Goal: Task Accomplishment & Management: Use online tool/utility

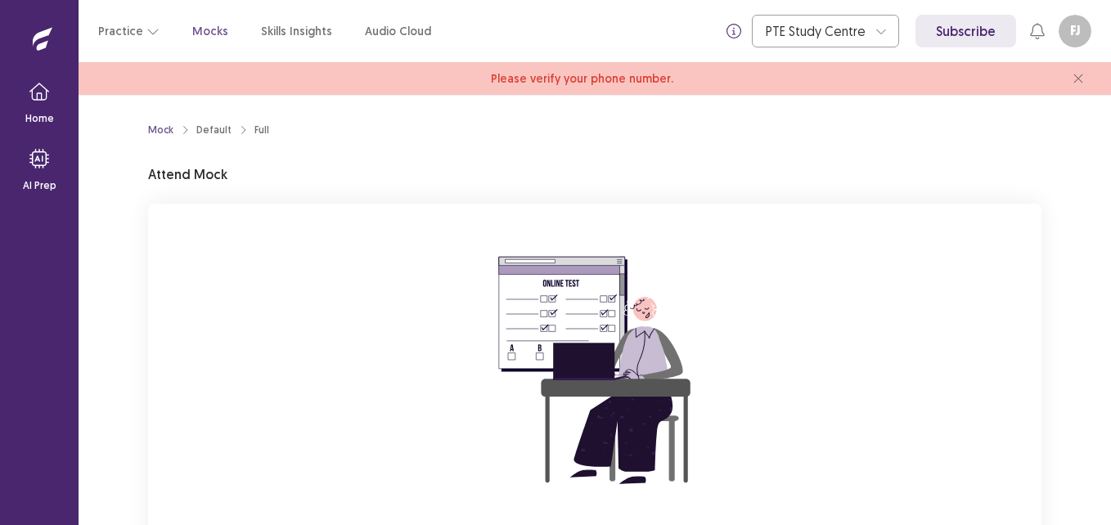
scroll to position [155, 0]
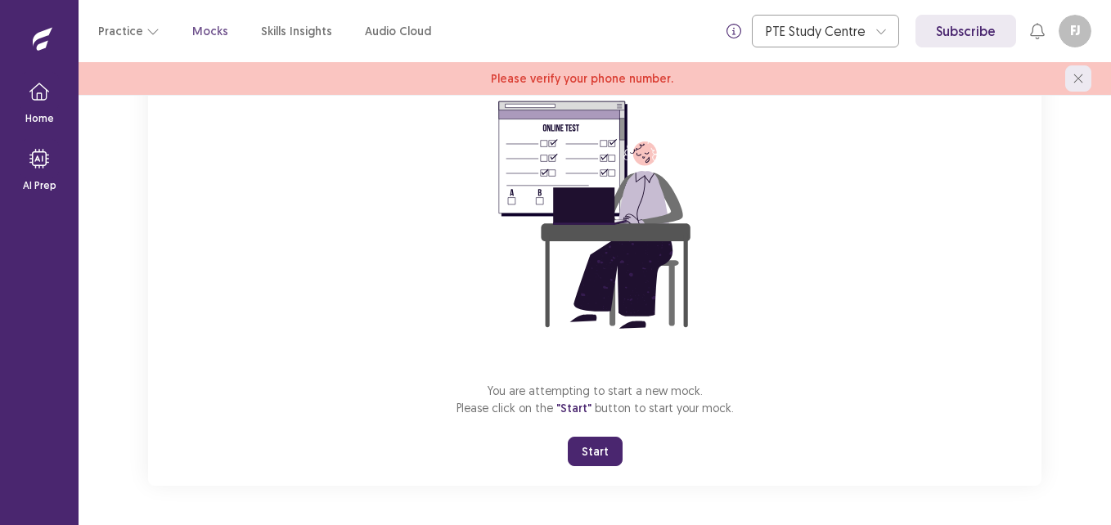
click at [1078, 76] on icon "close" at bounding box center [1078, 79] width 10 height 10
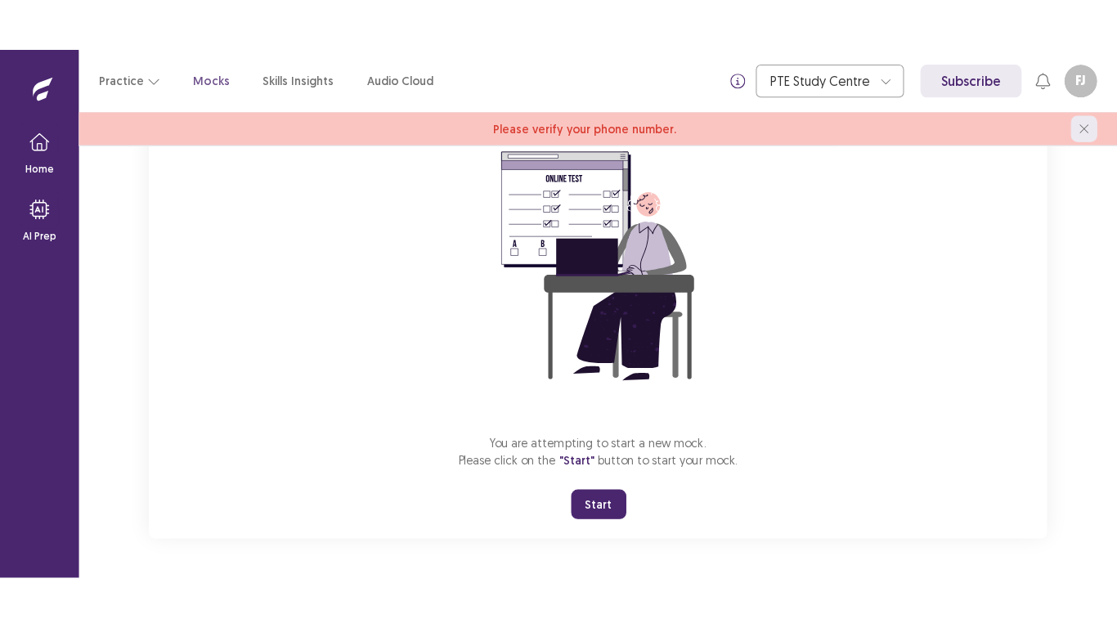
scroll to position [122, 0]
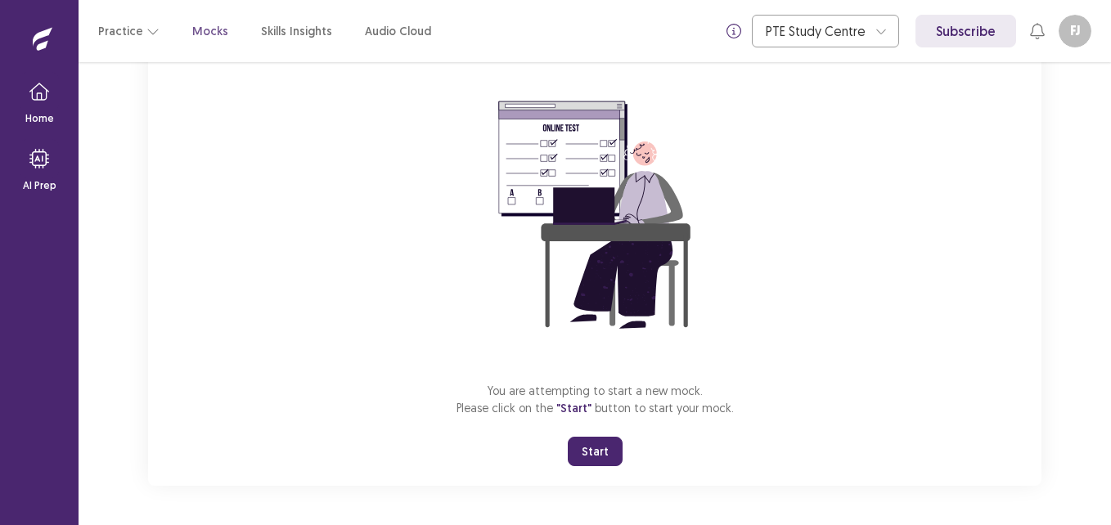
click at [606, 452] on button "Start" at bounding box center [595, 451] width 55 height 29
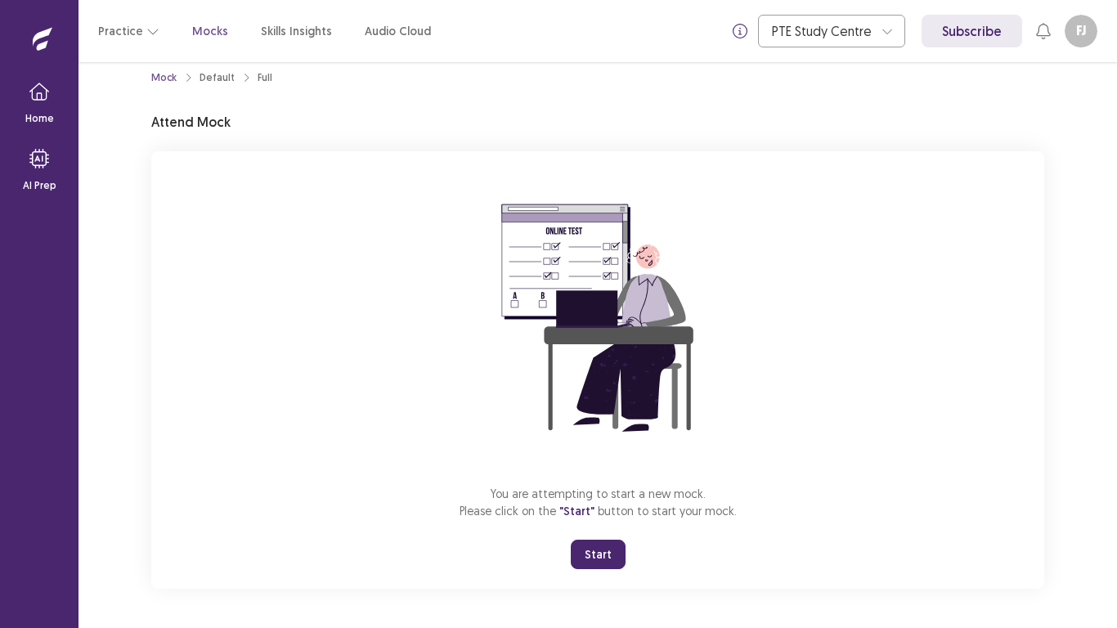
scroll to position [19, 0]
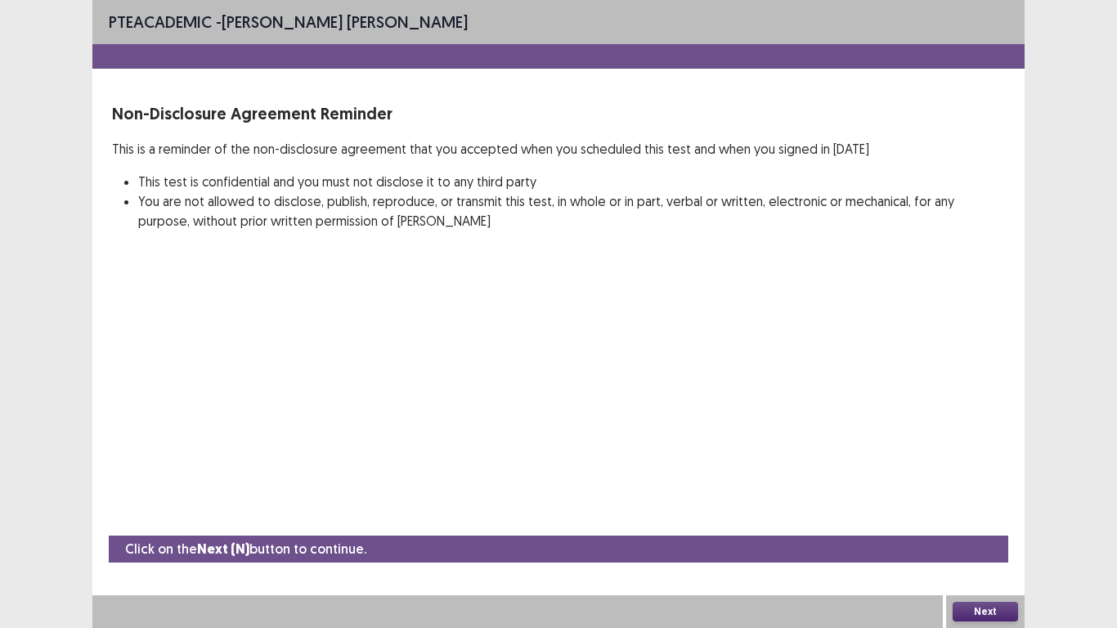
click at [984, 524] on button "Next" at bounding box center [985, 612] width 65 height 20
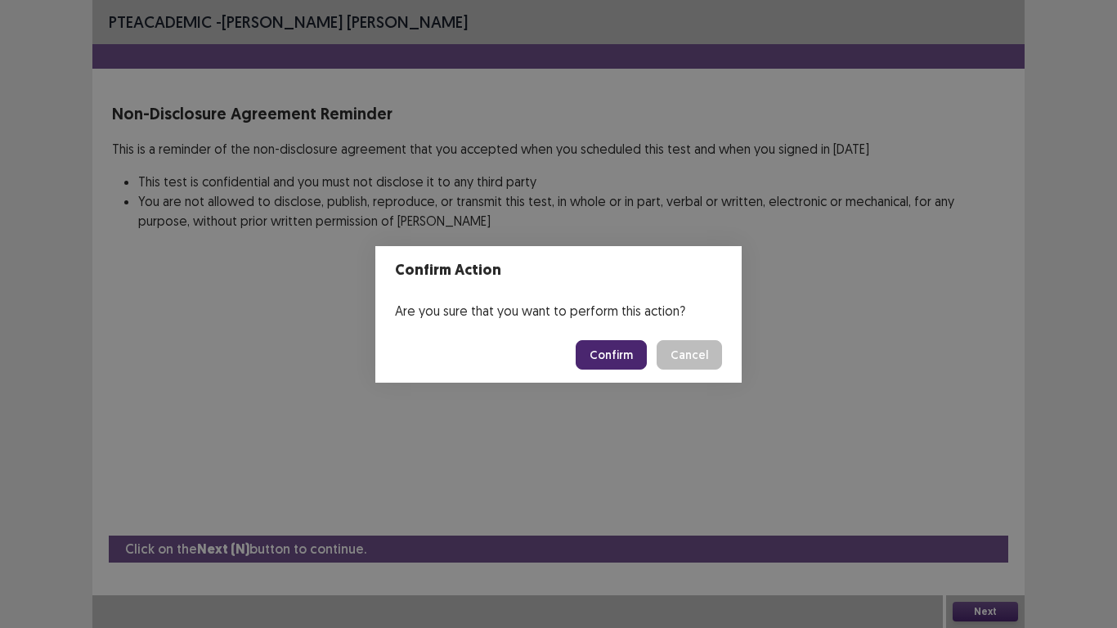
click at [615, 356] on button "Confirm" at bounding box center [611, 354] width 71 height 29
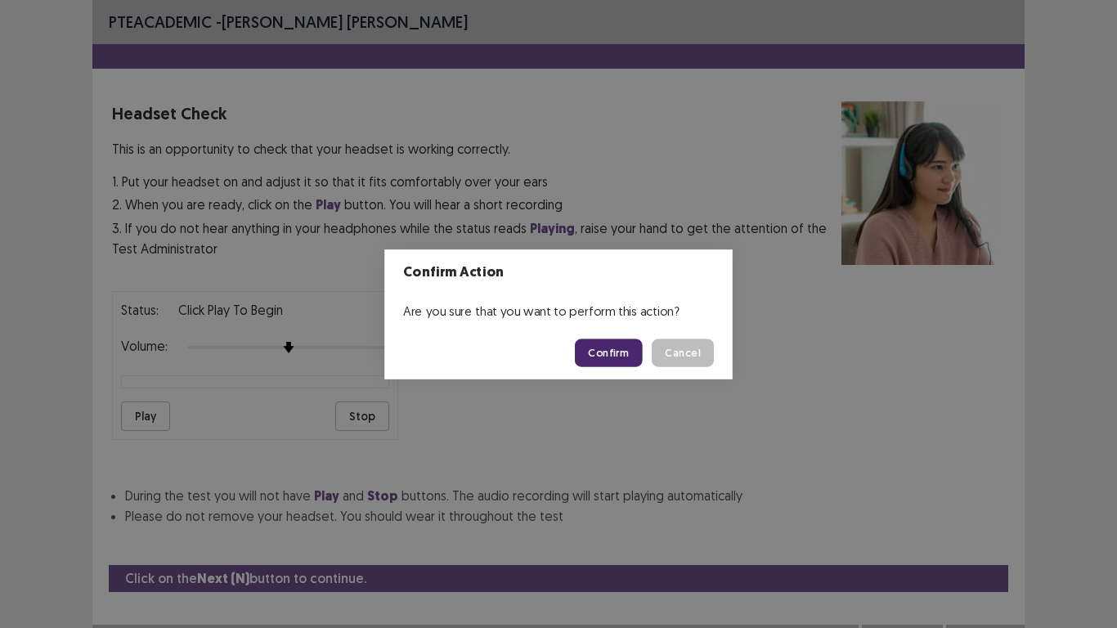
scroll to position [29, 0]
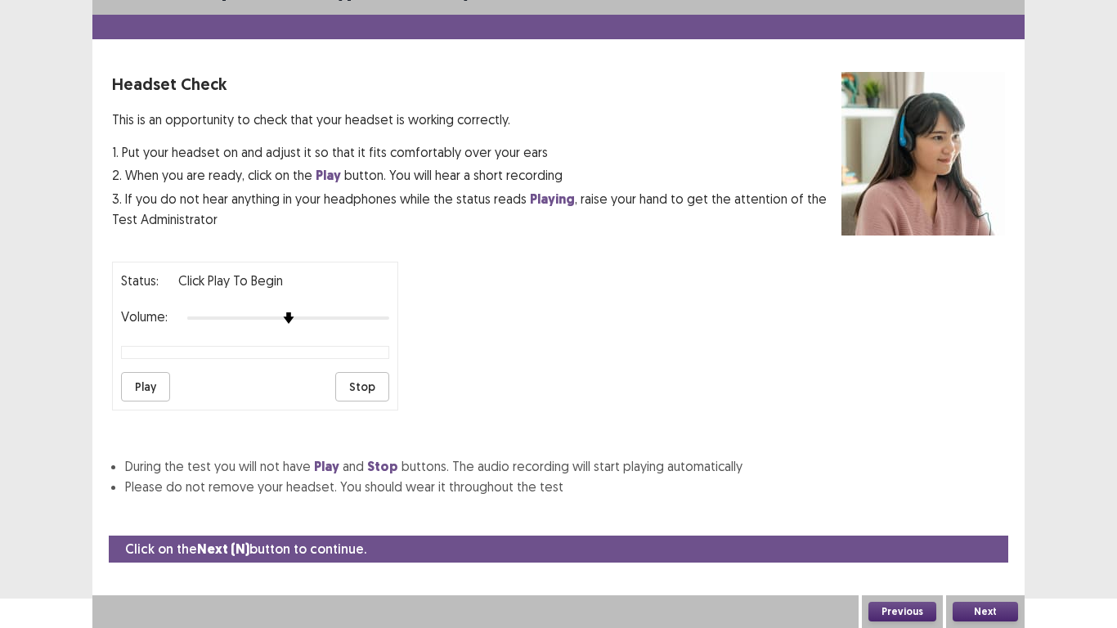
click at [140, 386] on button "Play" at bounding box center [145, 386] width 49 height 29
click at [982, 524] on button "Next" at bounding box center [985, 612] width 65 height 20
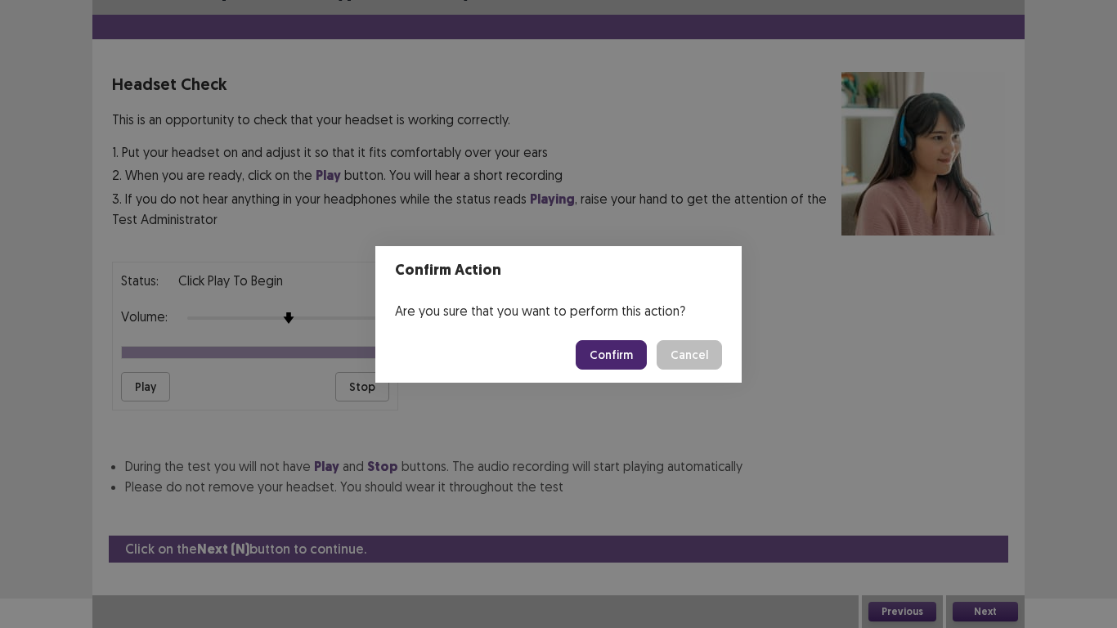
click at [603, 358] on button "Confirm" at bounding box center [611, 354] width 71 height 29
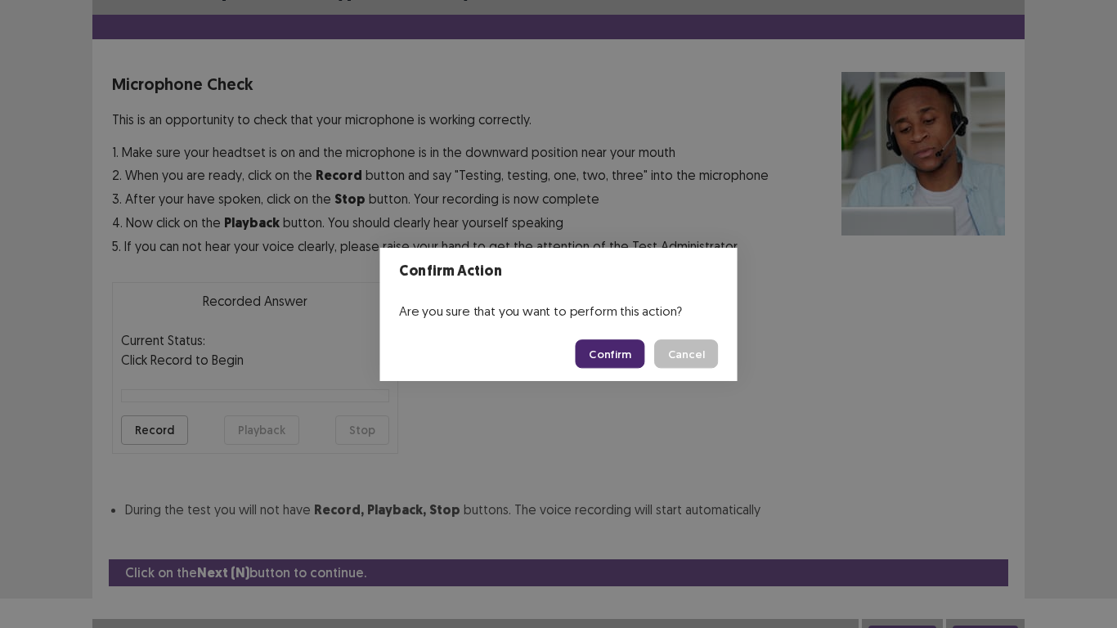
scroll to position [47, 0]
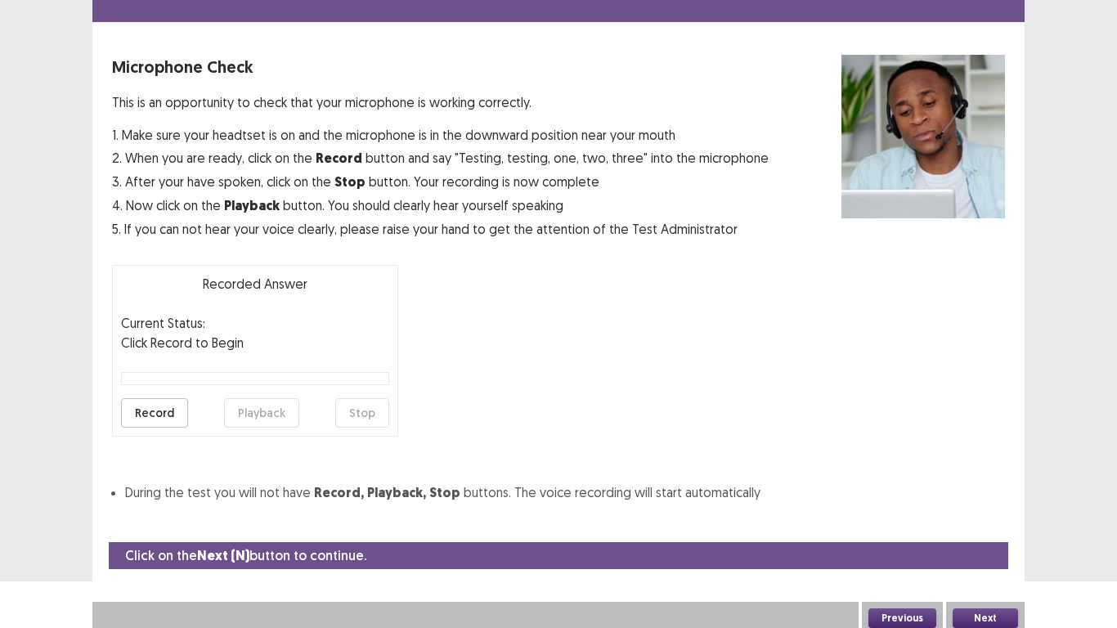
click at [151, 410] on button "Record" at bounding box center [154, 412] width 67 height 29
click at [371, 416] on button "Stop" at bounding box center [362, 412] width 54 height 29
click at [276, 412] on button "Playback" at bounding box center [261, 412] width 75 height 29
click at [987, 524] on button "Next" at bounding box center [985, 619] width 65 height 20
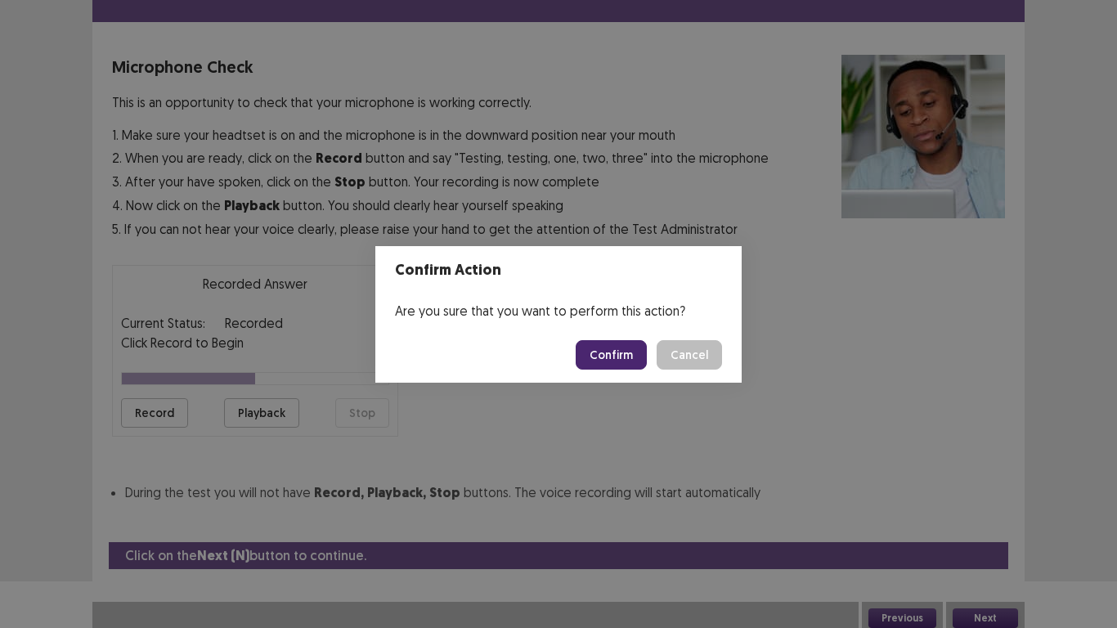
click at [627, 358] on button "Confirm" at bounding box center [611, 354] width 71 height 29
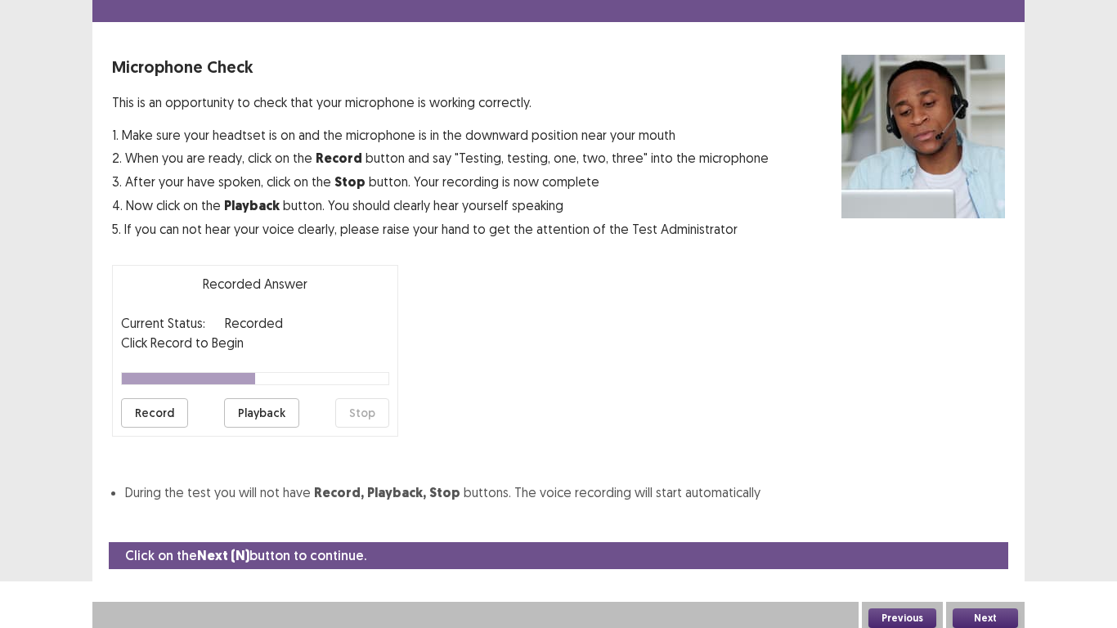
scroll to position [5, 0]
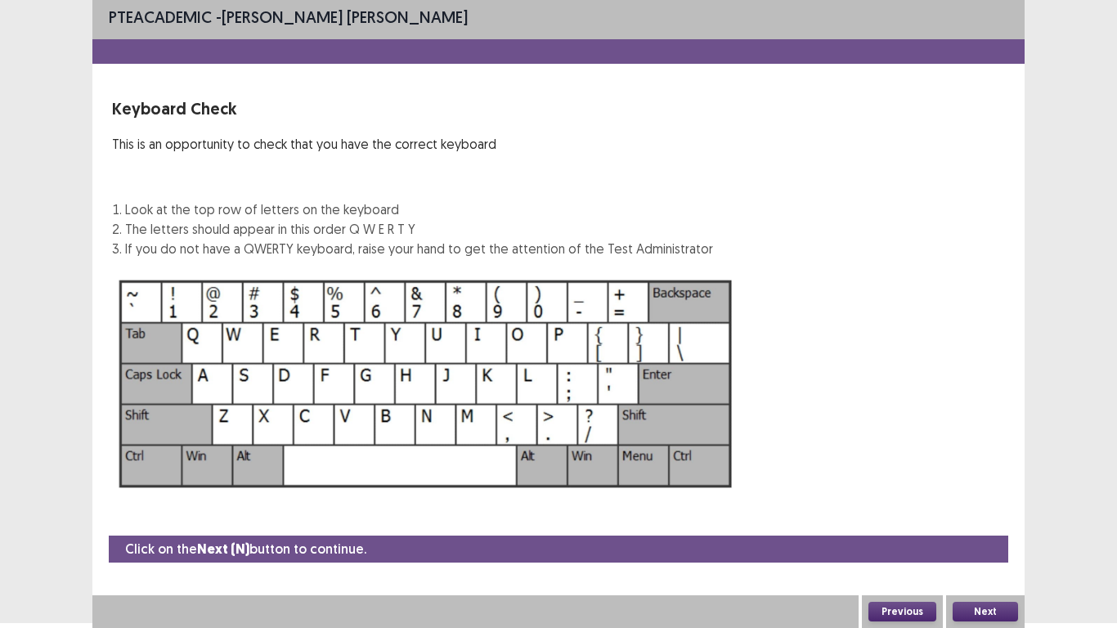
click at [1004, 524] on button "Next" at bounding box center [985, 612] width 65 height 20
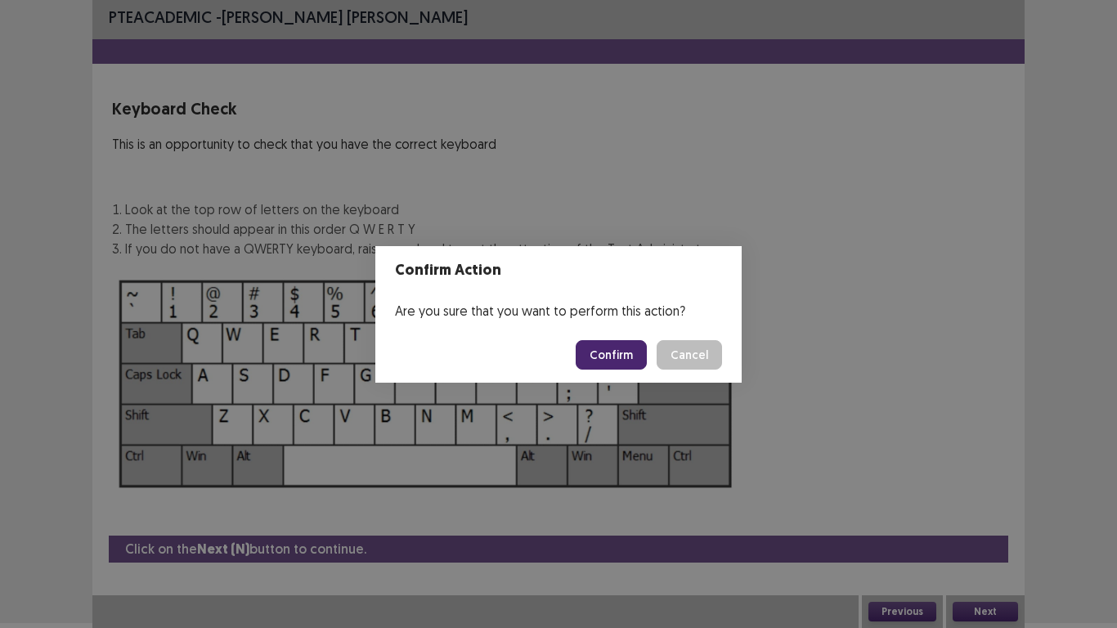
click at [606, 354] on button "Confirm" at bounding box center [611, 354] width 71 height 29
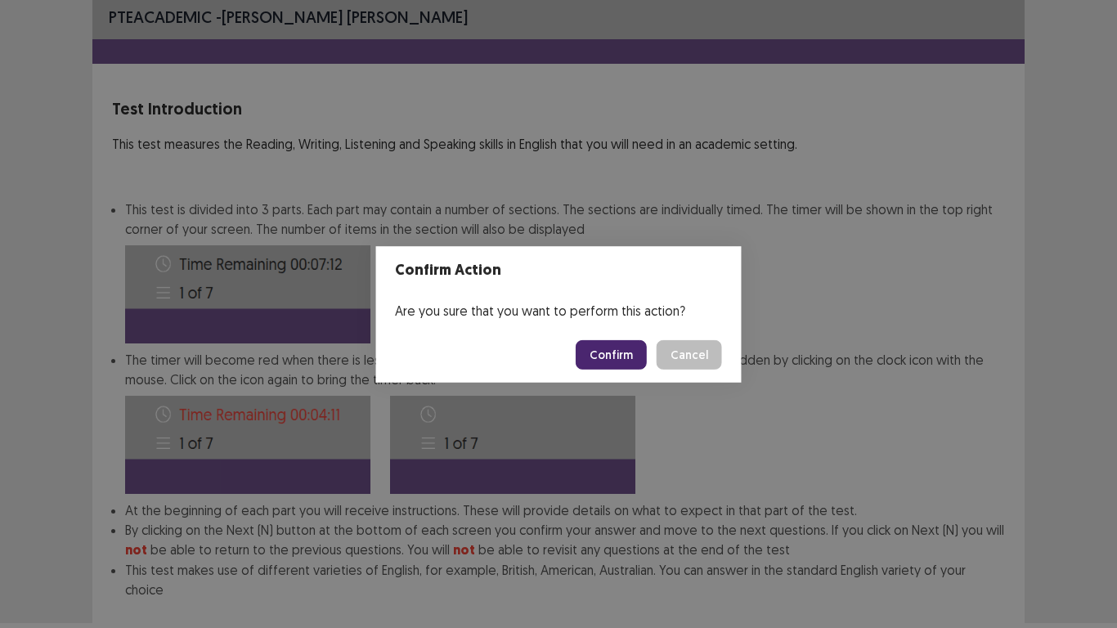
scroll to position [88, 0]
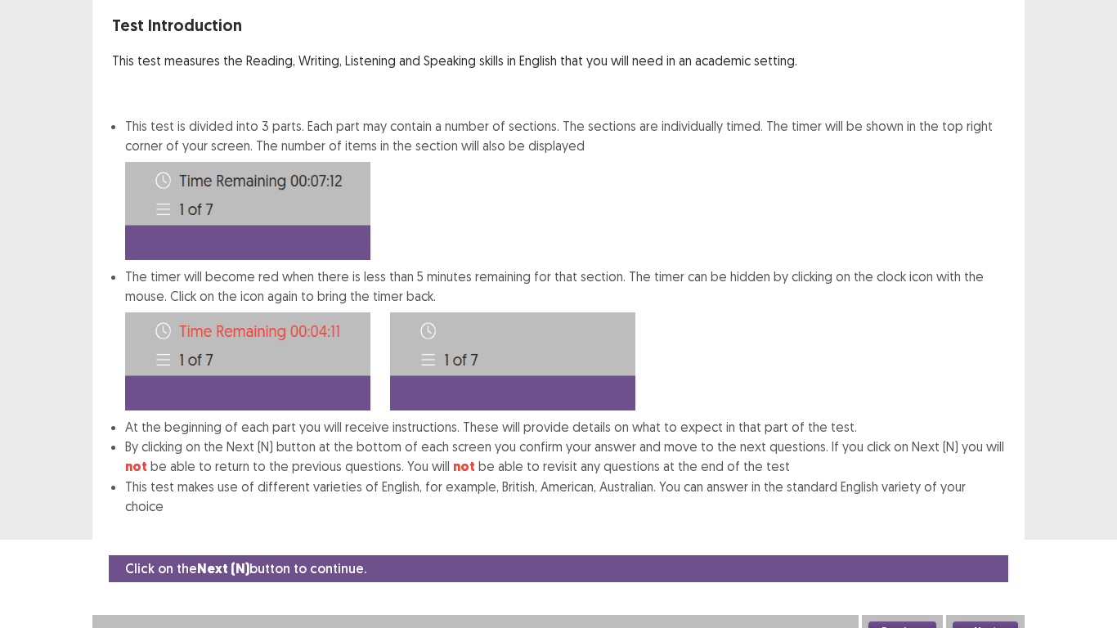
click at [984, 524] on button "Next" at bounding box center [985, 632] width 65 height 20
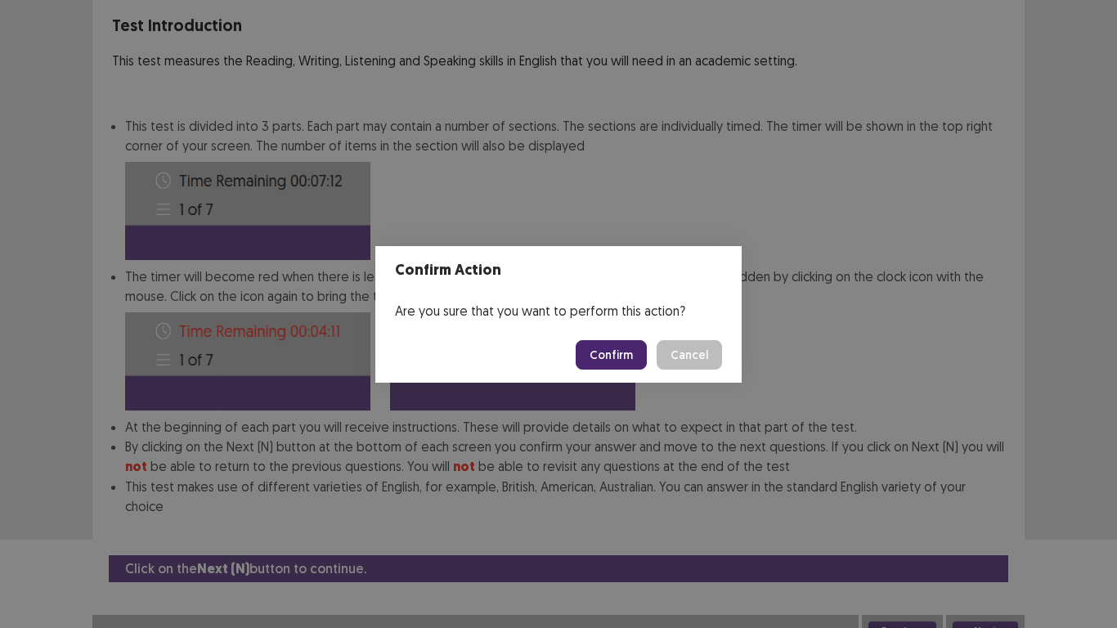
click at [622, 355] on button "Confirm" at bounding box center [611, 354] width 71 height 29
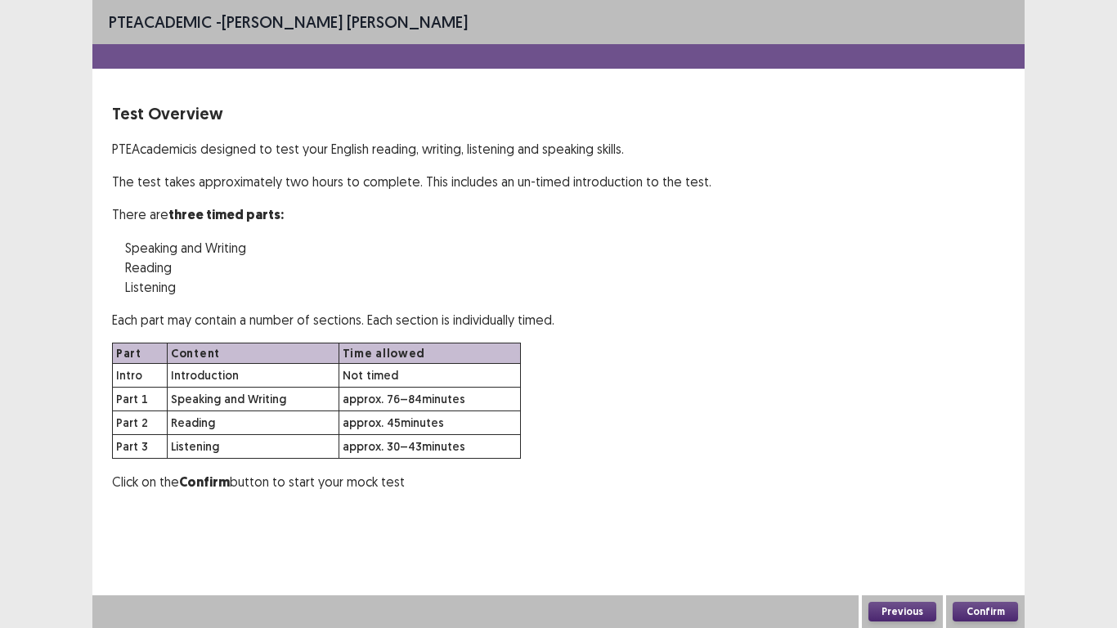
scroll to position [0, 0]
click at [998, 524] on button "Confirm" at bounding box center [985, 612] width 65 height 20
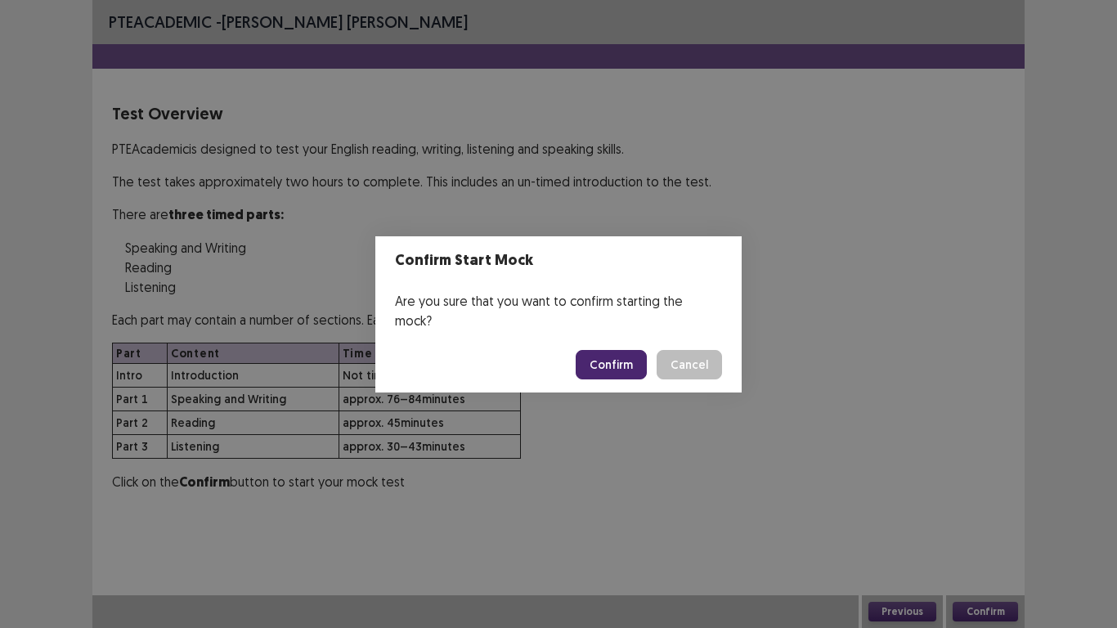
click at [630, 362] on button "Confirm" at bounding box center [611, 364] width 71 height 29
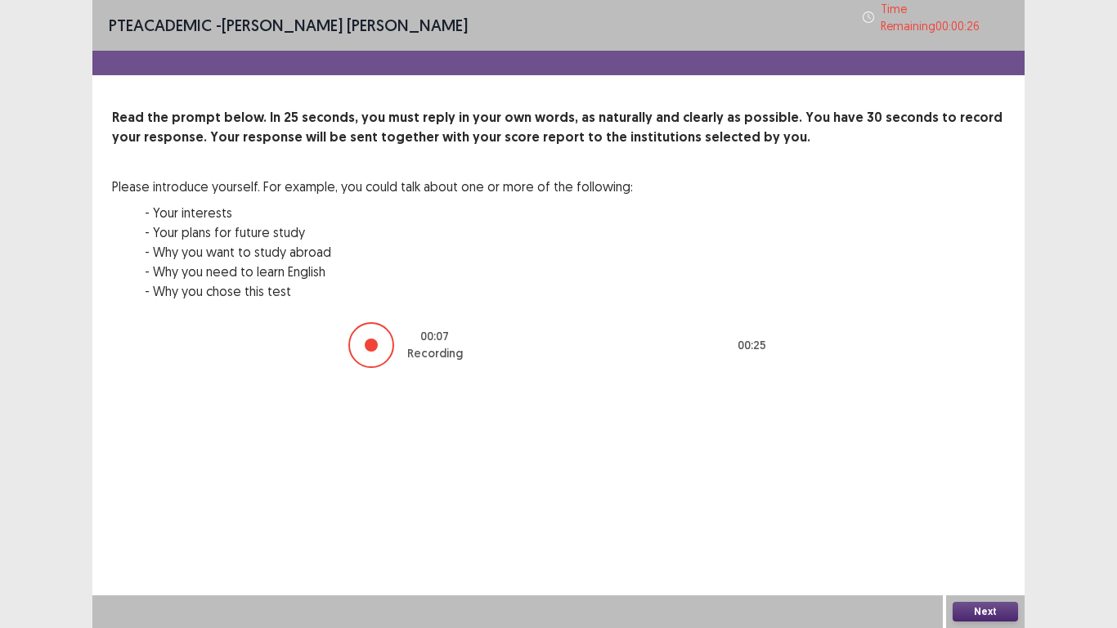
click at [979, 524] on button "Next" at bounding box center [985, 612] width 65 height 20
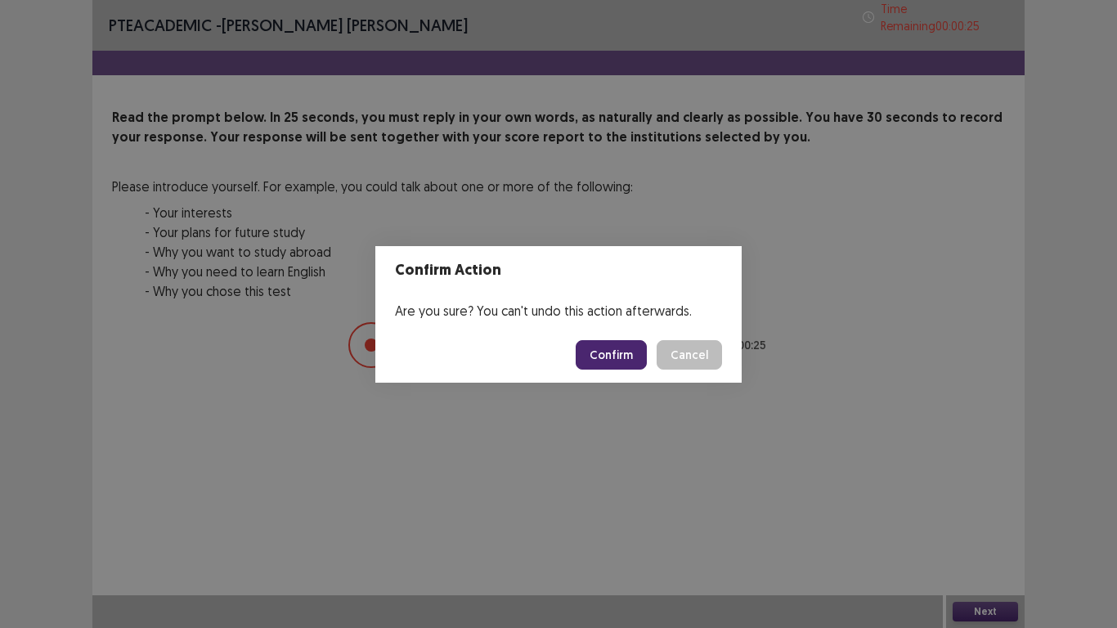
click at [623, 357] on button "Confirm" at bounding box center [611, 354] width 71 height 29
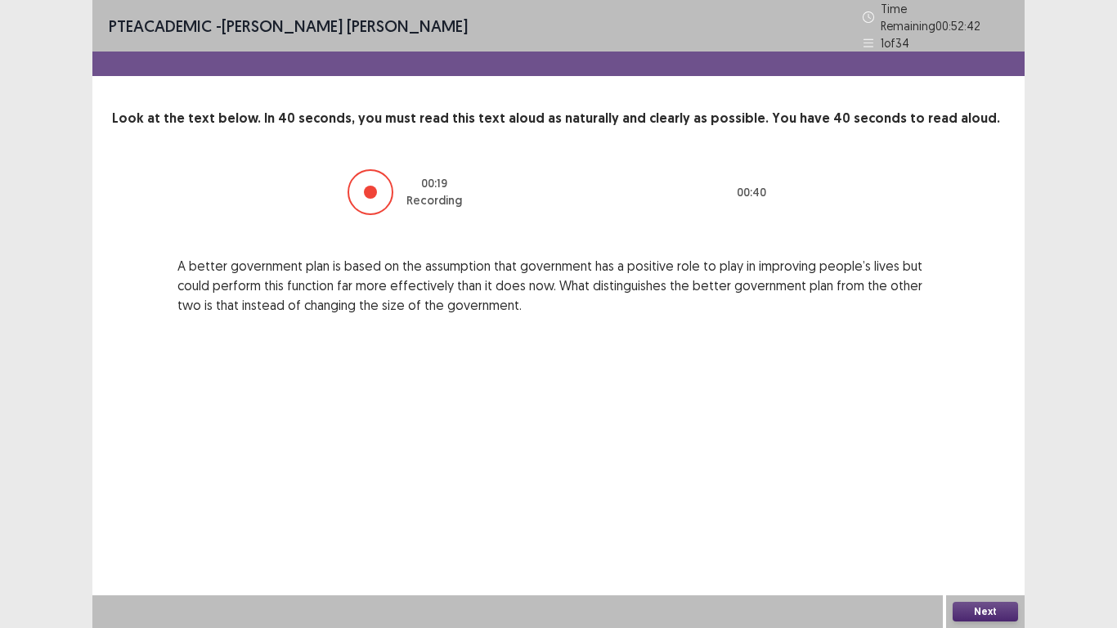
click at [996, 524] on button "Next" at bounding box center [985, 612] width 65 height 20
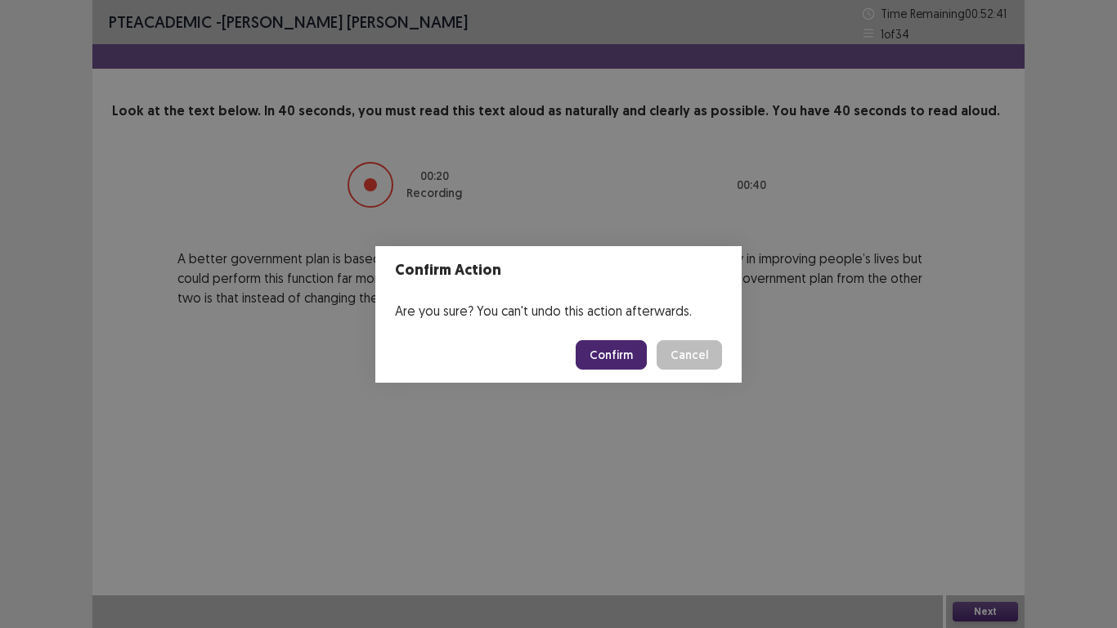
click at [608, 362] on button "Confirm" at bounding box center [611, 354] width 71 height 29
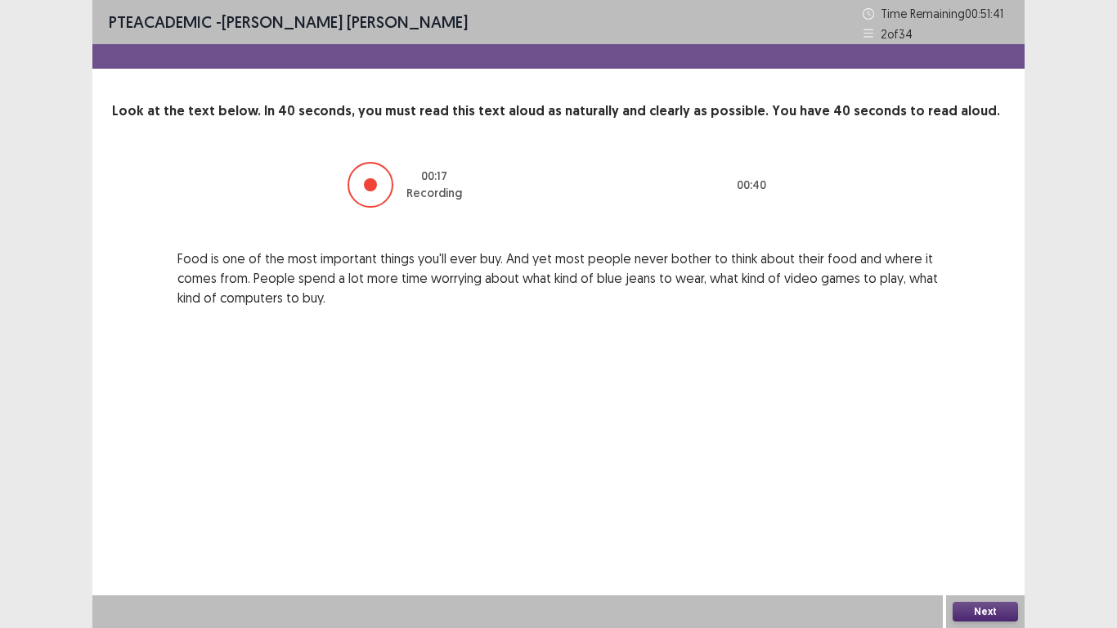
click at [991, 524] on button "Next" at bounding box center [985, 612] width 65 height 20
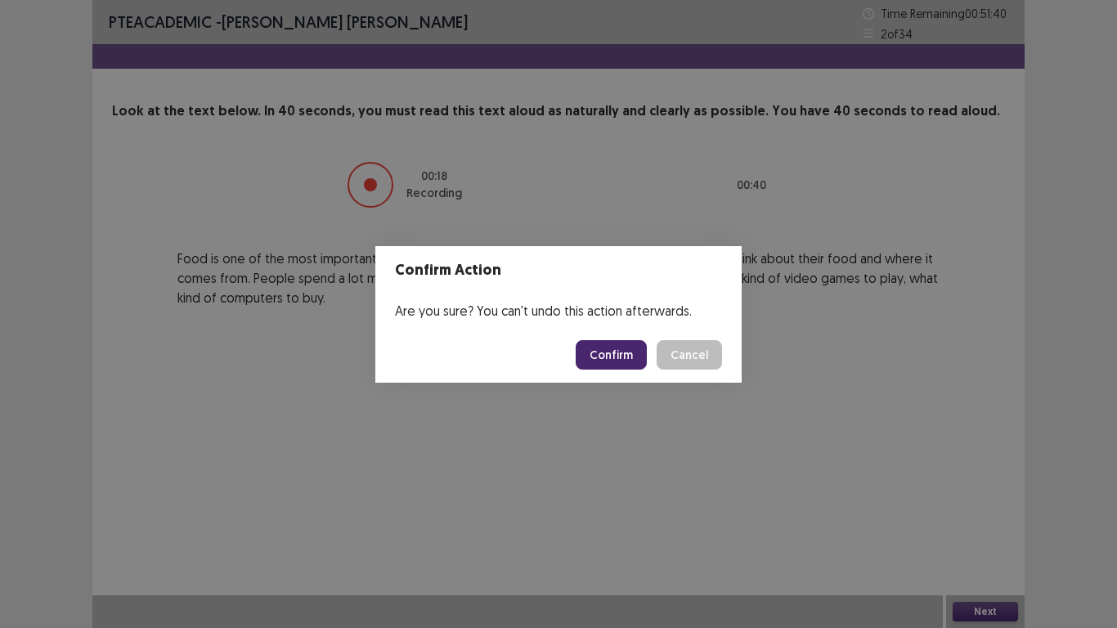
click at [614, 351] on button "Confirm" at bounding box center [611, 354] width 71 height 29
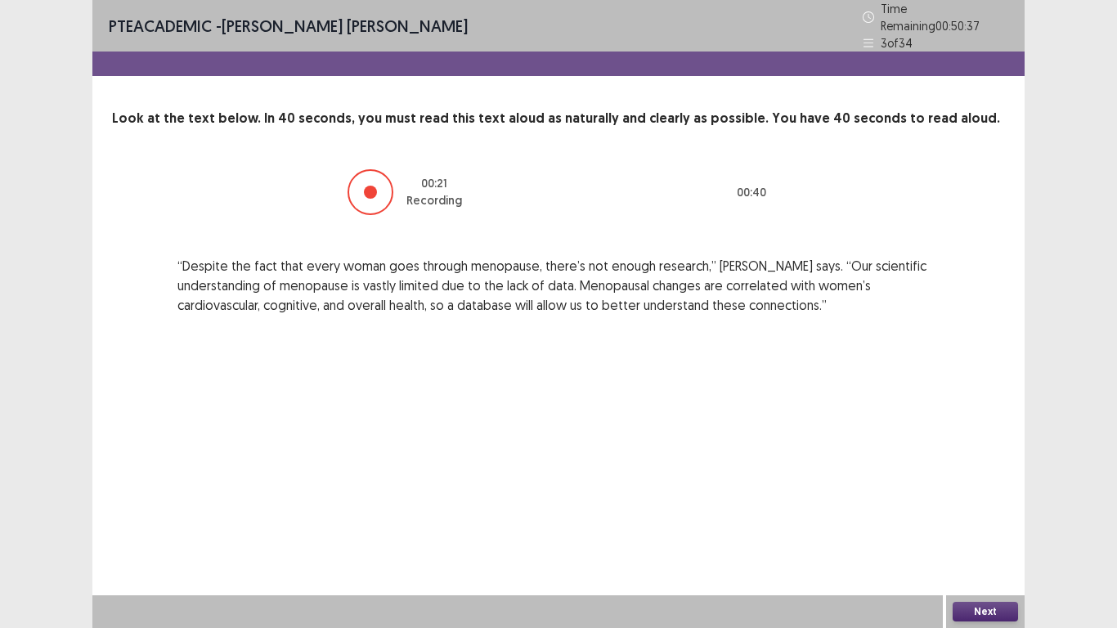
click at [986, 524] on button "Next" at bounding box center [985, 612] width 65 height 20
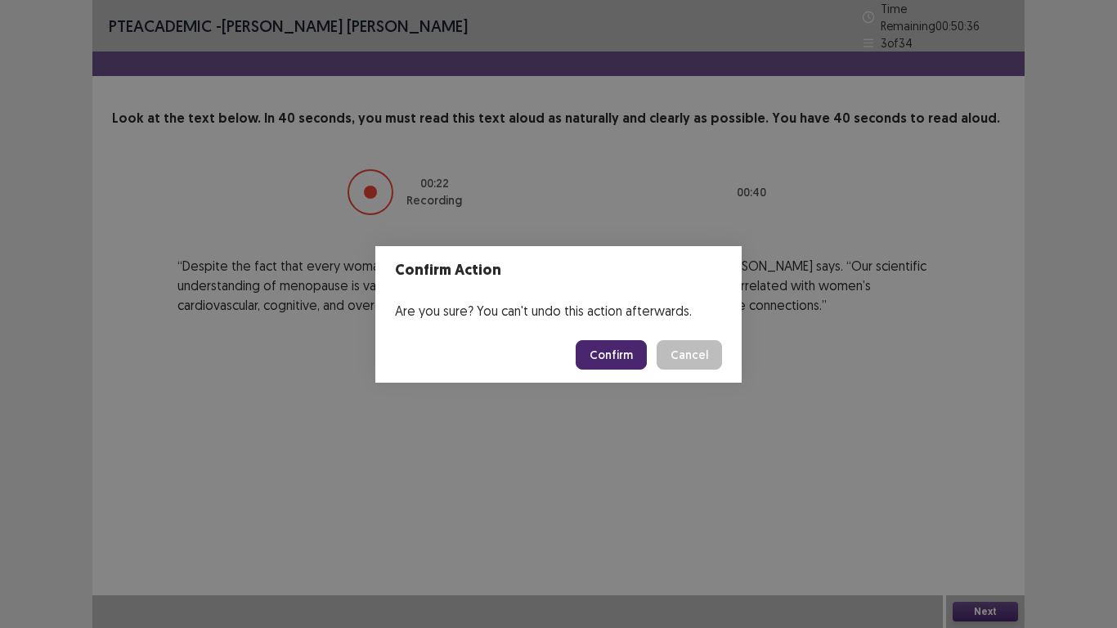
click at [596, 353] on button "Confirm" at bounding box center [611, 354] width 71 height 29
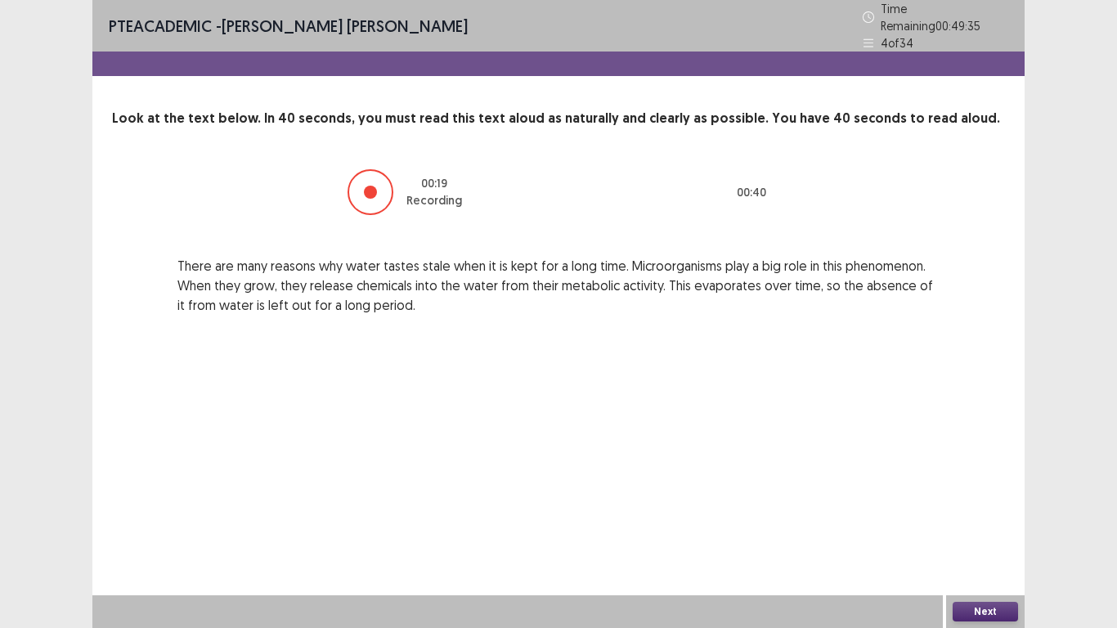
click at [976, 524] on button "Next" at bounding box center [985, 612] width 65 height 20
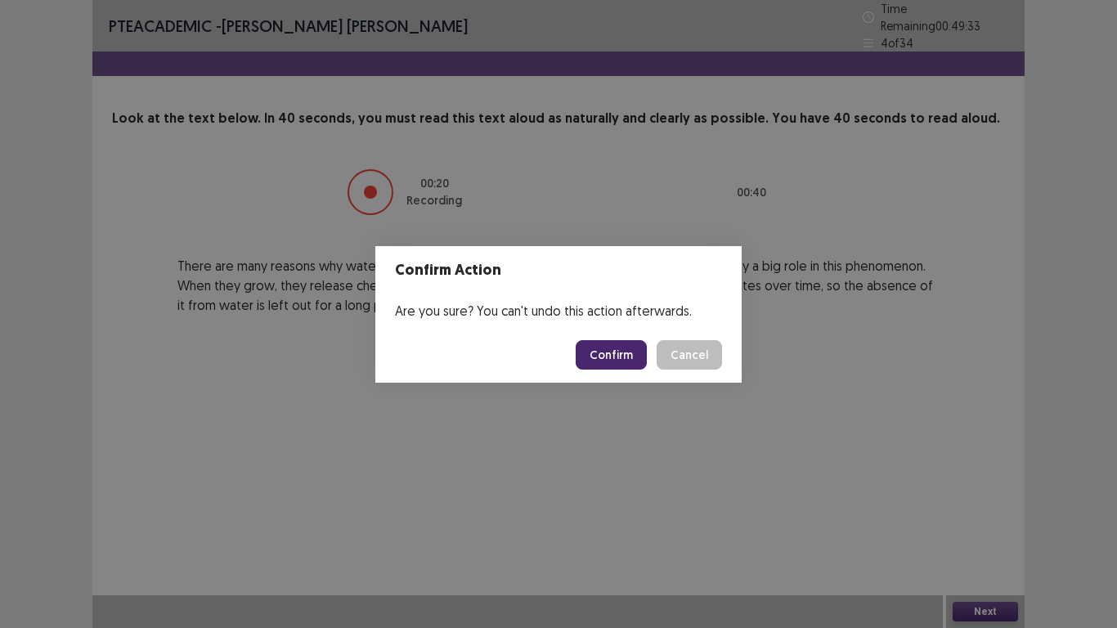
click at [616, 349] on button "Confirm" at bounding box center [611, 354] width 71 height 29
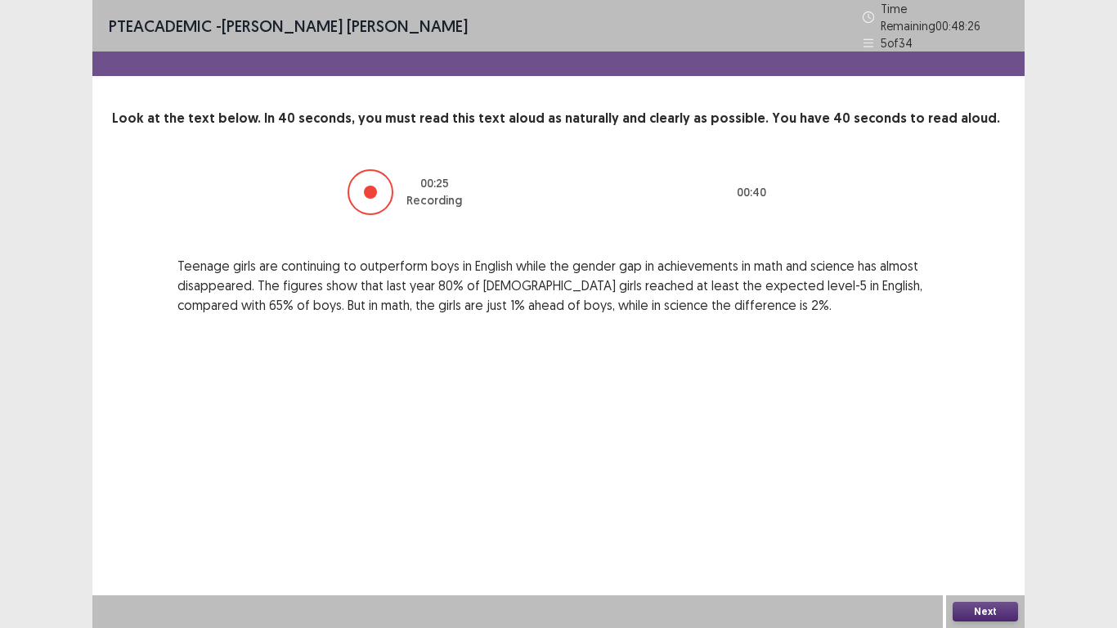
click at [987, 524] on button "Next" at bounding box center [985, 612] width 65 height 20
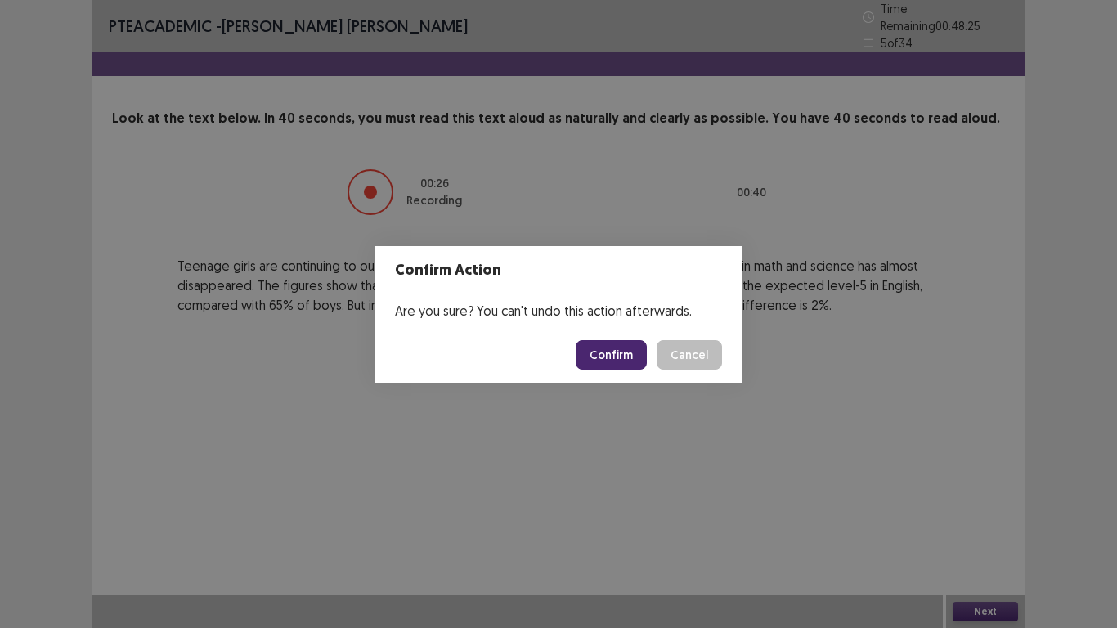
click at [609, 362] on button "Confirm" at bounding box center [611, 354] width 71 height 29
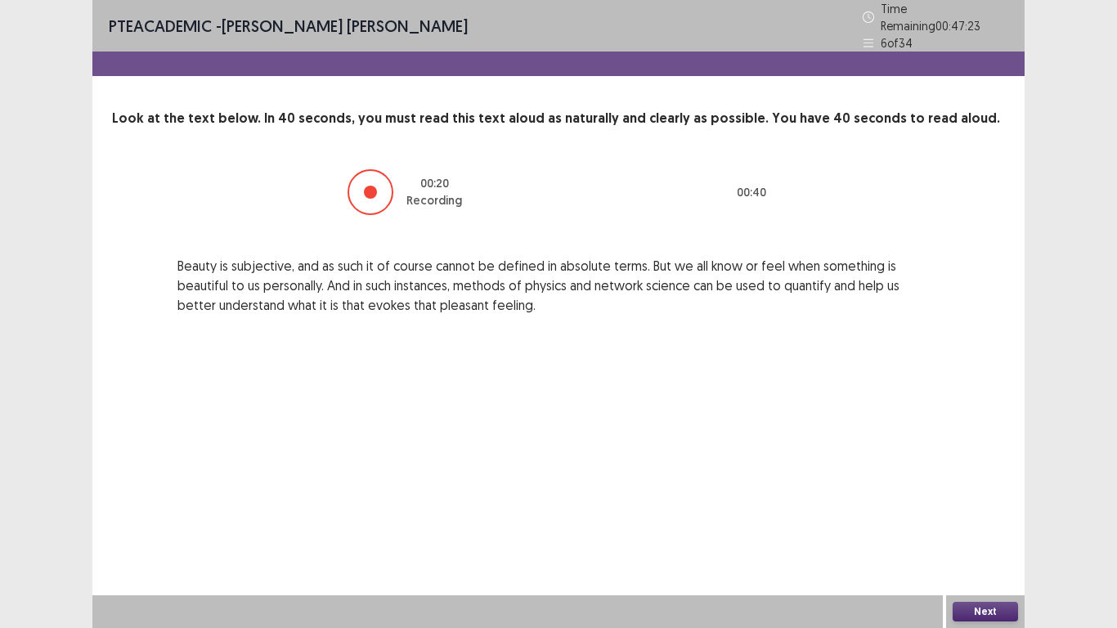
click at [975, 524] on button "Next" at bounding box center [985, 612] width 65 height 20
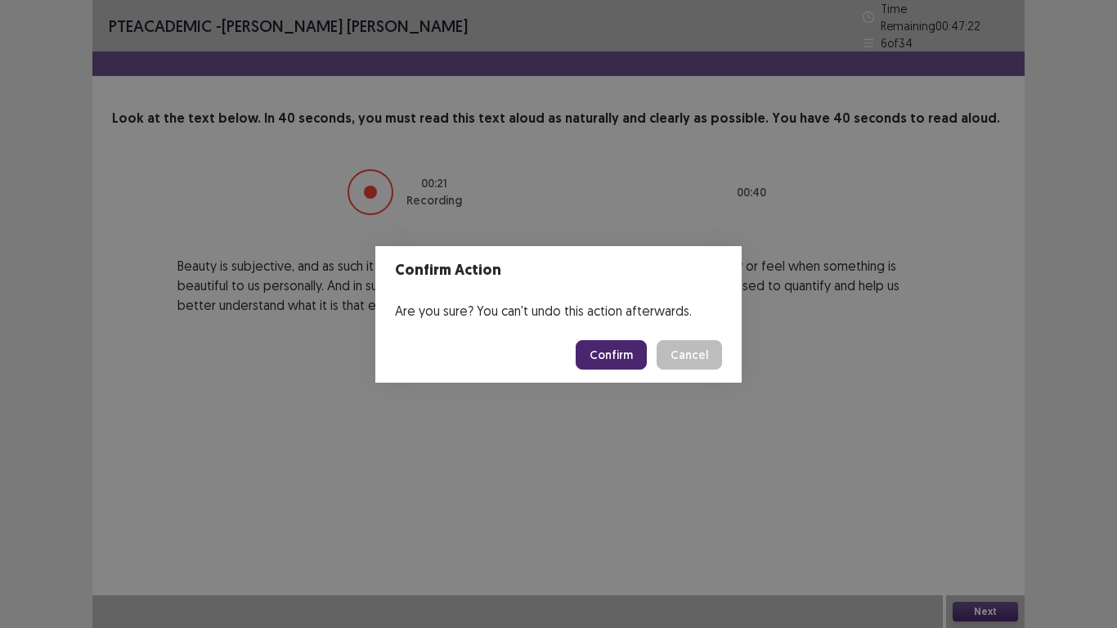
click at [630, 359] on button "Confirm" at bounding box center [611, 354] width 71 height 29
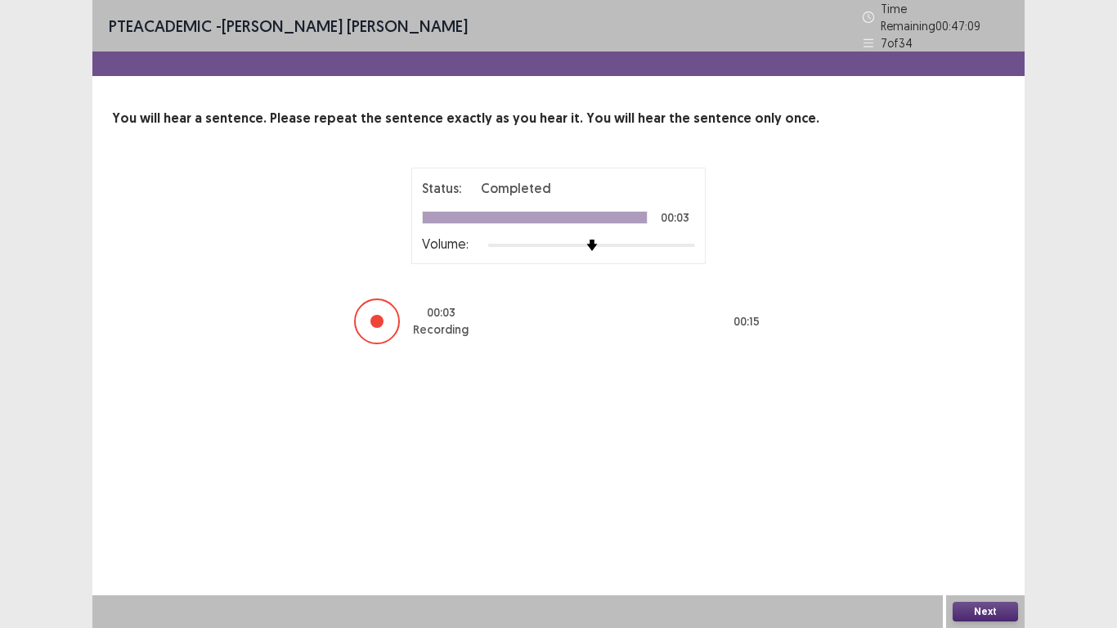
click at [978, 524] on button "Next" at bounding box center [985, 612] width 65 height 20
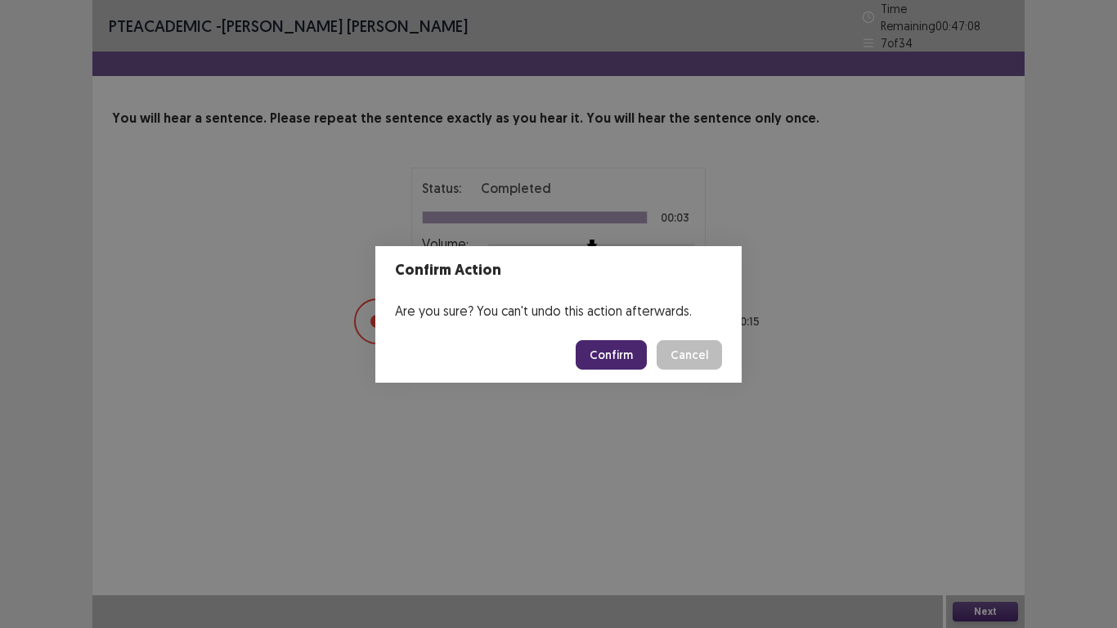
click at [625, 354] on button "Confirm" at bounding box center [611, 354] width 71 height 29
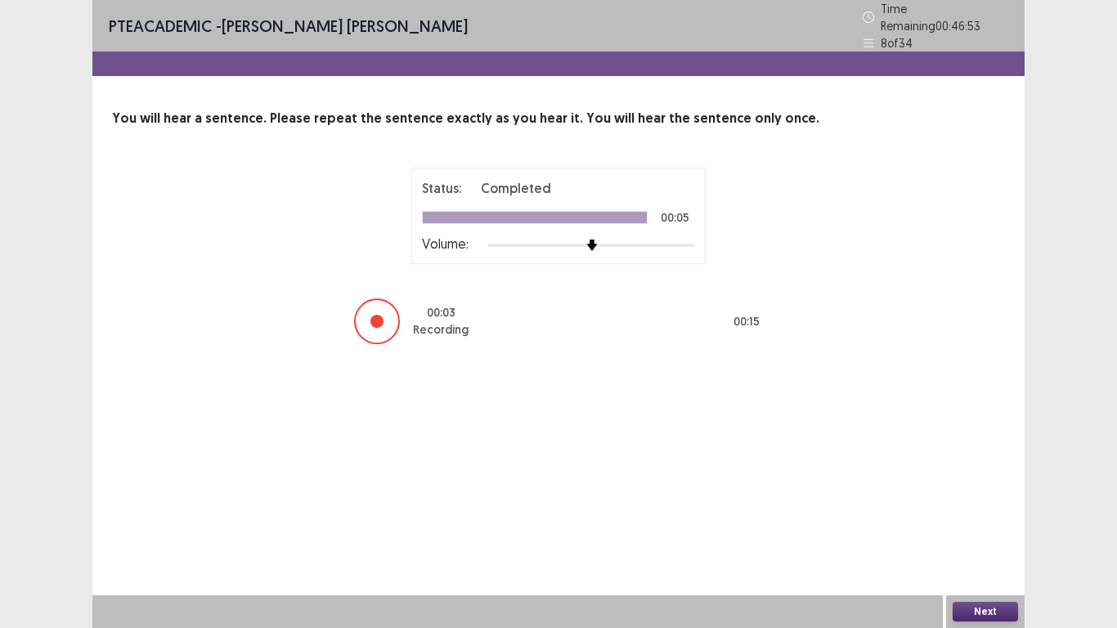
click at [964, 524] on button "Next" at bounding box center [985, 612] width 65 height 20
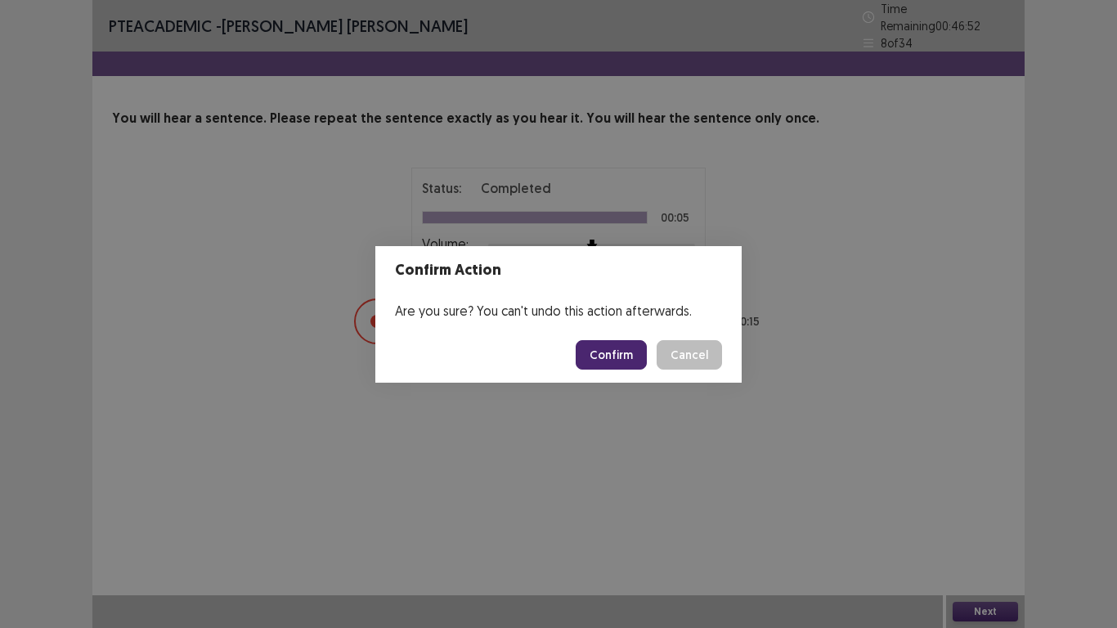
click at [600, 357] on button "Confirm" at bounding box center [611, 354] width 71 height 29
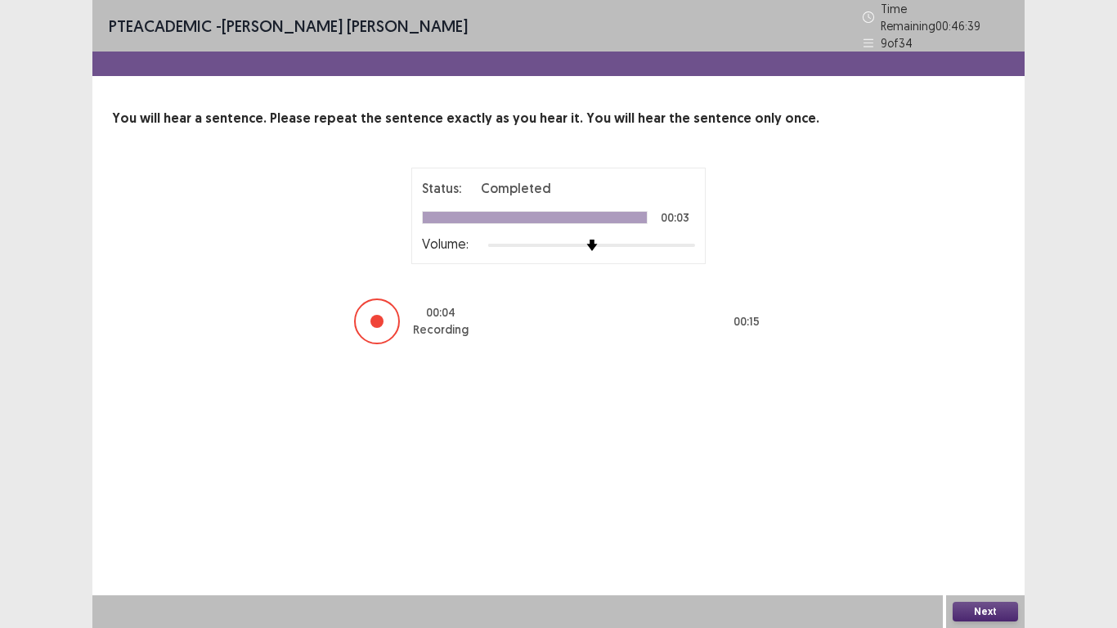
click at [983, 524] on button "Next" at bounding box center [985, 612] width 65 height 20
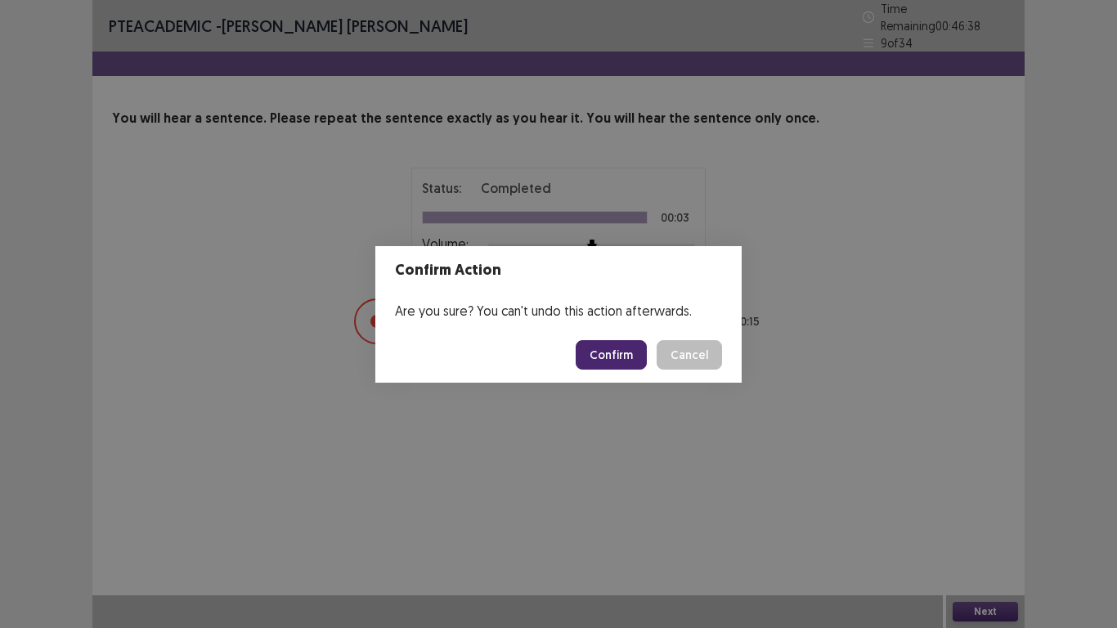
click at [622, 357] on button "Confirm" at bounding box center [611, 354] width 71 height 29
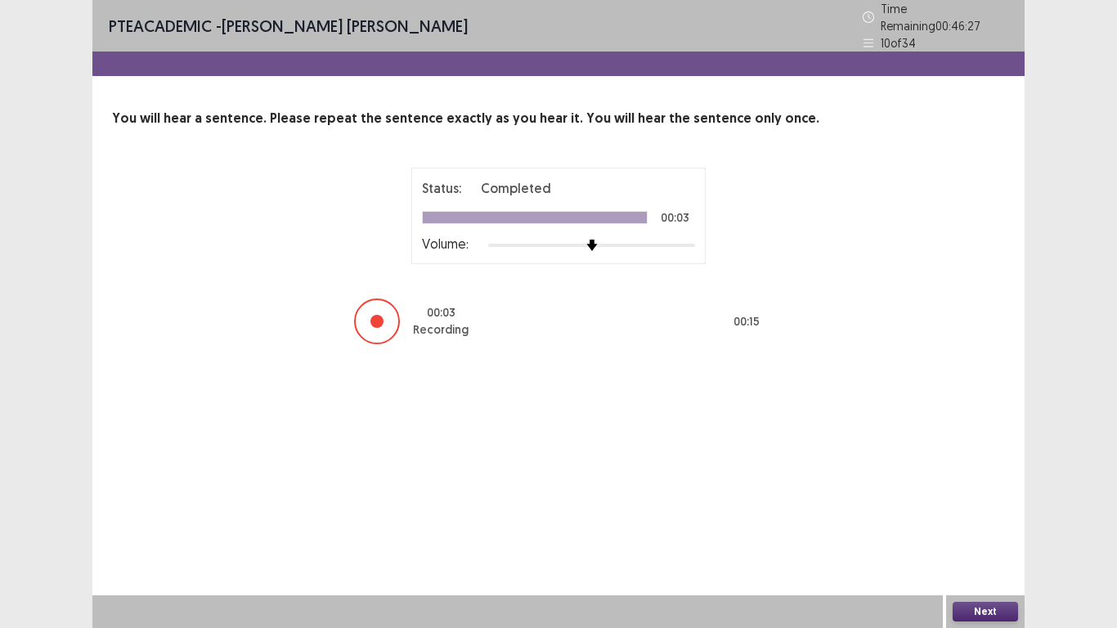
click at [982, 524] on button "Next" at bounding box center [985, 612] width 65 height 20
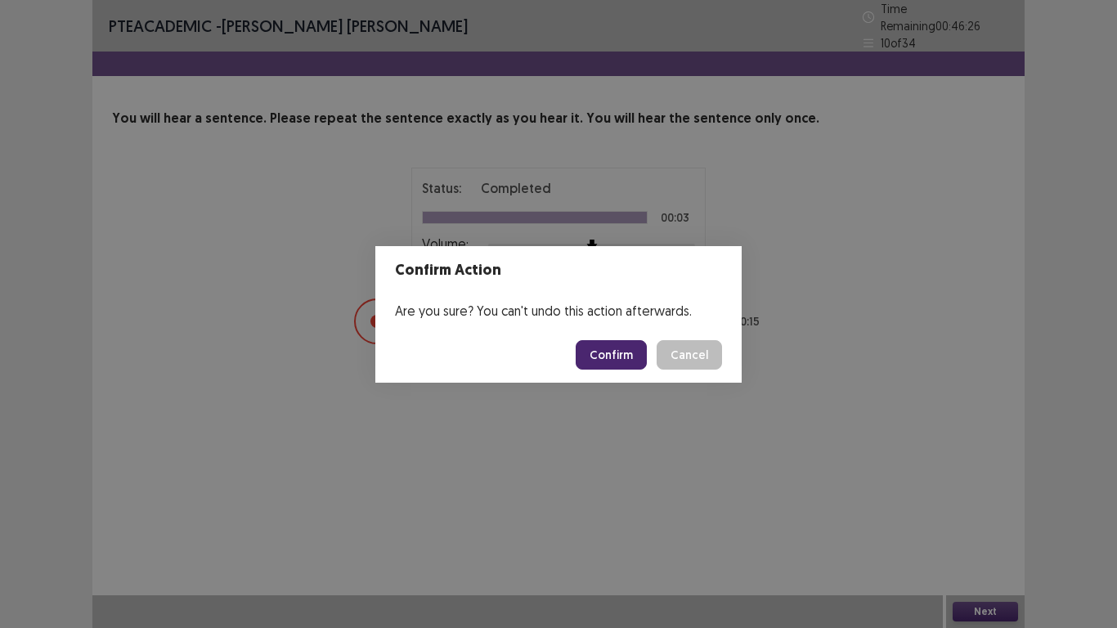
click at [623, 357] on button "Confirm" at bounding box center [611, 354] width 71 height 29
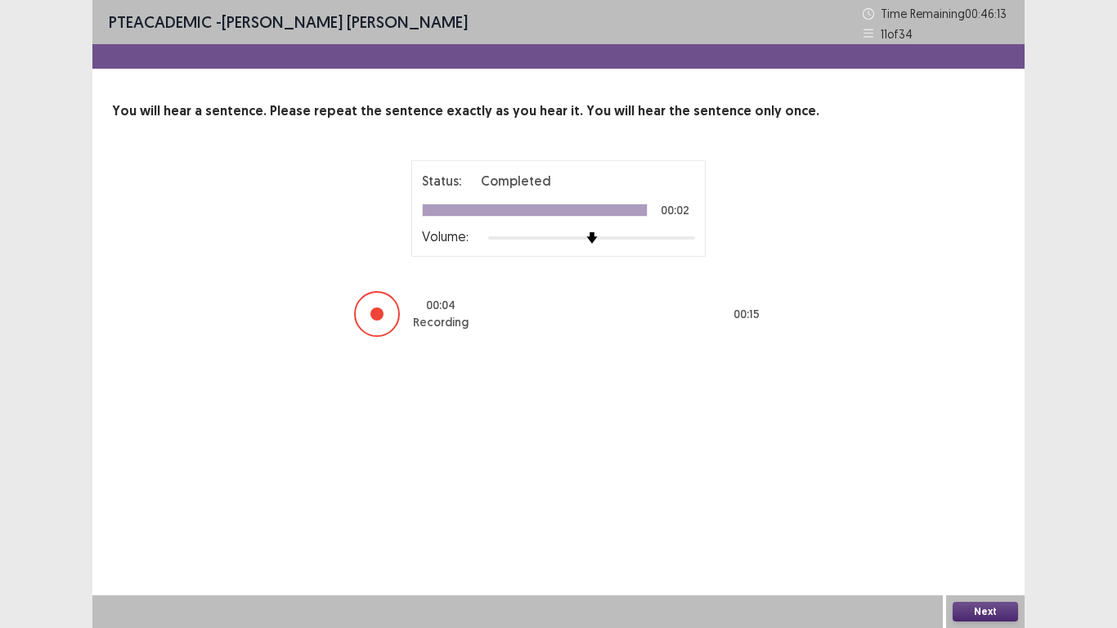
click at [983, 524] on button "Next" at bounding box center [985, 612] width 65 height 20
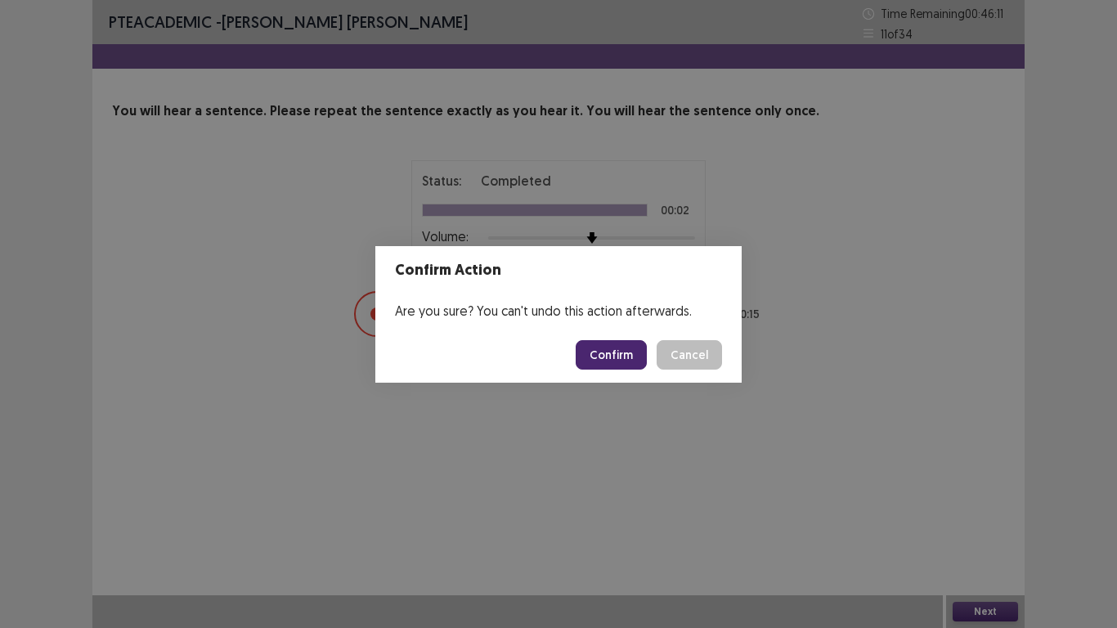
click at [622, 358] on button "Confirm" at bounding box center [611, 354] width 71 height 29
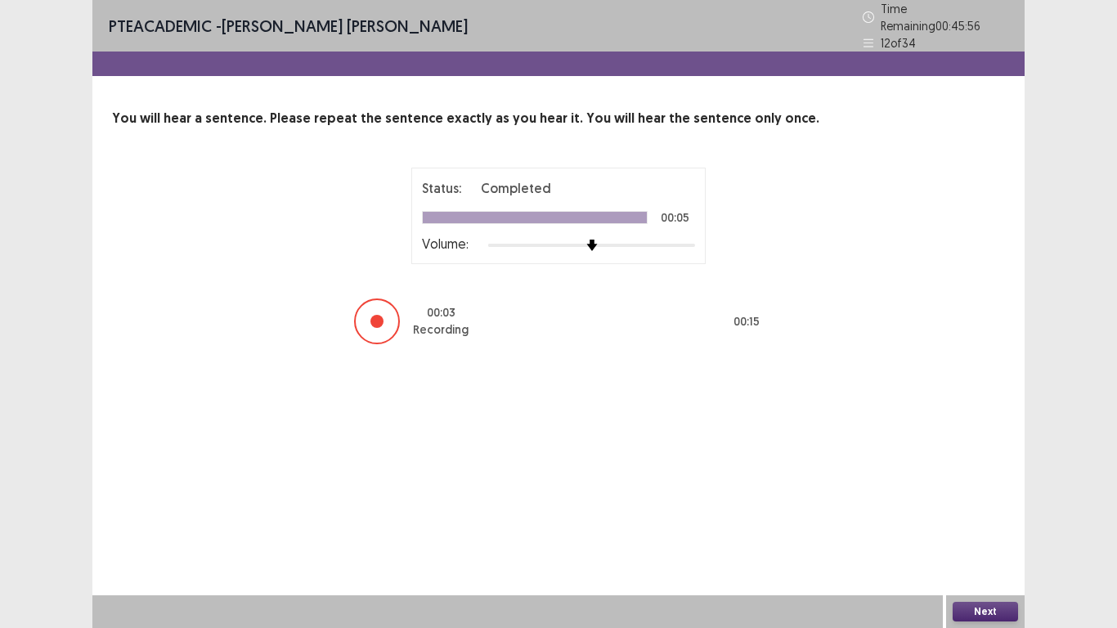
click at [991, 524] on button "Next" at bounding box center [985, 612] width 65 height 20
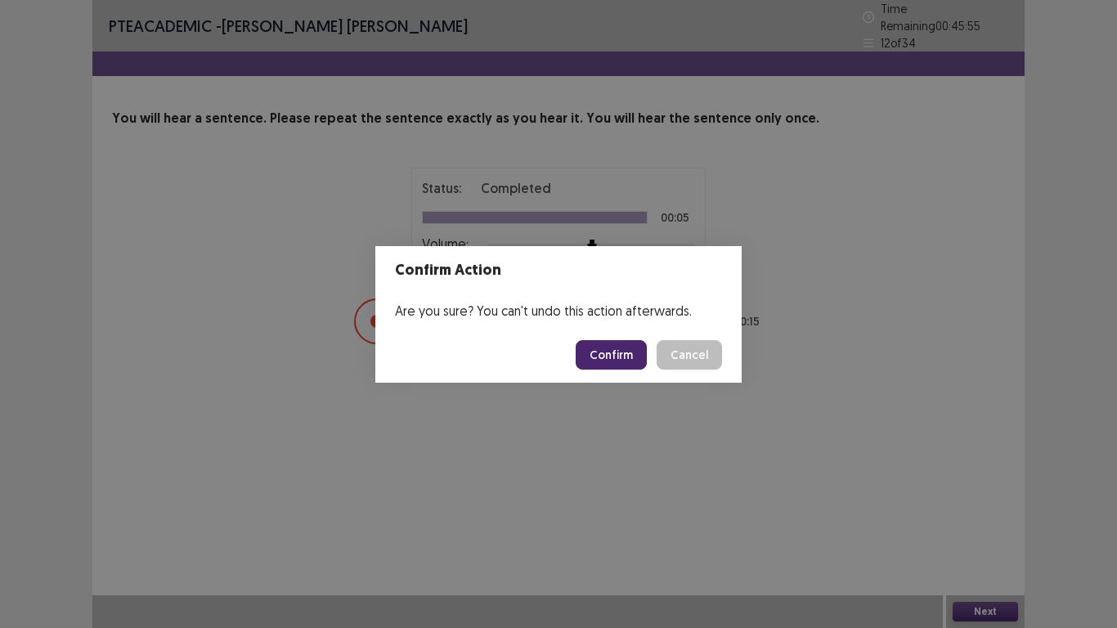
click at [626, 357] on button "Confirm" at bounding box center [611, 354] width 71 height 29
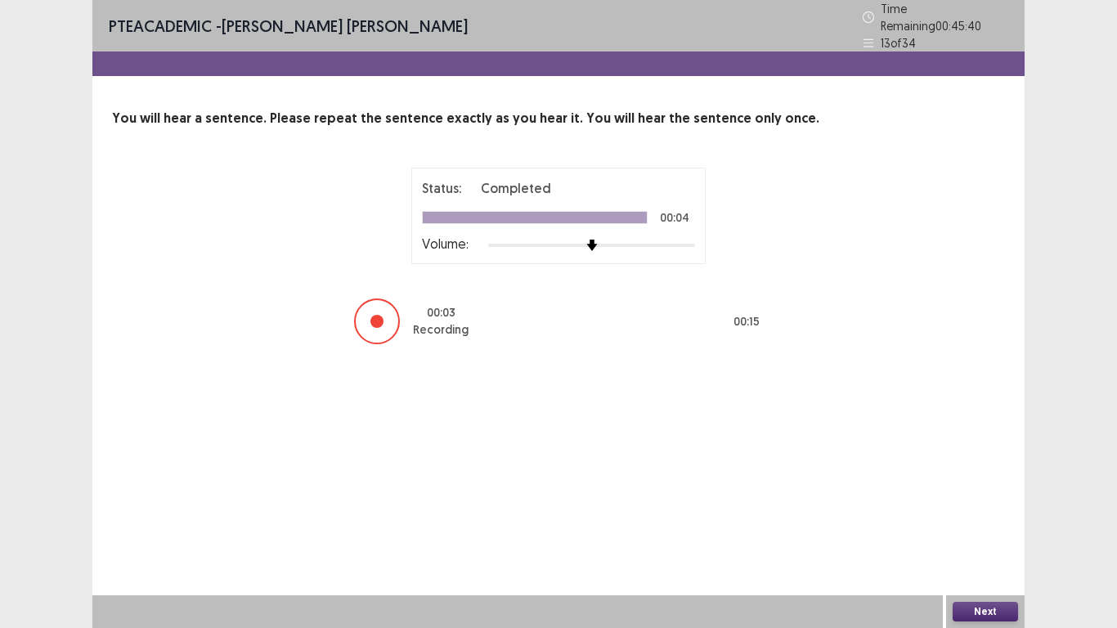
click at [998, 524] on button "Next" at bounding box center [985, 612] width 65 height 20
click at [997, 524] on div "Confirm Action Are you sure? You can't undo this action afterwards. Confirm Can…" at bounding box center [558, 314] width 1117 height 628
click at [989, 524] on button "Next" at bounding box center [985, 612] width 65 height 20
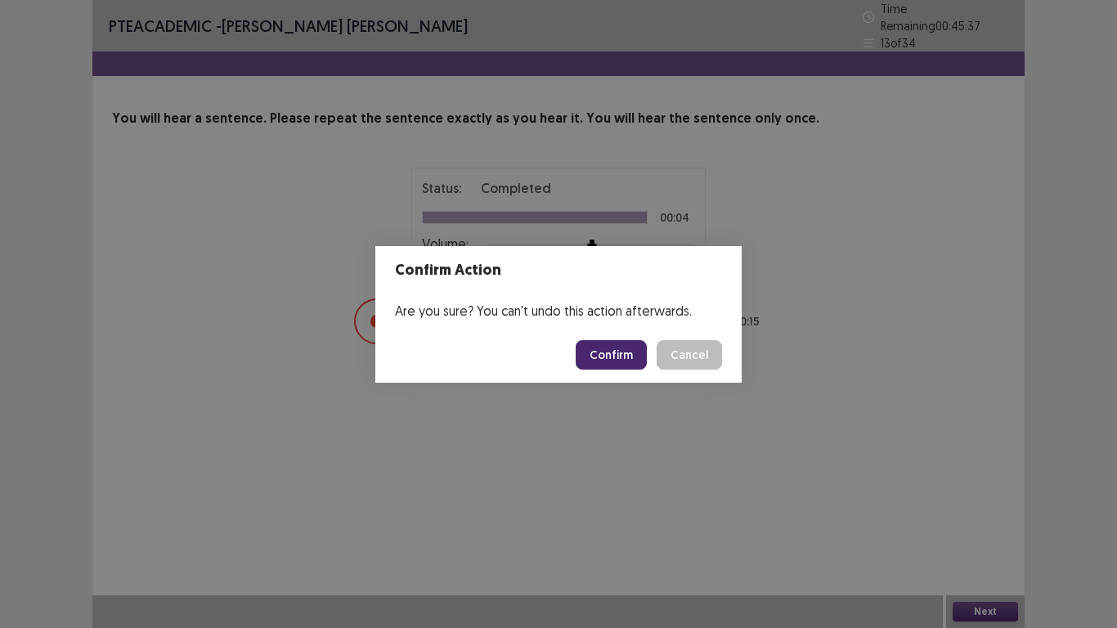
click at [604, 353] on button "Confirm" at bounding box center [611, 354] width 71 height 29
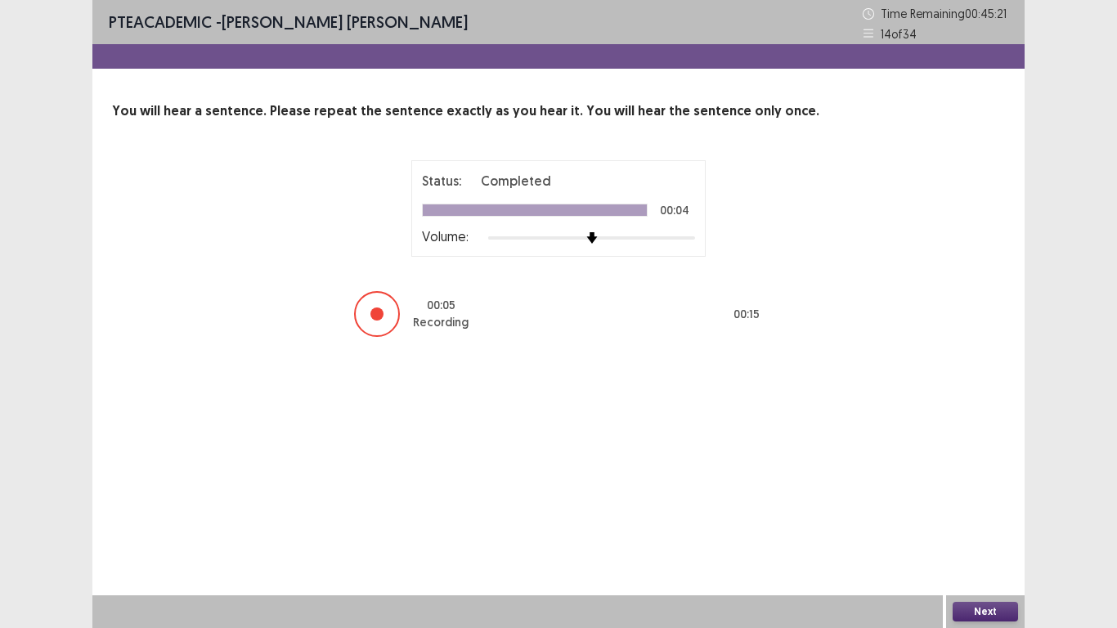
click at [973, 524] on button "Next" at bounding box center [985, 612] width 65 height 20
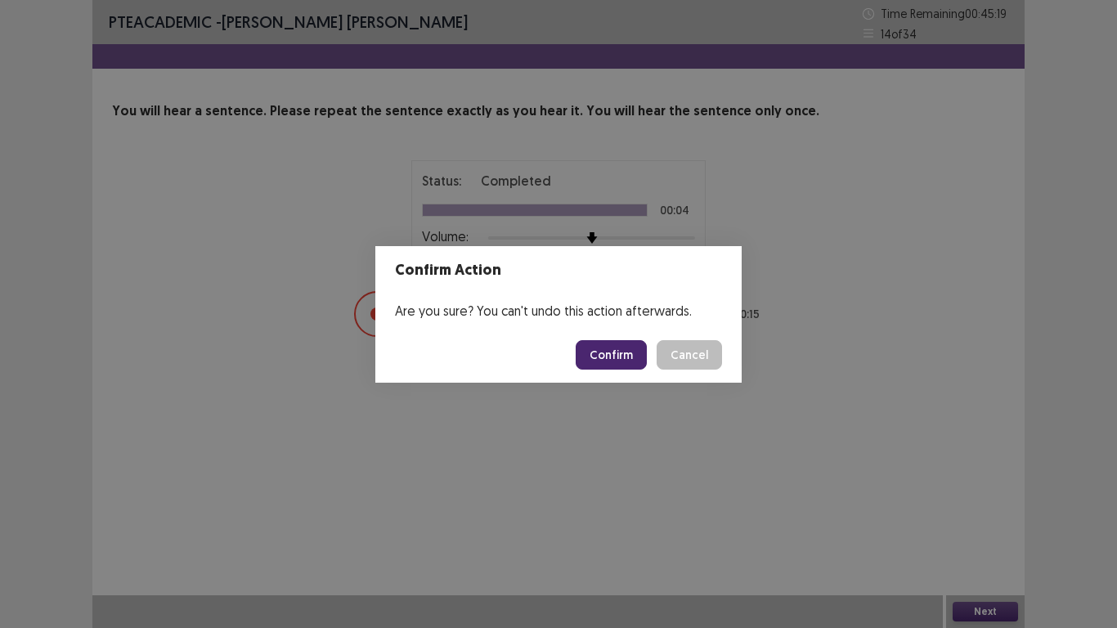
click at [627, 349] on button "Confirm" at bounding box center [611, 354] width 71 height 29
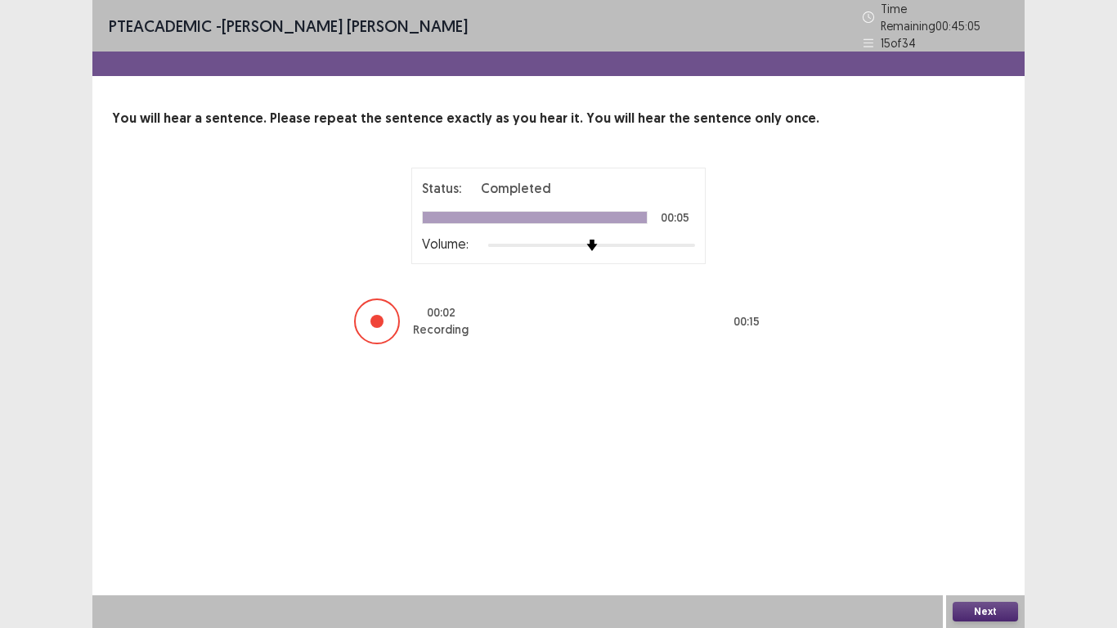
click at [959, 524] on button "Next" at bounding box center [985, 612] width 65 height 20
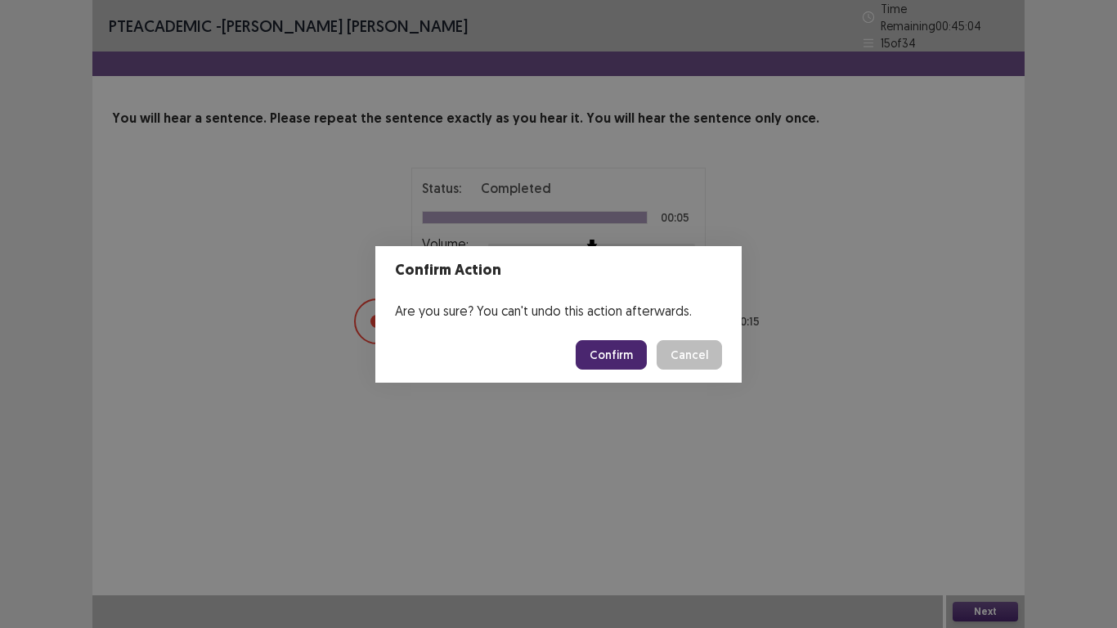
click at [624, 345] on button "Confirm" at bounding box center [611, 354] width 71 height 29
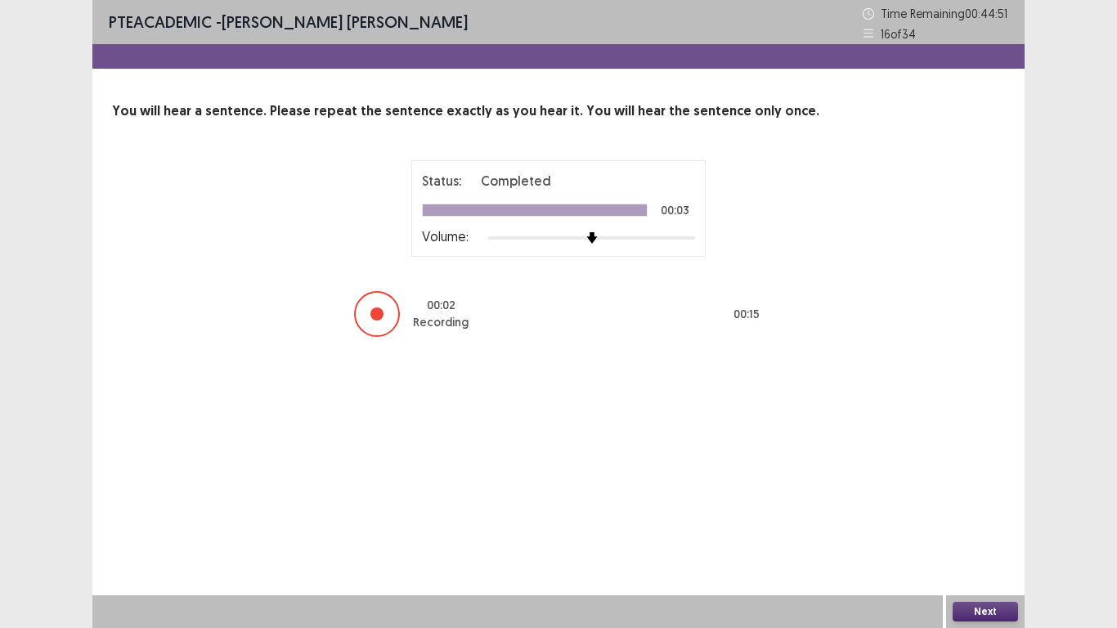
click at [987, 524] on button "Next" at bounding box center [985, 612] width 65 height 20
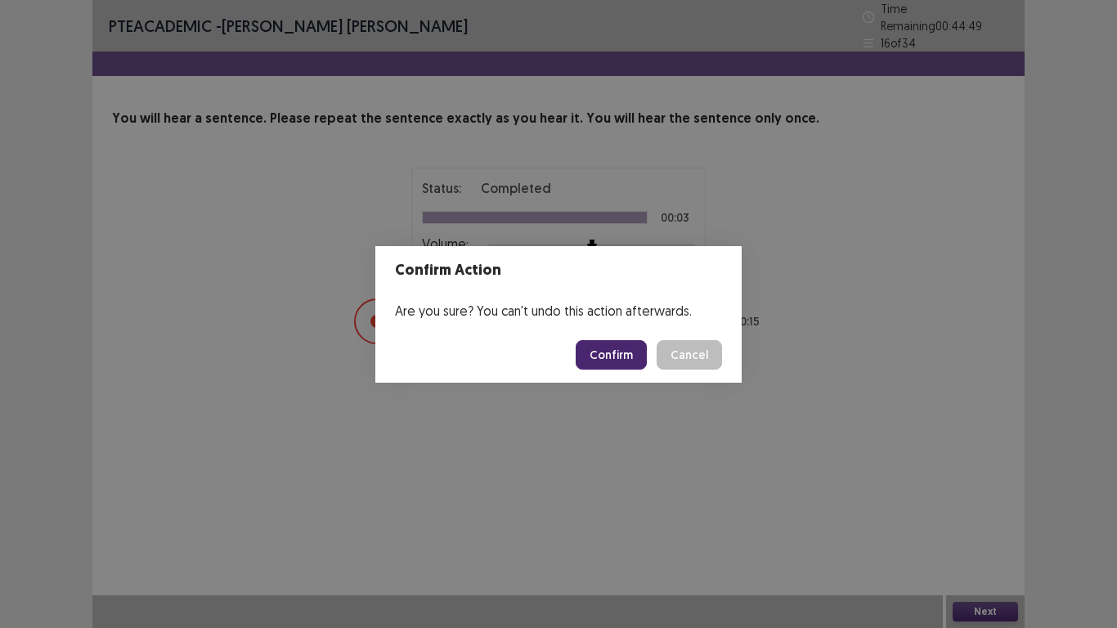
click at [638, 360] on button "Confirm" at bounding box center [611, 354] width 71 height 29
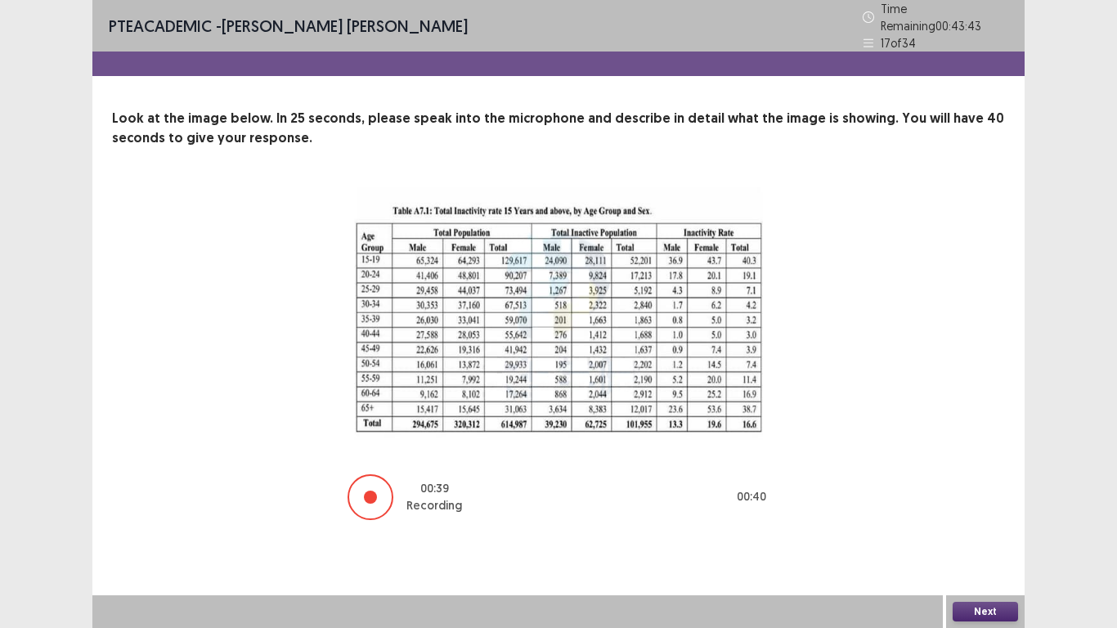
click at [984, 524] on button "Next" at bounding box center [985, 612] width 65 height 20
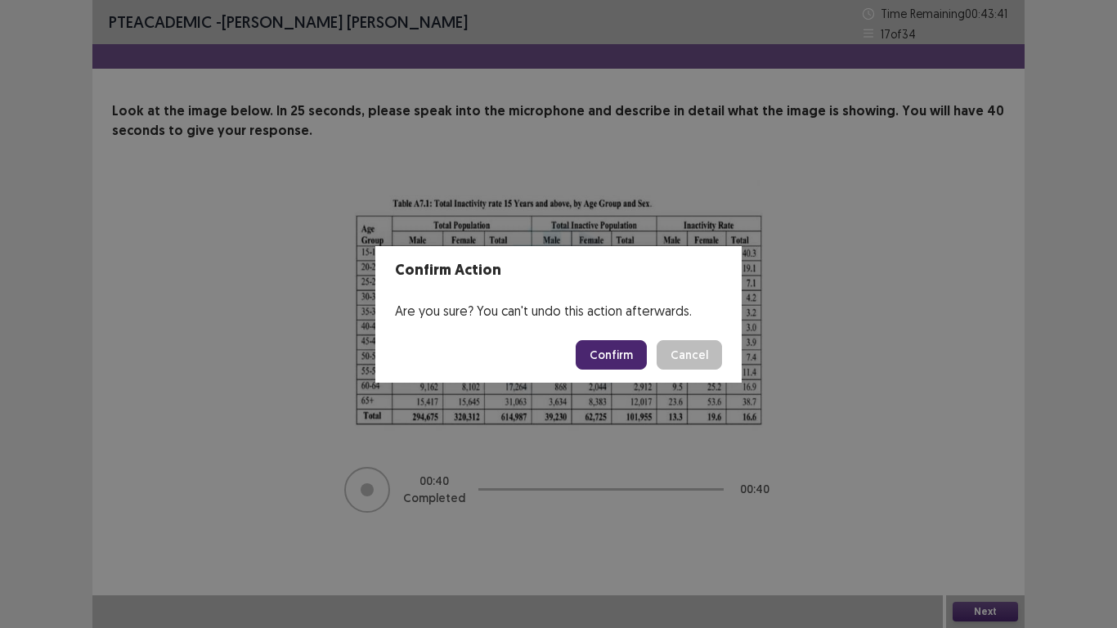
click at [599, 355] on button "Confirm" at bounding box center [611, 354] width 71 height 29
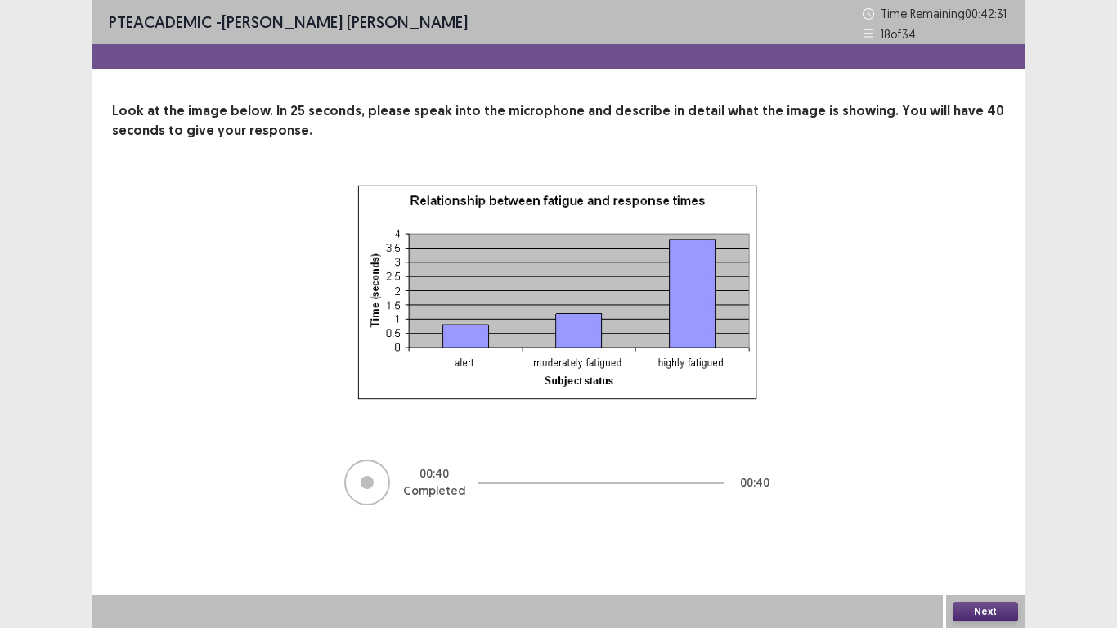
click at [1002, 524] on button "Next" at bounding box center [985, 612] width 65 height 20
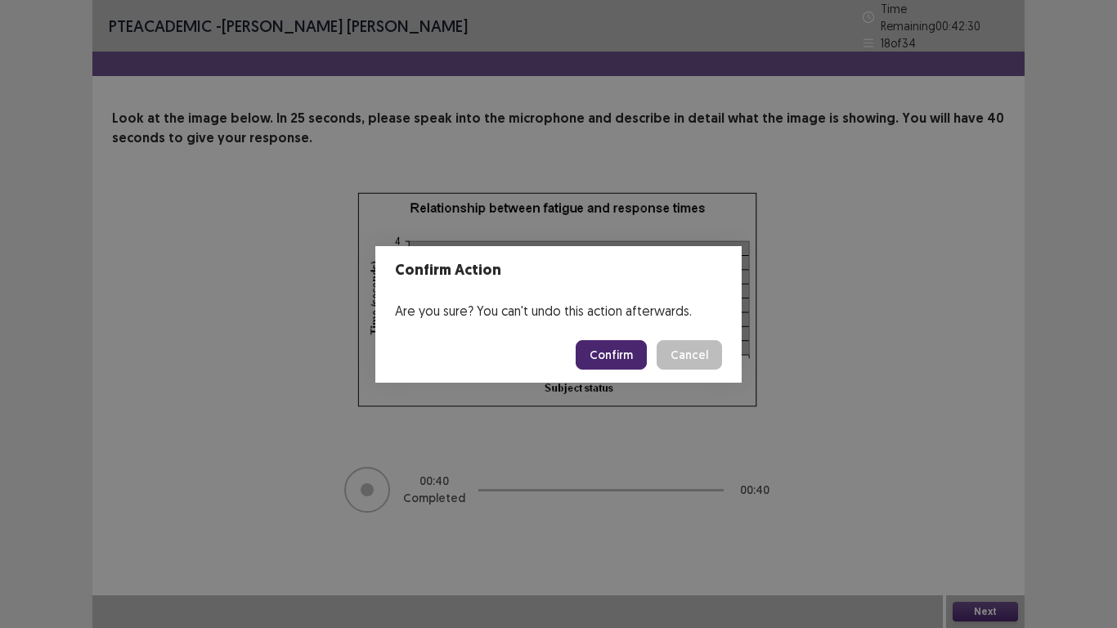
click at [624, 347] on button "Confirm" at bounding box center [611, 354] width 71 height 29
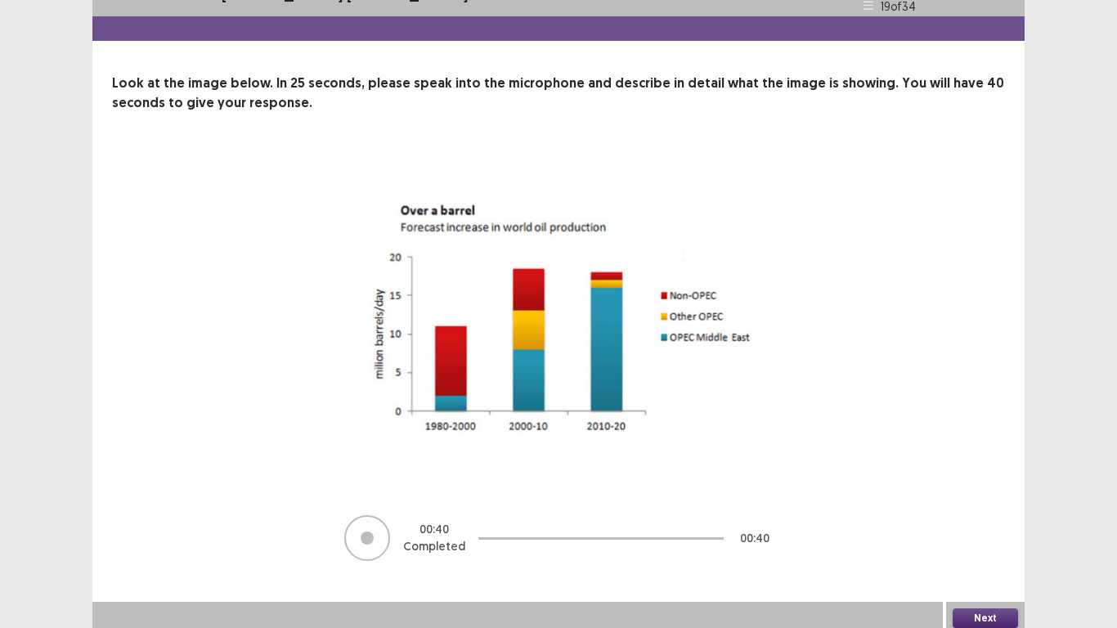
scroll to position [34, 0]
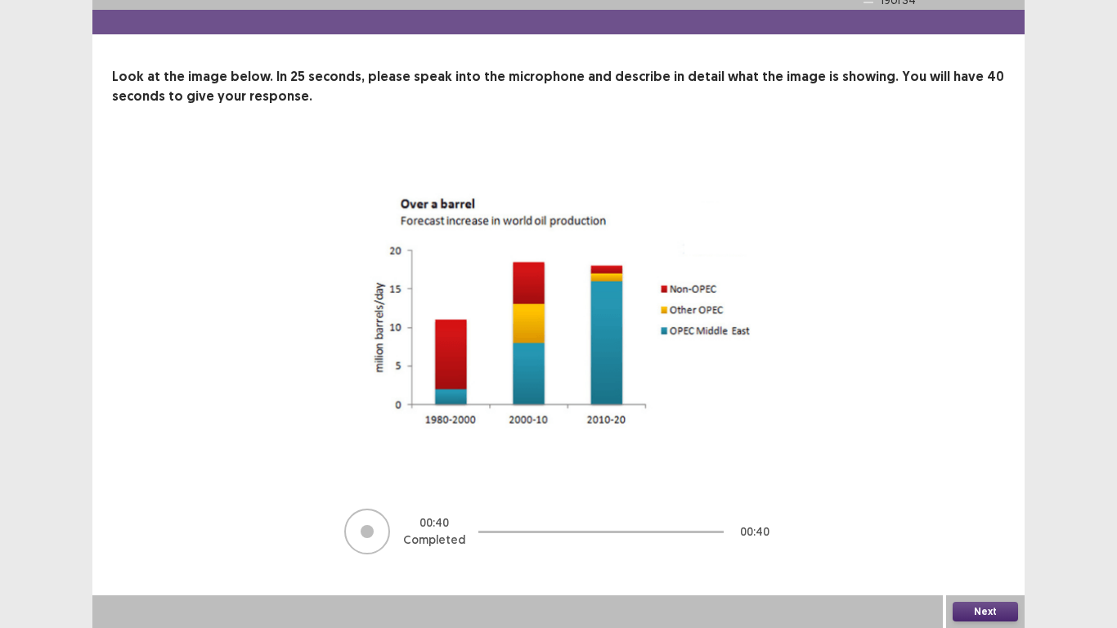
click at [967, 524] on button "Next" at bounding box center [985, 612] width 65 height 20
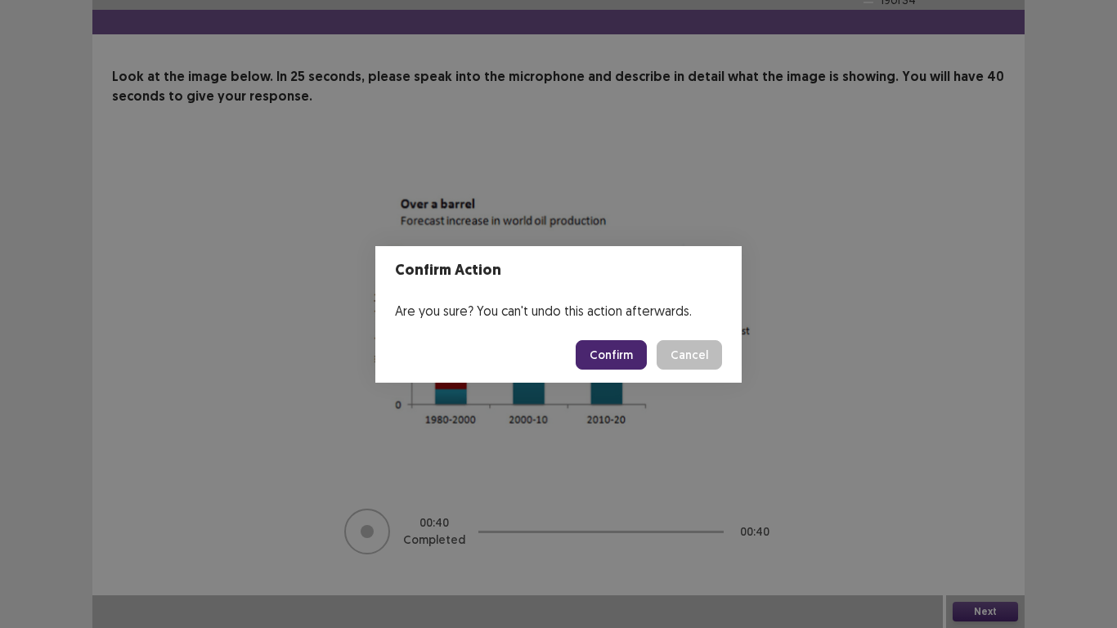
click at [612, 352] on button "Confirm" at bounding box center [611, 354] width 71 height 29
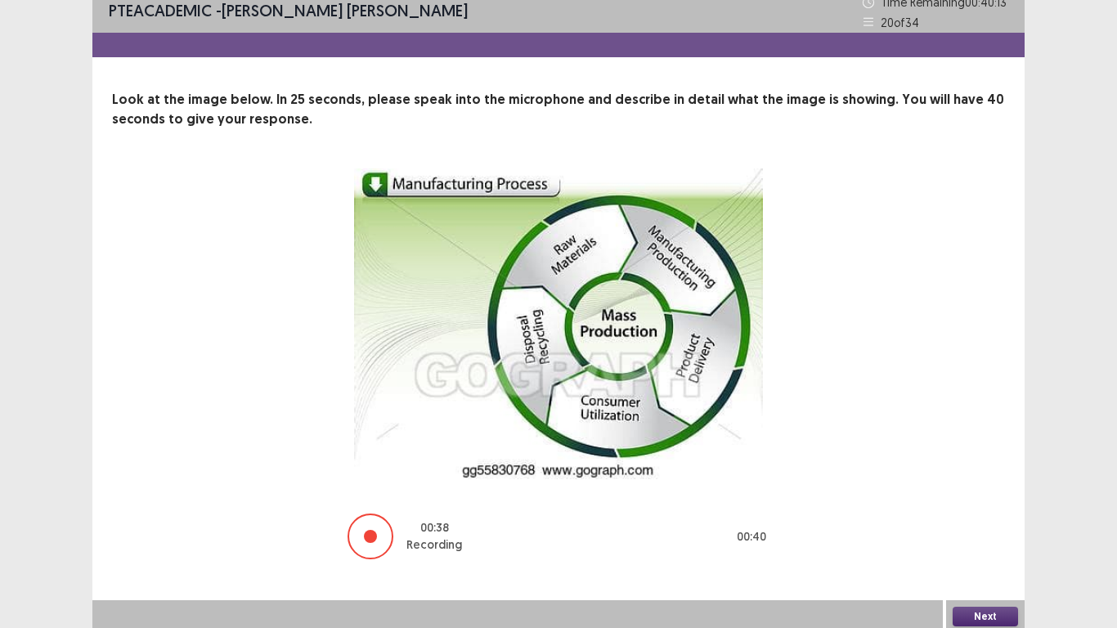
scroll to position [16, 0]
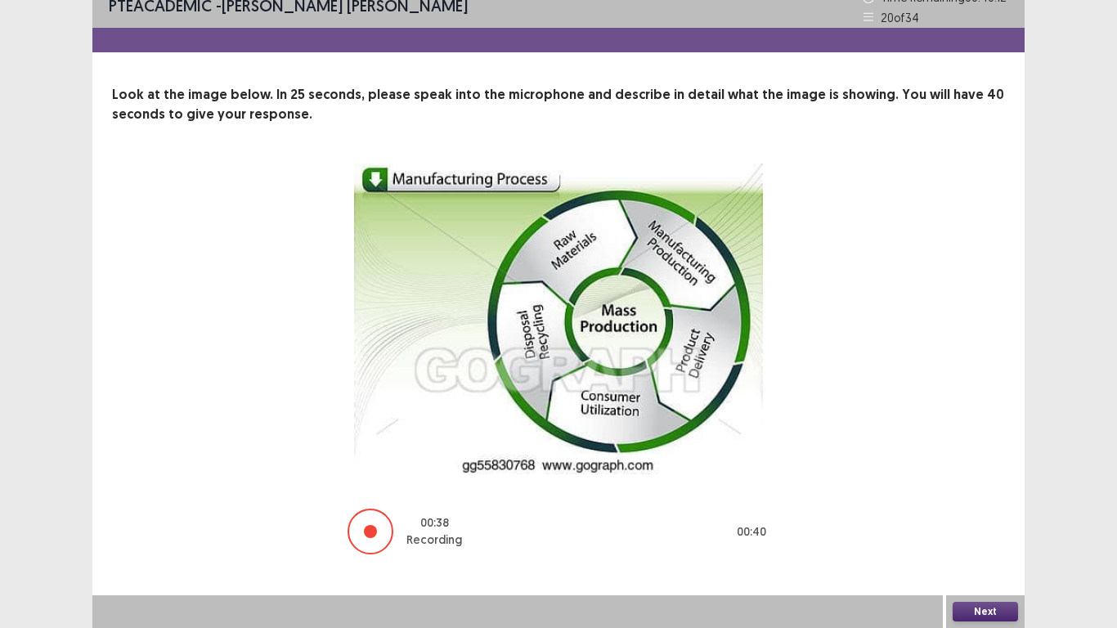
click at [989, 524] on button "Next" at bounding box center [985, 612] width 65 height 20
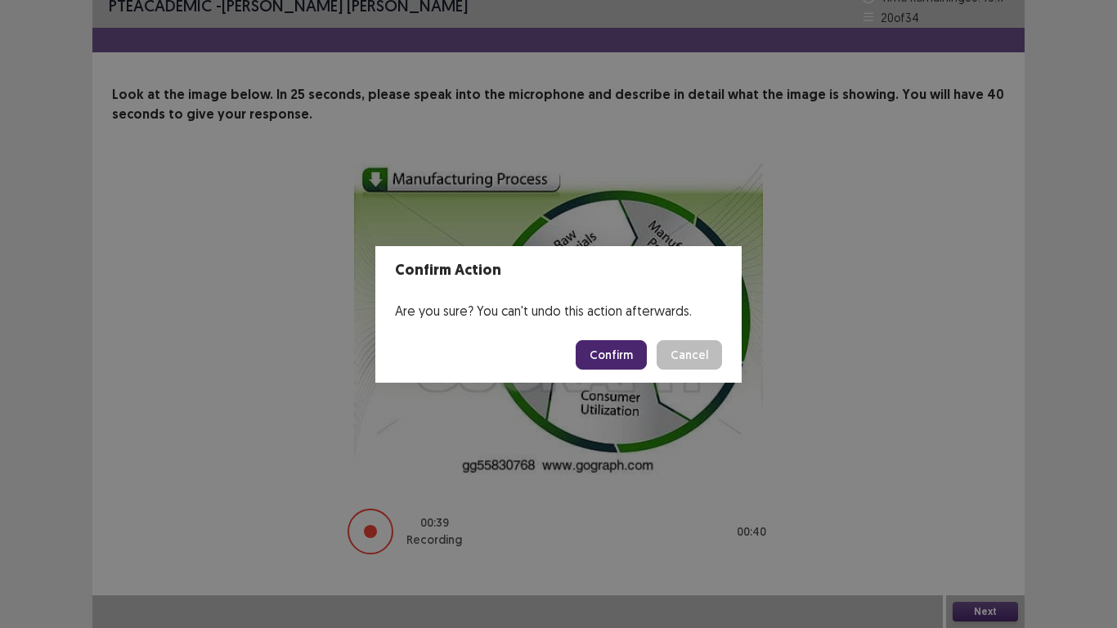
click at [620, 353] on button "Confirm" at bounding box center [611, 354] width 71 height 29
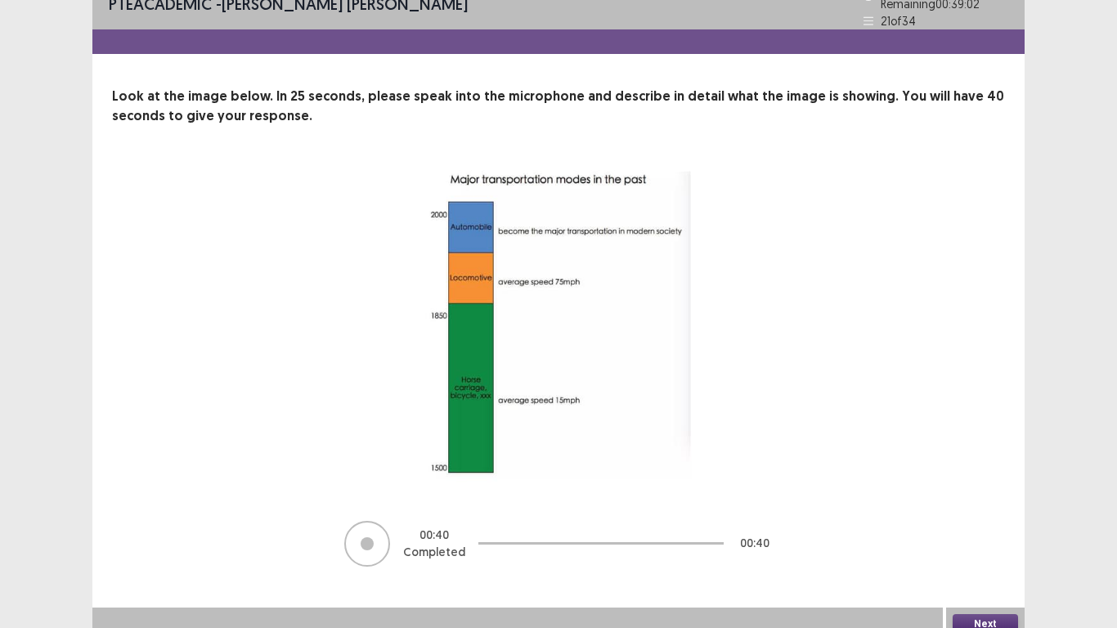
scroll to position [27, 0]
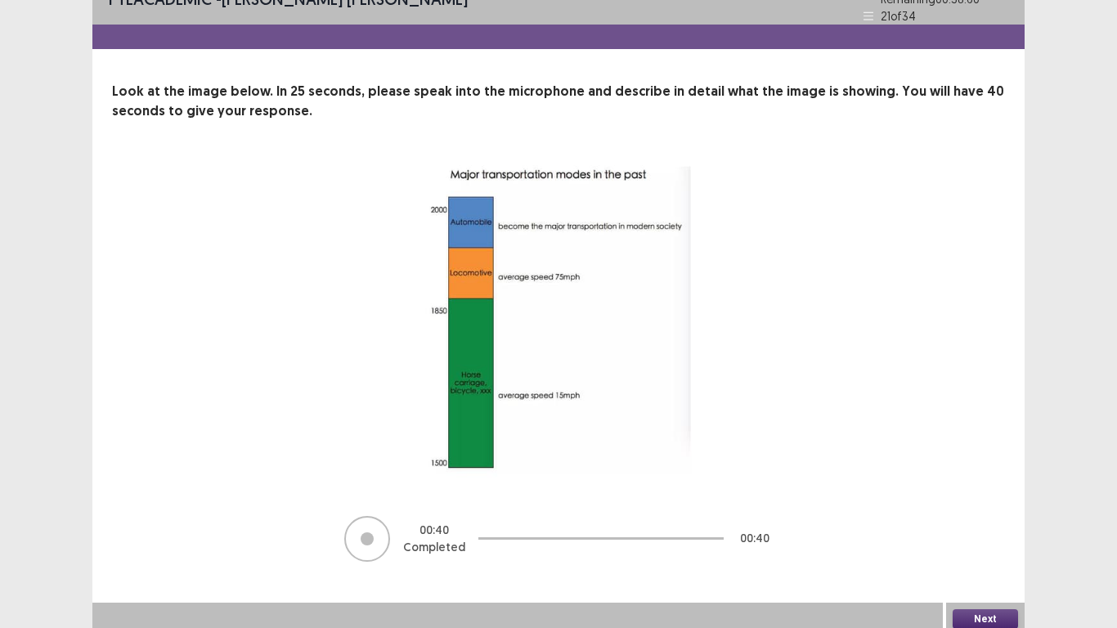
click at [996, 524] on button "Next" at bounding box center [985, 619] width 65 height 20
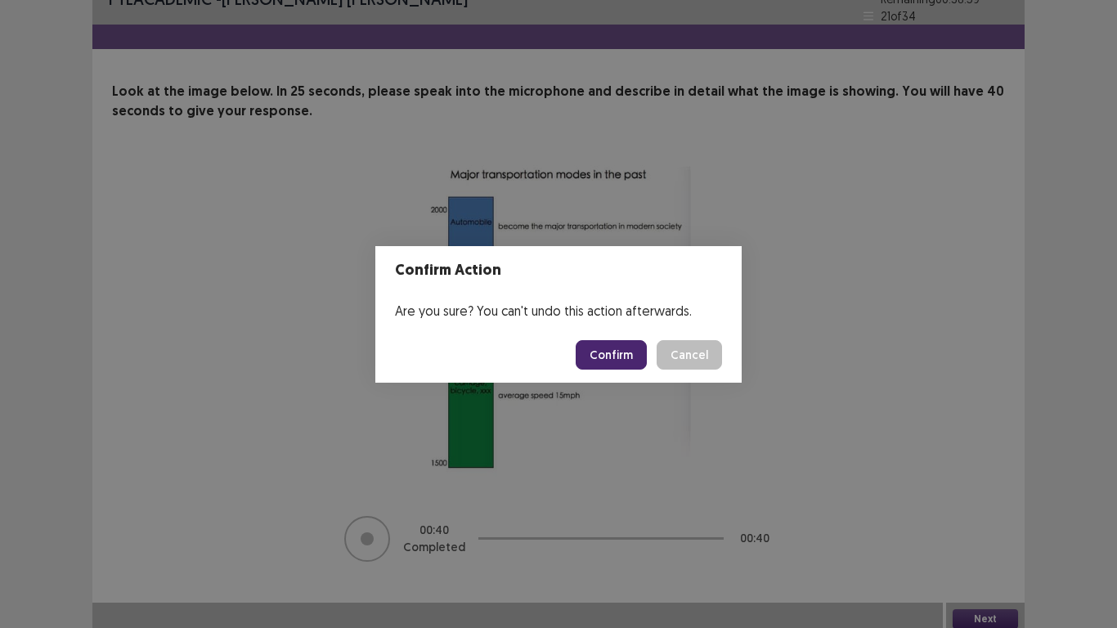
click at [609, 358] on button "Confirm" at bounding box center [611, 354] width 71 height 29
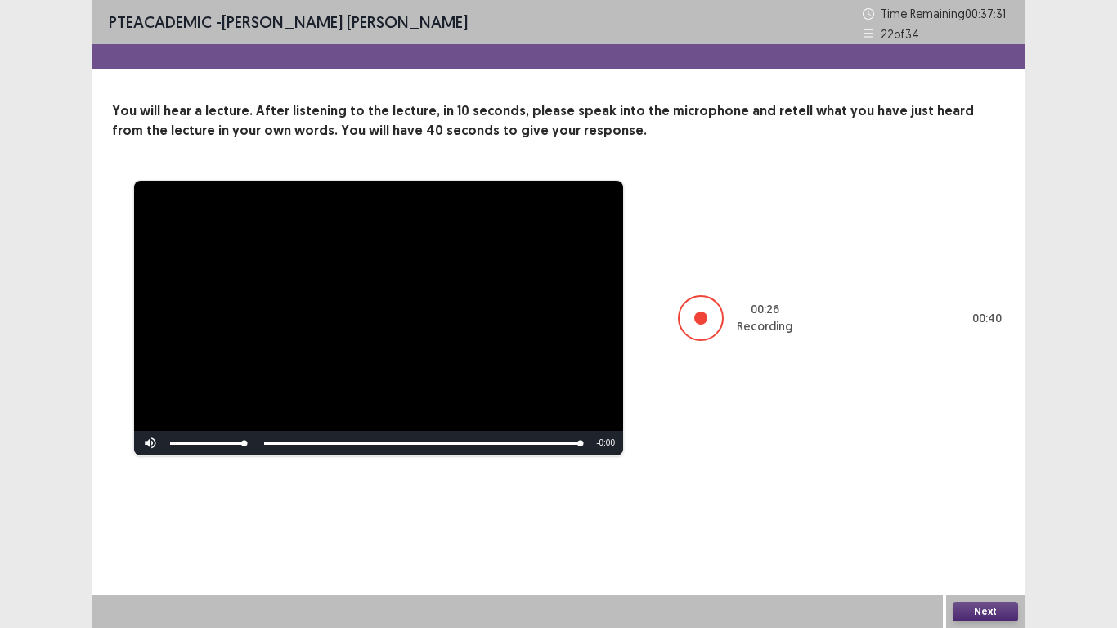
click at [980, 524] on button "Next" at bounding box center [985, 612] width 65 height 20
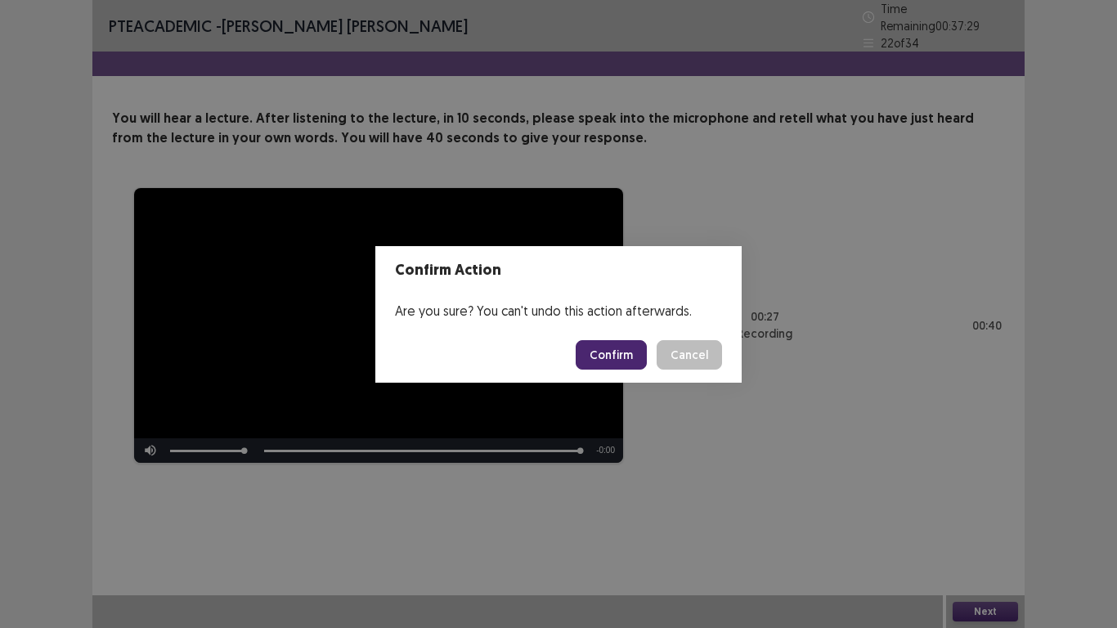
click at [632, 364] on button "Confirm" at bounding box center [611, 354] width 71 height 29
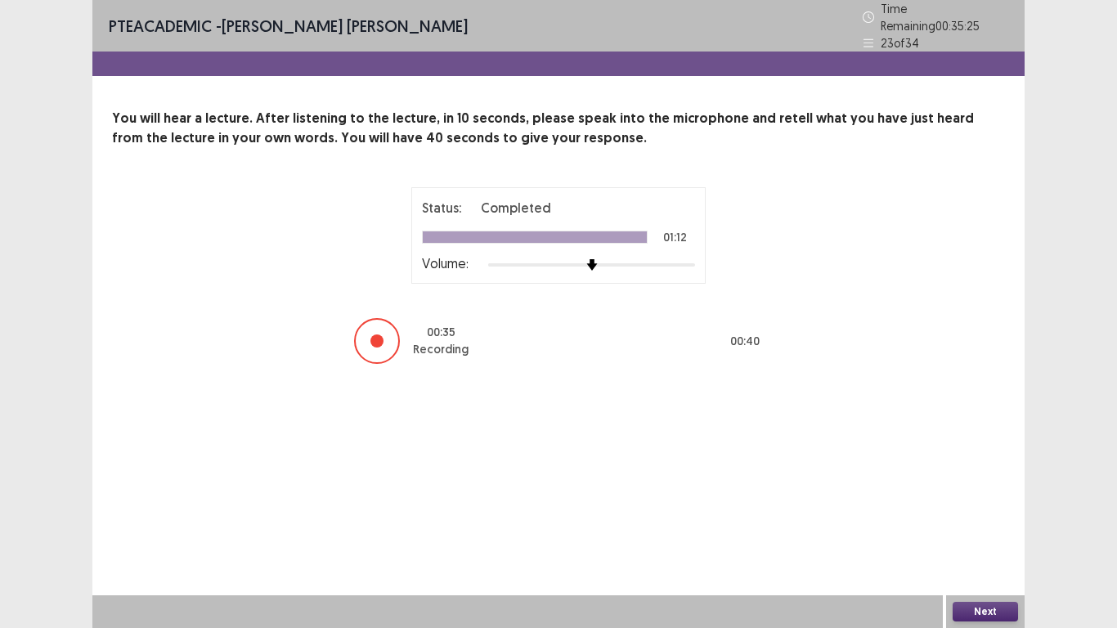
click at [998, 524] on button "Next" at bounding box center [985, 612] width 65 height 20
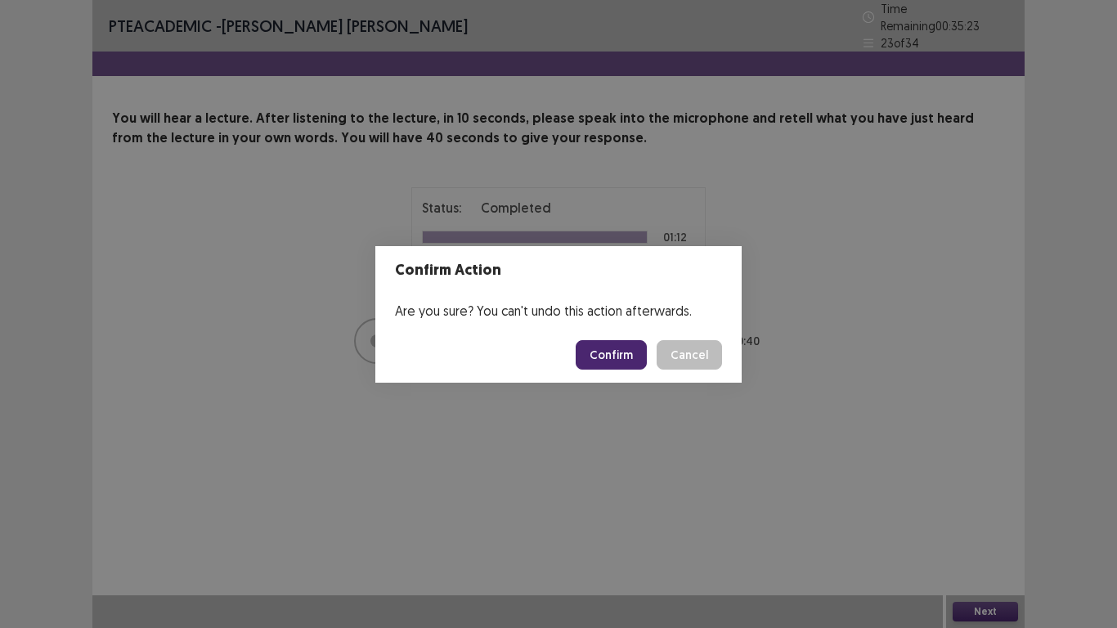
click at [601, 352] on button "Confirm" at bounding box center [611, 354] width 71 height 29
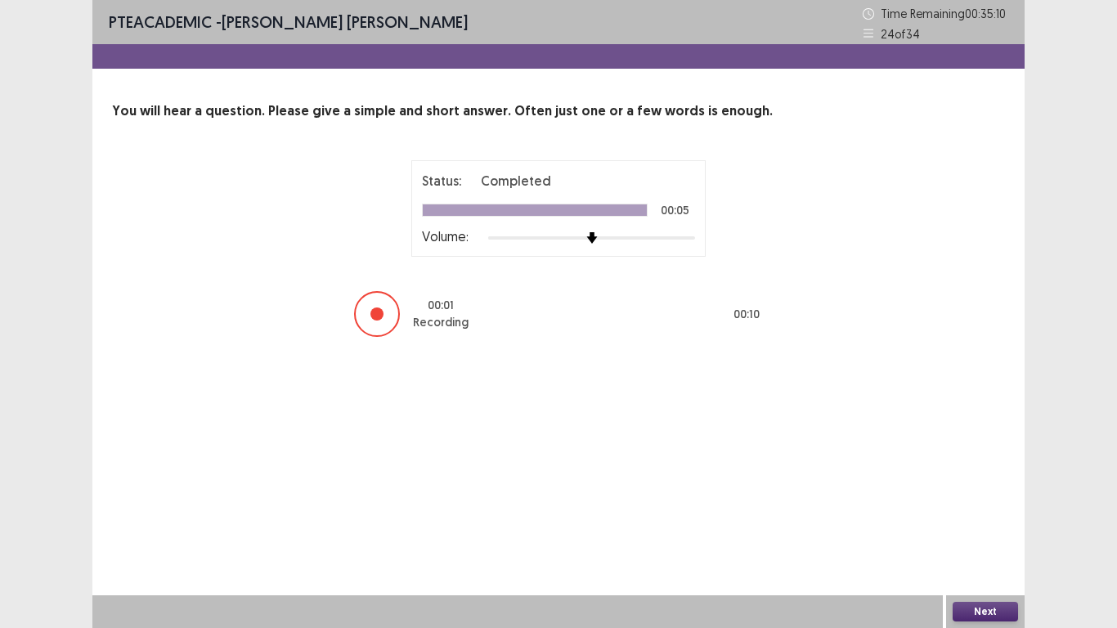
click at [991, 524] on button "Next" at bounding box center [985, 612] width 65 height 20
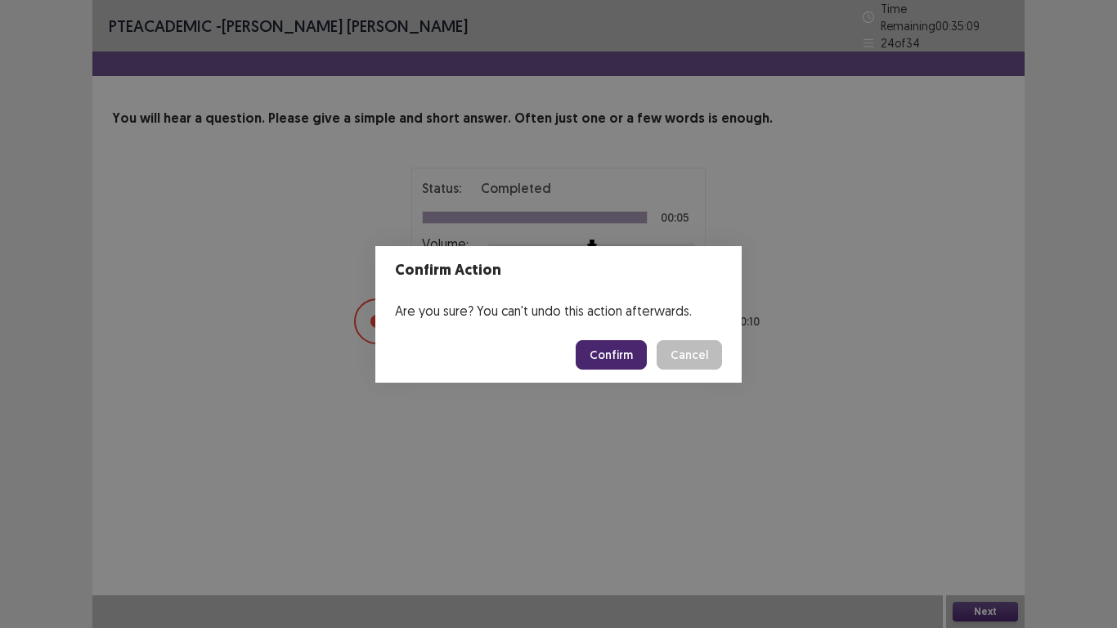
click at [624, 350] on button "Confirm" at bounding box center [611, 354] width 71 height 29
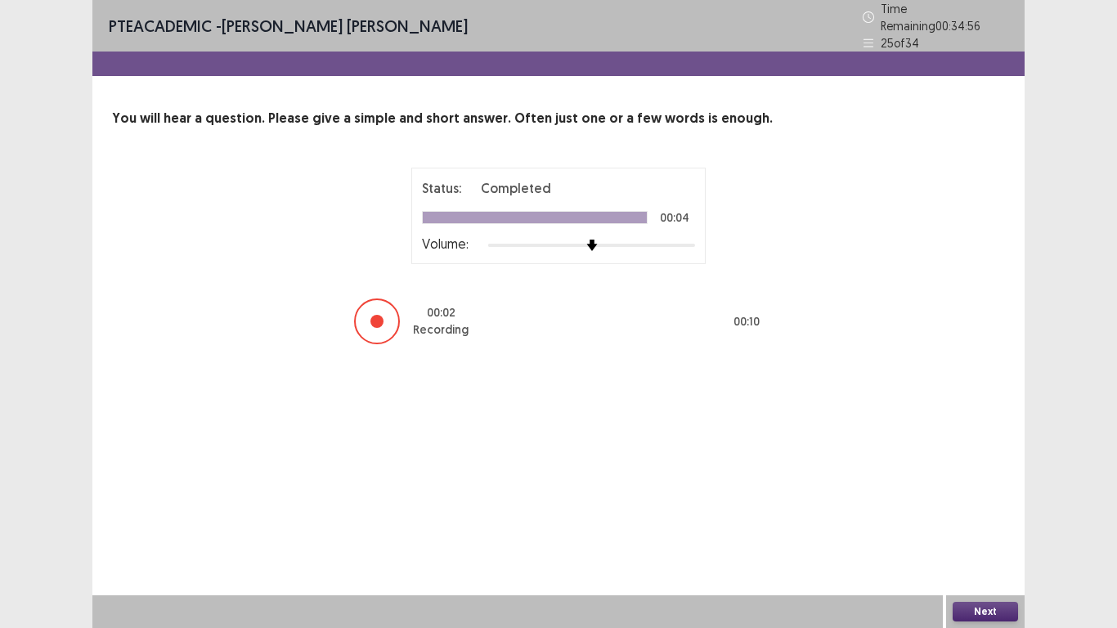
click at [987, 524] on button "Next" at bounding box center [985, 612] width 65 height 20
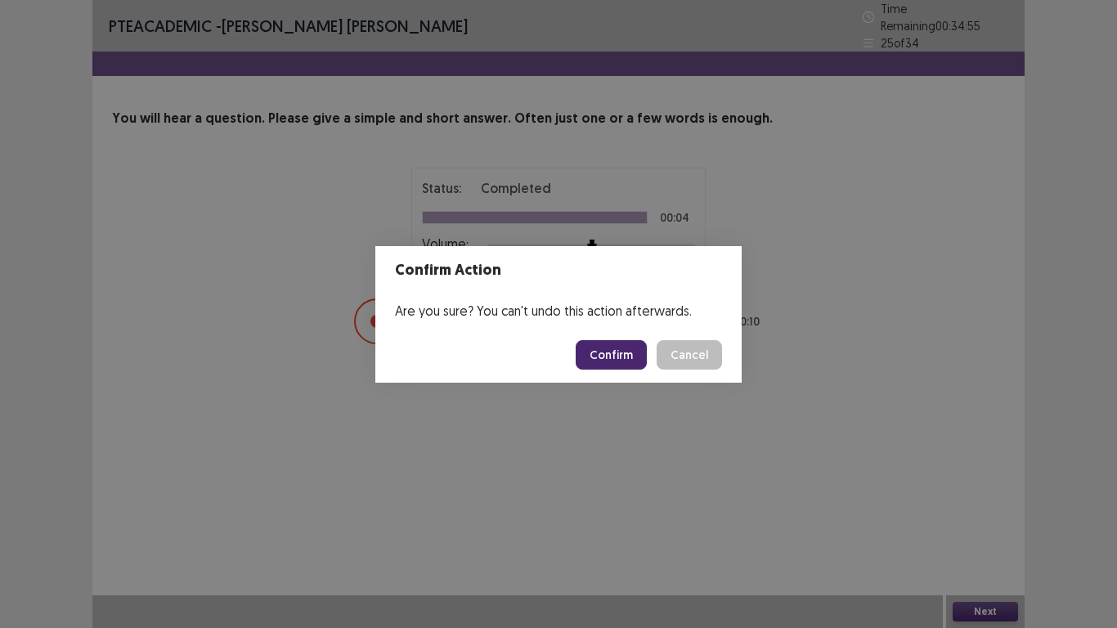
click at [634, 361] on button "Confirm" at bounding box center [611, 354] width 71 height 29
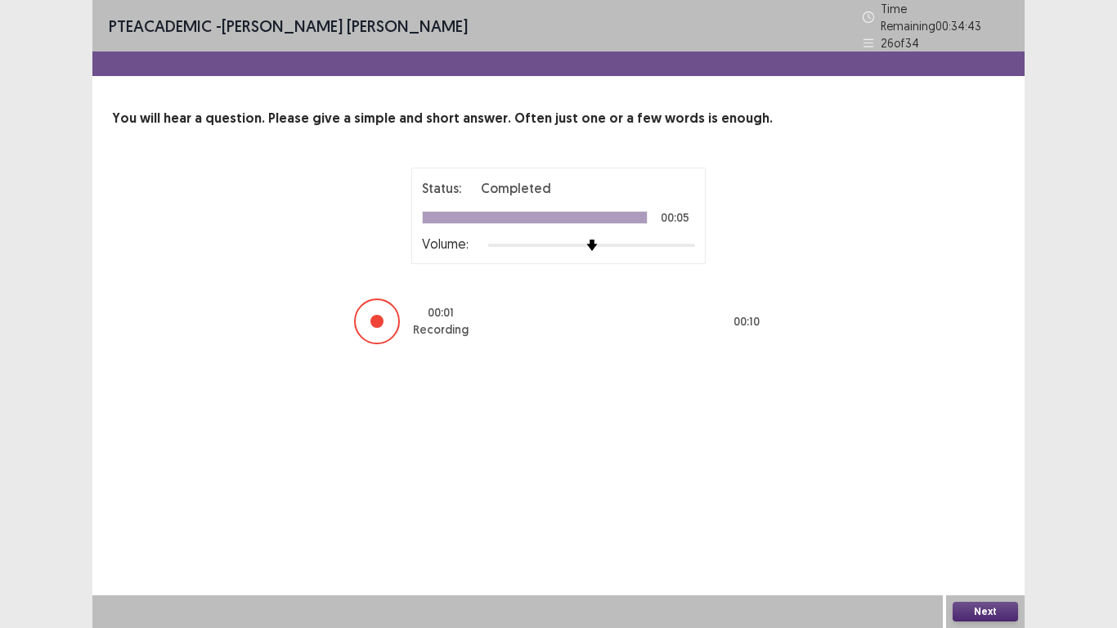
click at [985, 524] on button "Next" at bounding box center [985, 612] width 65 height 20
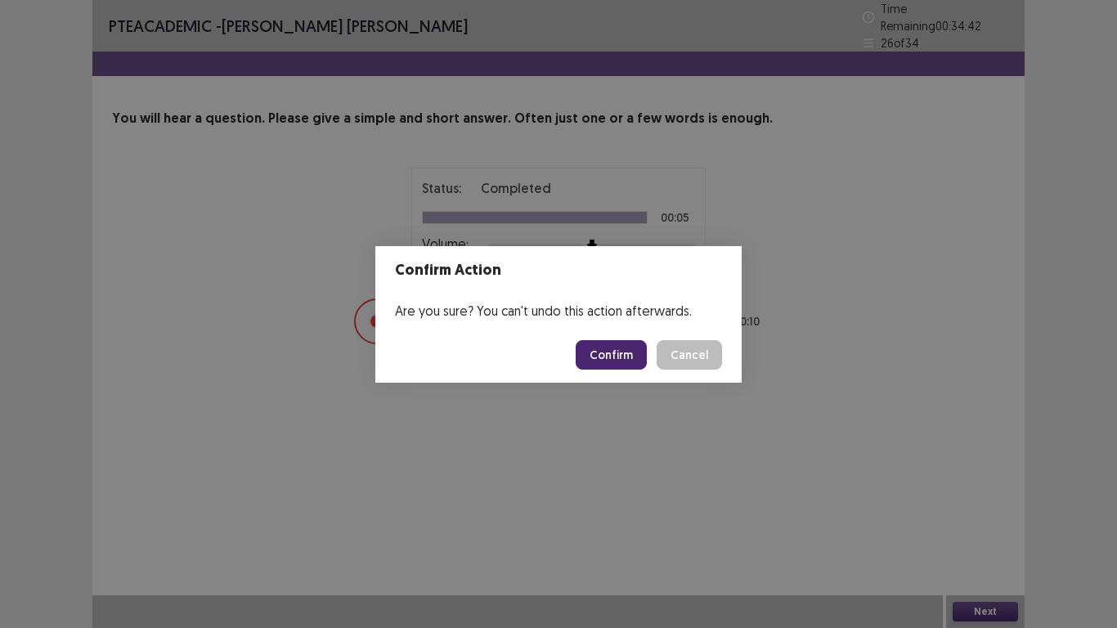
click at [650, 352] on div "Confirm Cancel" at bounding box center [649, 354] width 146 height 29
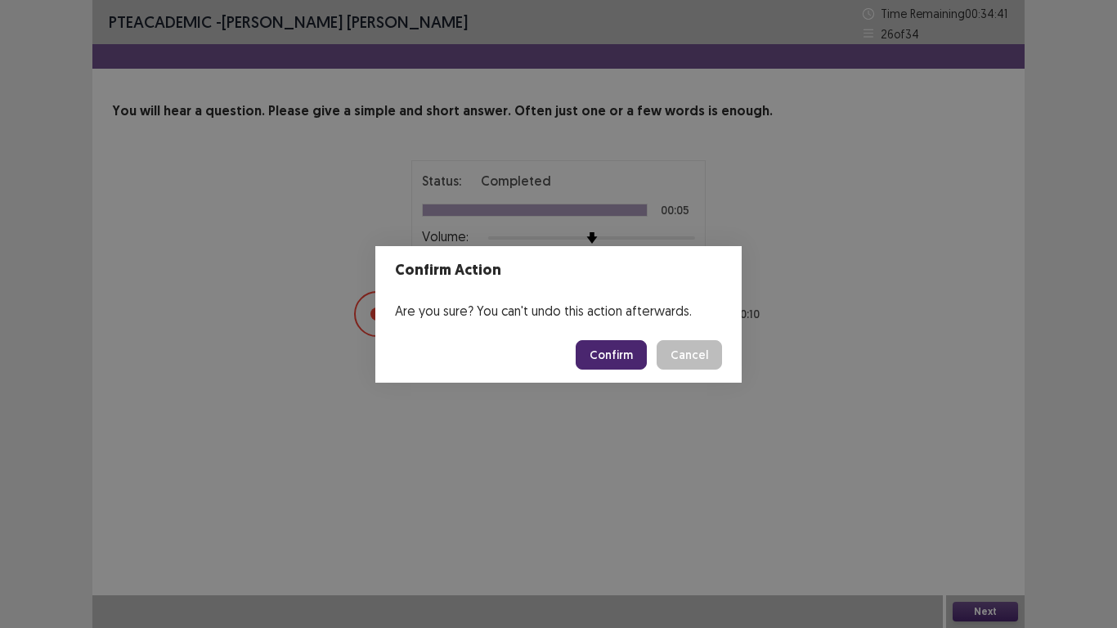
click at [626, 355] on button "Confirm" at bounding box center [611, 354] width 71 height 29
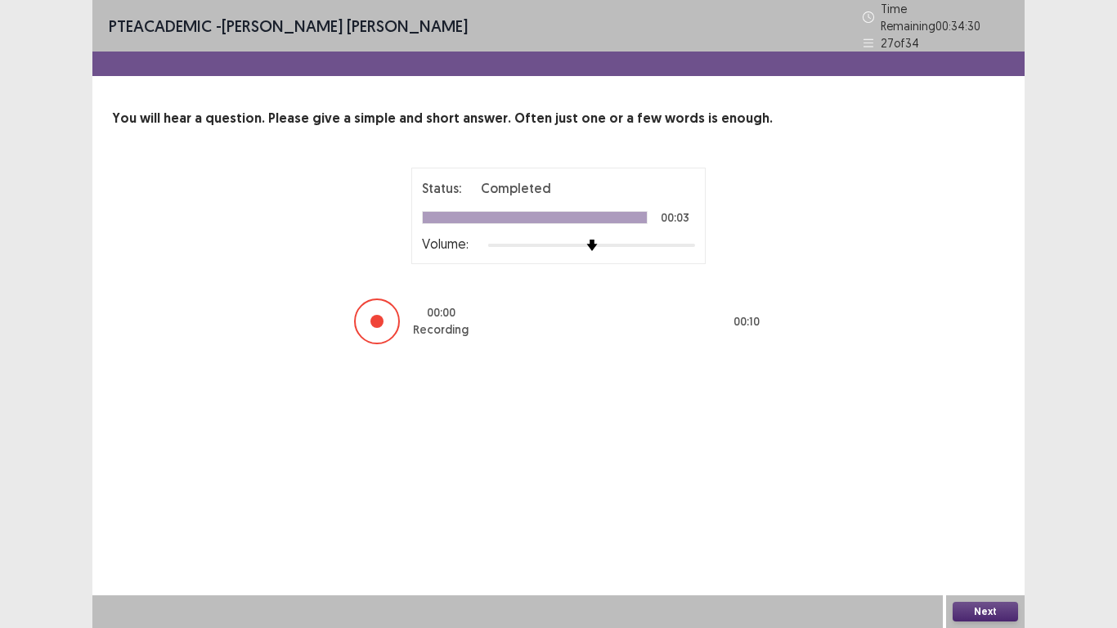
click at [986, 524] on button "Next" at bounding box center [985, 612] width 65 height 20
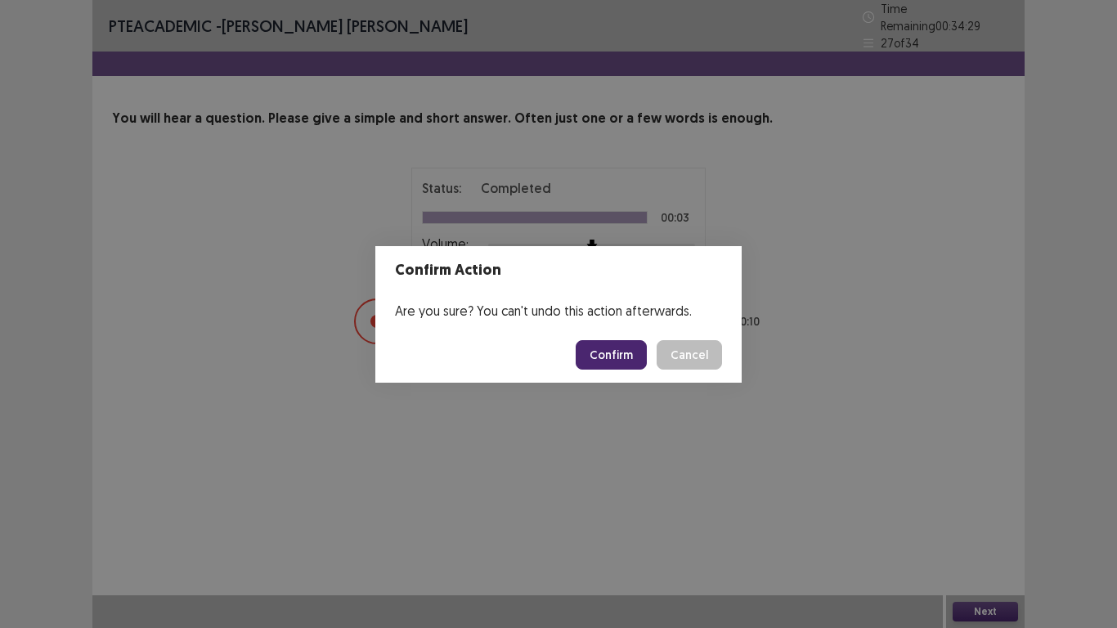
click at [588, 357] on button "Confirm" at bounding box center [611, 354] width 71 height 29
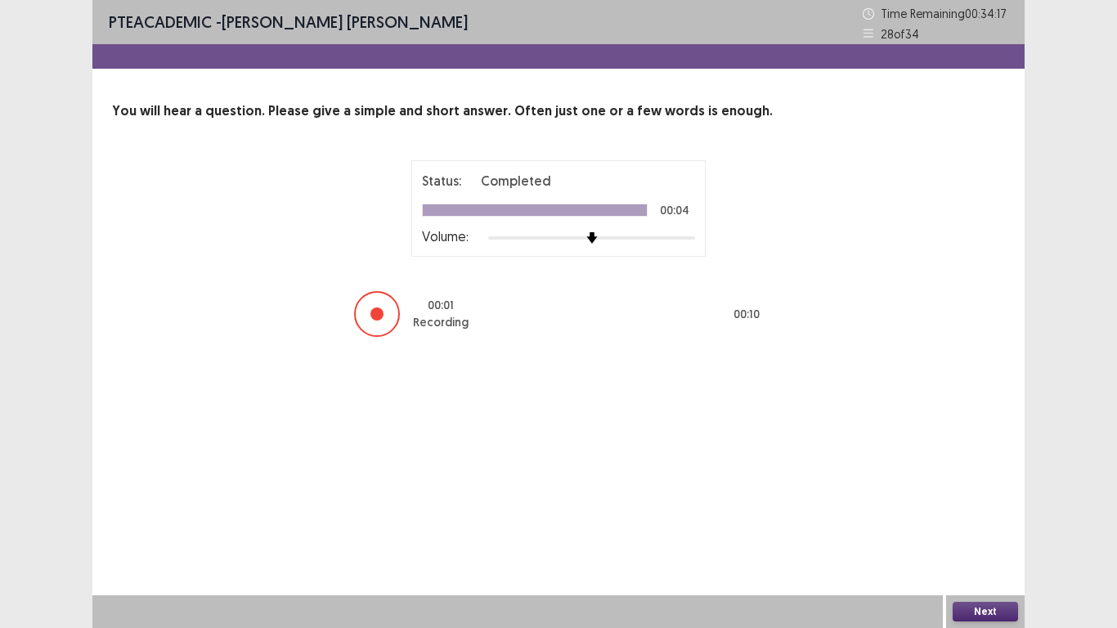
click at [987, 524] on button "Next" at bounding box center [985, 612] width 65 height 20
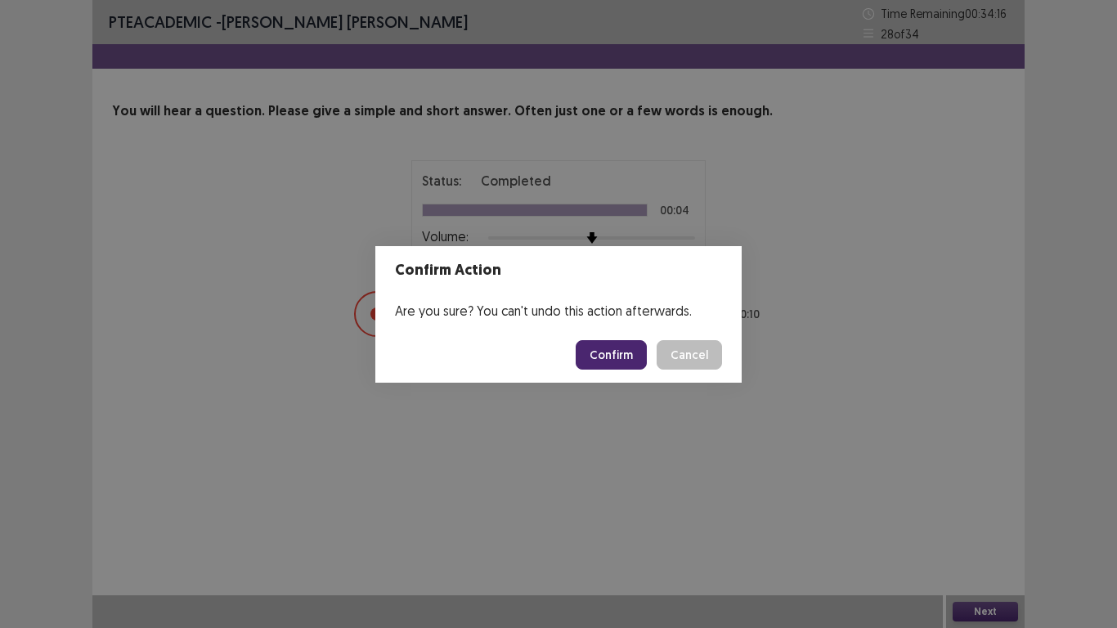
click at [605, 356] on button "Confirm" at bounding box center [611, 354] width 71 height 29
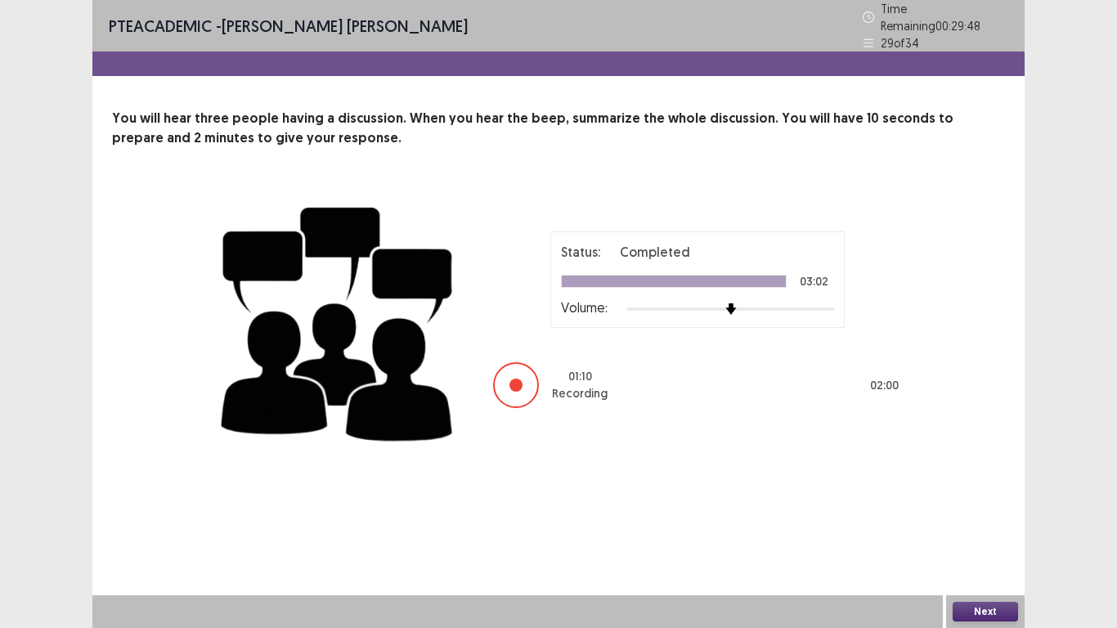
click at [979, 524] on button "Next" at bounding box center [985, 612] width 65 height 20
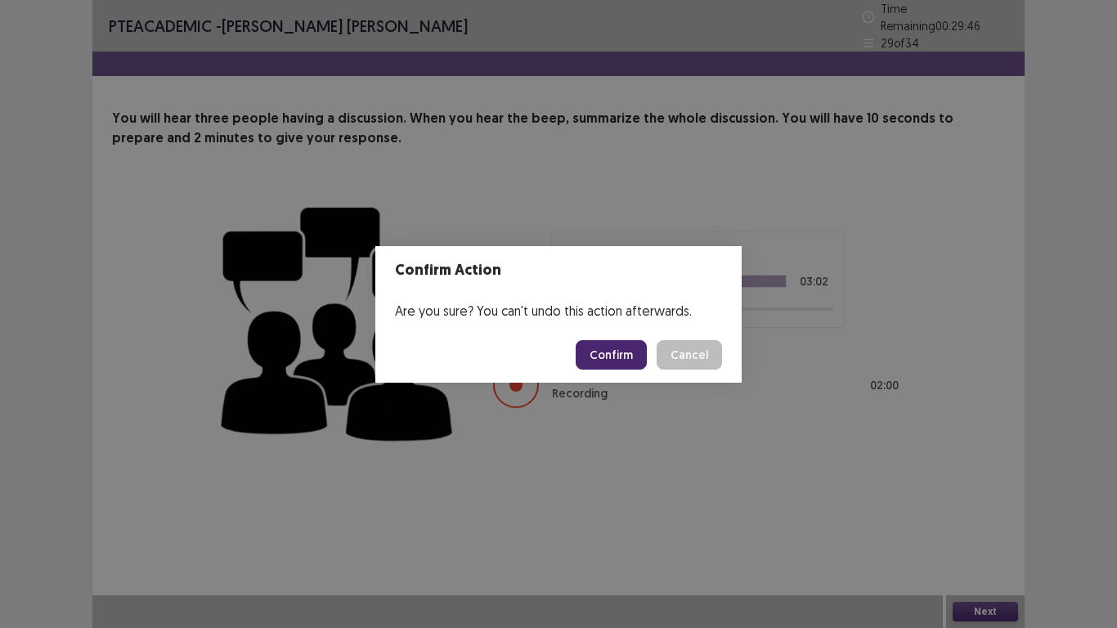
click at [605, 354] on button "Confirm" at bounding box center [611, 354] width 71 height 29
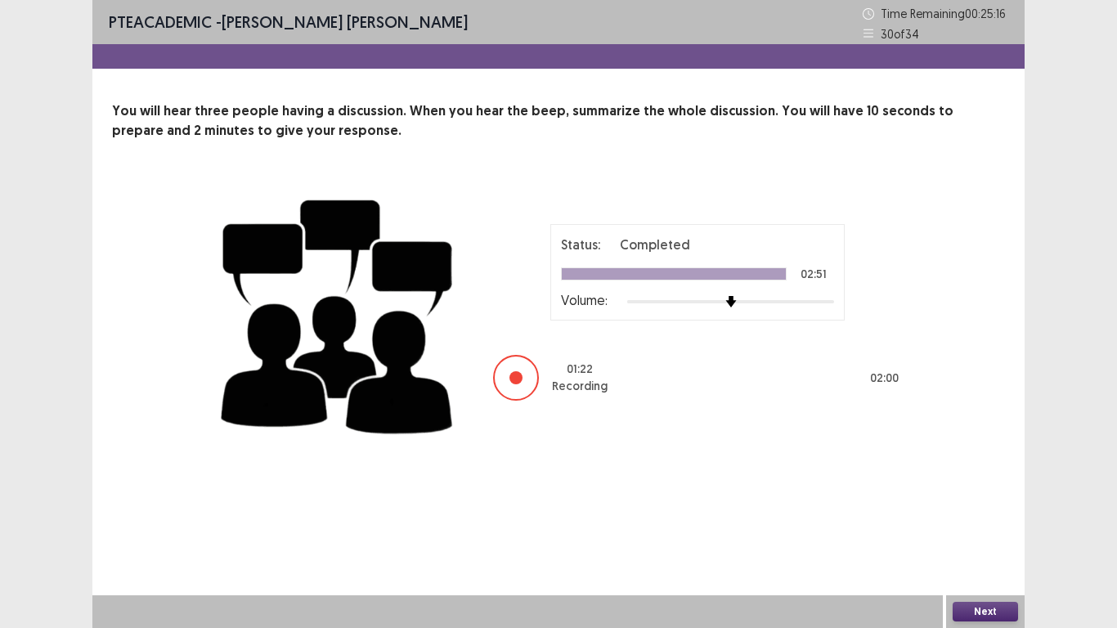
click at [994, 524] on button "Next" at bounding box center [985, 612] width 65 height 20
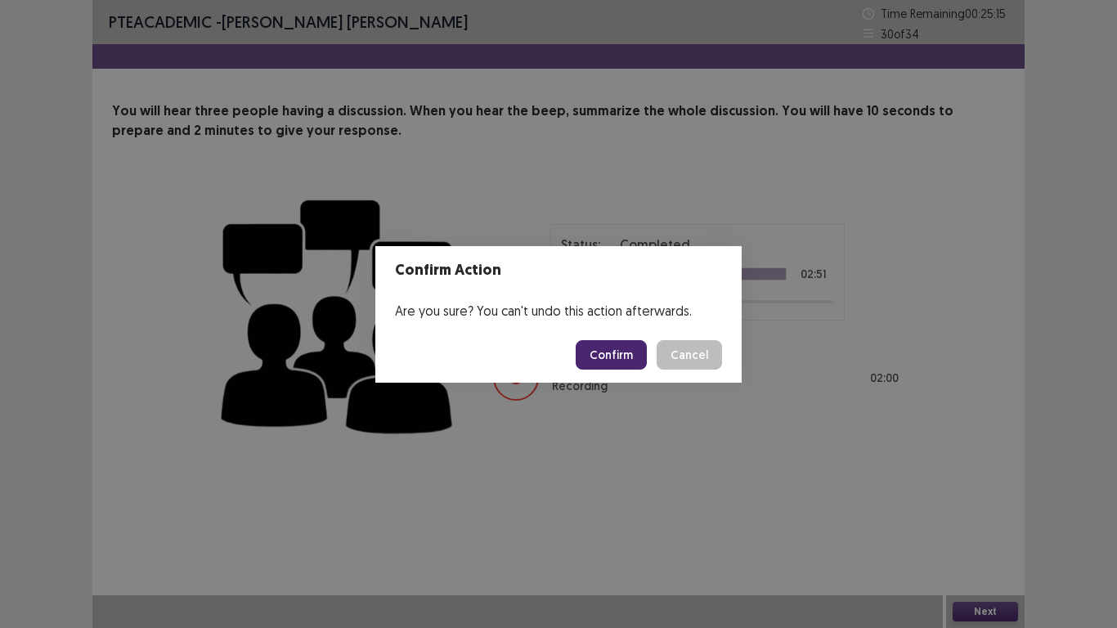
click at [591, 362] on button "Confirm" at bounding box center [611, 354] width 71 height 29
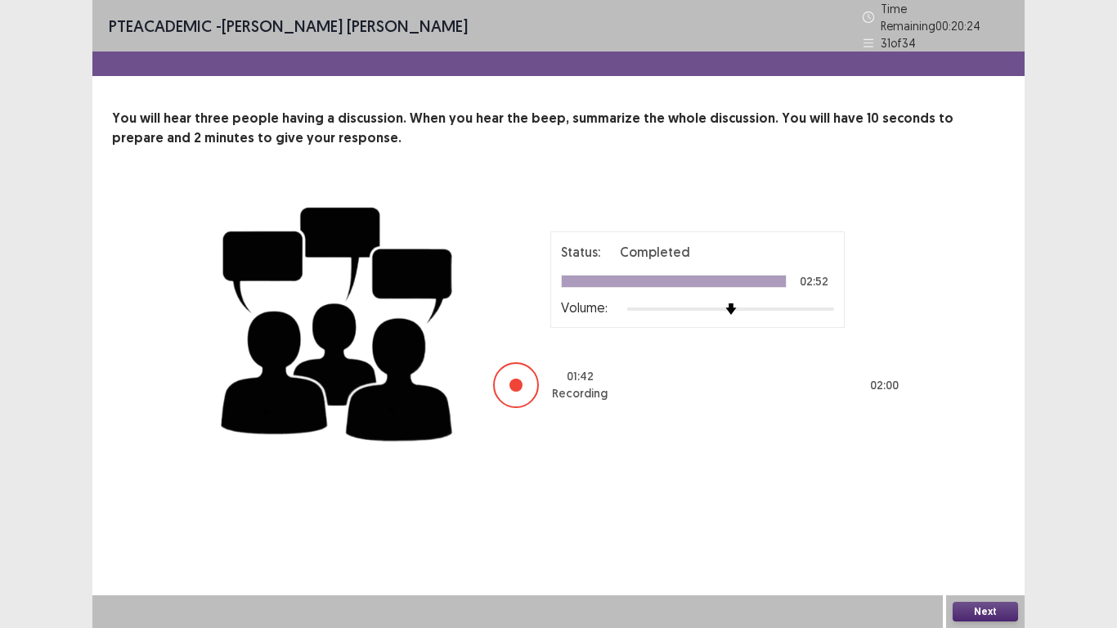
click at [985, 524] on button "Next" at bounding box center [985, 612] width 65 height 20
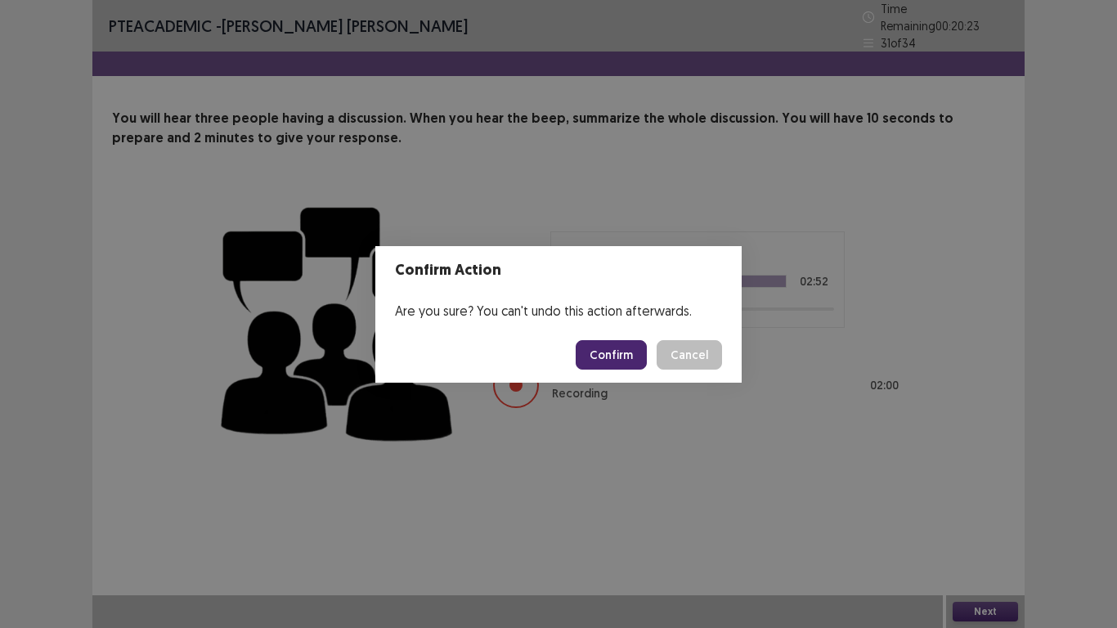
click at [630, 349] on button "Confirm" at bounding box center [611, 354] width 71 height 29
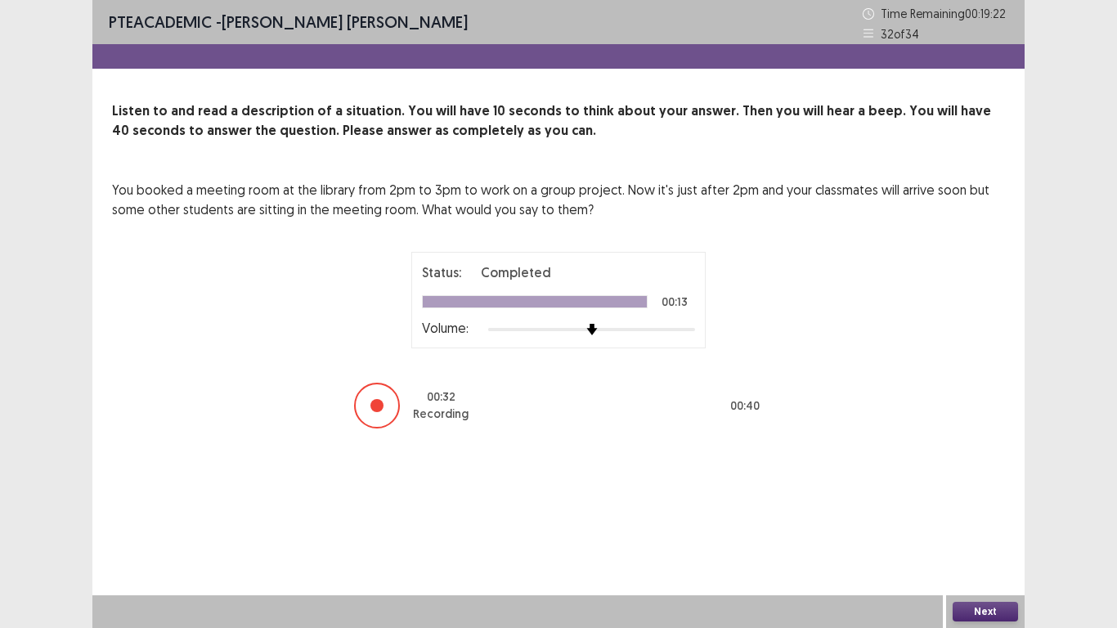
click at [996, 524] on button "Next" at bounding box center [985, 612] width 65 height 20
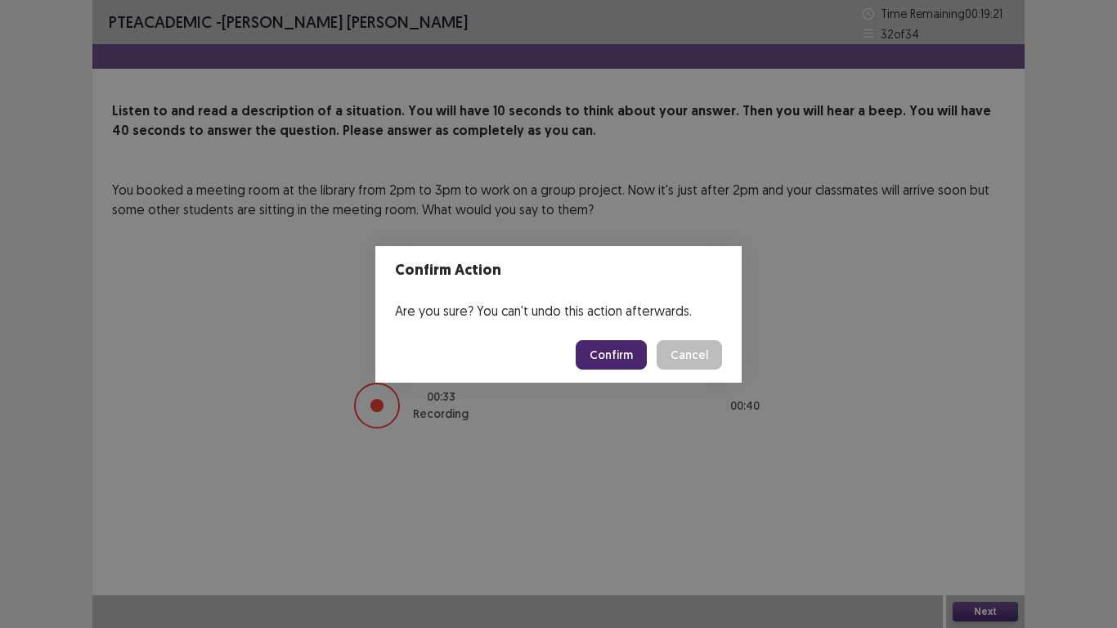
click at [614, 356] on button "Confirm" at bounding box center [611, 354] width 71 height 29
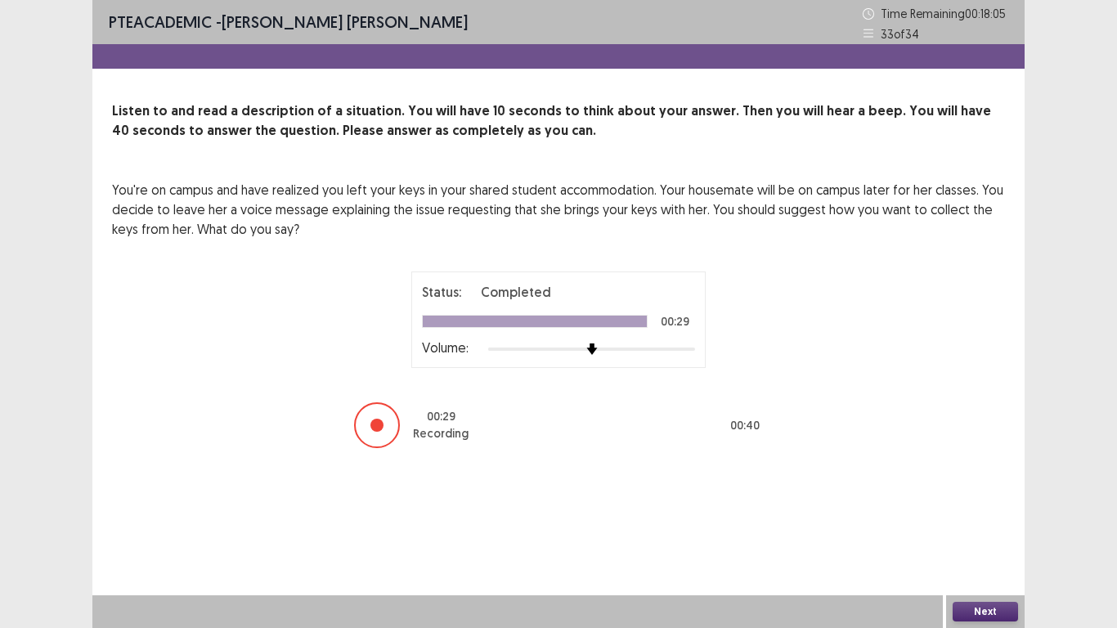
click at [973, 524] on button "Next" at bounding box center [985, 612] width 65 height 20
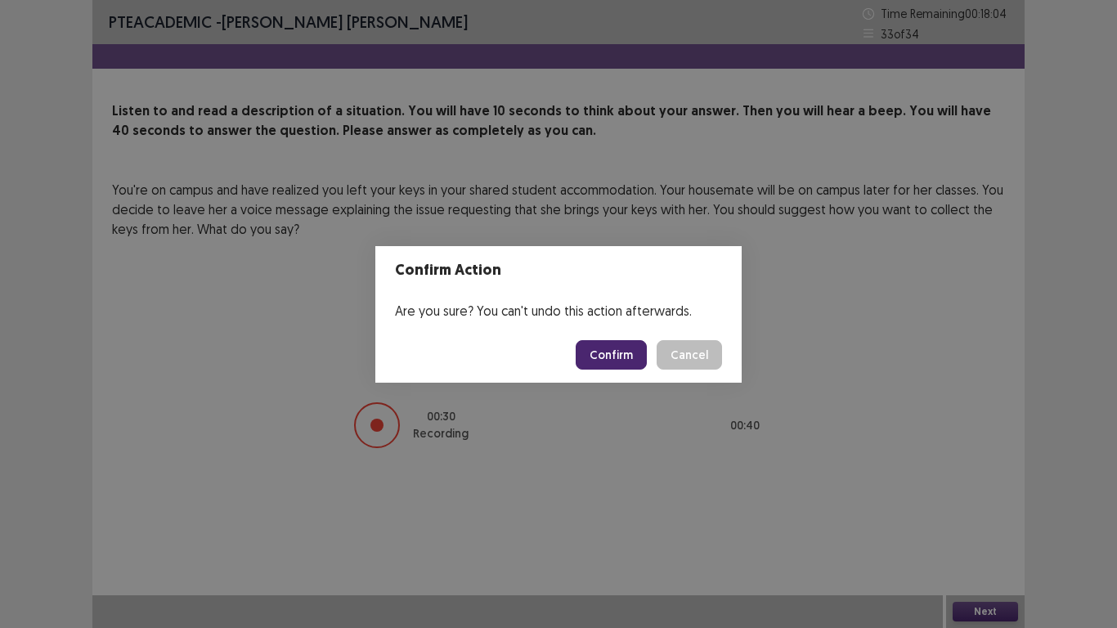
click at [621, 357] on button "Confirm" at bounding box center [611, 354] width 71 height 29
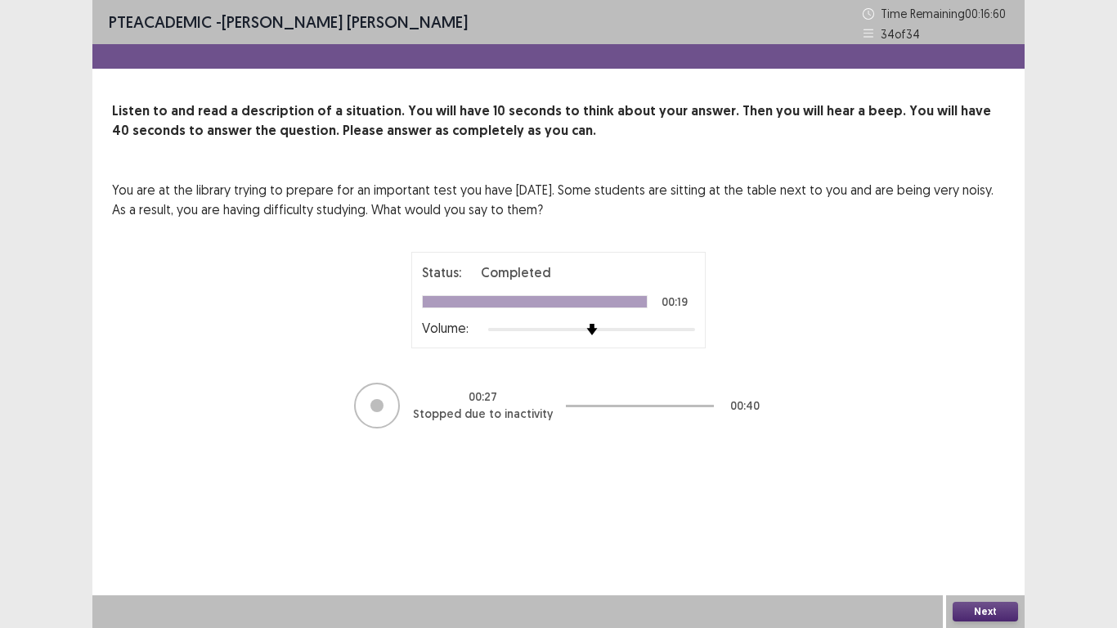
click at [989, 524] on button "Next" at bounding box center [985, 612] width 65 height 20
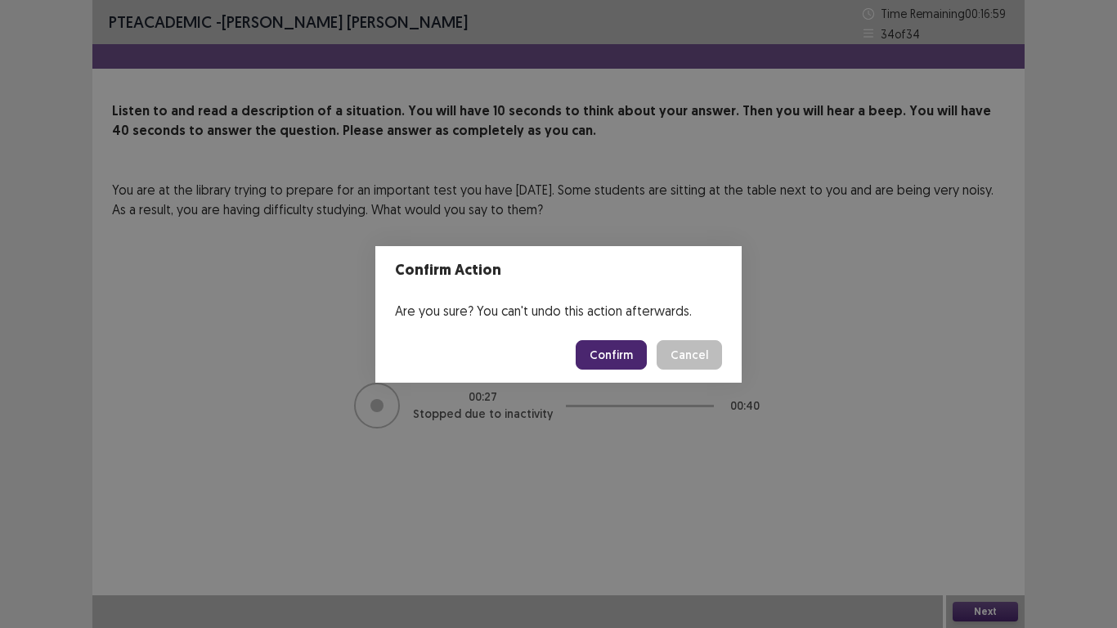
click at [607, 359] on button "Confirm" at bounding box center [611, 354] width 71 height 29
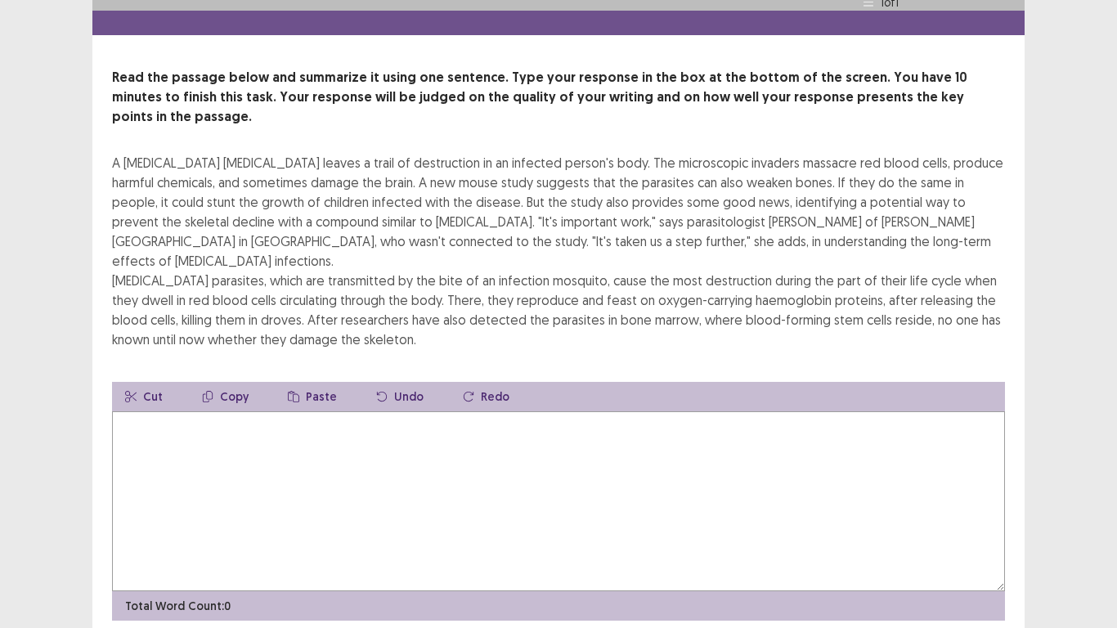
scroll to position [59, 0]
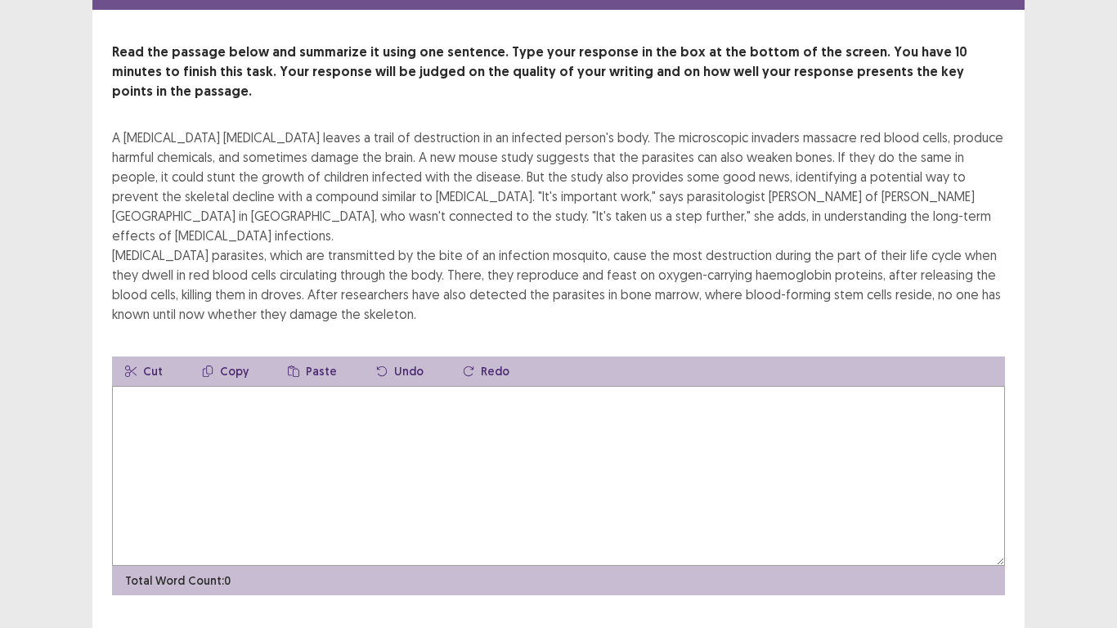
click at [182, 413] on textarea at bounding box center [558, 476] width 893 height 180
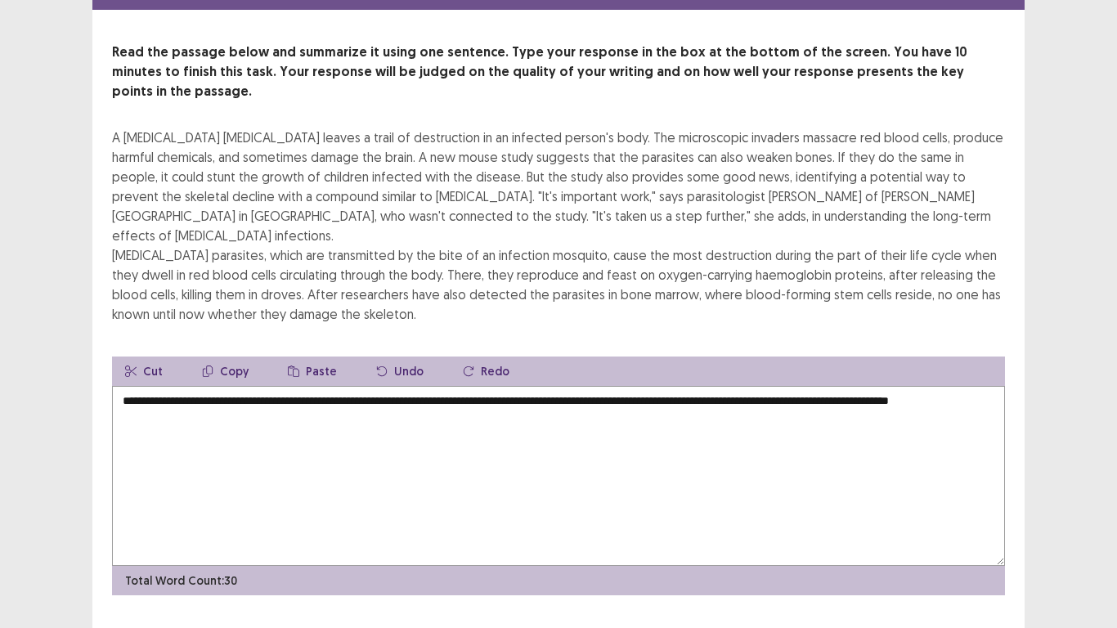
click at [989, 386] on textarea "**********" at bounding box center [558, 476] width 893 height 180
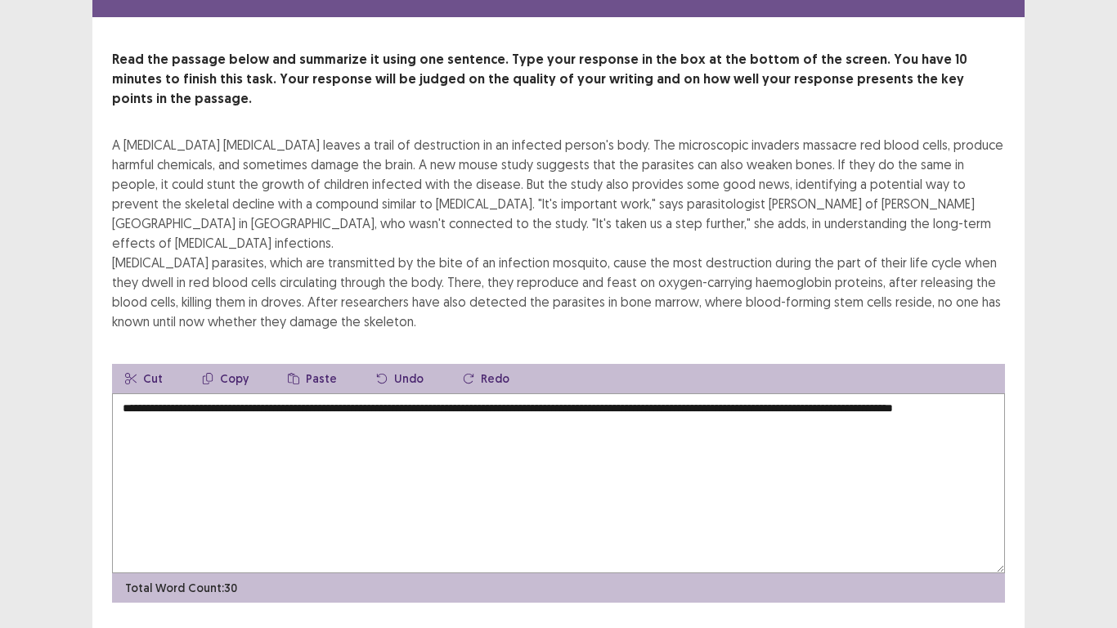
click at [212, 393] on textarea "**********" at bounding box center [558, 483] width 893 height 180
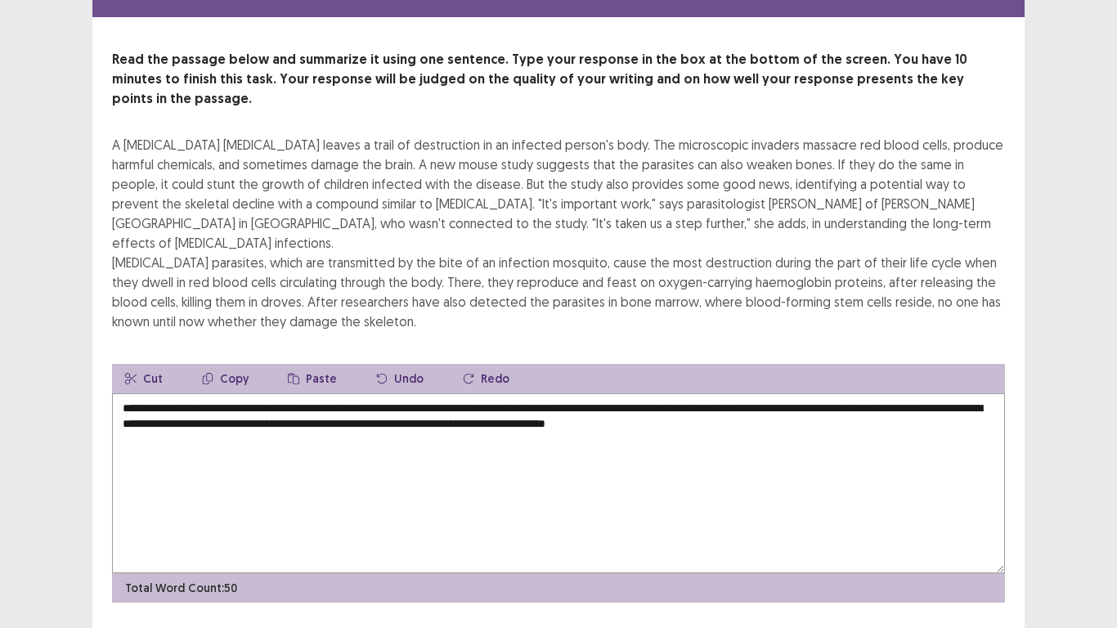
type textarea "**********"
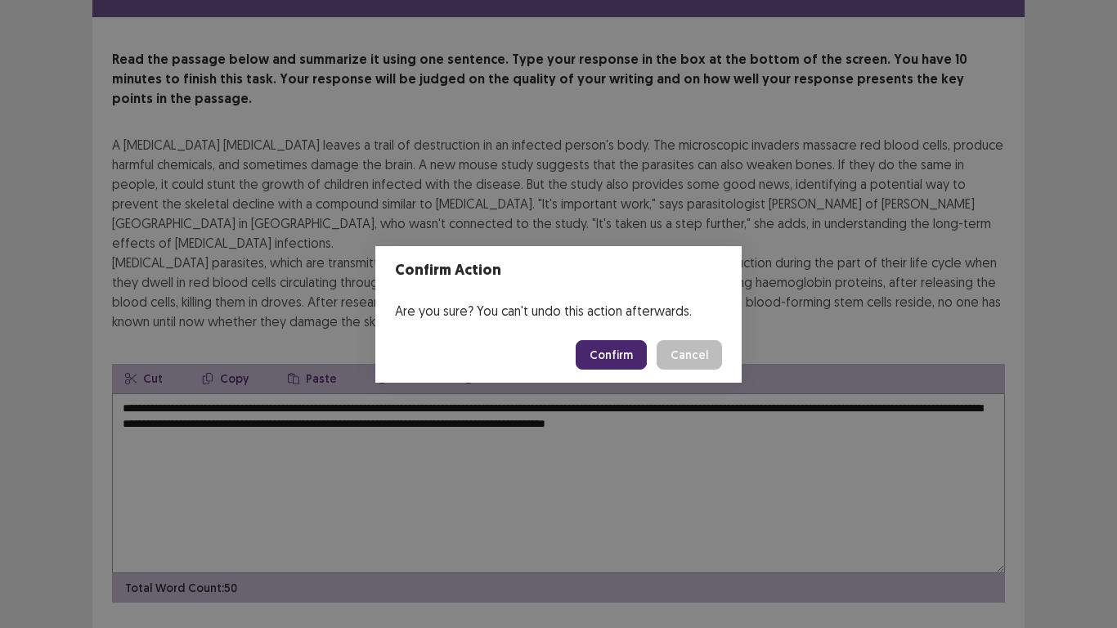
click at [609, 352] on button "Confirm" at bounding box center [611, 354] width 71 height 29
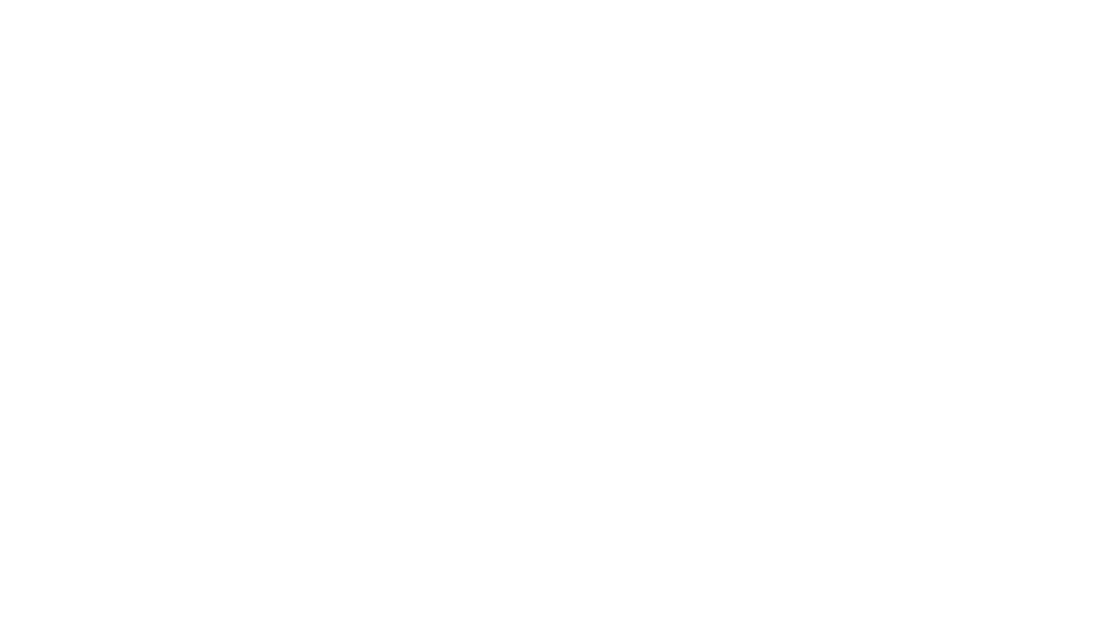
scroll to position [0, 0]
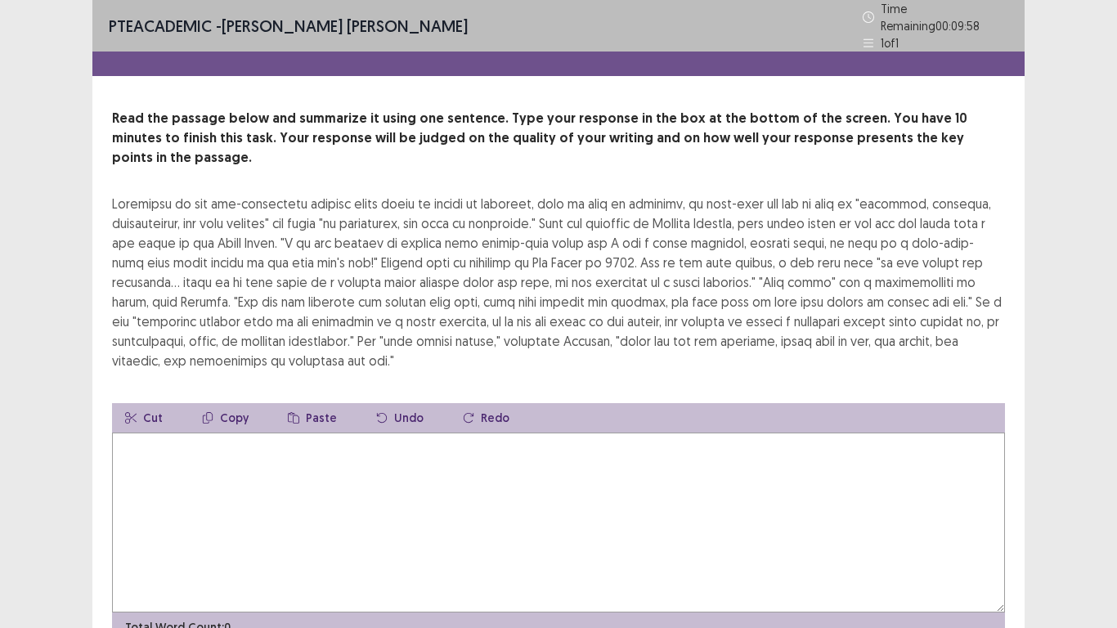
click at [168, 461] on textarea at bounding box center [558, 523] width 893 height 180
type textarea "*"
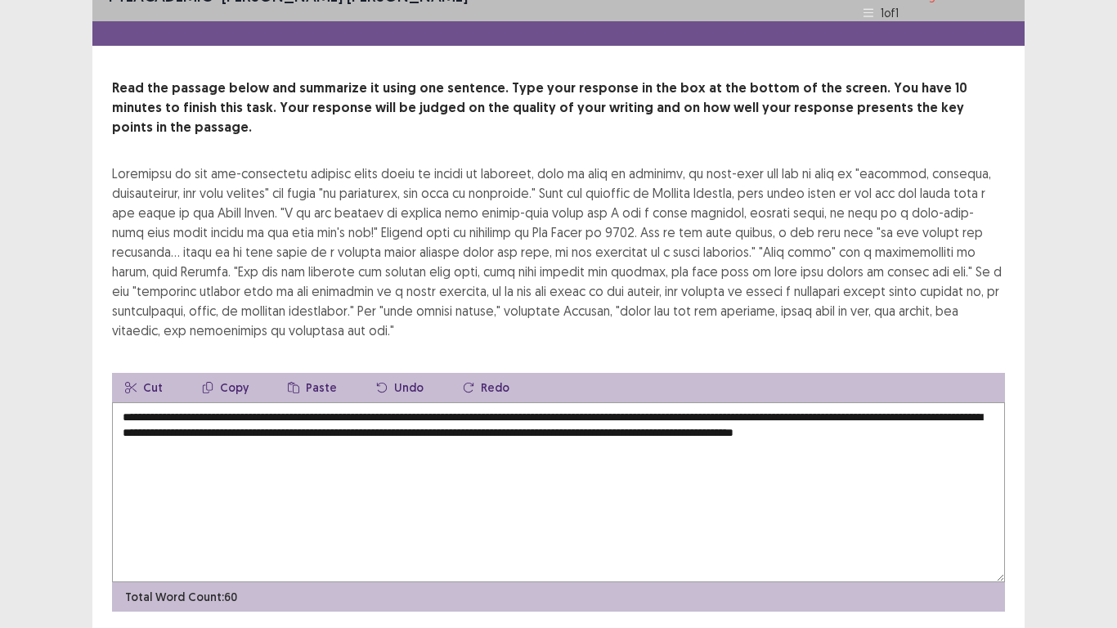
scroll to position [59, 0]
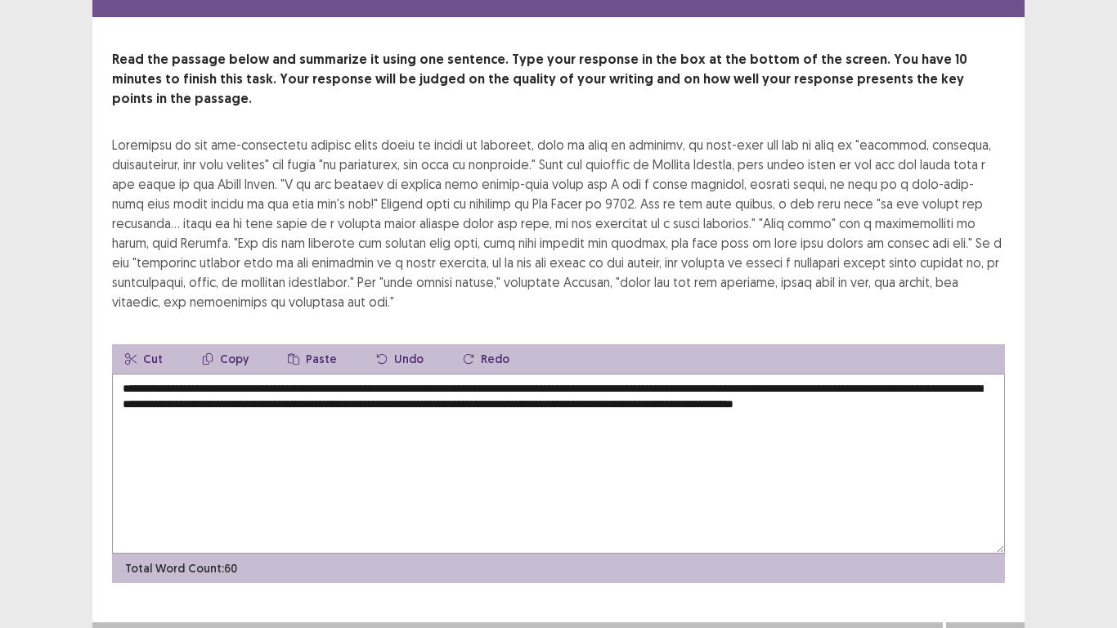
type textarea "**********"
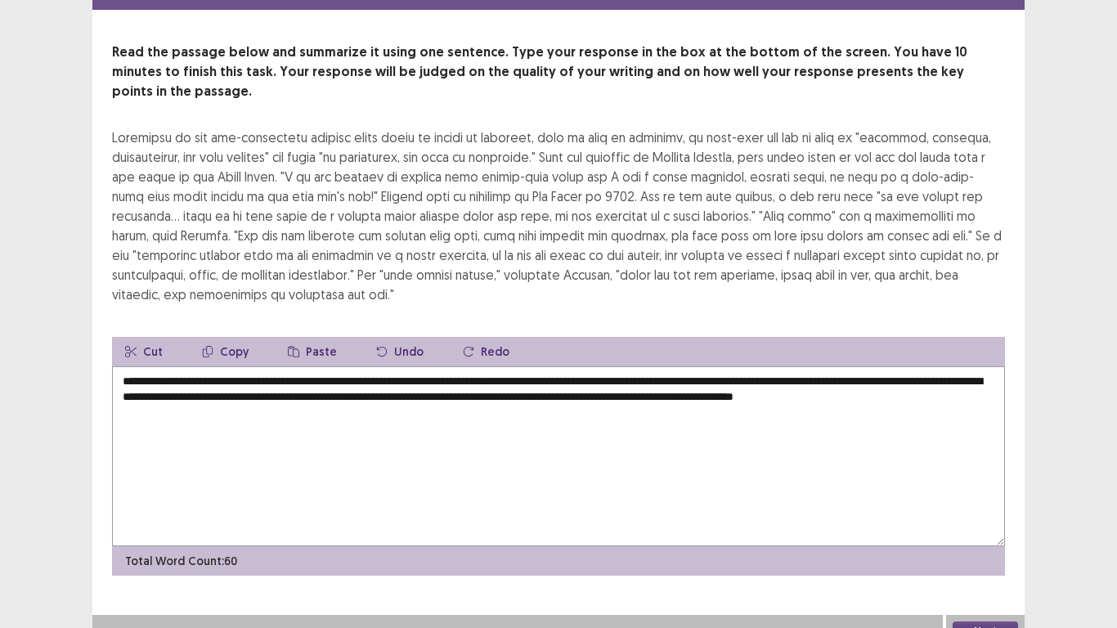
click at [1000, 524] on button "Next" at bounding box center [985, 632] width 65 height 20
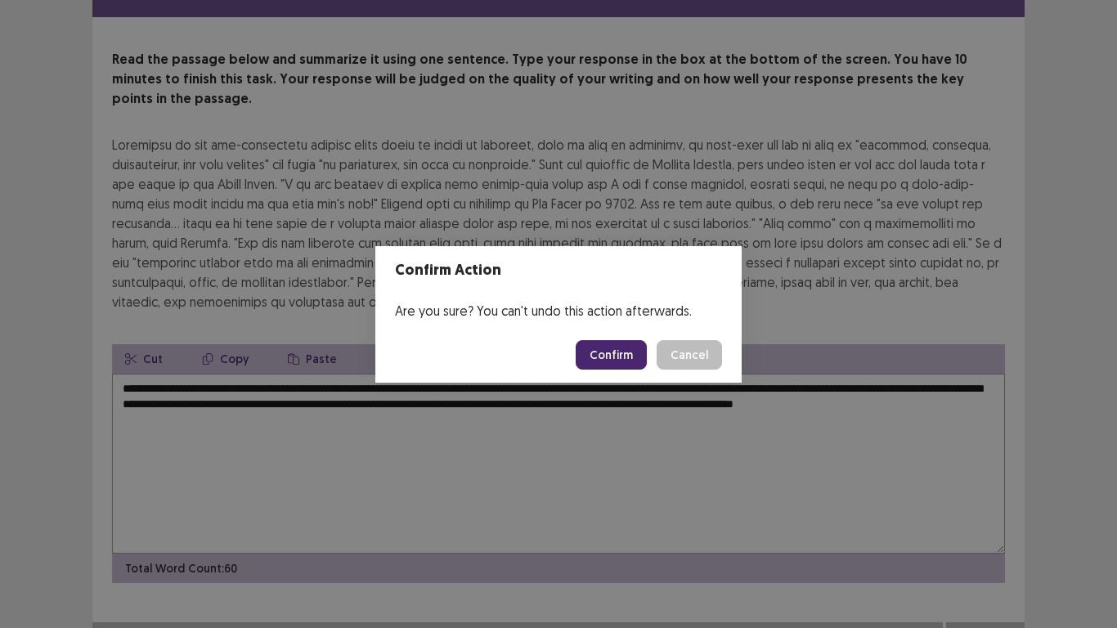
click at [636, 355] on button "Confirm" at bounding box center [611, 354] width 71 height 29
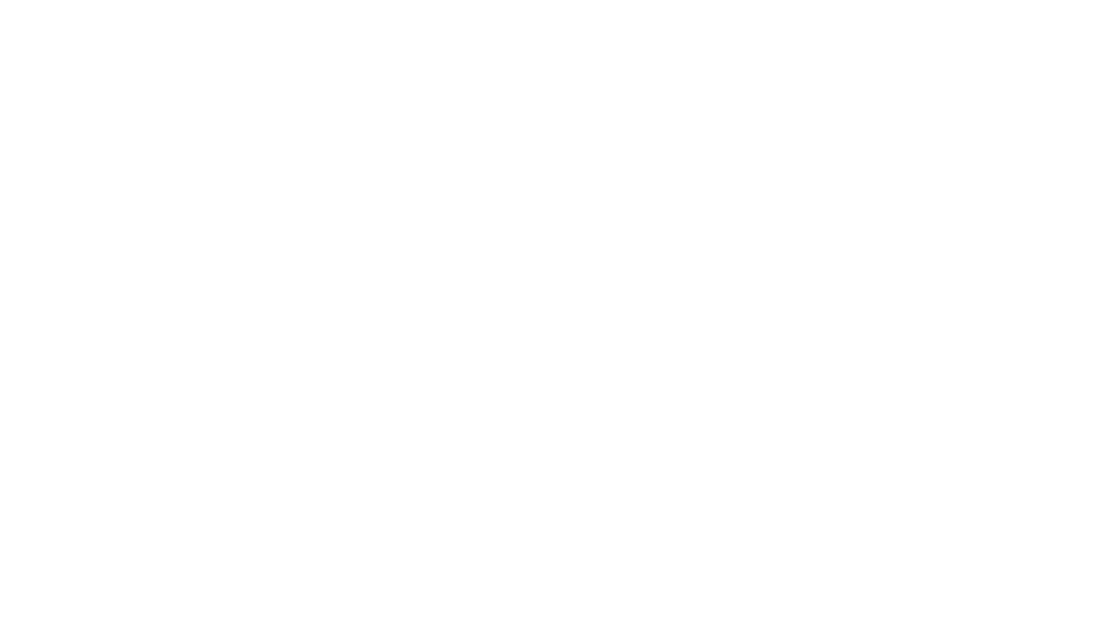
scroll to position [0, 0]
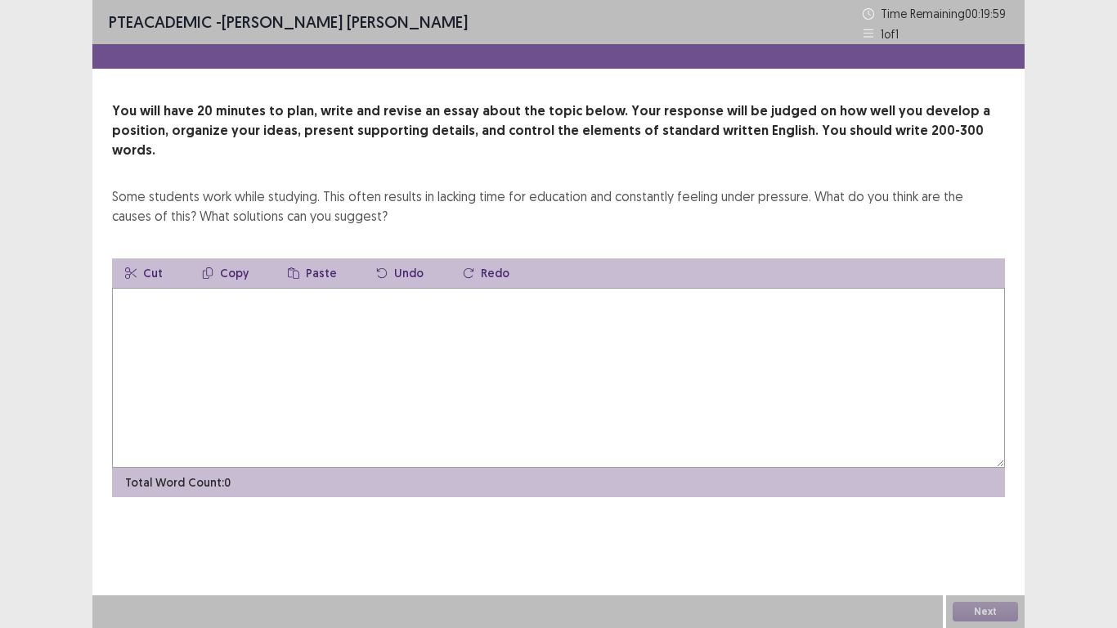
click at [164, 288] on textarea at bounding box center [558, 378] width 893 height 180
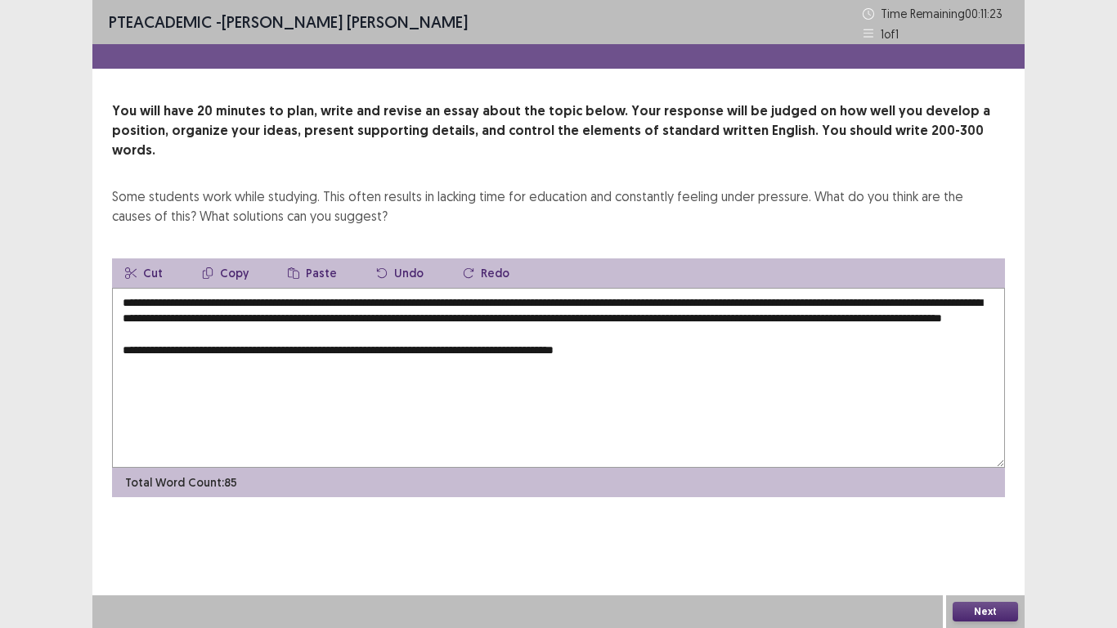
click at [384, 344] on textarea "**********" at bounding box center [558, 378] width 893 height 180
click at [667, 349] on textarea "**********" at bounding box center [558, 378] width 893 height 180
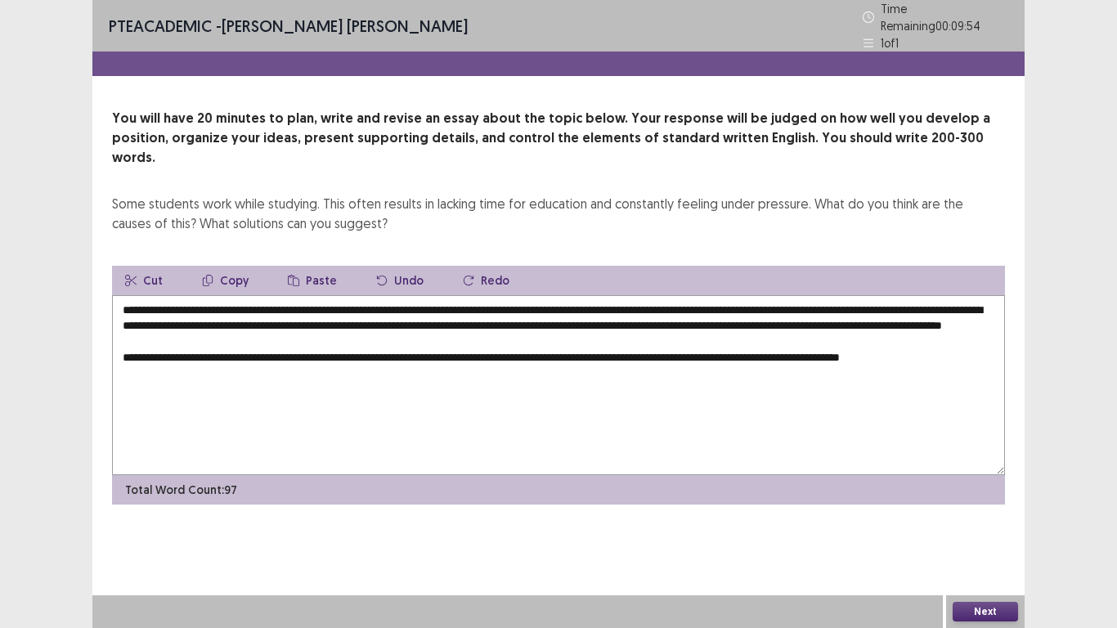
click at [479, 320] on textarea "**********" at bounding box center [558, 385] width 893 height 180
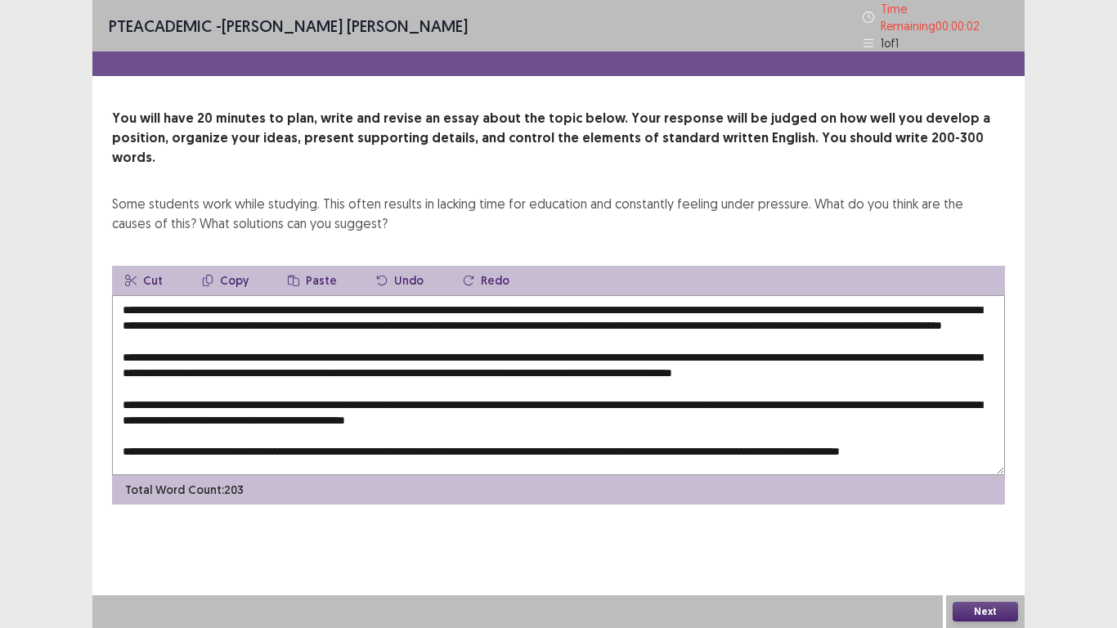
type textarea "**********"
click at [997, 524] on button "Next" at bounding box center [985, 612] width 65 height 20
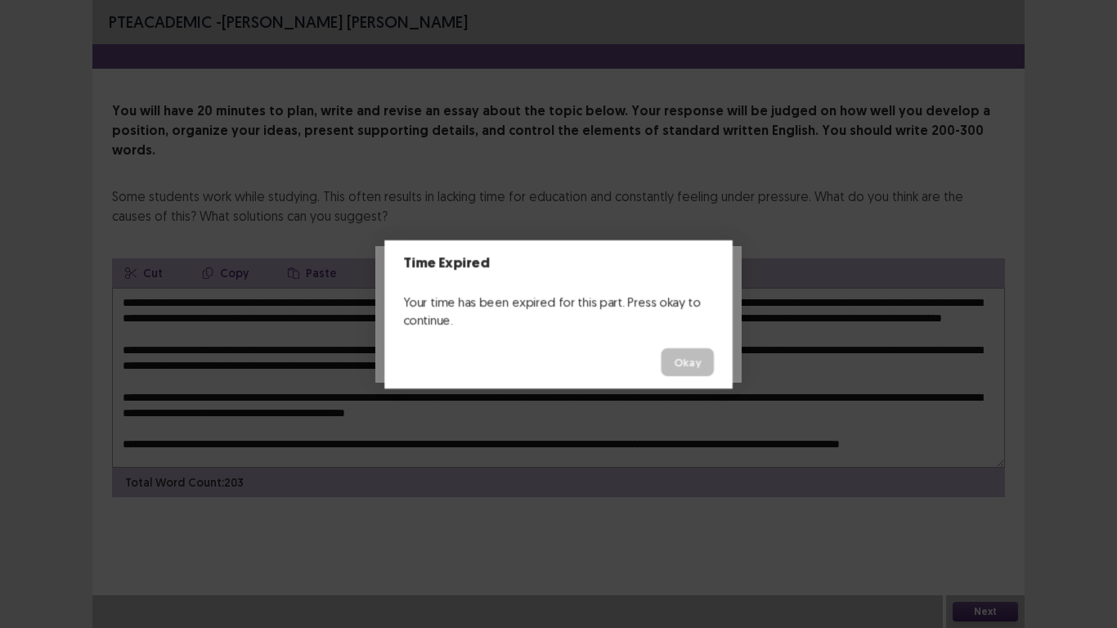
click at [618, 360] on footer "Okay" at bounding box center [558, 361] width 348 height 53
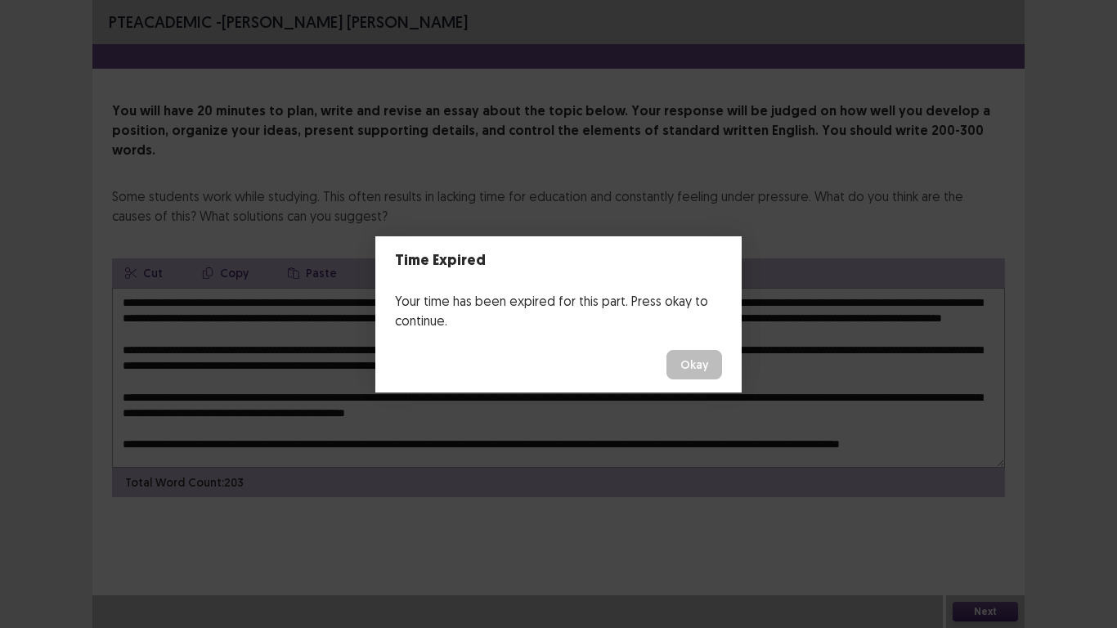
click at [708, 377] on button "Okay" at bounding box center [695, 364] width 56 height 29
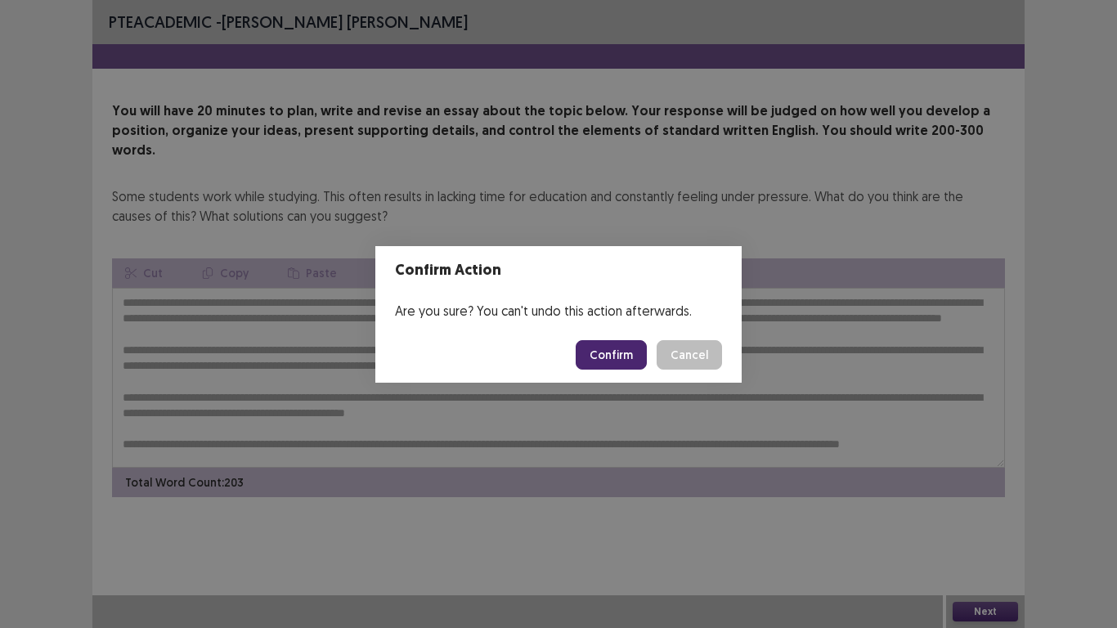
click at [596, 362] on button "Confirm" at bounding box center [611, 354] width 71 height 29
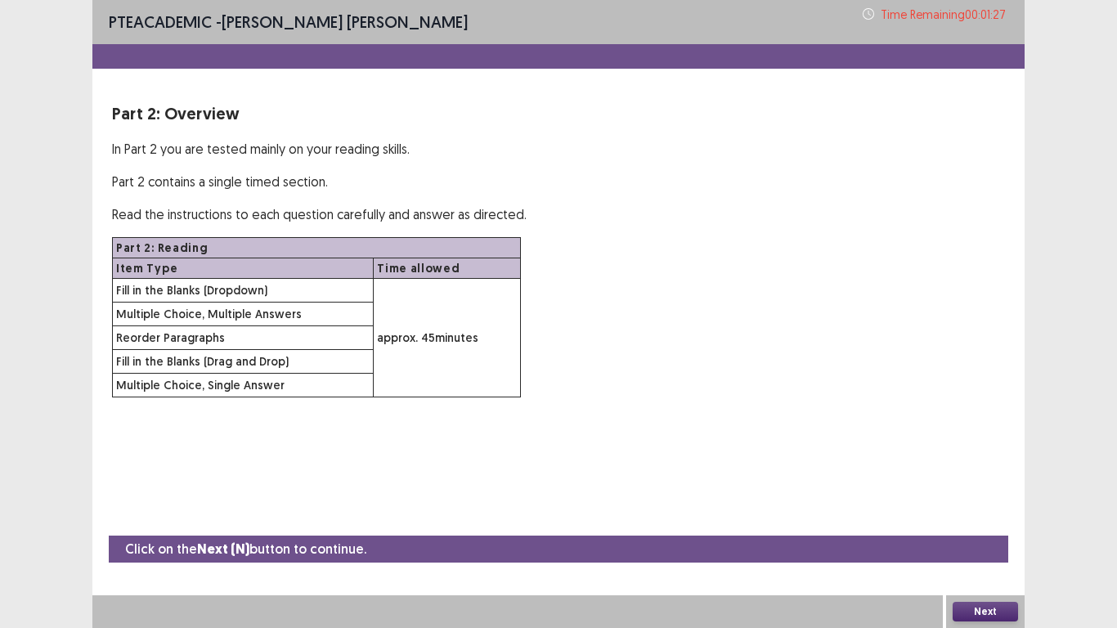
click at [982, 524] on button "Next" at bounding box center [985, 612] width 65 height 20
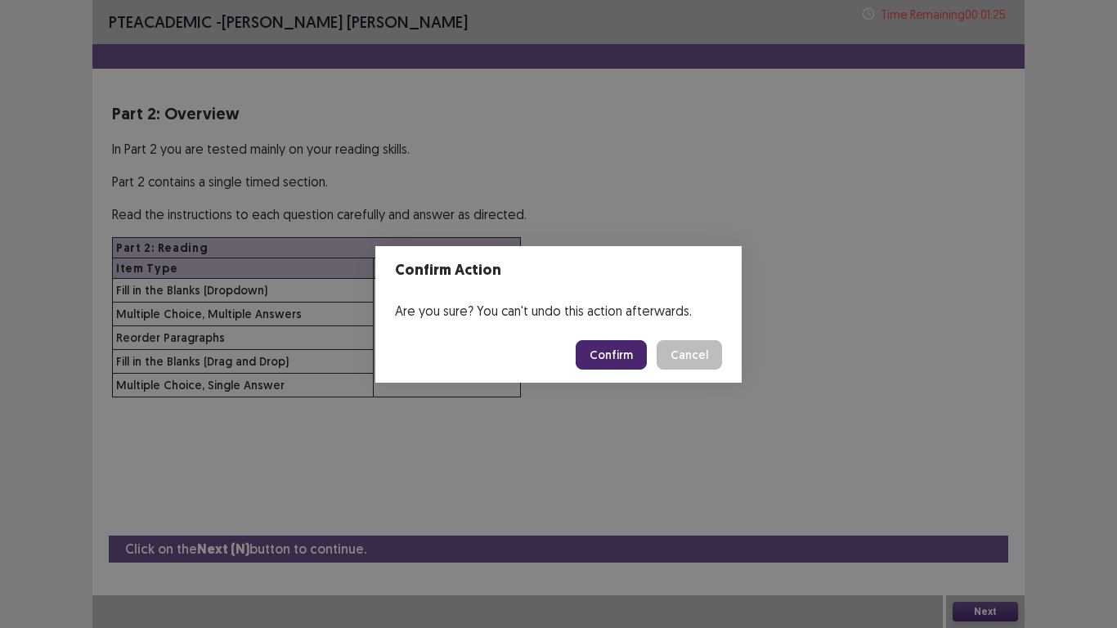
click at [611, 358] on button "Confirm" at bounding box center [611, 354] width 71 height 29
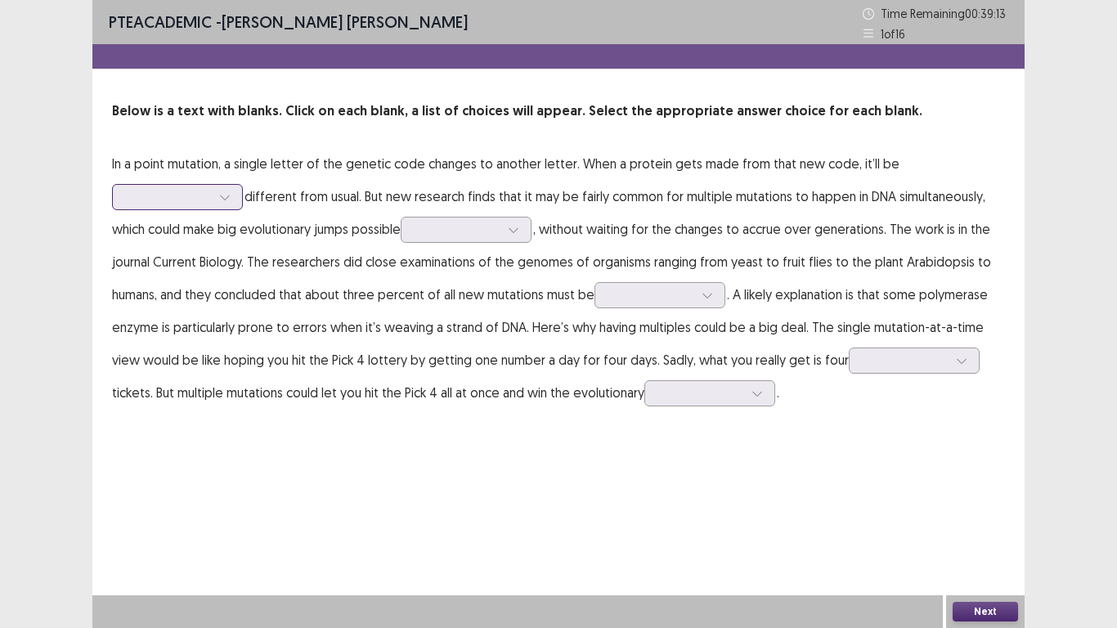
click at [218, 200] on div at bounding box center [225, 197] width 25 height 25
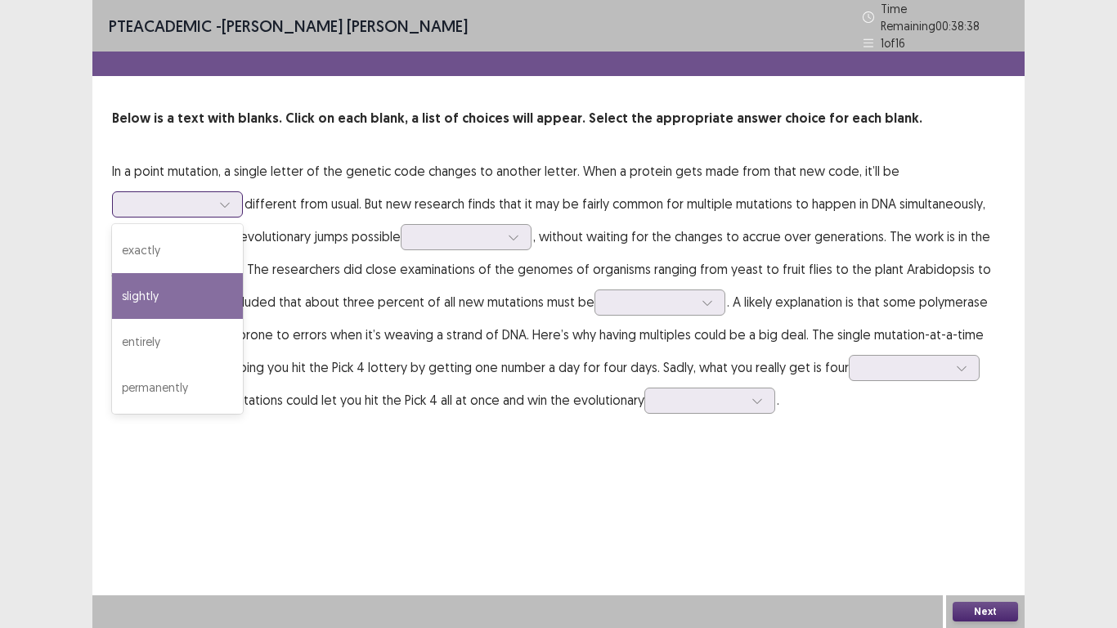
click at [182, 289] on div "slightly" at bounding box center [177, 296] width 131 height 46
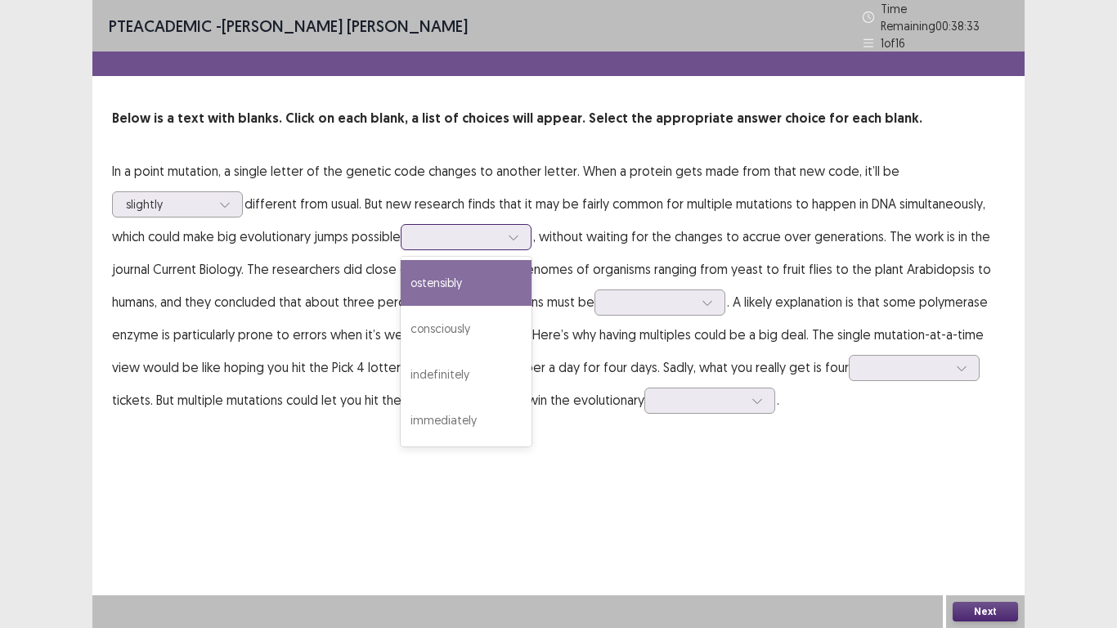
click at [500, 237] on div at bounding box center [457, 237] width 85 height 16
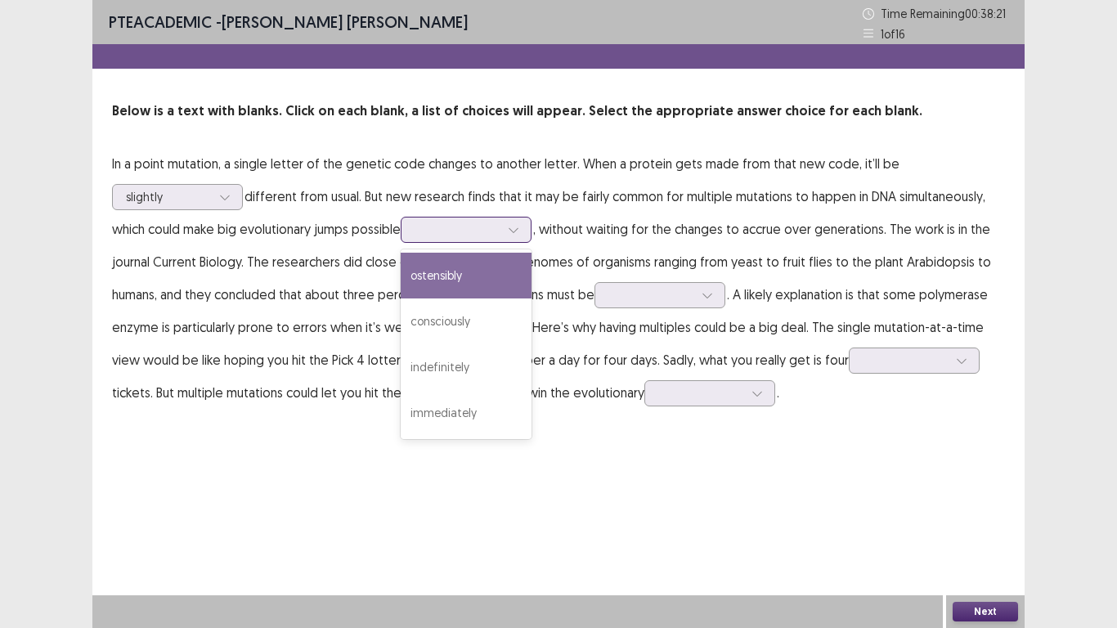
click at [467, 285] on div "ostensibly" at bounding box center [466, 276] width 131 height 46
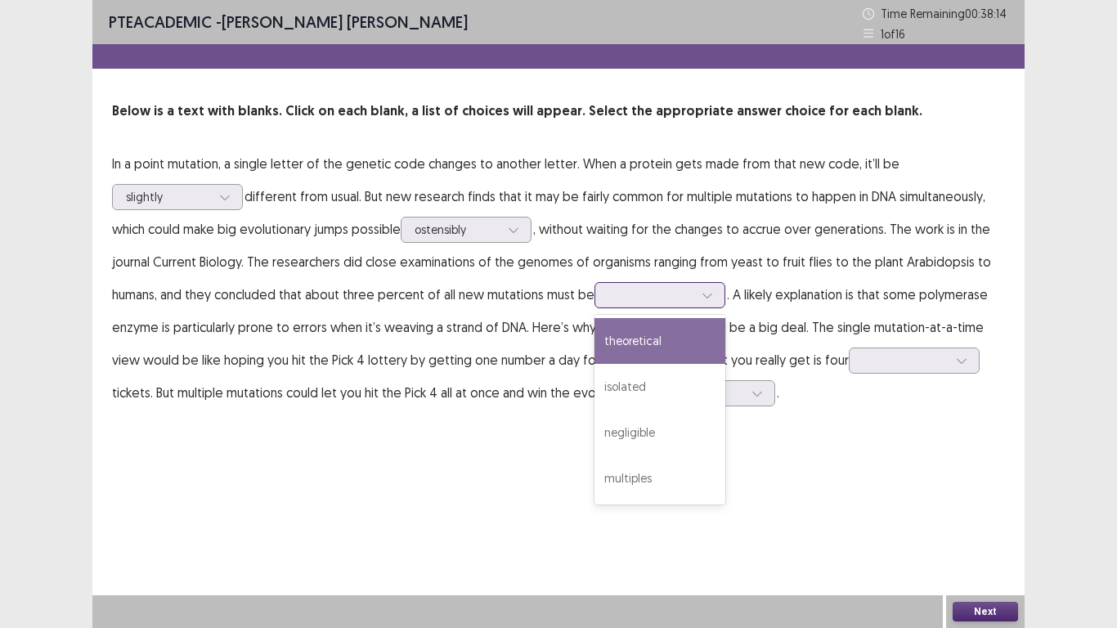
click at [708, 306] on div at bounding box center [707, 295] width 25 height 25
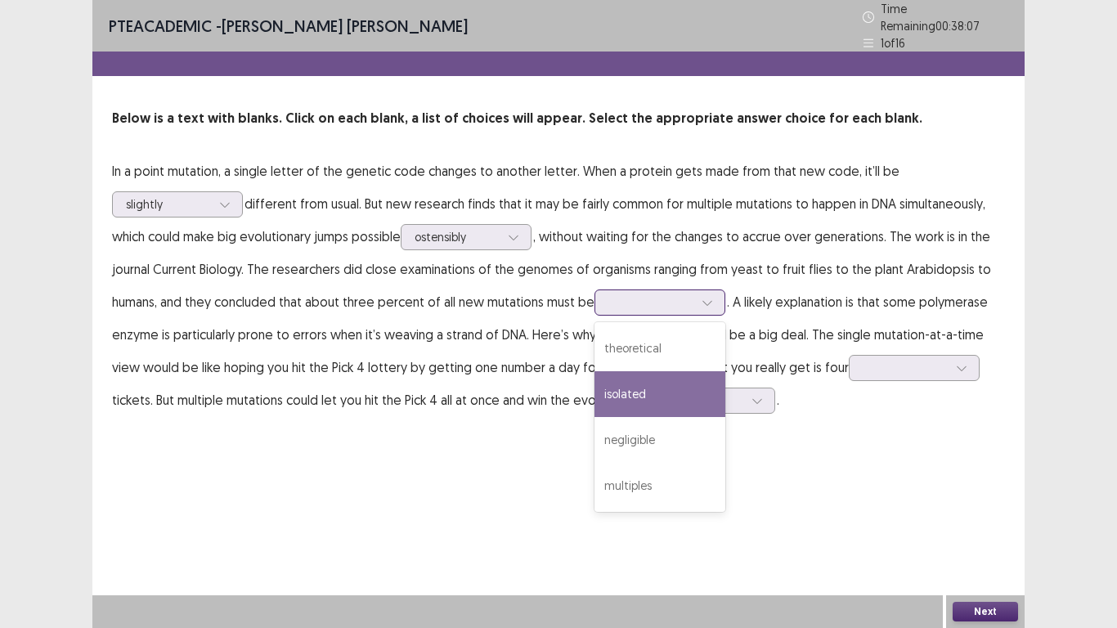
click at [645, 383] on div "isolated" at bounding box center [660, 394] width 131 height 46
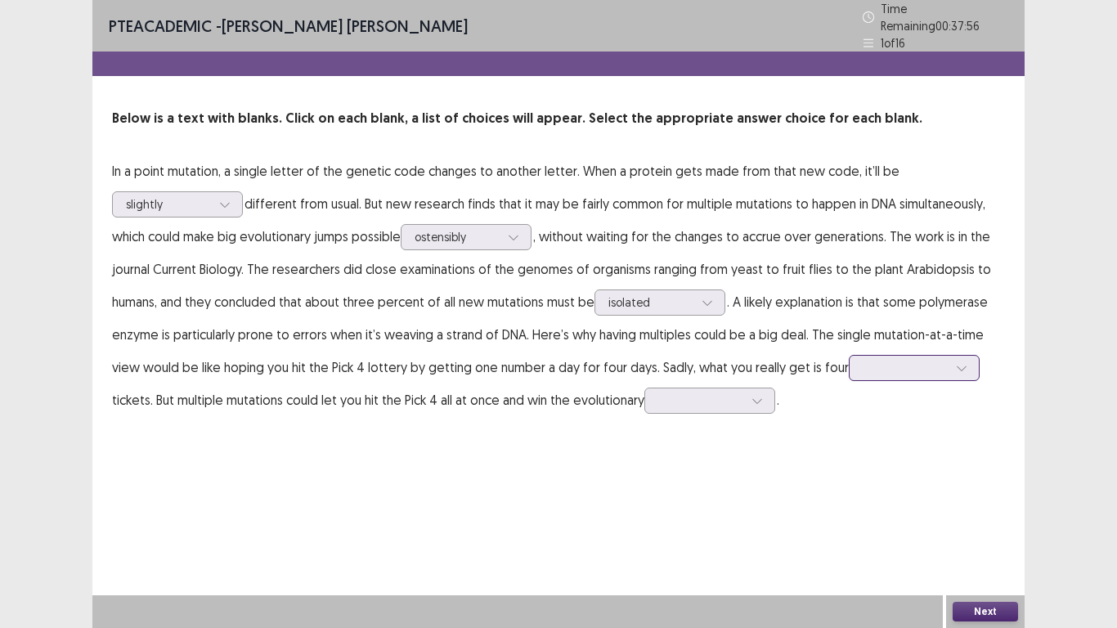
click at [968, 363] on div at bounding box center [962, 368] width 25 height 25
click at [942, 411] on div "winning" at bounding box center [914, 414] width 131 height 46
click at [782, 396] on p "In a point mutation, a single letter of the genetic code changes to another let…" at bounding box center [558, 286] width 893 height 262
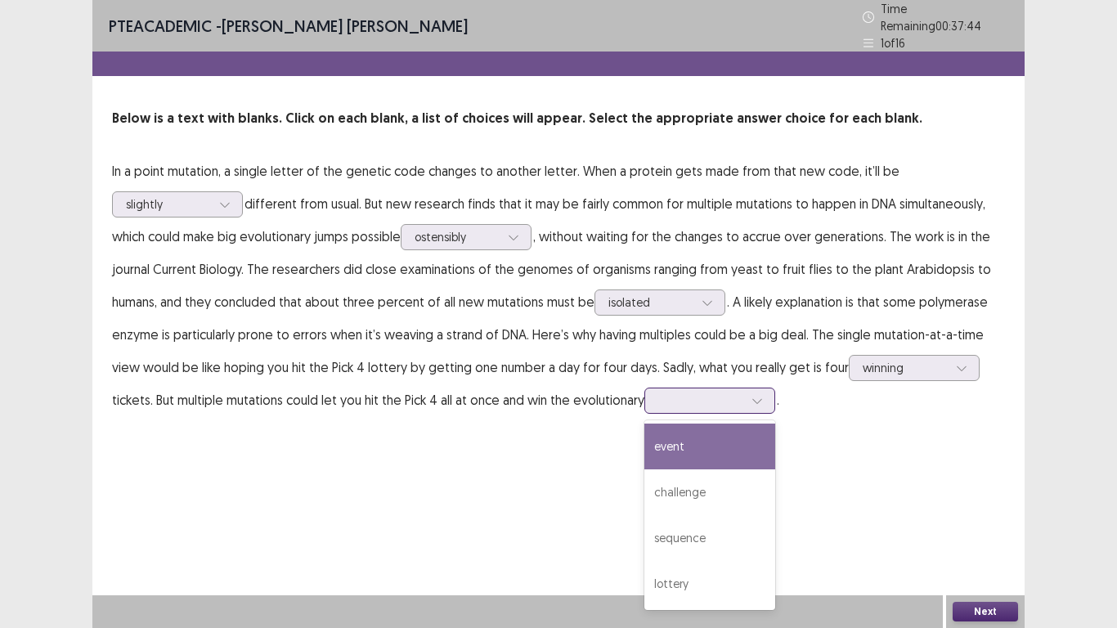
click at [740, 393] on div at bounding box center [701, 401] width 85 height 16
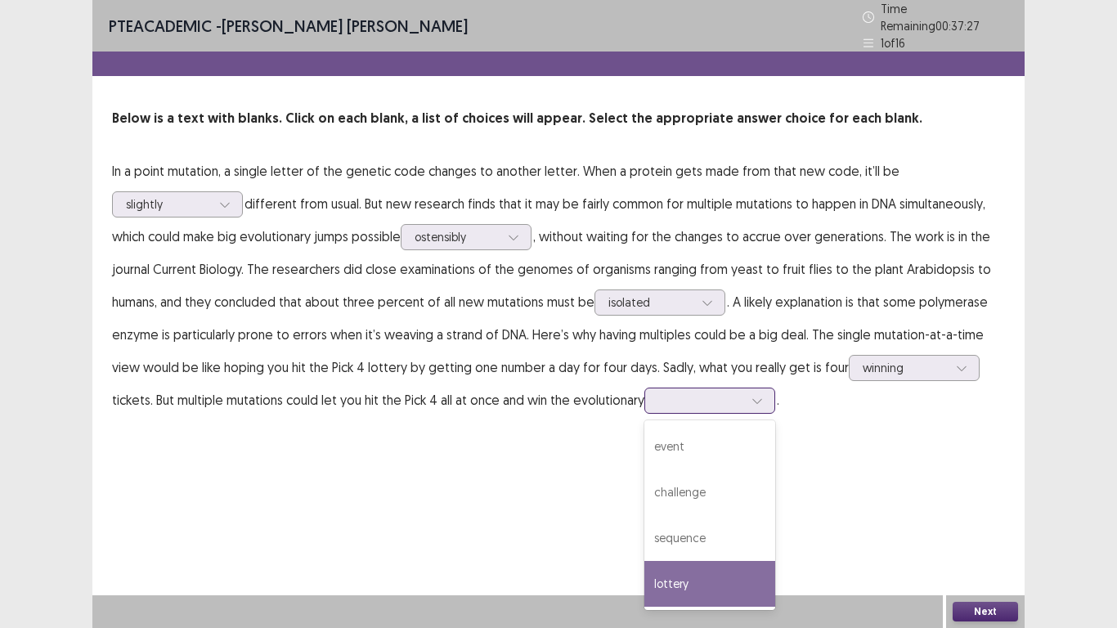
click at [733, 524] on div "lottery" at bounding box center [710, 584] width 131 height 46
click at [993, 524] on button "Next" at bounding box center [985, 612] width 65 height 20
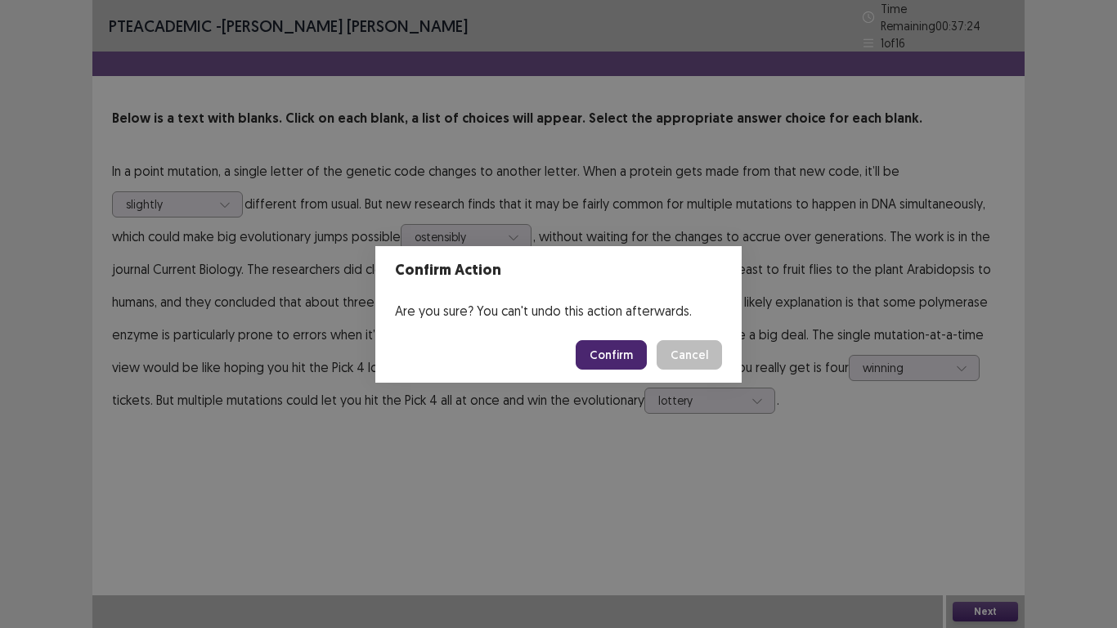
click at [623, 351] on button "Confirm" at bounding box center [611, 354] width 71 height 29
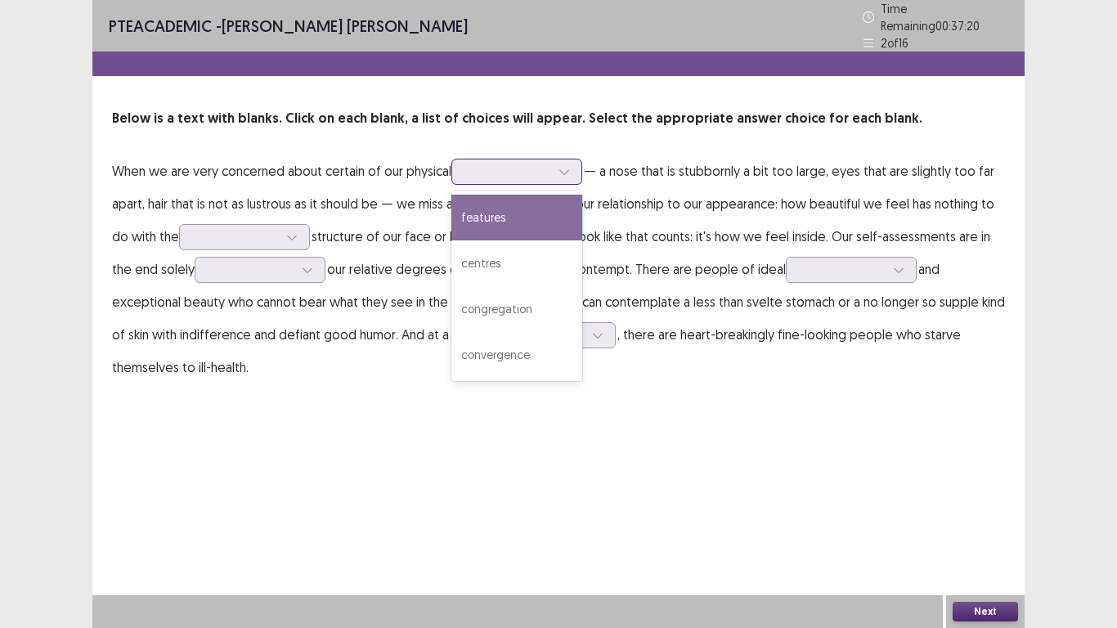
click at [557, 161] on div at bounding box center [564, 172] width 25 height 25
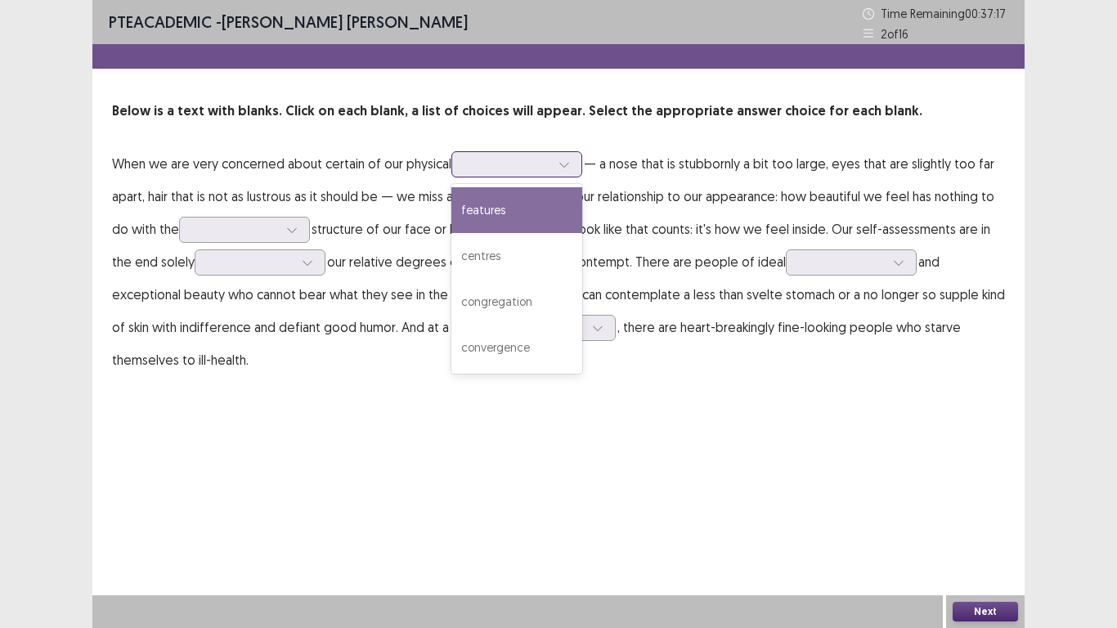
click at [533, 217] on div "features" at bounding box center [517, 210] width 131 height 46
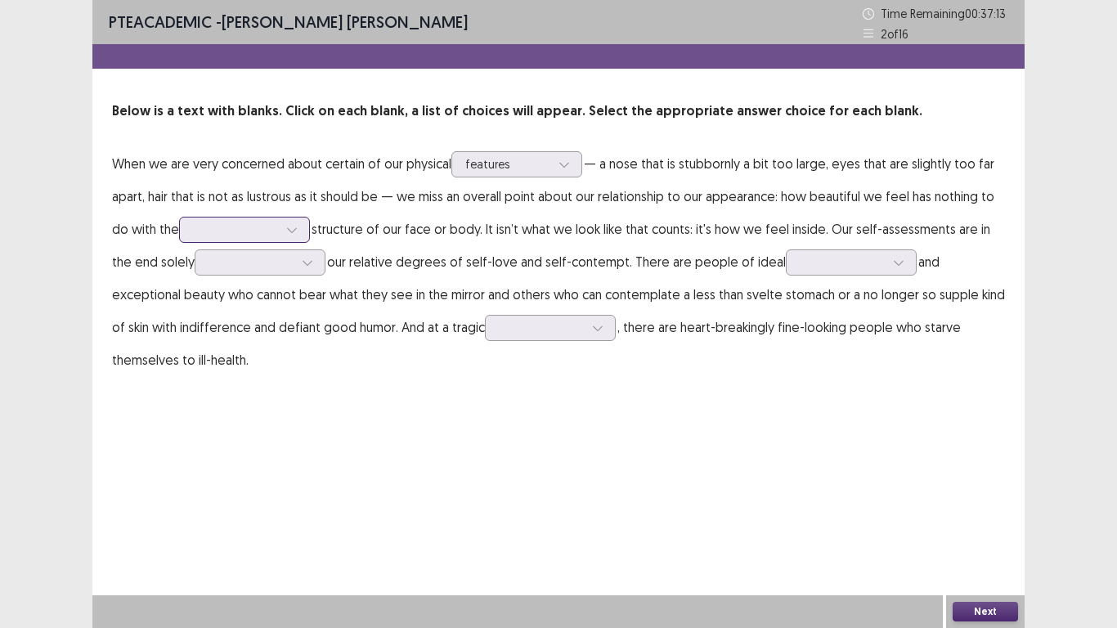
click at [290, 235] on icon at bounding box center [291, 229] width 11 height 11
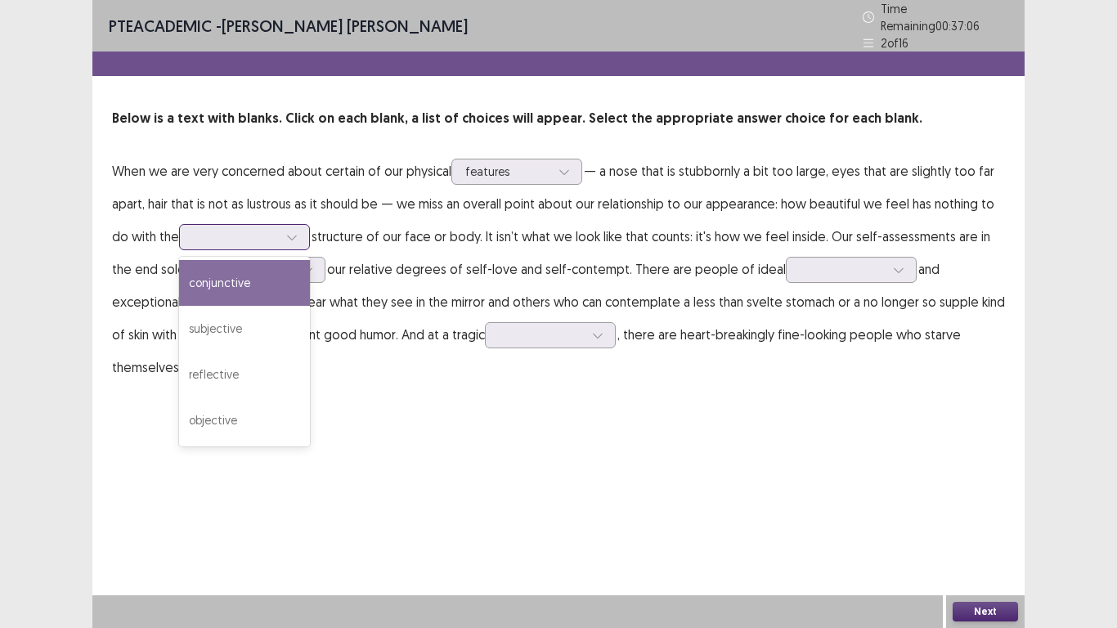
click at [261, 285] on div "conjunctive" at bounding box center [244, 283] width 131 height 46
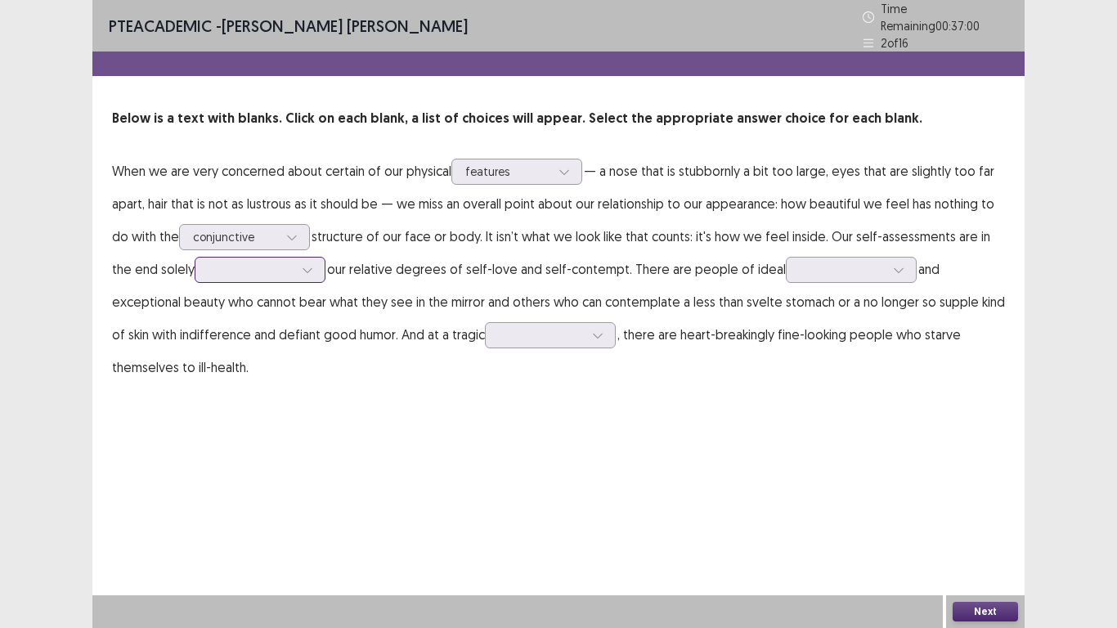
click at [299, 261] on div at bounding box center [307, 270] width 25 height 25
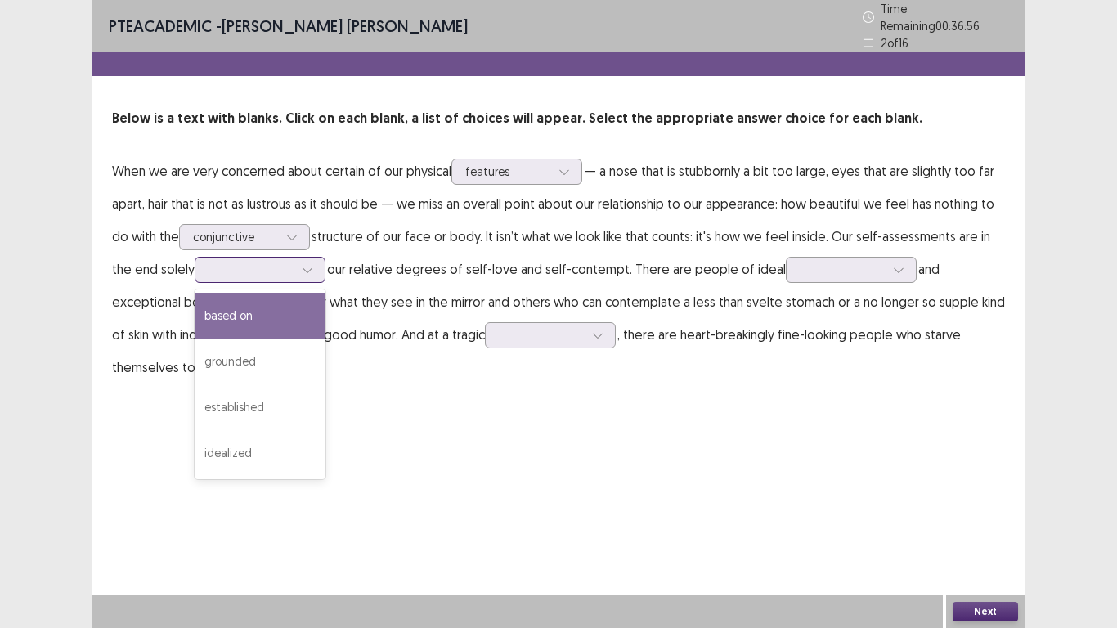
click at [285, 307] on div "based on" at bounding box center [260, 316] width 131 height 46
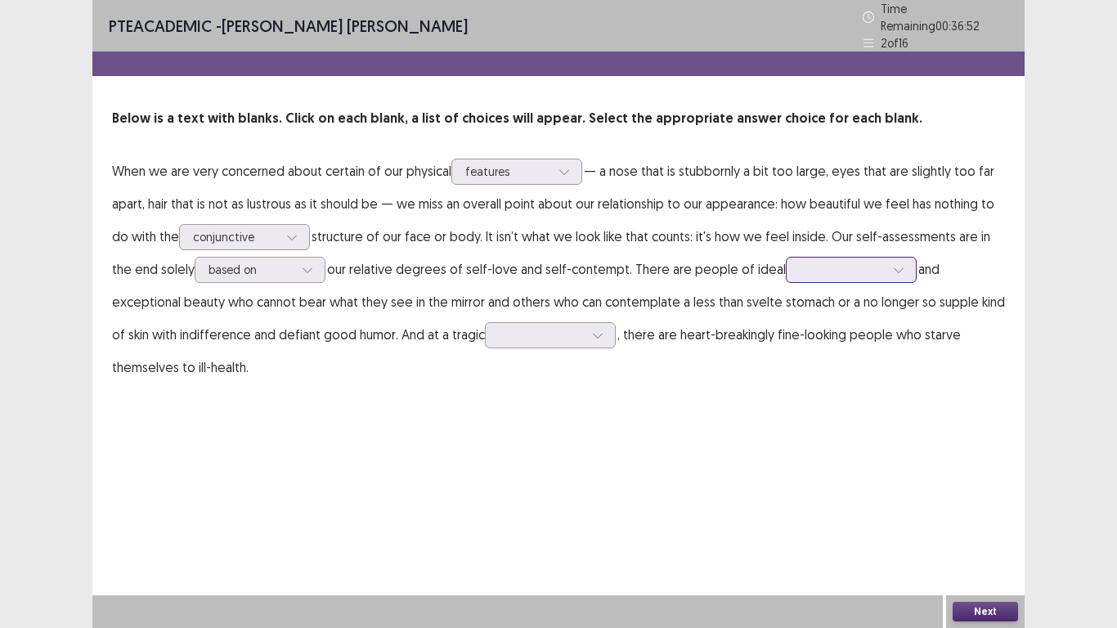
click at [887, 268] on div at bounding box center [899, 270] width 25 height 25
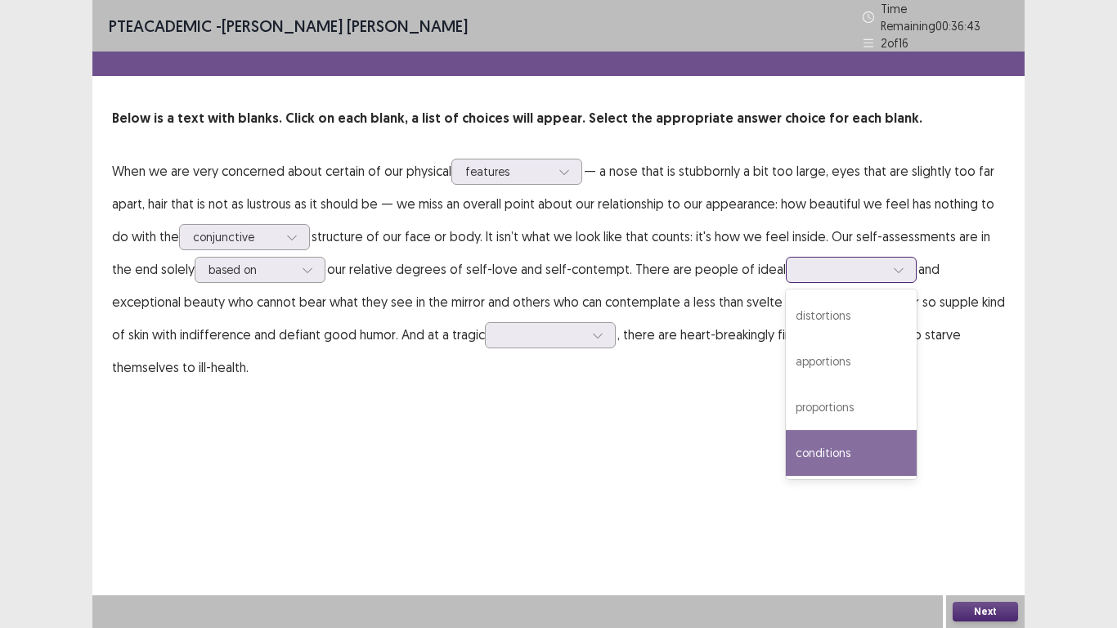
click at [832, 442] on div "conditions" at bounding box center [851, 453] width 131 height 46
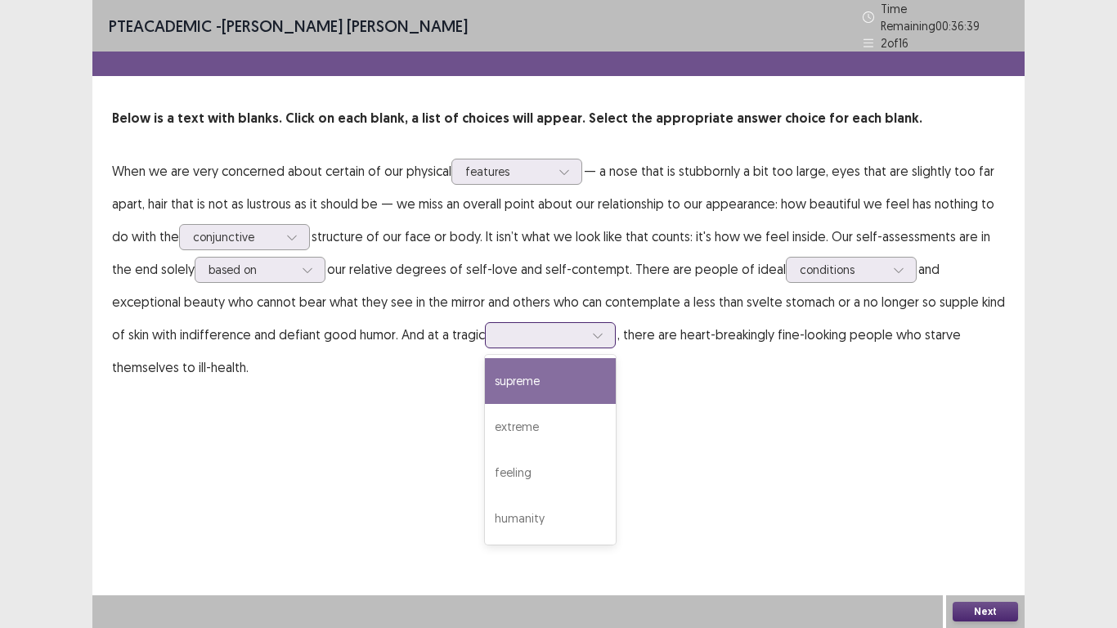
click at [592, 332] on icon at bounding box center [597, 335] width 11 height 11
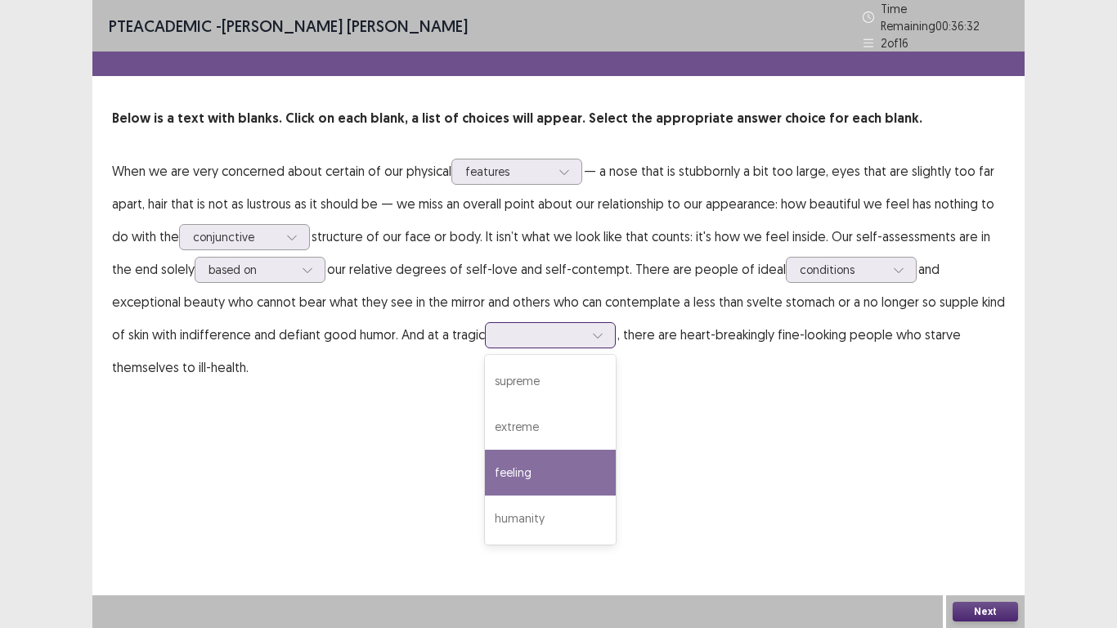
click at [502, 483] on div "feeling" at bounding box center [550, 473] width 131 height 46
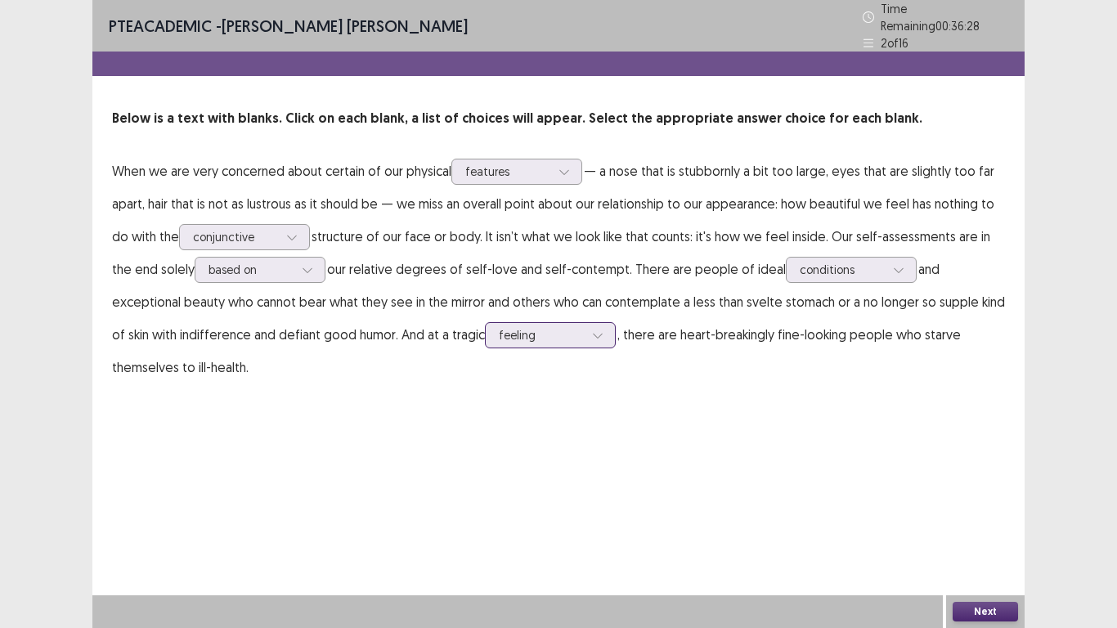
click at [592, 330] on icon at bounding box center [597, 335] width 11 height 11
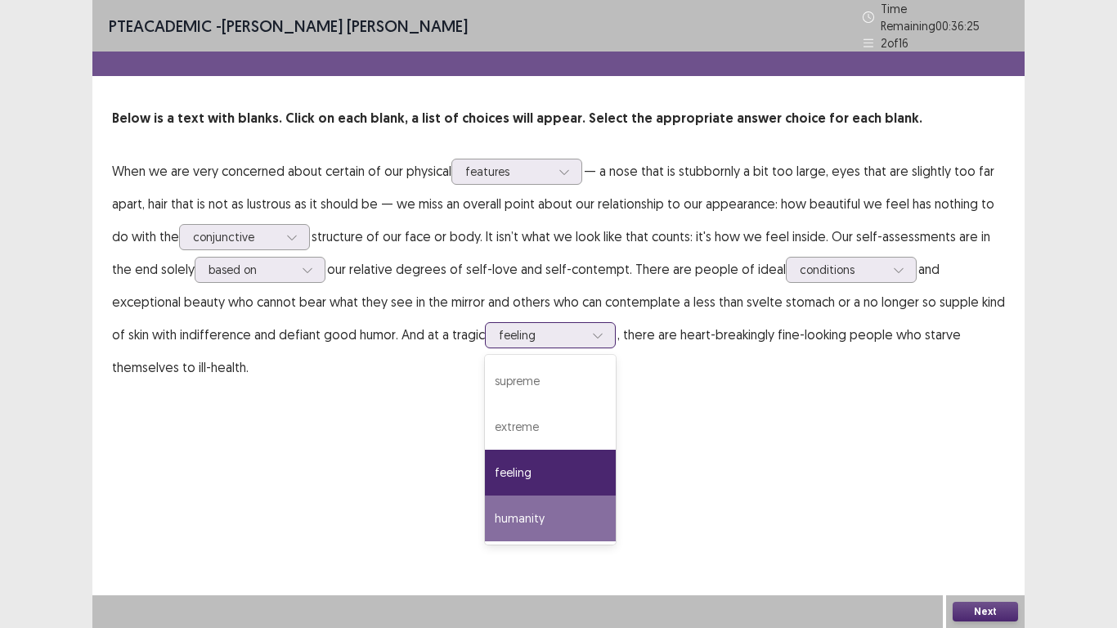
click at [485, 519] on div "humanity" at bounding box center [550, 519] width 131 height 46
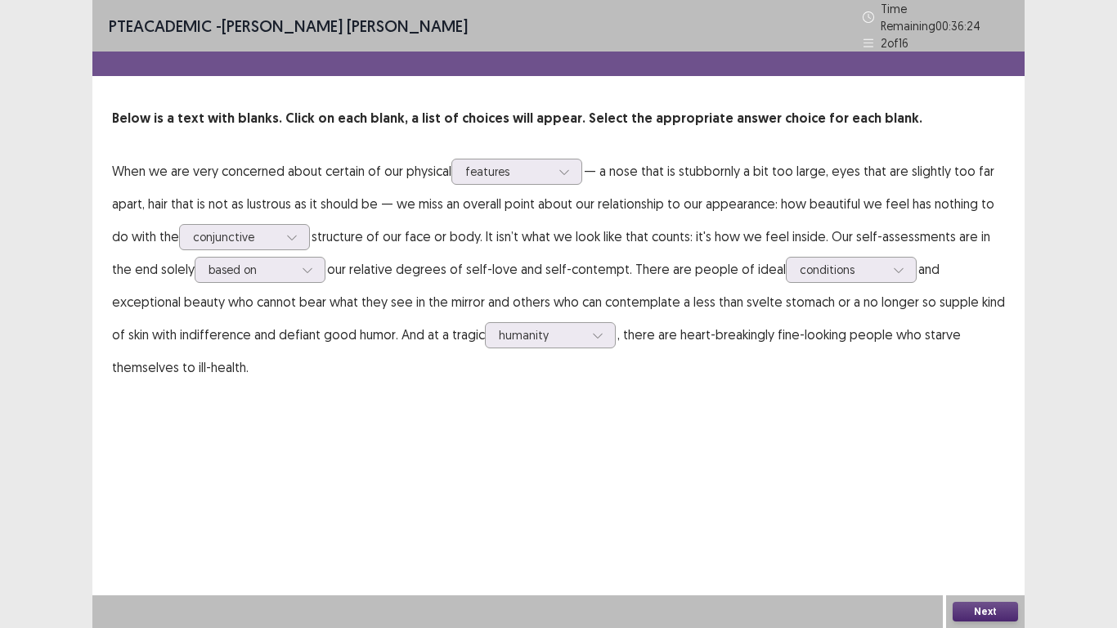
click at [998, 524] on button "Next" at bounding box center [985, 612] width 65 height 20
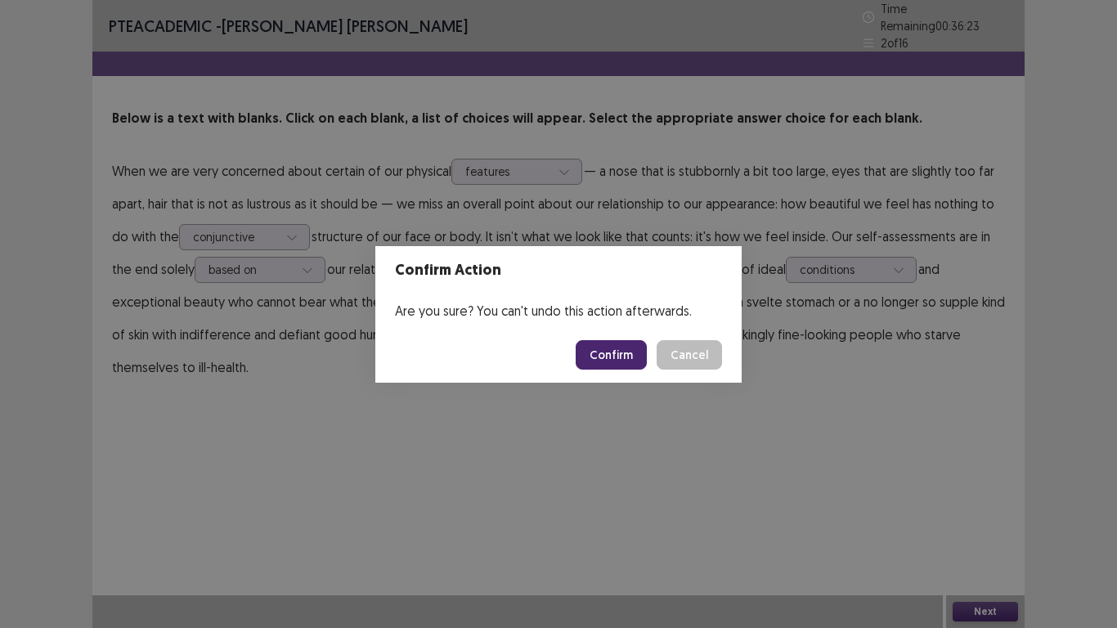
click at [620, 343] on button "Confirm" at bounding box center [611, 354] width 71 height 29
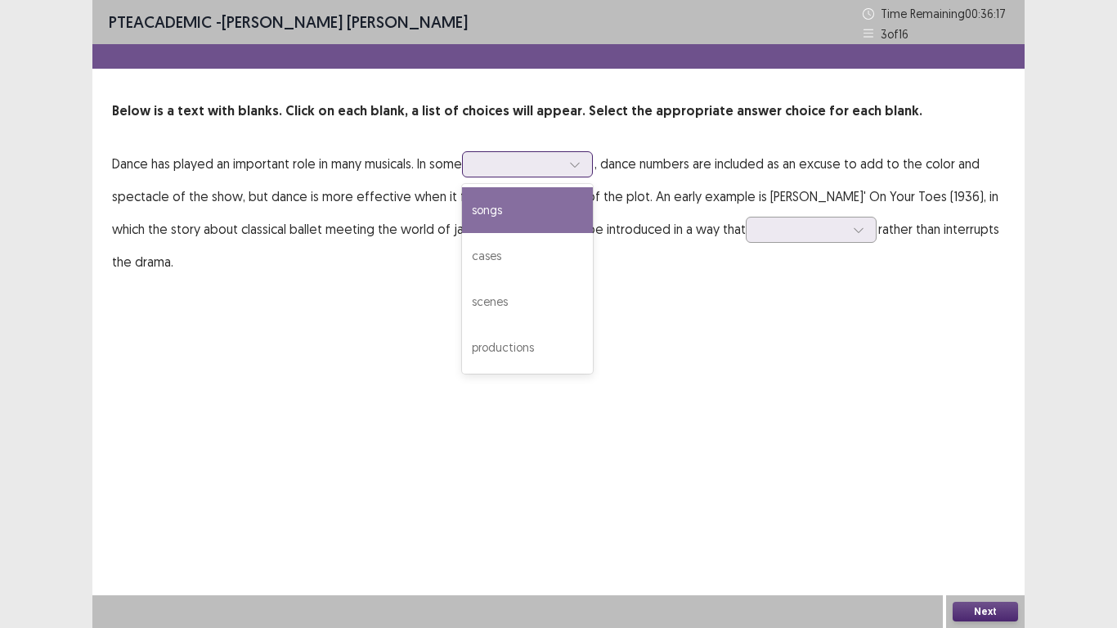
click at [579, 167] on icon at bounding box center [574, 165] width 9 height 5
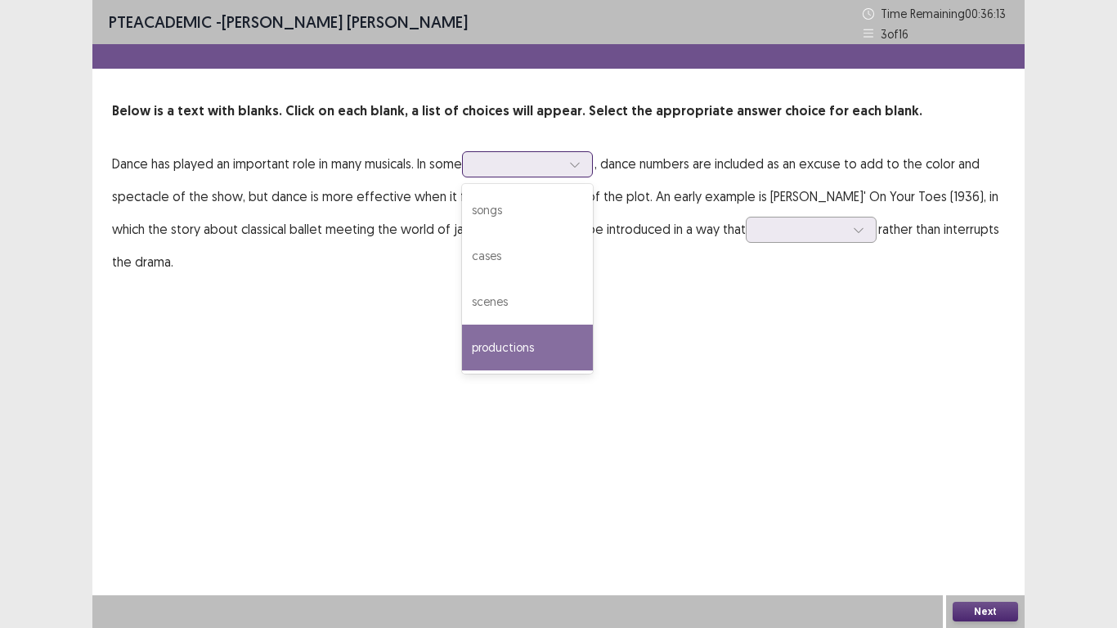
click at [573, 349] on div "productions" at bounding box center [527, 348] width 131 height 46
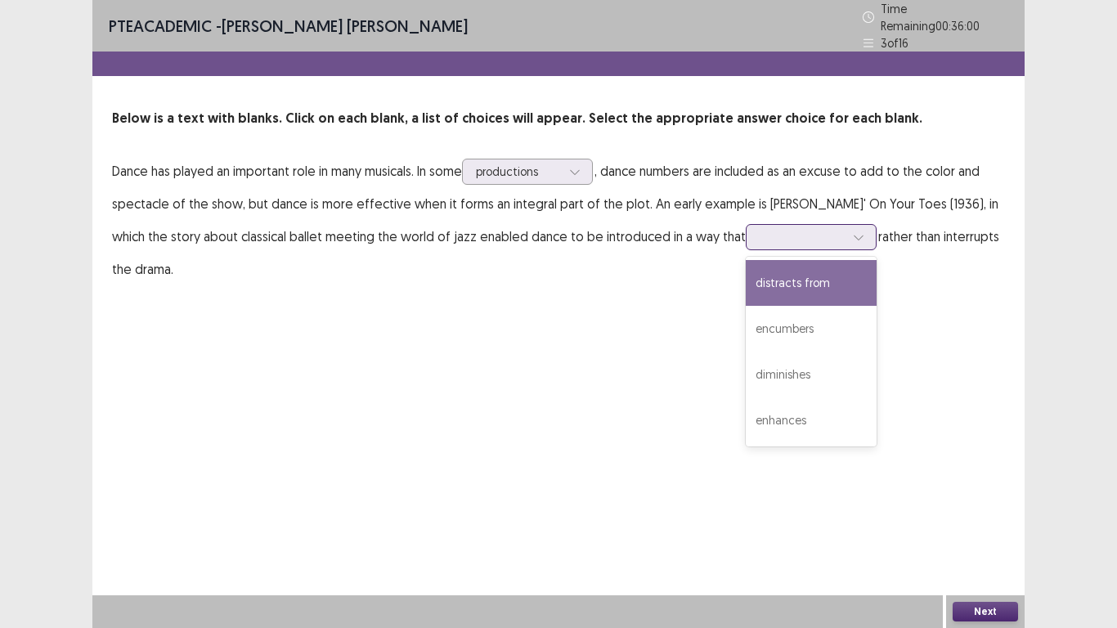
click at [858, 232] on icon at bounding box center [858, 237] width 11 height 11
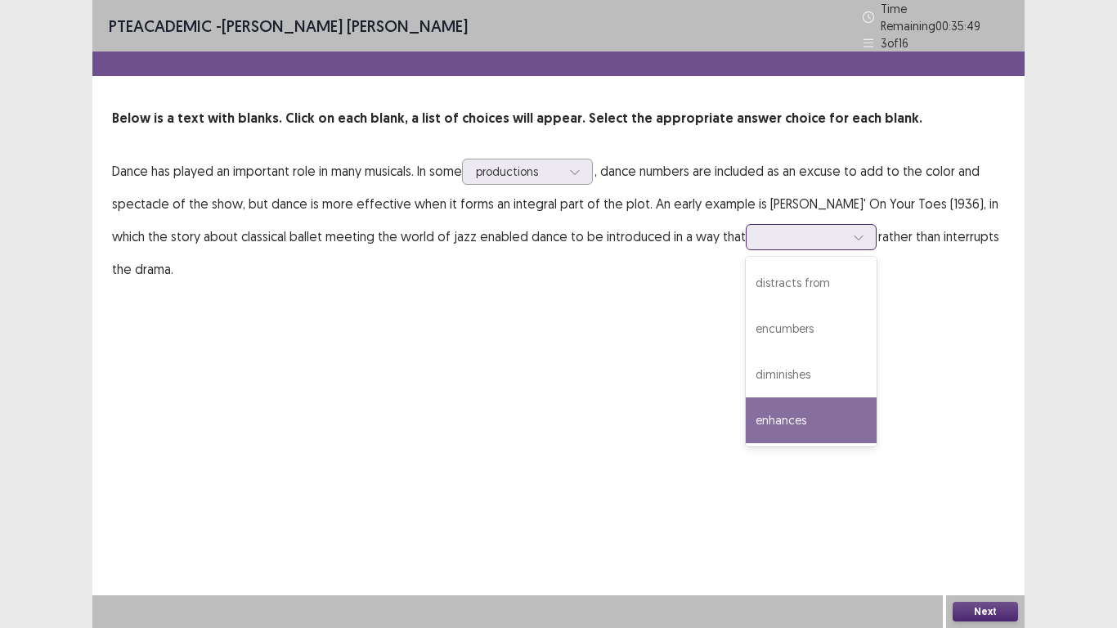
click at [792, 420] on div "enhances" at bounding box center [811, 421] width 131 height 46
click at [852, 237] on div at bounding box center [859, 237] width 25 height 25
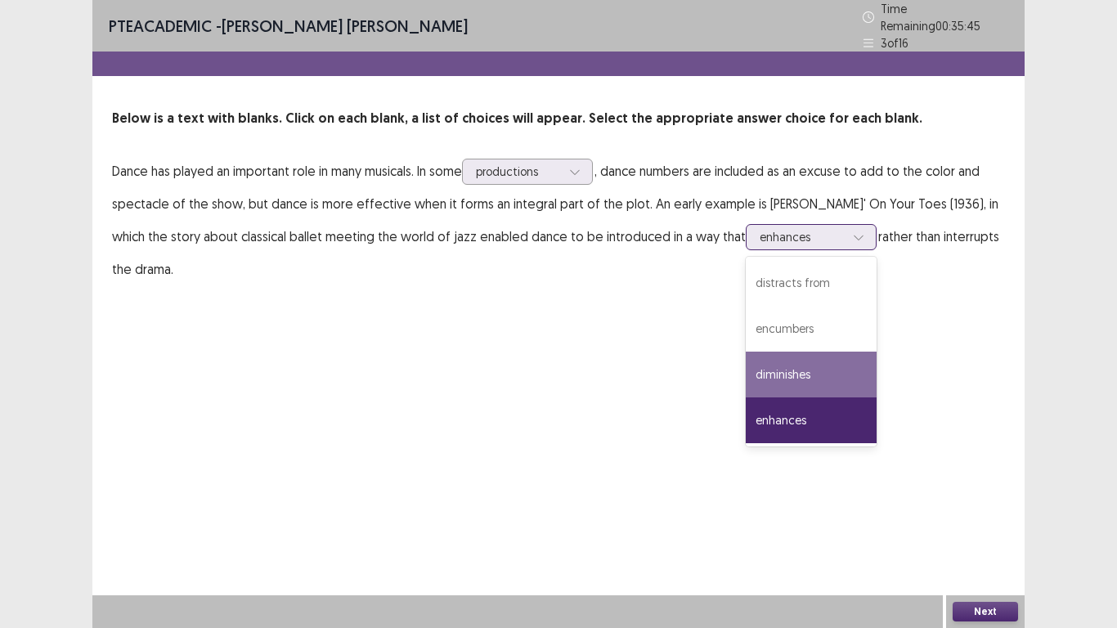
click at [790, 375] on div "diminishes" at bounding box center [811, 375] width 131 height 46
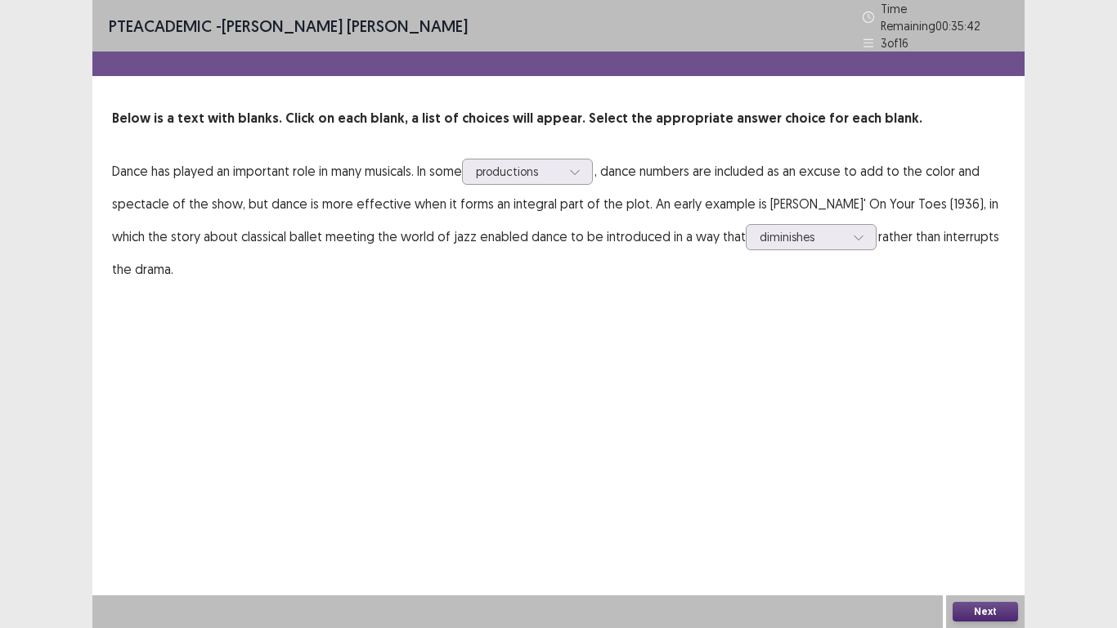
click at [974, 524] on button "Next" at bounding box center [985, 612] width 65 height 20
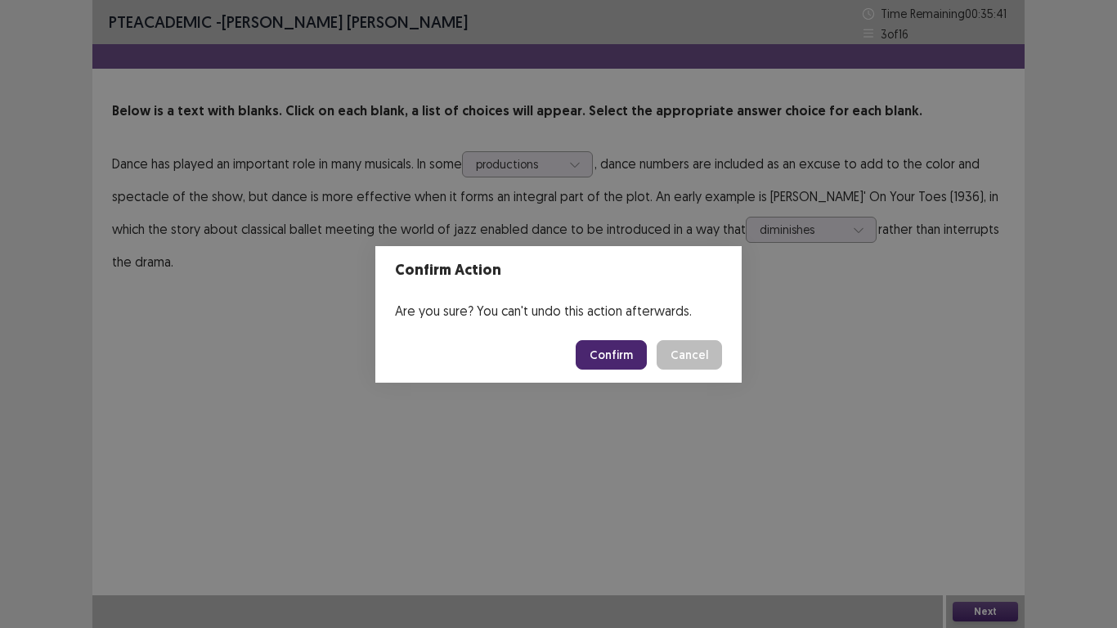
click at [624, 344] on button "Confirm" at bounding box center [611, 354] width 71 height 29
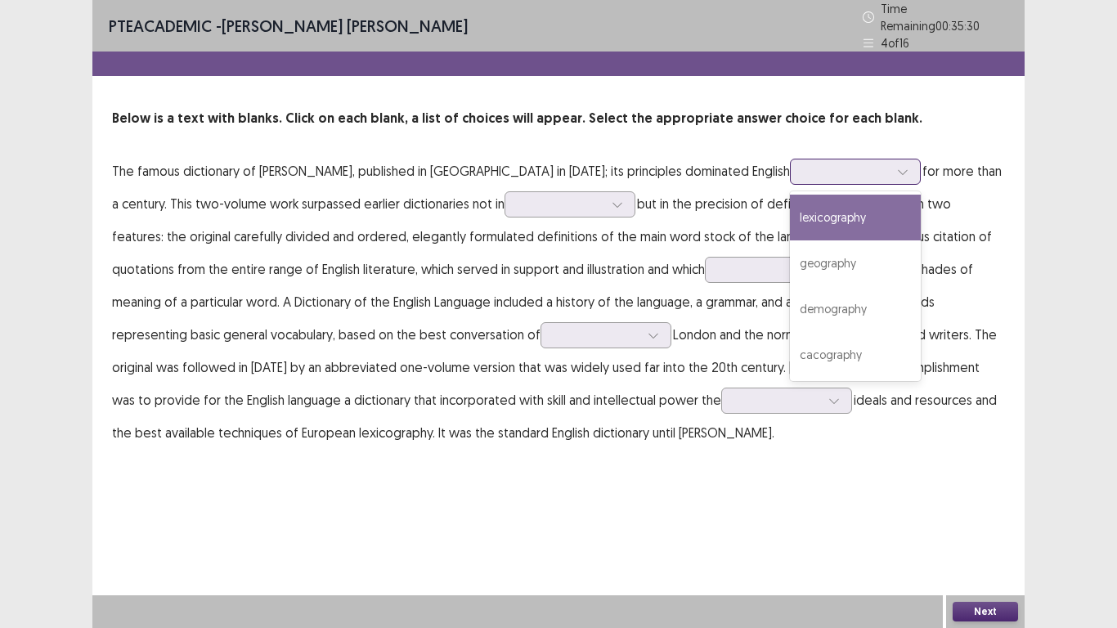
click at [891, 173] on div at bounding box center [903, 172] width 25 height 25
click at [790, 218] on div "lexicography" at bounding box center [855, 218] width 131 height 46
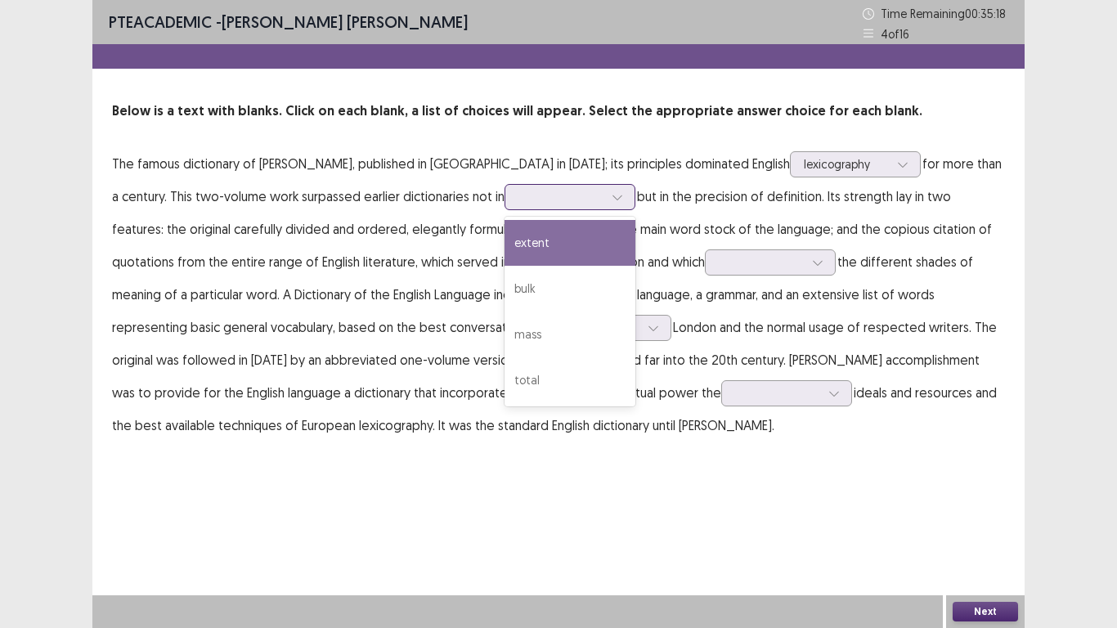
click at [605, 202] on div at bounding box center [617, 197] width 25 height 25
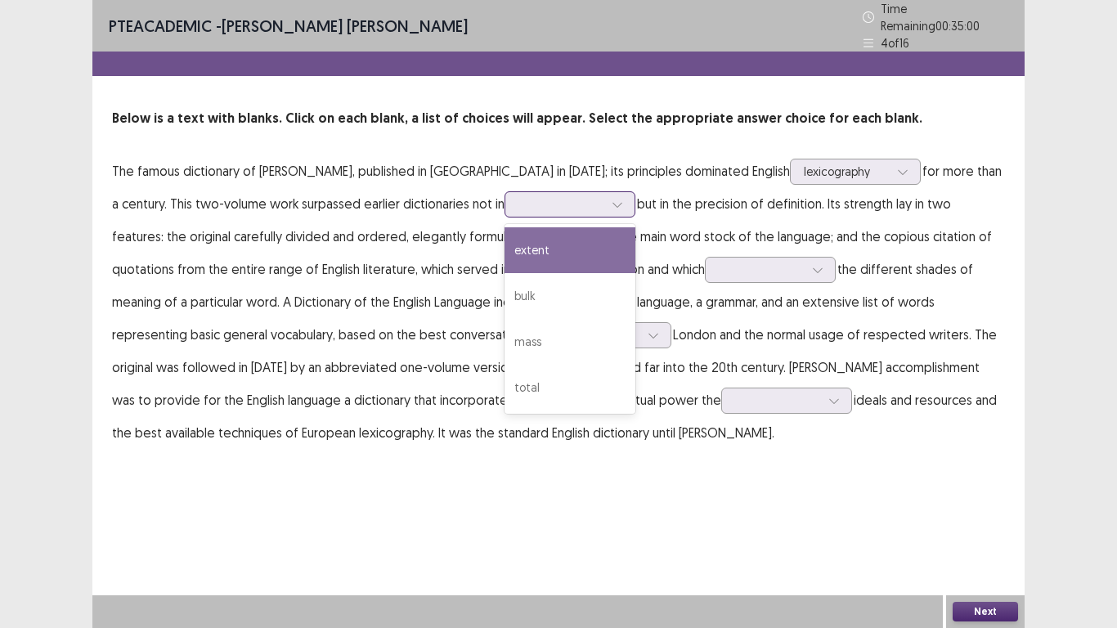
click at [513, 246] on div "extent" at bounding box center [570, 250] width 131 height 46
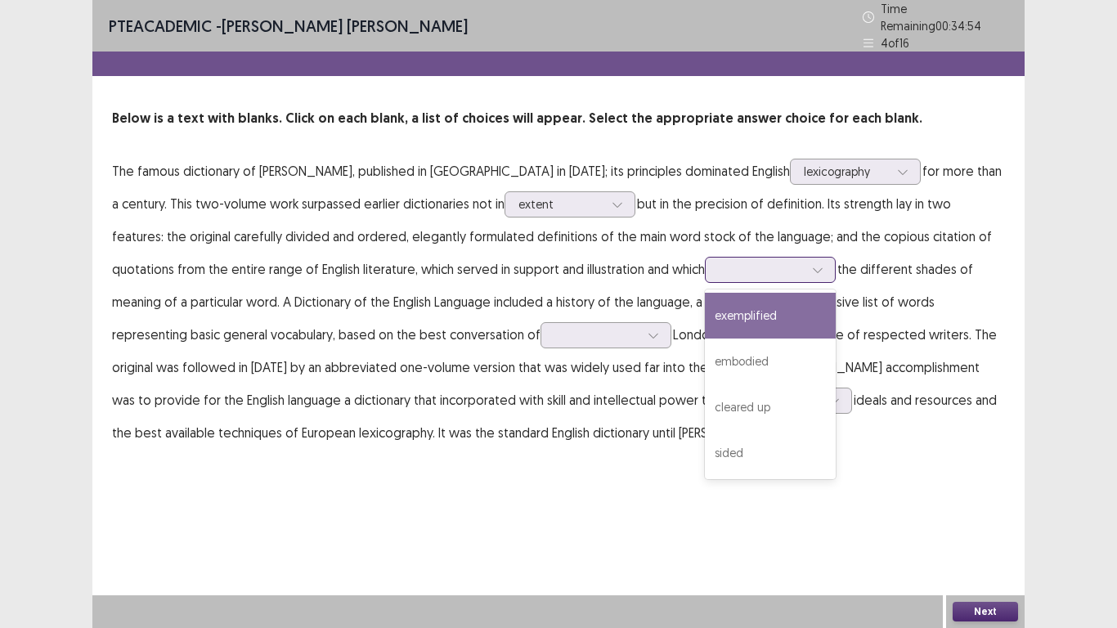
click at [812, 264] on icon at bounding box center [817, 269] width 11 height 11
click at [705, 306] on div "exemplified" at bounding box center [770, 316] width 131 height 46
click at [806, 266] on div at bounding box center [818, 270] width 25 height 25
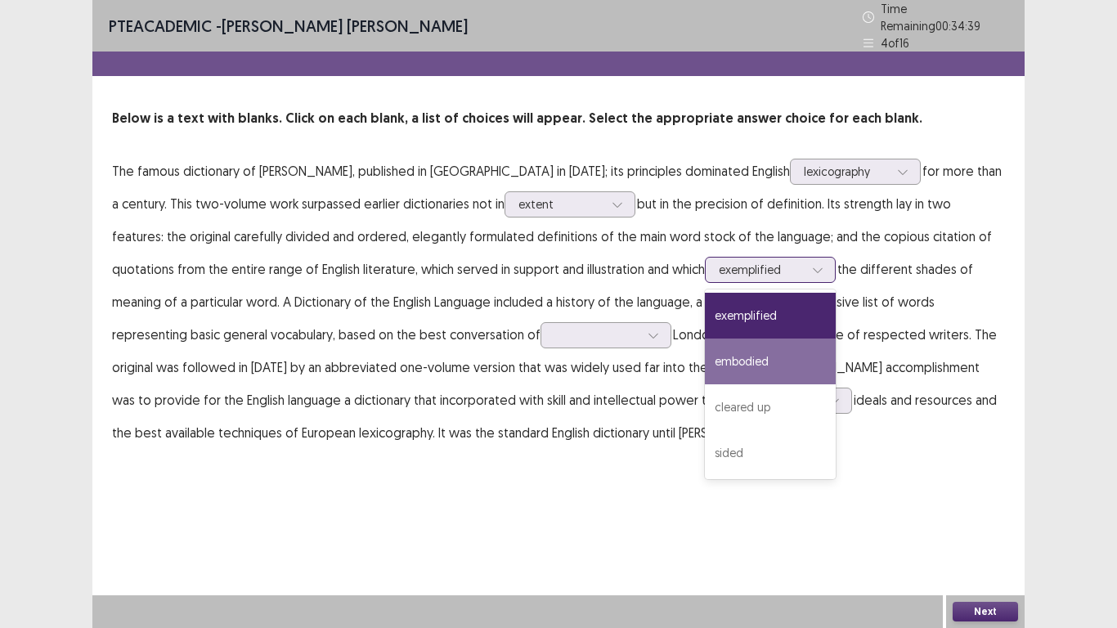
click at [705, 347] on div "embodied" at bounding box center [770, 362] width 131 height 46
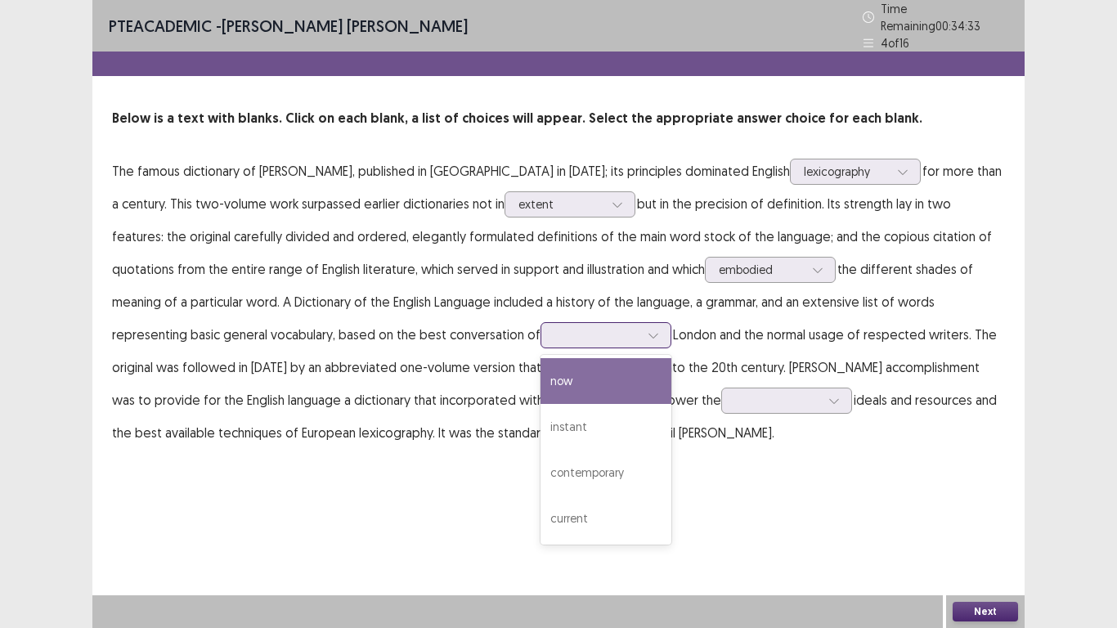
click at [641, 333] on div at bounding box center [653, 335] width 25 height 25
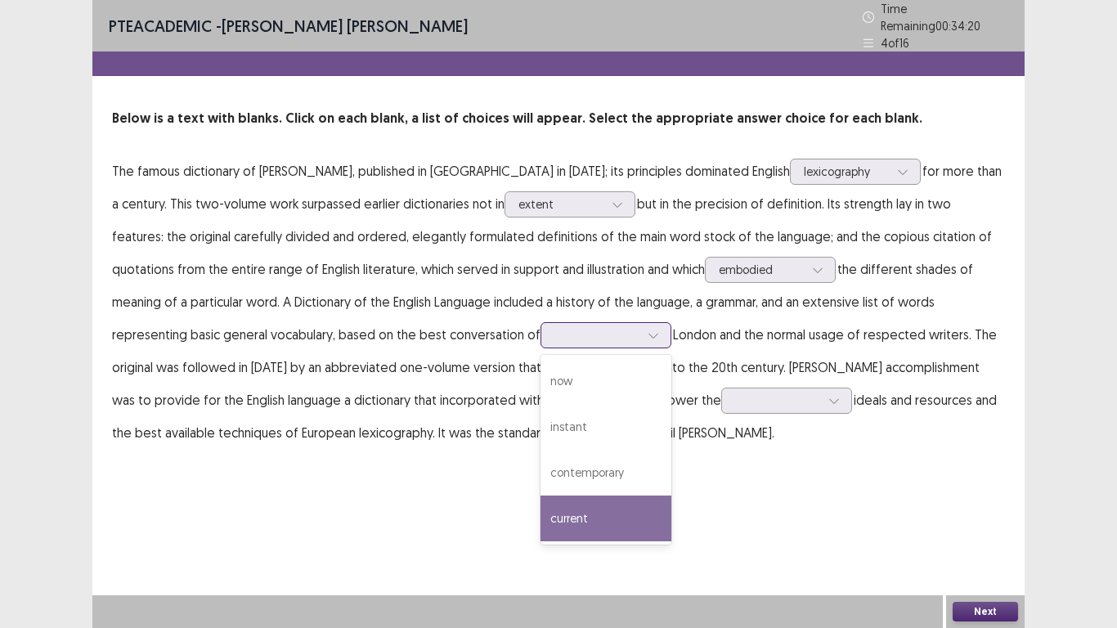
click at [541, 524] on div "current" at bounding box center [606, 519] width 131 height 46
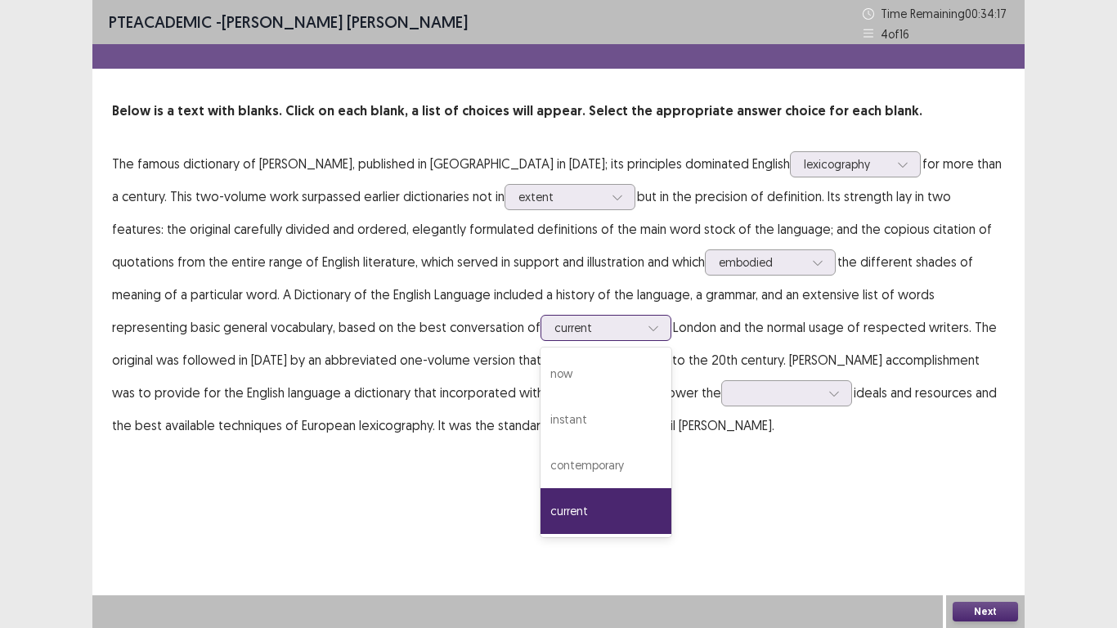
click at [541, 332] on div "current" at bounding box center [606, 328] width 131 height 26
click at [541, 463] on div "contemporary" at bounding box center [606, 466] width 131 height 46
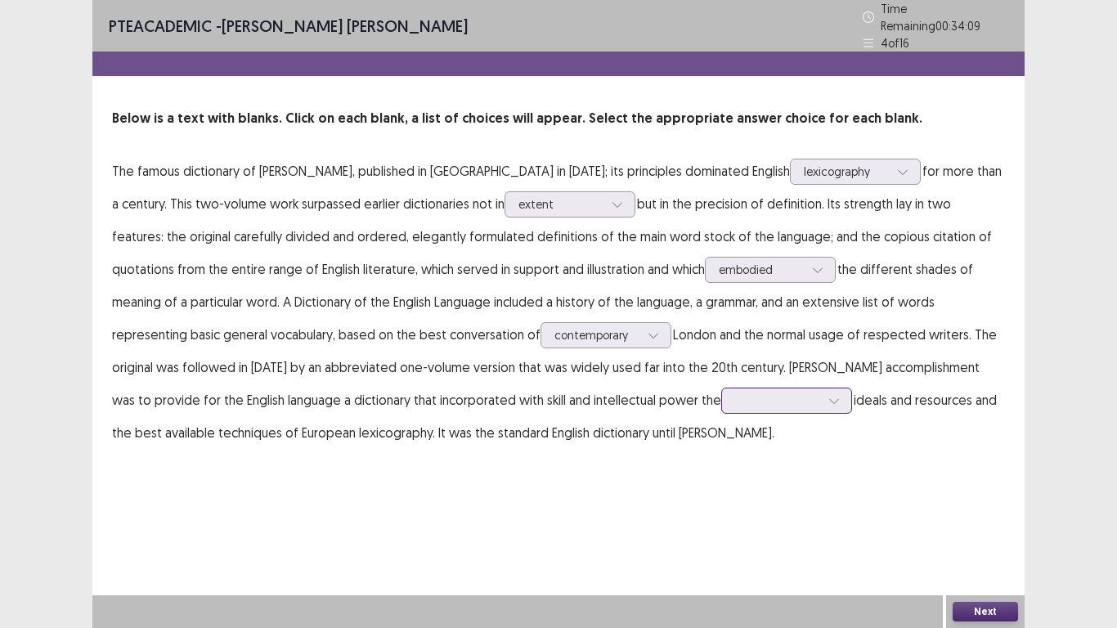
click at [822, 396] on div at bounding box center [834, 401] width 25 height 25
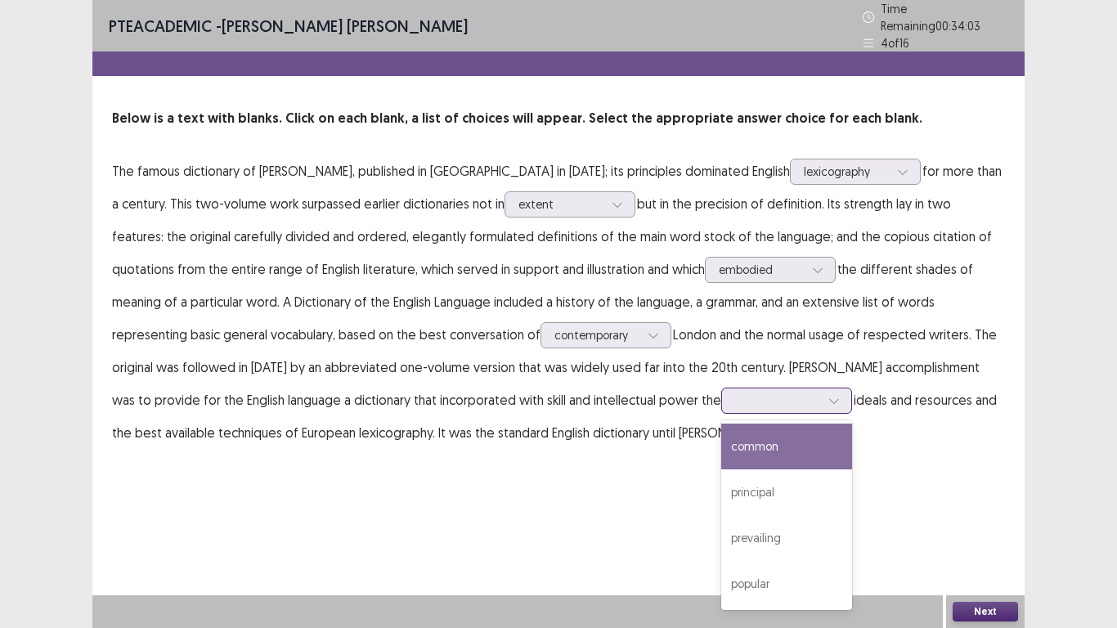
click at [721, 429] on div "common" at bounding box center [786, 447] width 131 height 46
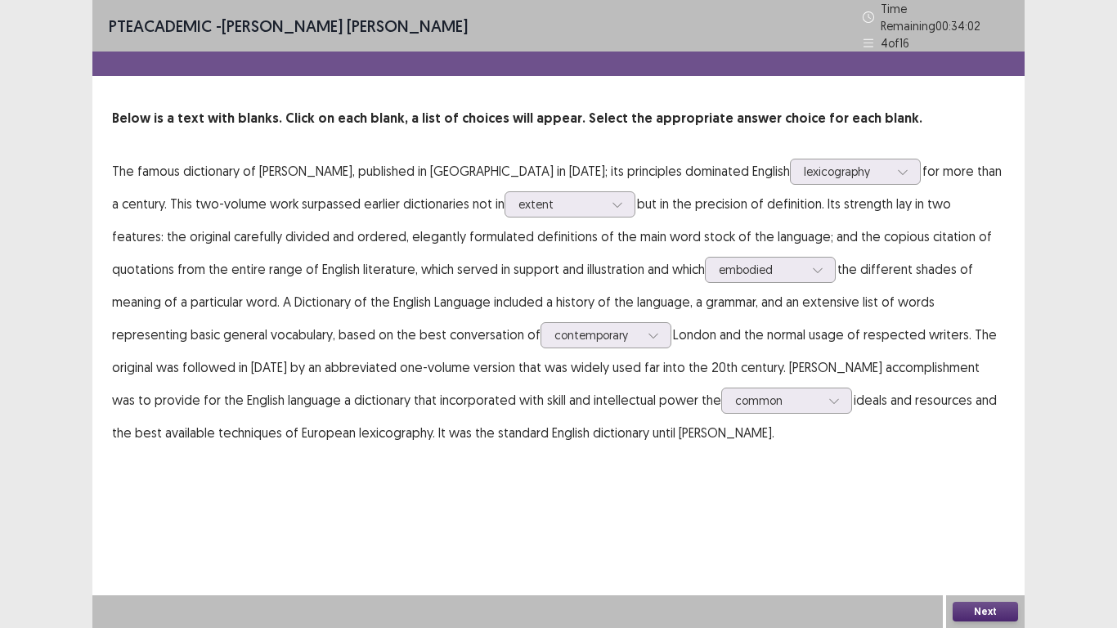
click at [1006, 524] on button "Next" at bounding box center [985, 612] width 65 height 20
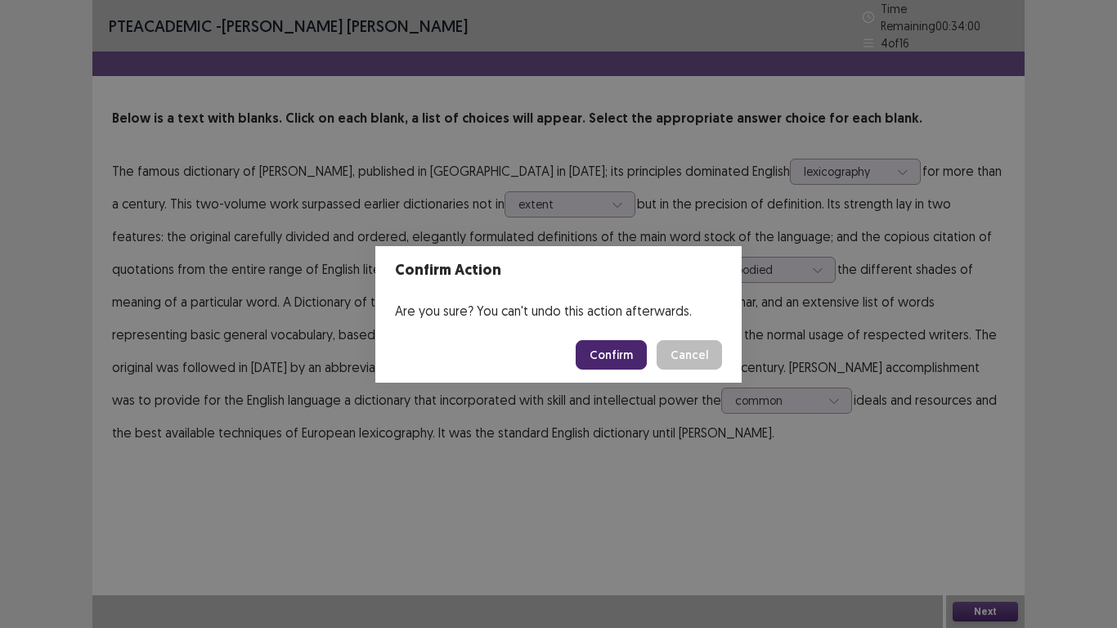
click at [620, 362] on button "Confirm" at bounding box center [611, 354] width 71 height 29
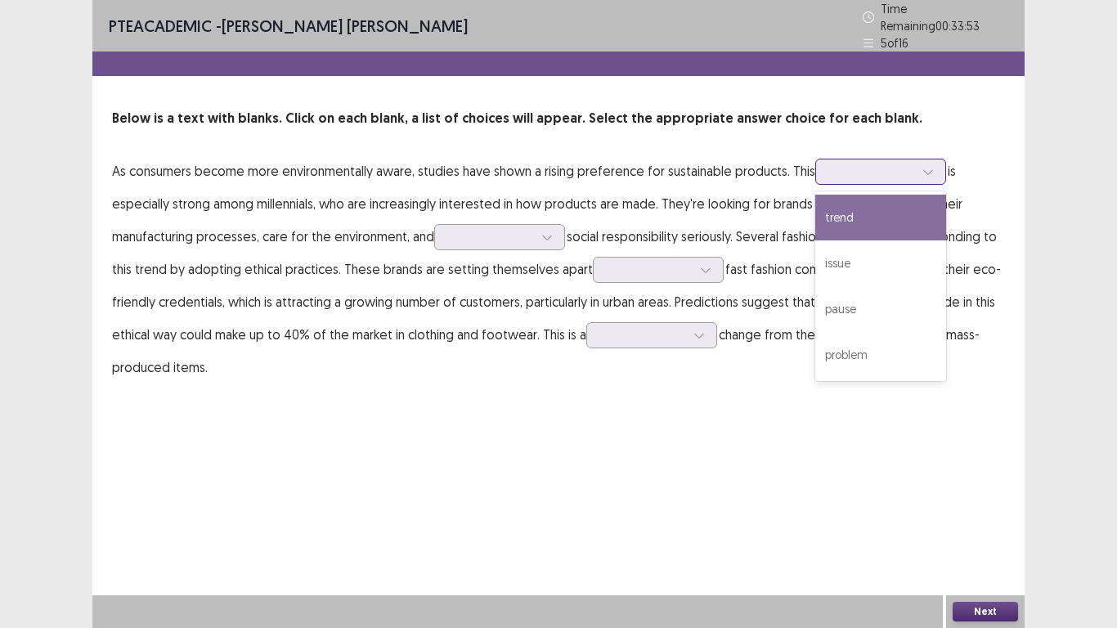
click at [937, 169] on div at bounding box center [928, 172] width 25 height 25
click at [878, 201] on div "trend" at bounding box center [881, 218] width 131 height 46
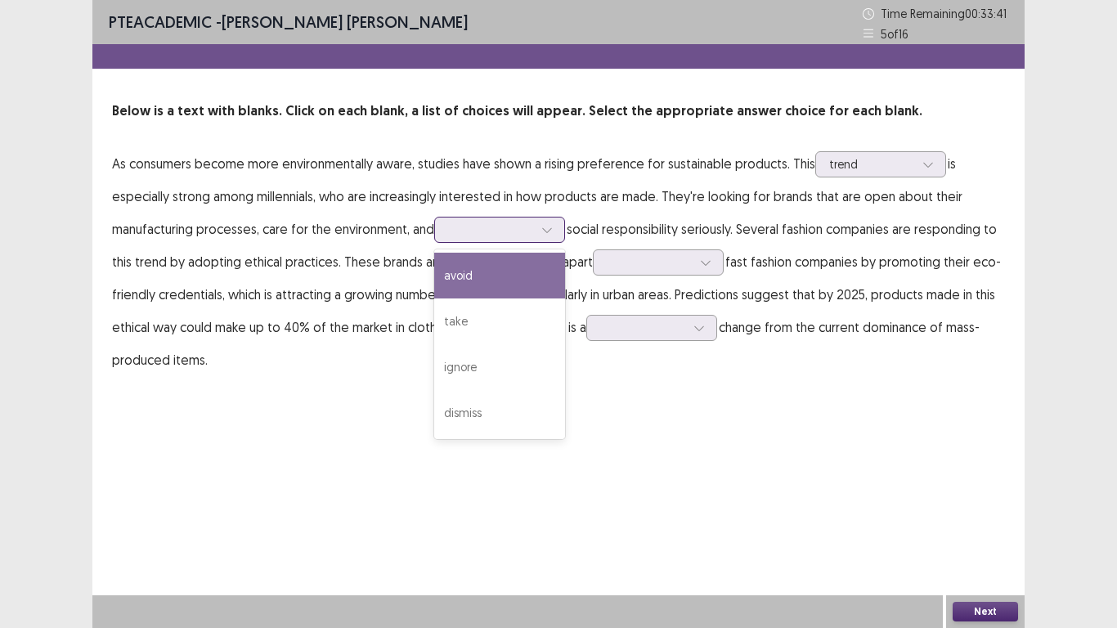
click at [547, 233] on icon at bounding box center [547, 229] width 11 height 11
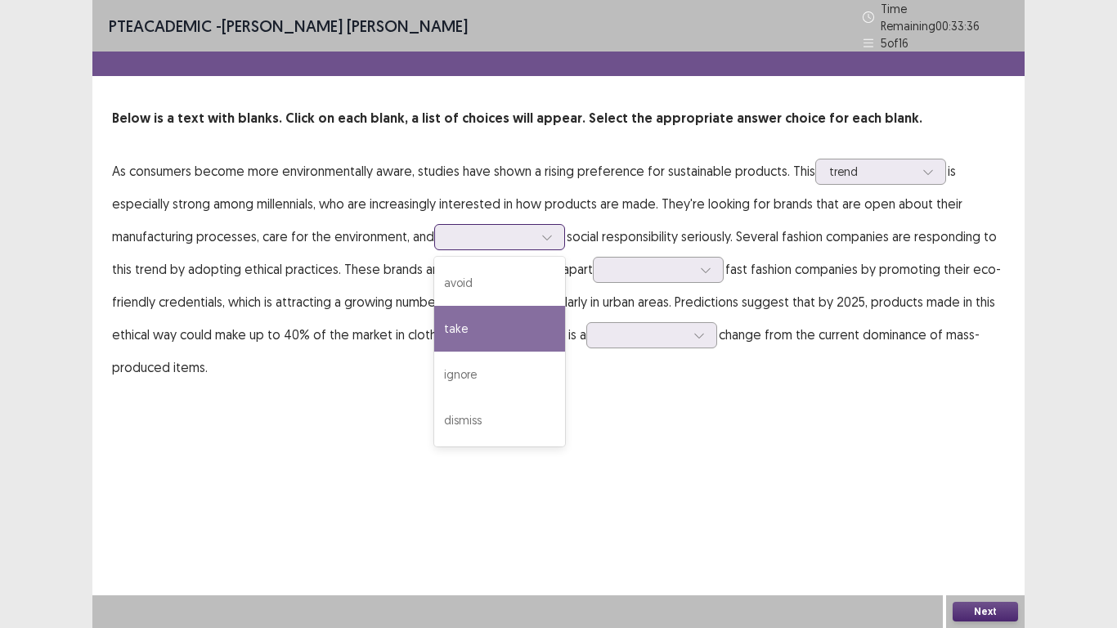
click at [474, 317] on div "take" at bounding box center [499, 329] width 131 height 46
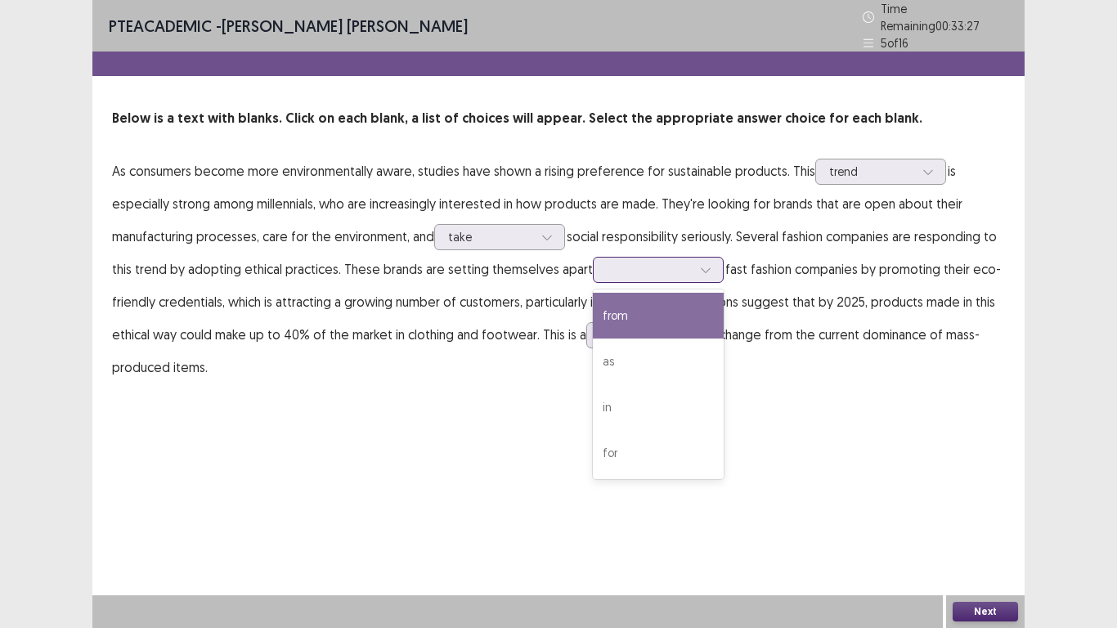
click at [705, 267] on div at bounding box center [706, 270] width 25 height 25
click at [675, 303] on div "from" at bounding box center [658, 316] width 131 height 46
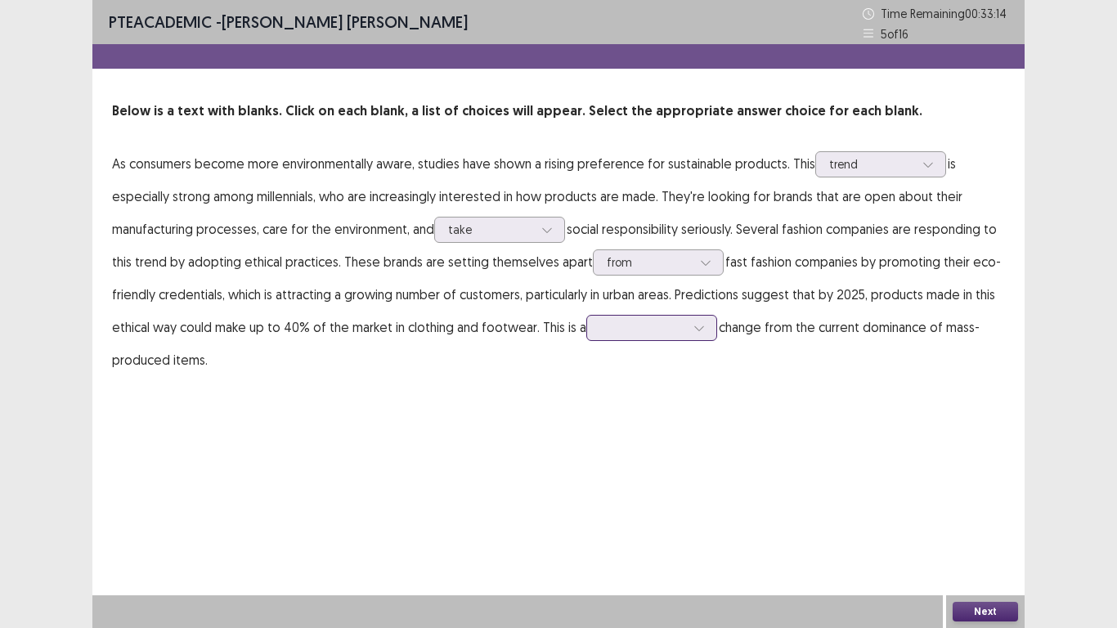
click at [696, 334] on div at bounding box center [699, 328] width 25 height 25
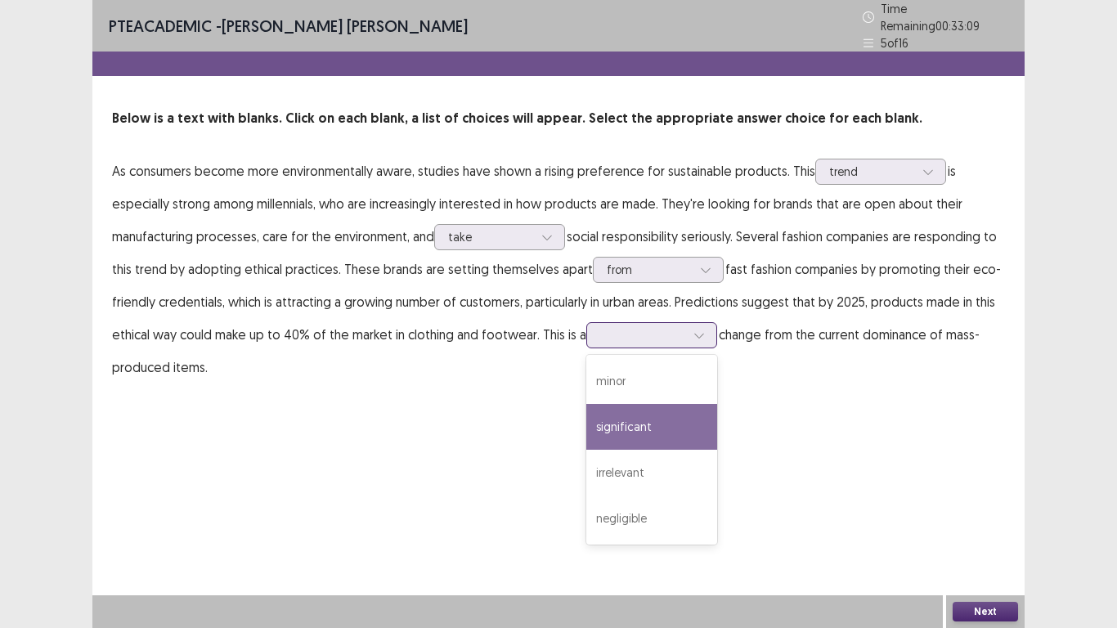
click at [676, 410] on div "significant" at bounding box center [652, 427] width 131 height 46
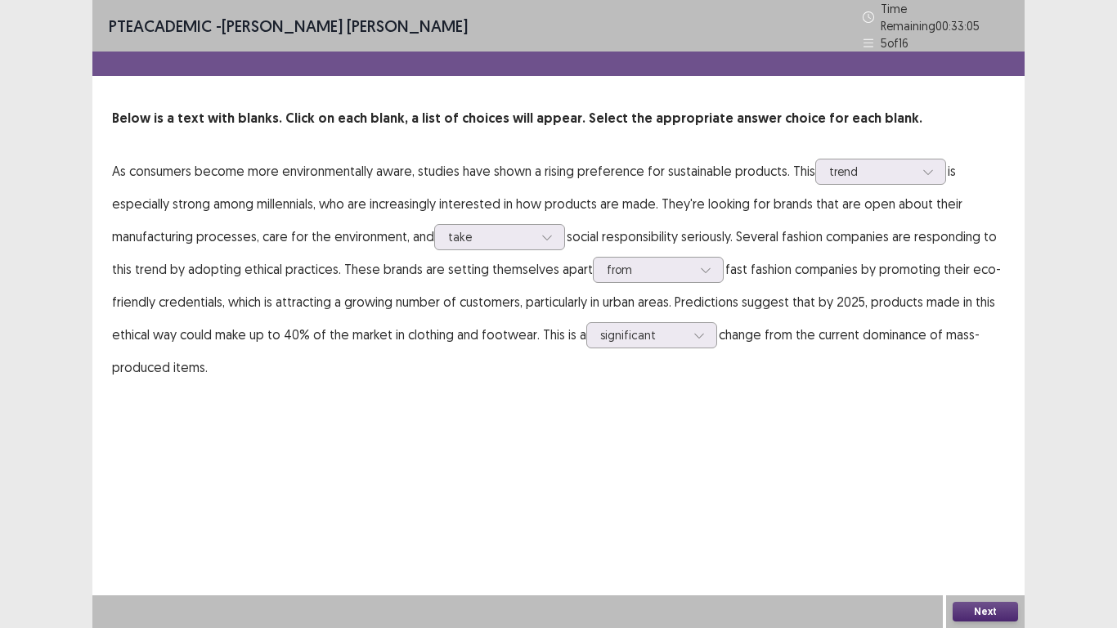
click at [1005, 524] on button "Next" at bounding box center [985, 612] width 65 height 20
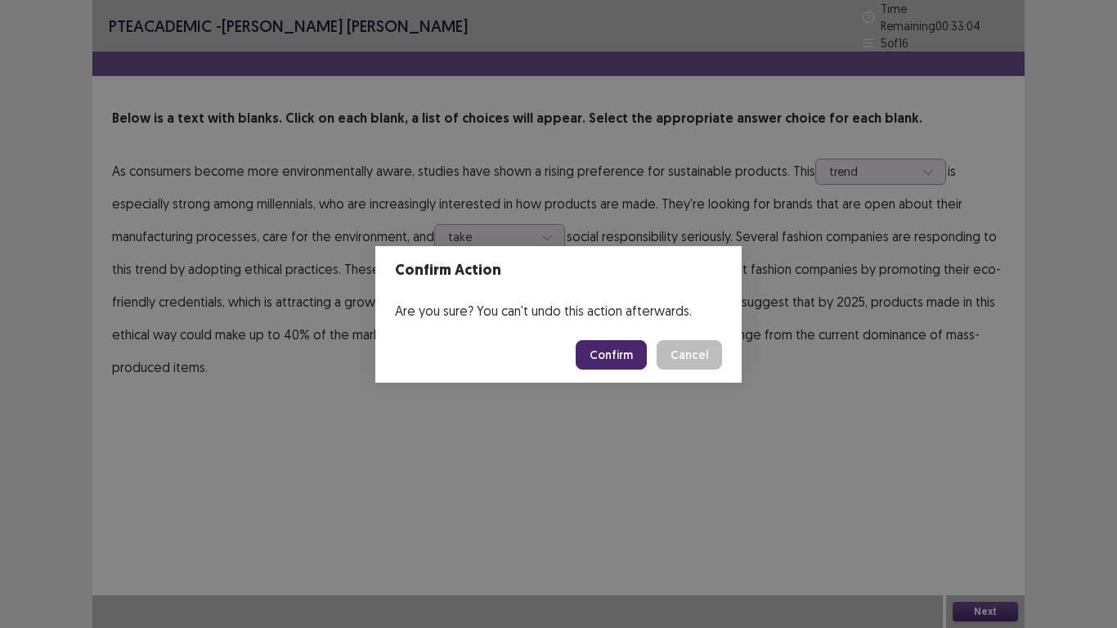
click at [624, 362] on button "Confirm" at bounding box center [611, 354] width 71 height 29
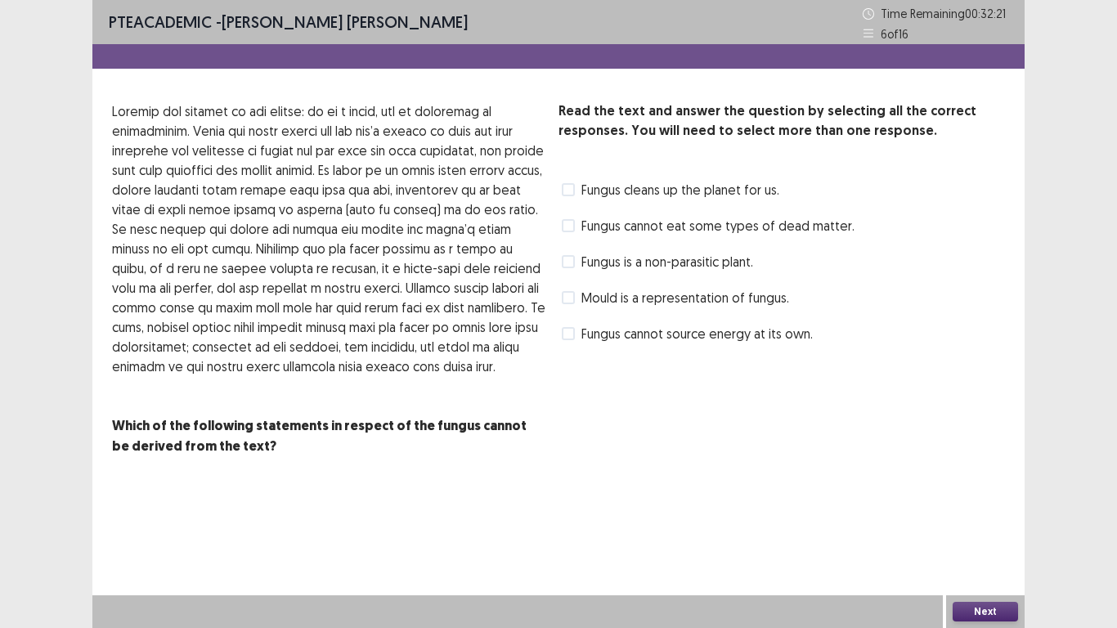
click at [571, 228] on span at bounding box center [568, 225] width 13 height 13
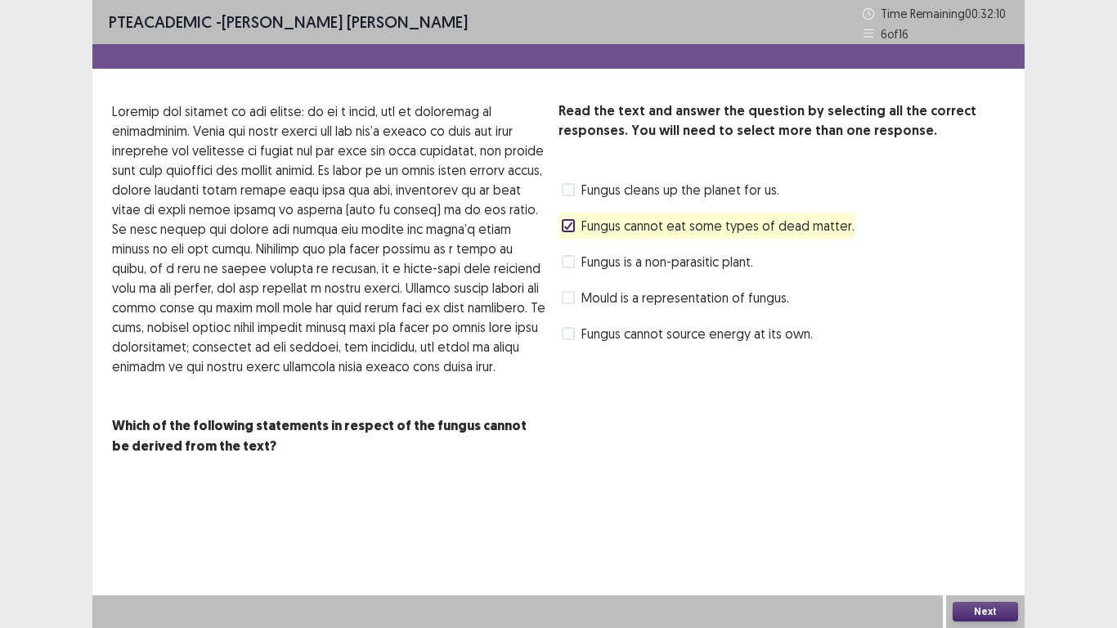
click at [573, 261] on span at bounding box center [568, 261] width 13 height 13
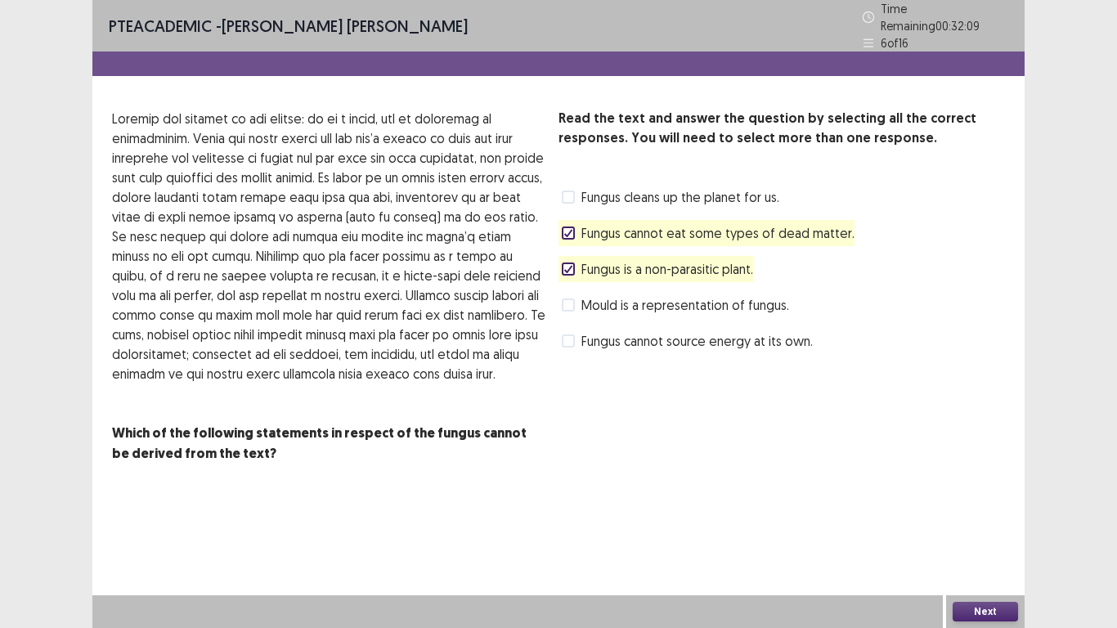
click at [1002, 524] on button "Next" at bounding box center [985, 612] width 65 height 20
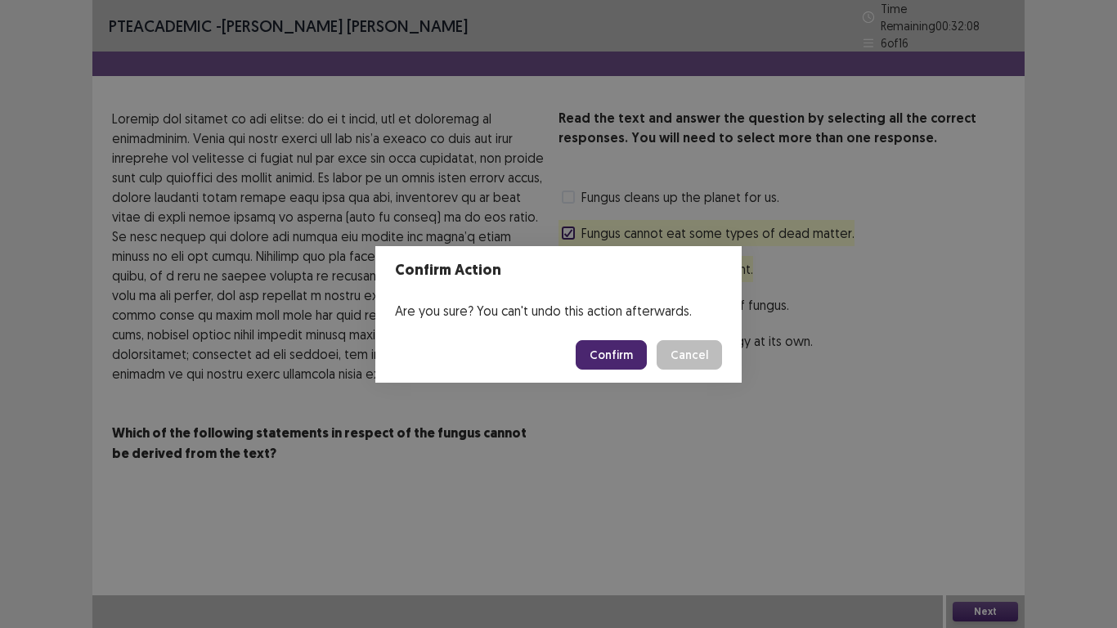
click at [594, 352] on button "Confirm" at bounding box center [611, 354] width 71 height 29
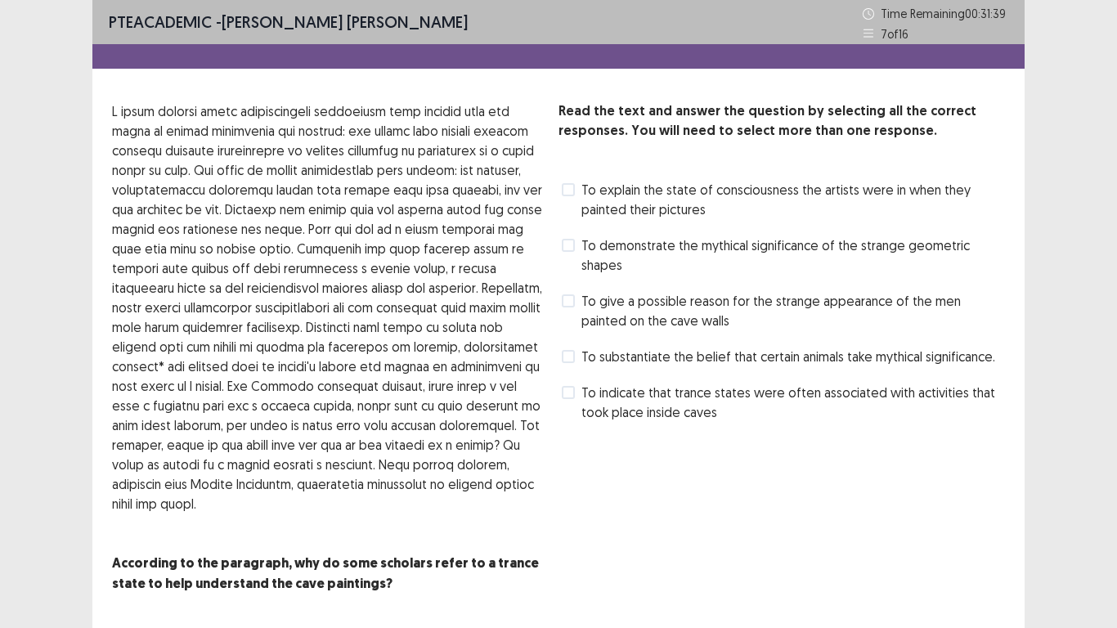
click at [569, 399] on label "To indicate that trance states were often associated with activities that took …" at bounding box center [783, 402] width 443 height 39
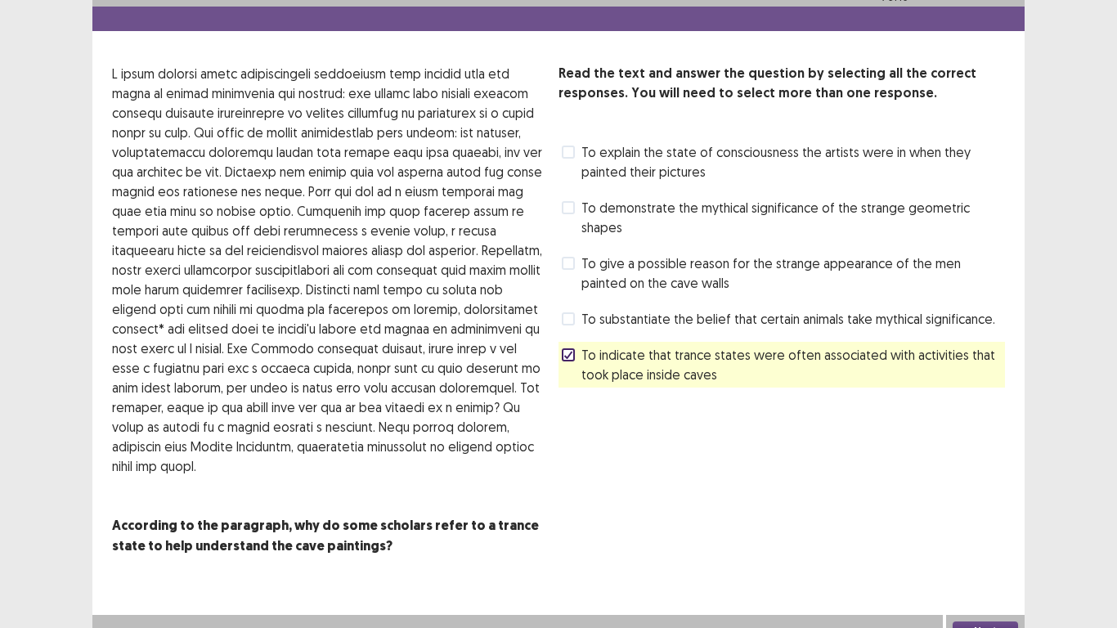
scroll to position [57, 0]
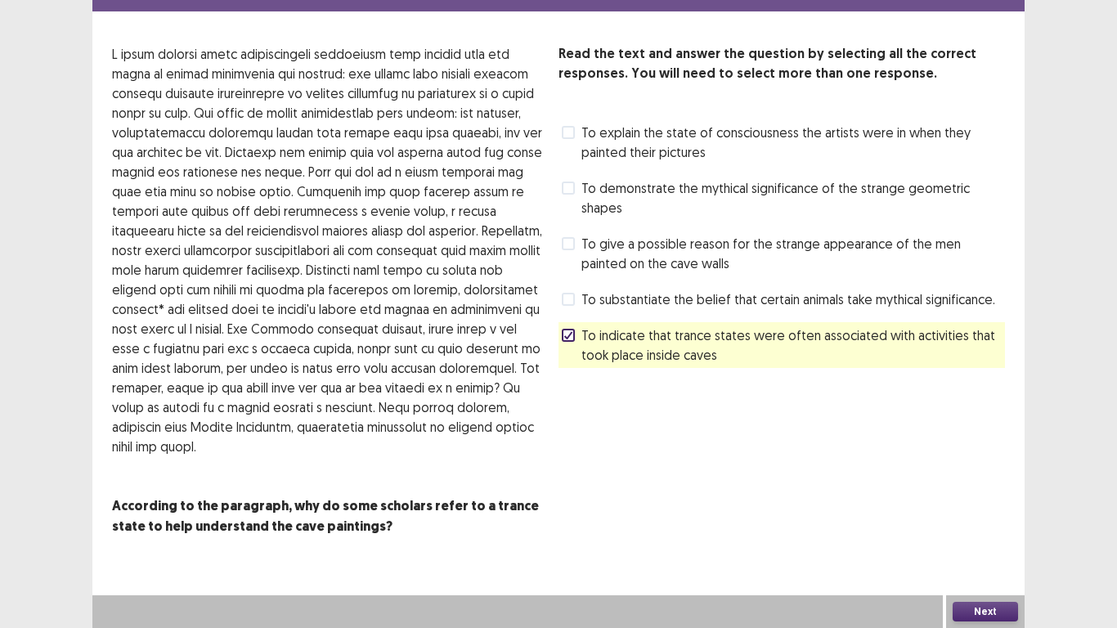
click at [983, 524] on button "Next" at bounding box center [985, 612] width 65 height 20
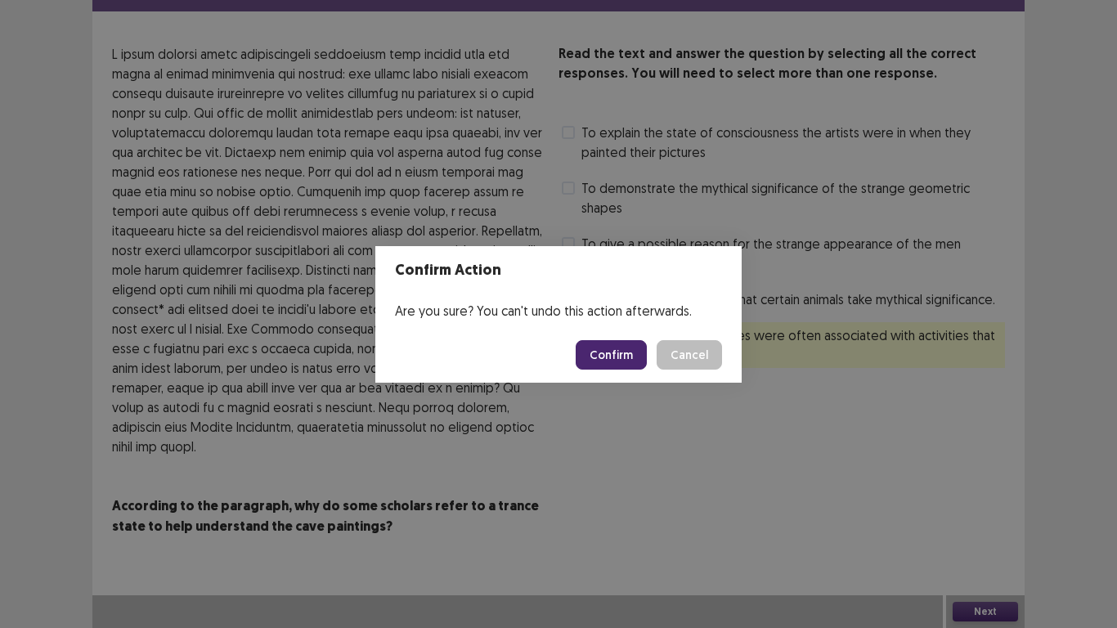
click at [630, 359] on button "Confirm" at bounding box center [611, 354] width 71 height 29
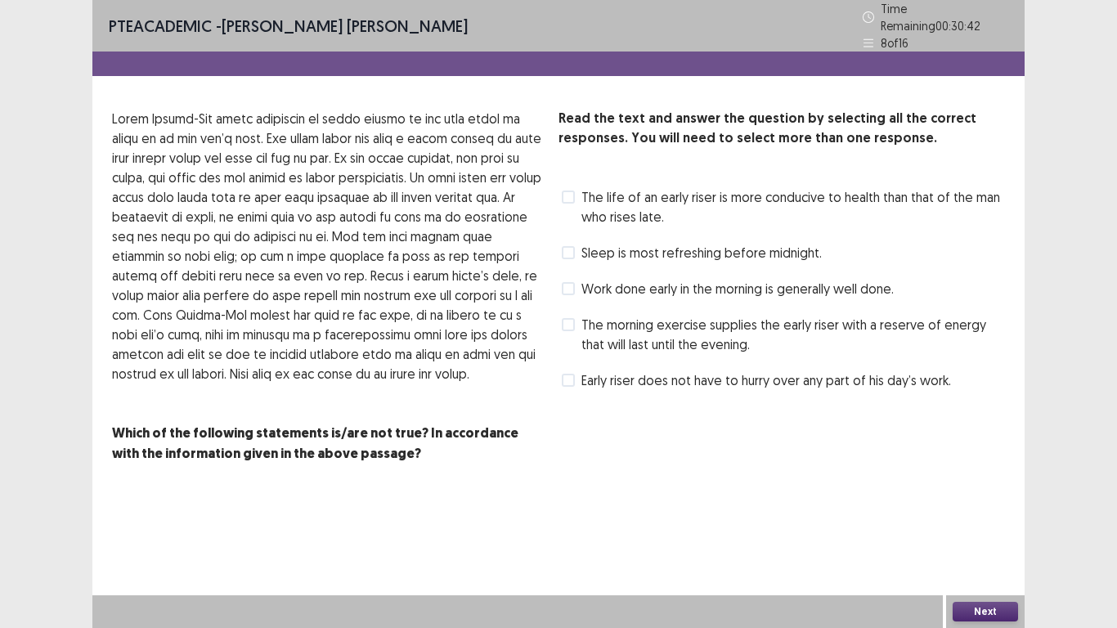
click at [571, 250] on span at bounding box center [568, 252] width 13 height 13
click at [966, 524] on button "Next" at bounding box center [985, 612] width 65 height 20
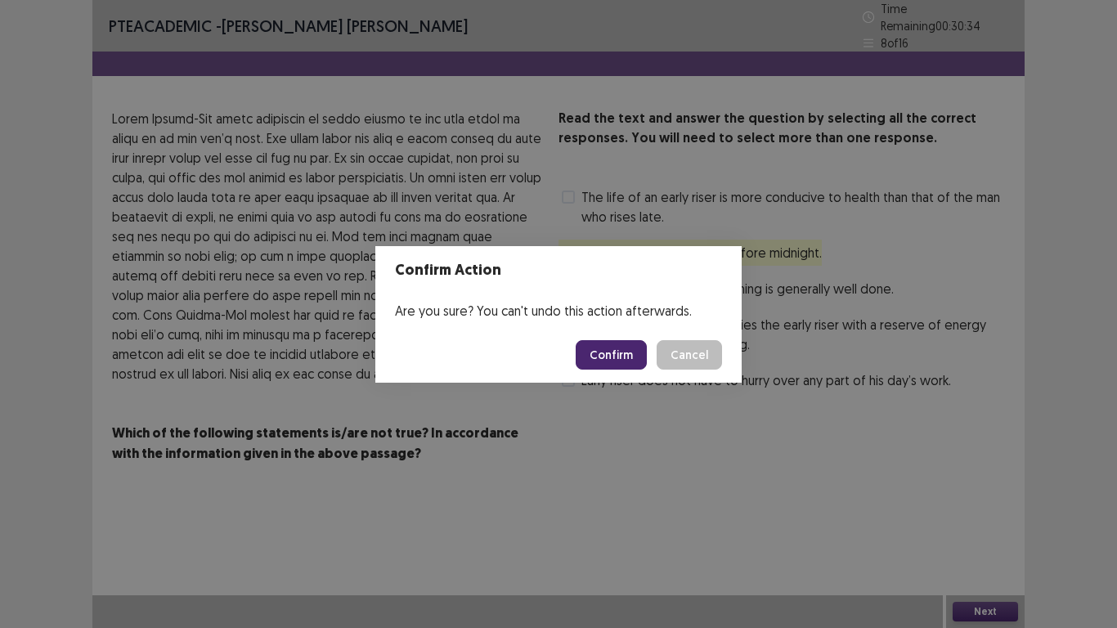
click at [604, 348] on button "Confirm" at bounding box center [611, 354] width 71 height 29
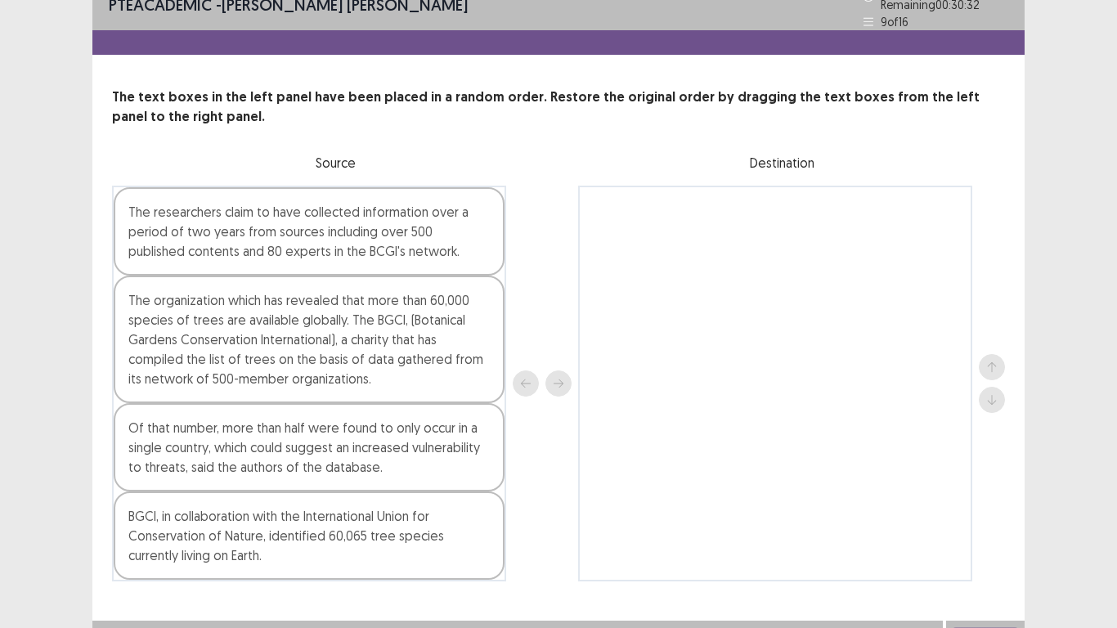
scroll to position [39, 0]
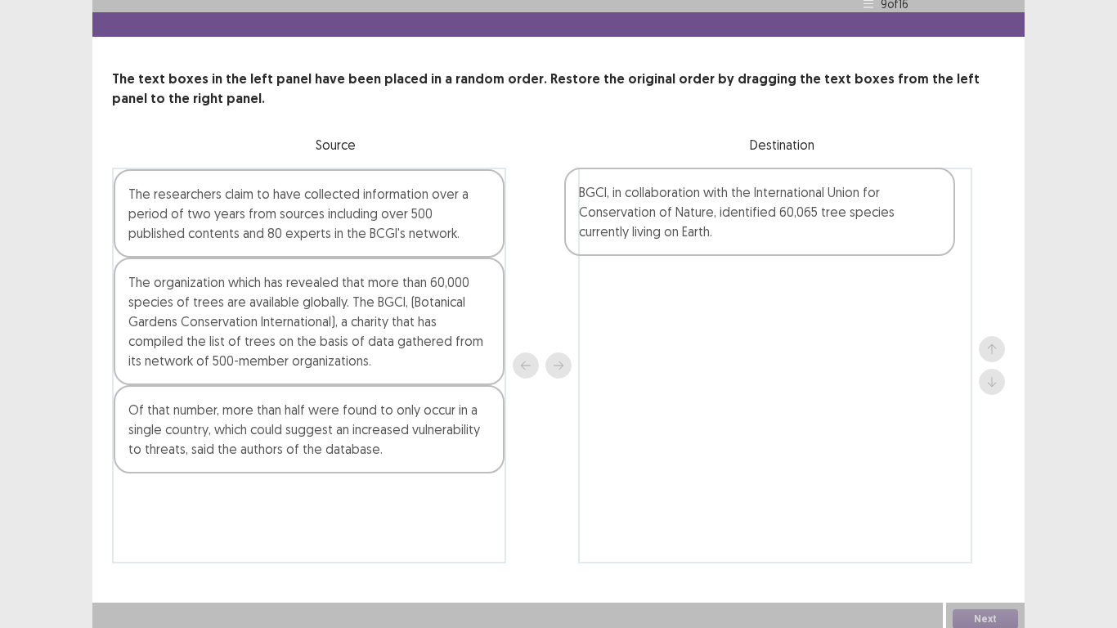
drag, startPoint x: 299, startPoint y: 509, endPoint x: 762, endPoint y: 209, distance: 550.7
click at [762, 209] on div "The researchers claim to have collected information over a period of two years …" at bounding box center [558, 366] width 893 height 396
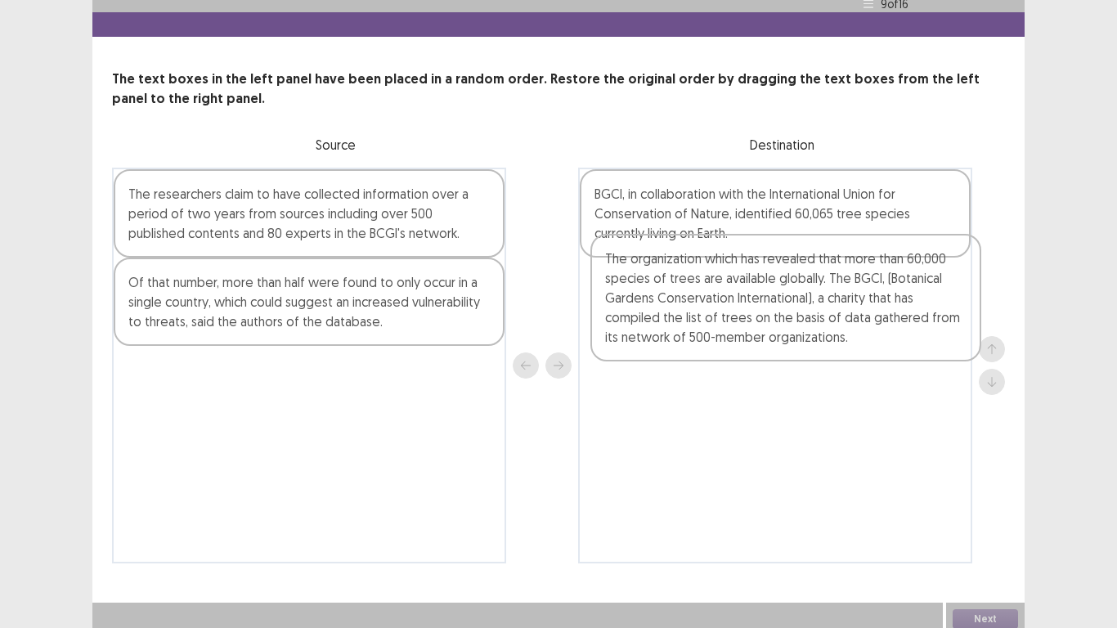
drag, startPoint x: 206, startPoint y: 317, endPoint x: 687, endPoint y: 300, distance: 481.3
click at [687, 300] on div "The researchers claim to have collected information over a period of two years …" at bounding box center [558, 366] width 893 height 396
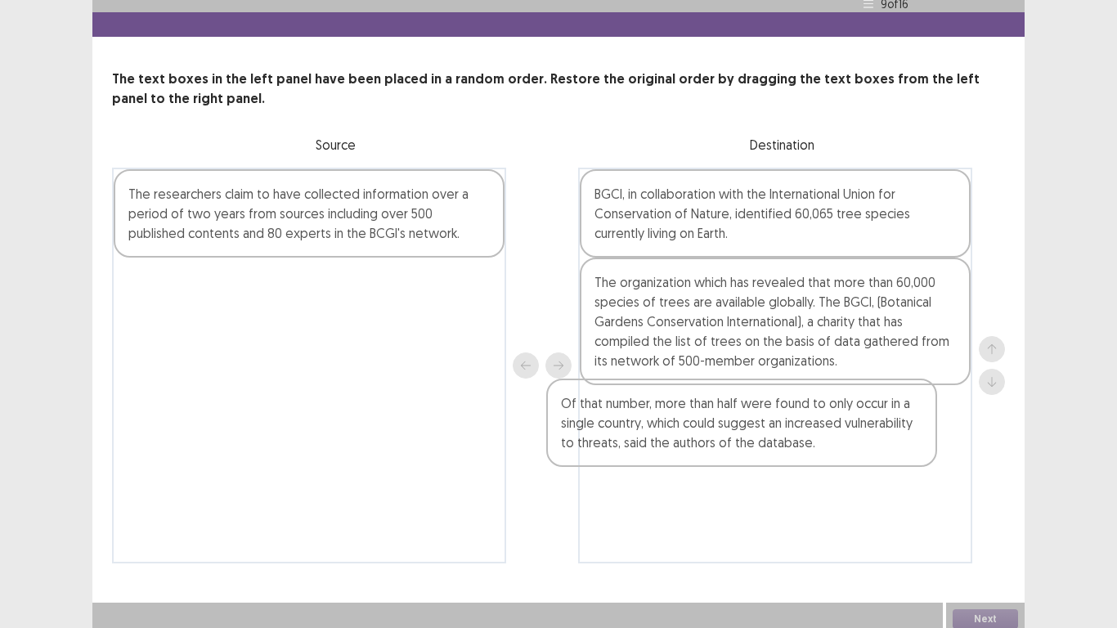
drag, startPoint x: 296, startPoint y: 299, endPoint x: 735, endPoint y: 432, distance: 458.8
click at [735, 432] on div "The researchers claim to have collected information over a period of two years …" at bounding box center [558, 366] width 893 height 396
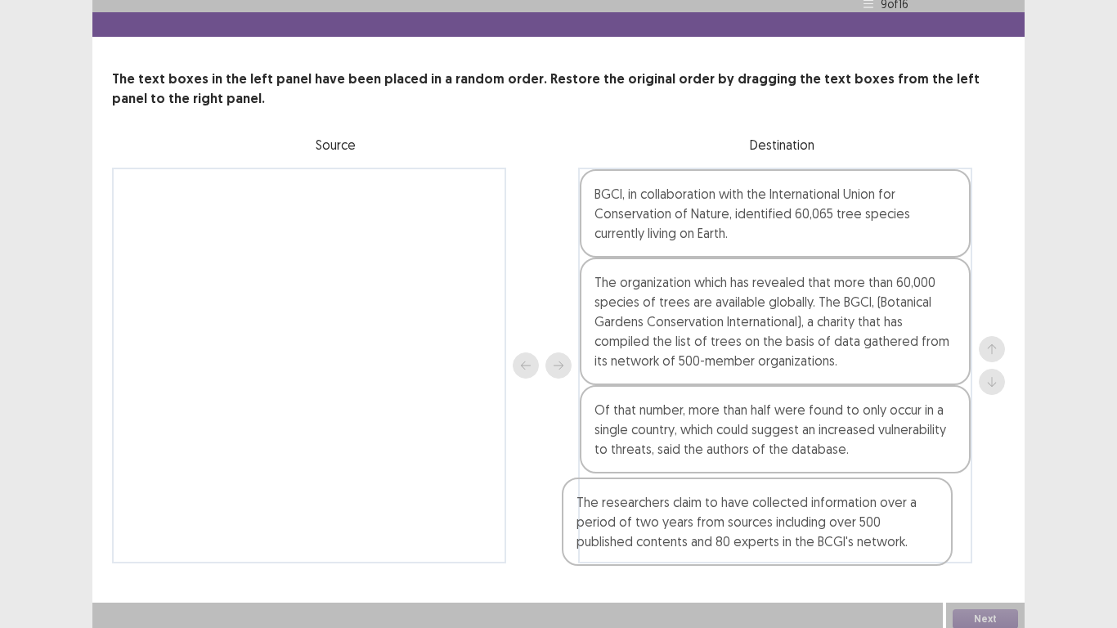
drag, startPoint x: 353, startPoint y: 214, endPoint x: 809, endPoint y: 521, distance: 549.7
click at [805, 524] on div "The researchers claim to have collected information over a period of two years …" at bounding box center [558, 366] width 893 height 396
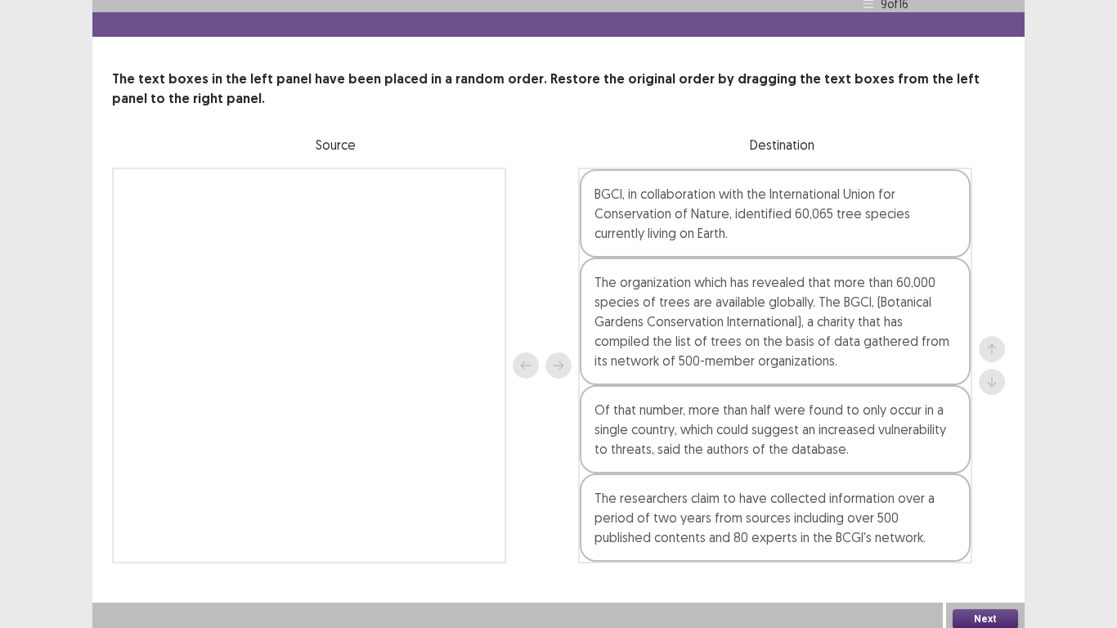
click at [981, 524] on button "Next" at bounding box center [985, 619] width 65 height 20
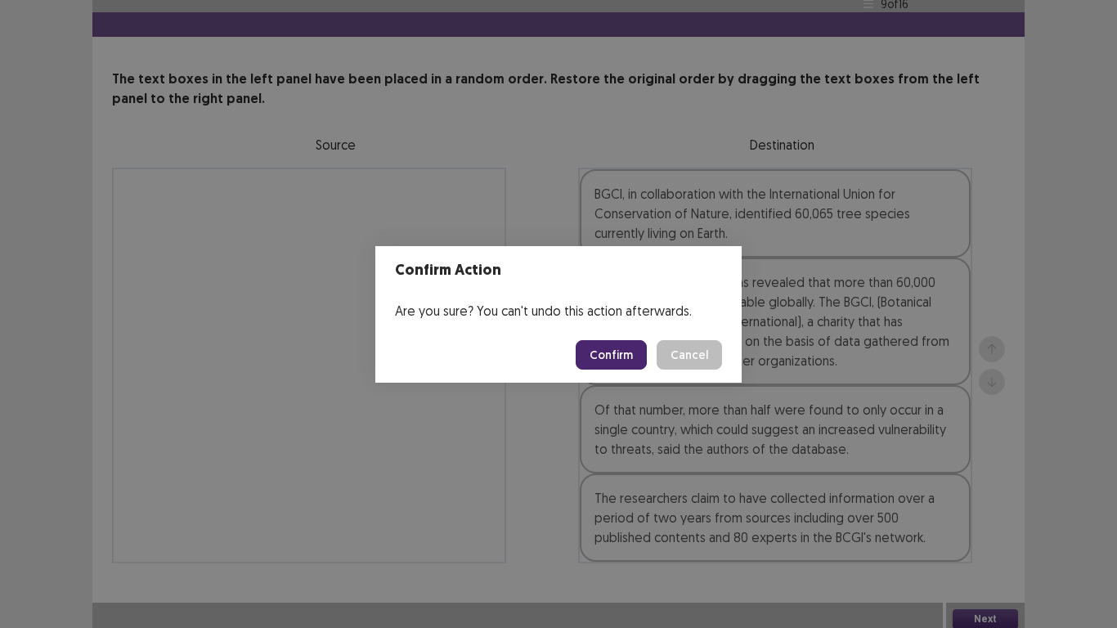
click at [604, 348] on button "Confirm" at bounding box center [611, 354] width 71 height 29
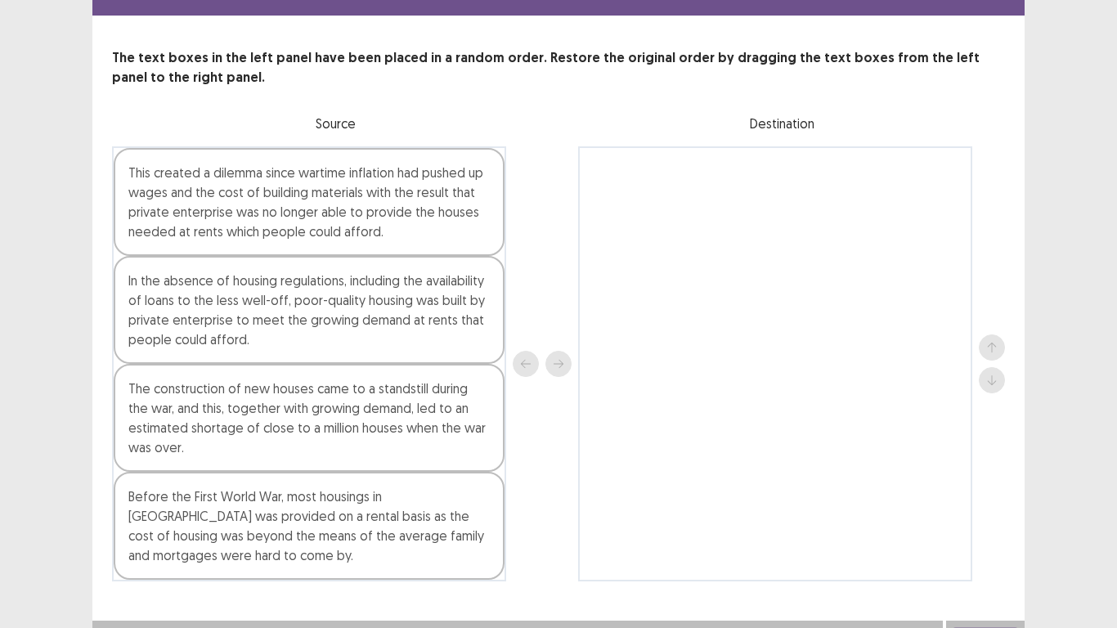
scroll to position [79, 0]
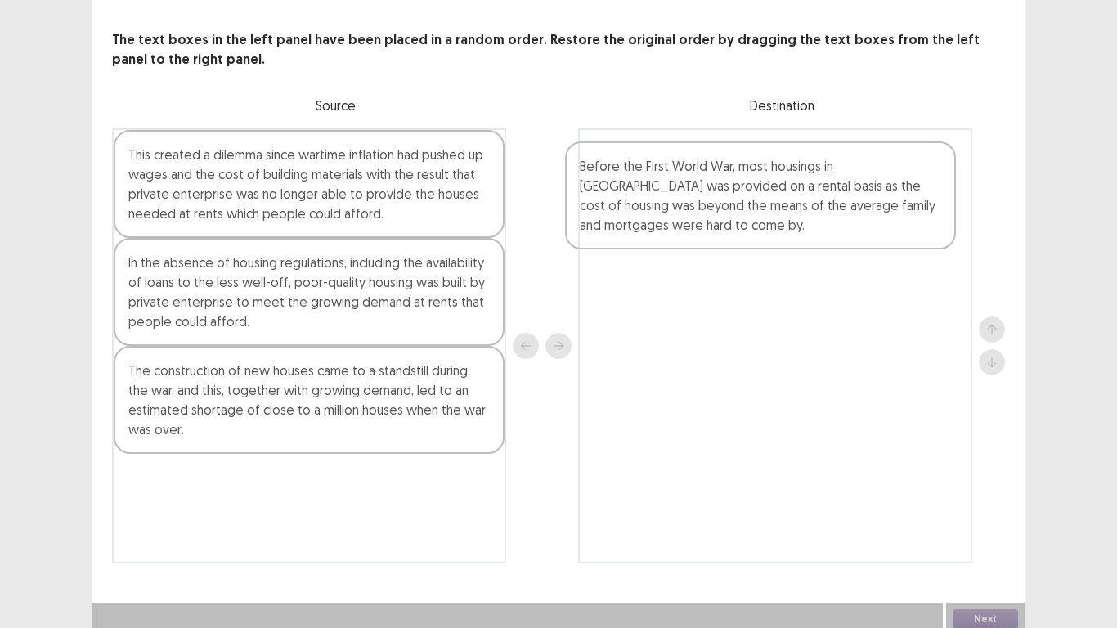
drag, startPoint x: 258, startPoint y: 506, endPoint x: 724, endPoint y: 196, distance: 559.5
click at [724, 196] on div "This created a dilemma since wartime inflation had pushed up wages and the cost…" at bounding box center [558, 345] width 893 height 435
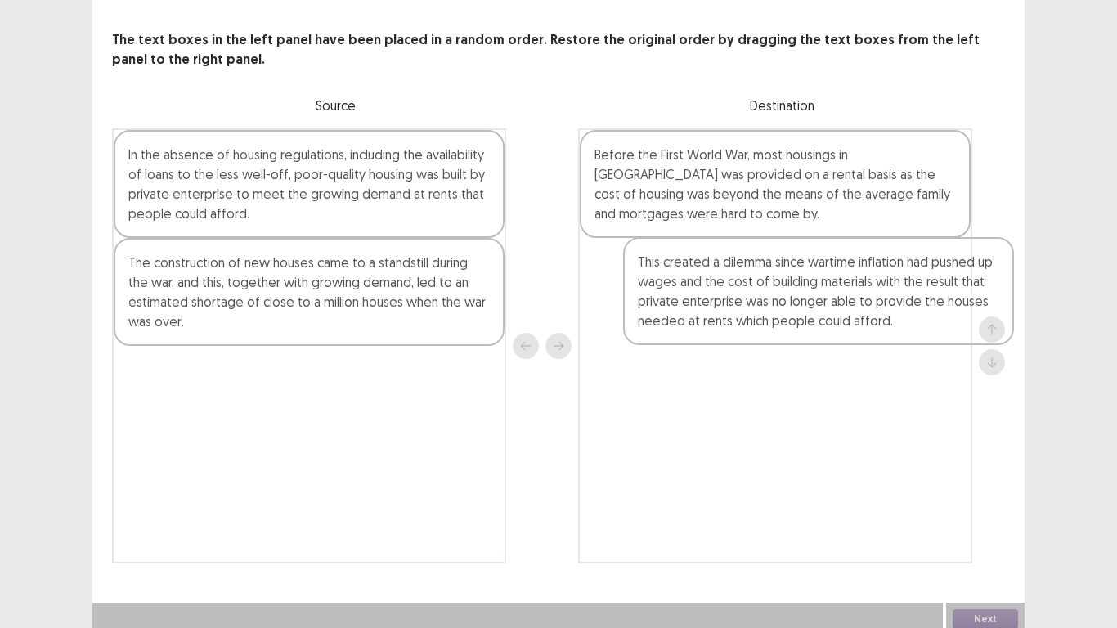
drag, startPoint x: 304, startPoint y: 185, endPoint x: 819, endPoint y: 296, distance: 526.4
click at [820, 298] on div "This created a dilemma since wartime inflation had pushed up wages and the cost…" at bounding box center [558, 345] width 893 height 435
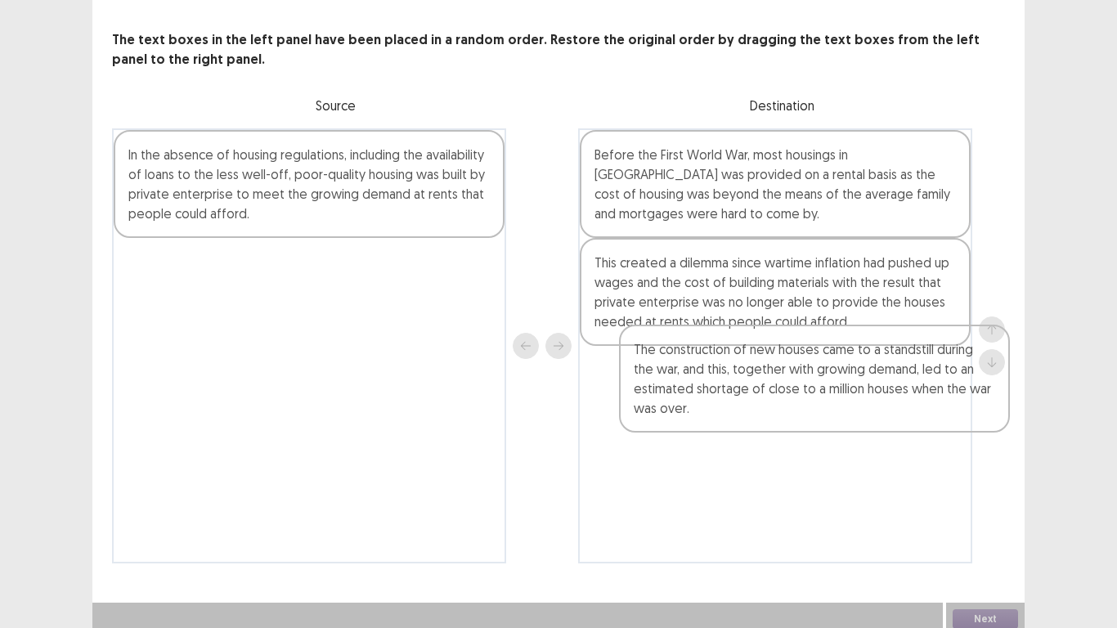
drag, startPoint x: 331, startPoint y: 265, endPoint x: 821, endPoint y: 354, distance: 498.0
click at [836, 360] on div "In the absence of housing regulations, including the availability of loans to t…" at bounding box center [558, 345] width 893 height 435
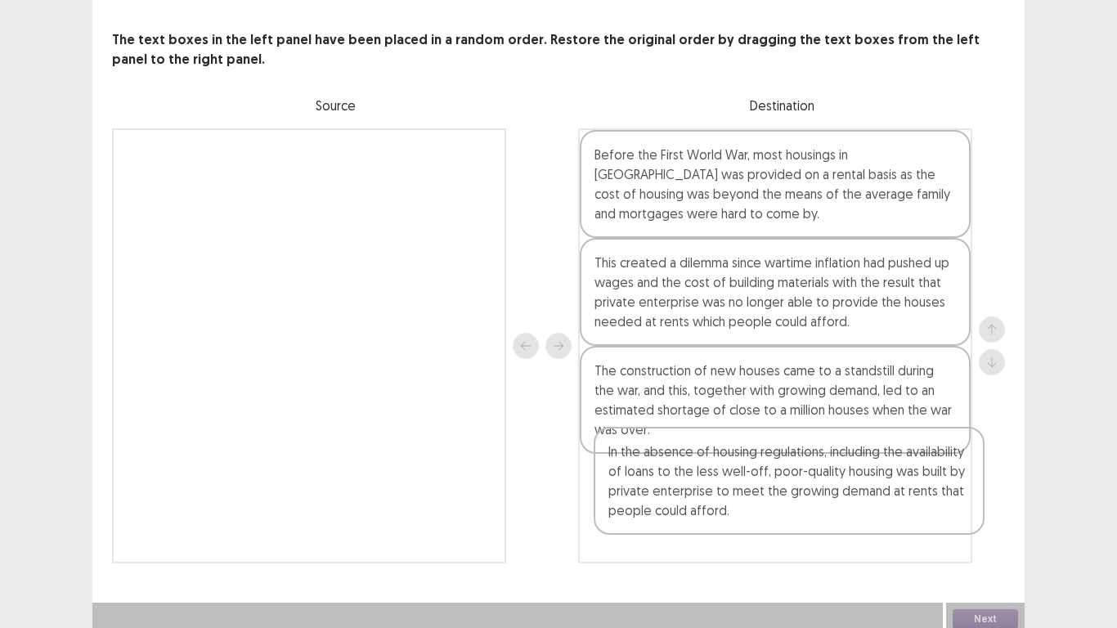
drag, startPoint x: 325, startPoint y: 162, endPoint x: 808, endPoint y: 472, distance: 574.3
click at [808, 472] on div "In the absence of housing regulations, including the availability of loans to t…" at bounding box center [558, 345] width 893 height 435
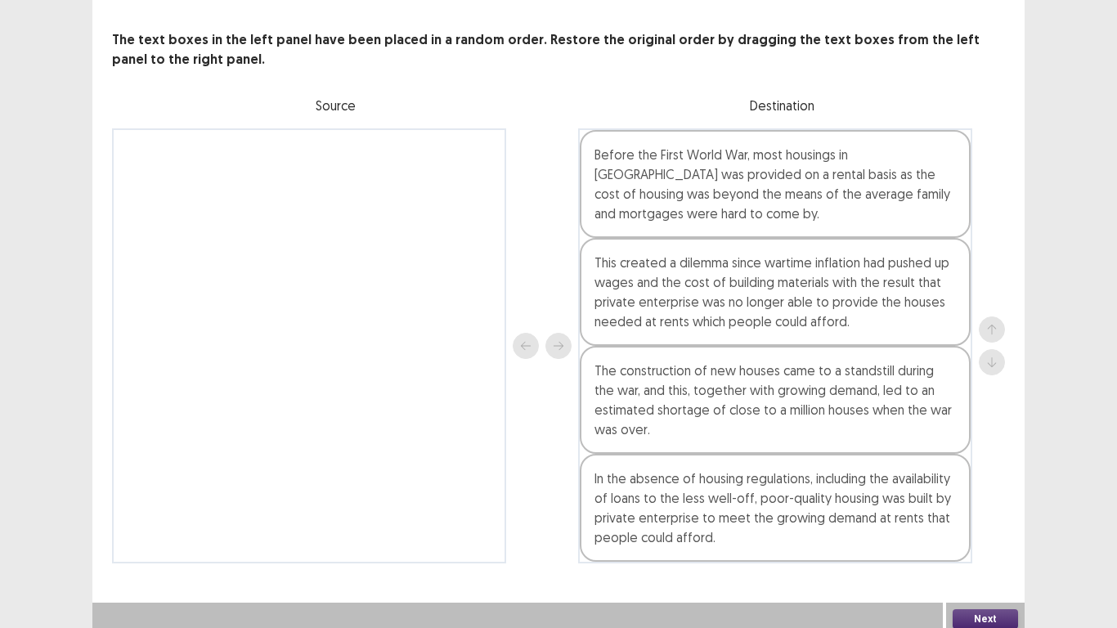
click at [965, 524] on button "Next" at bounding box center [985, 619] width 65 height 20
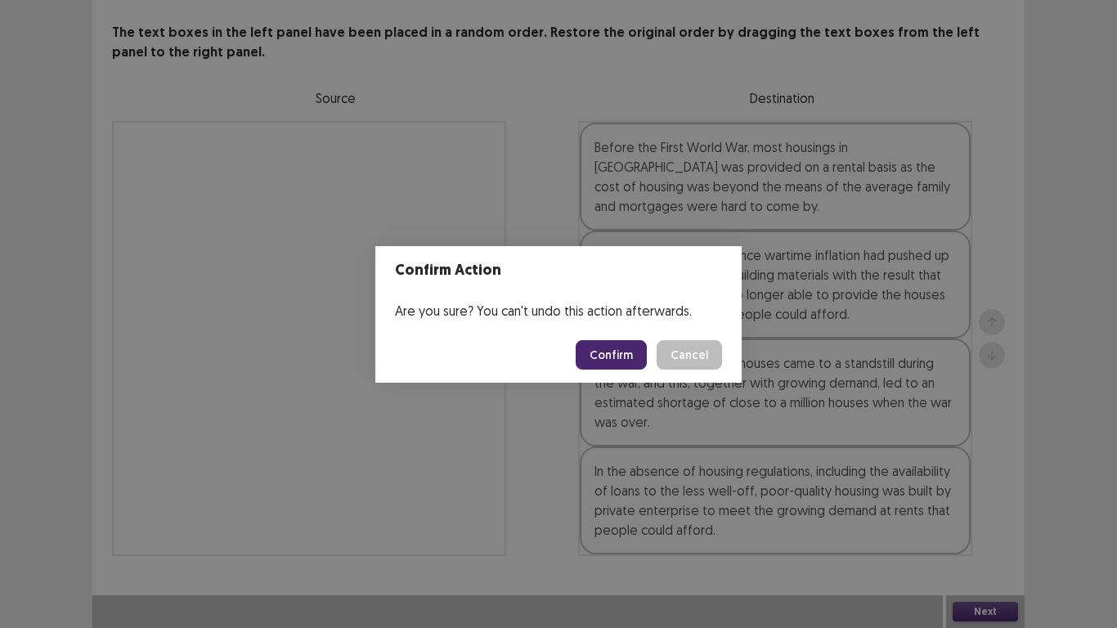
click at [606, 352] on button "Confirm" at bounding box center [611, 354] width 71 height 29
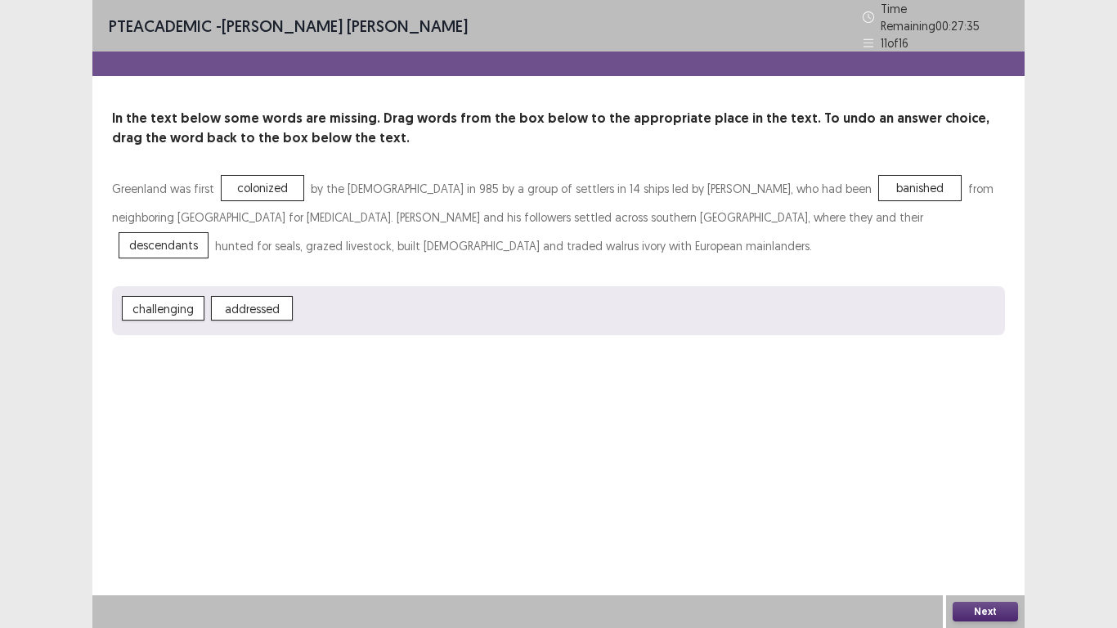
click at [987, 524] on button "Next" at bounding box center [985, 612] width 65 height 20
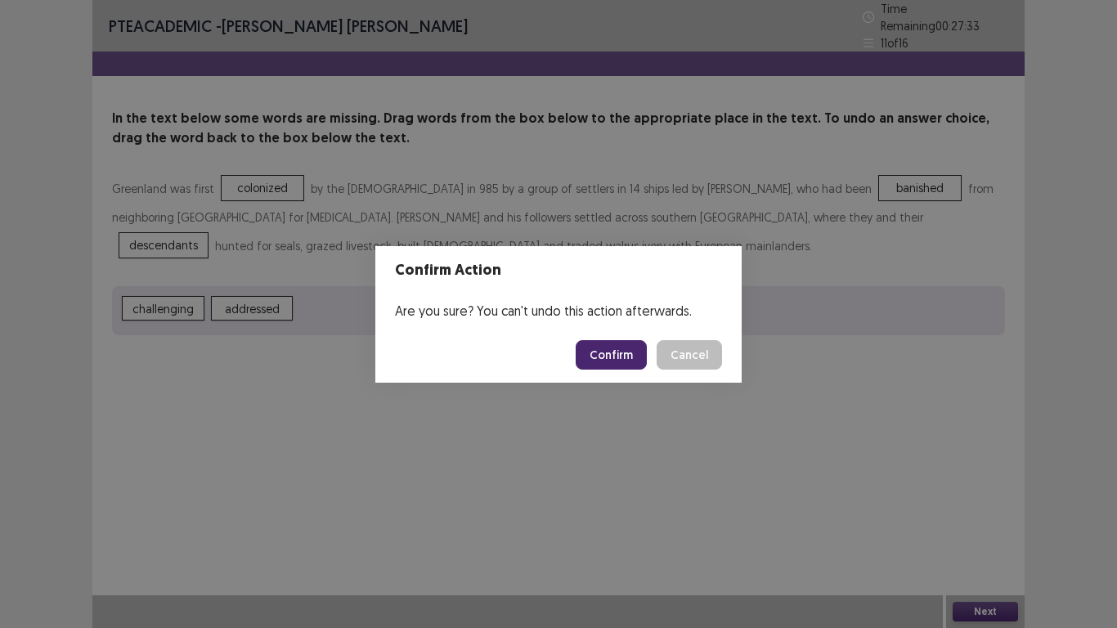
click at [632, 357] on button "Confirm" at bounding box center [611, 354] width 71 height 29
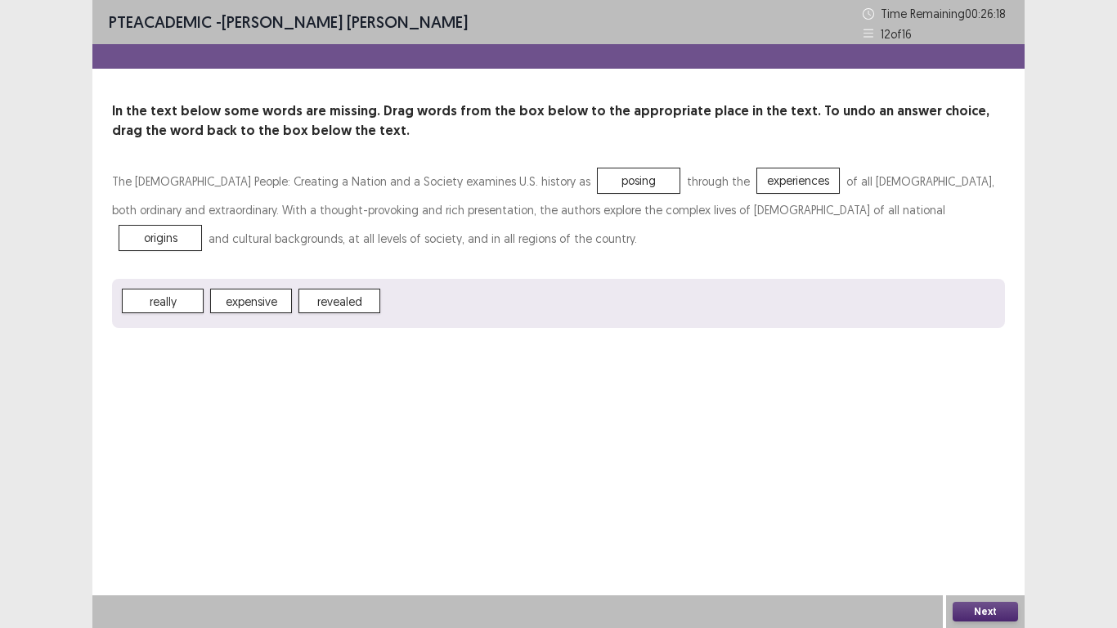
click at [985, 524] on button "Next" at bounding box center [985, 612] width 65 height 20
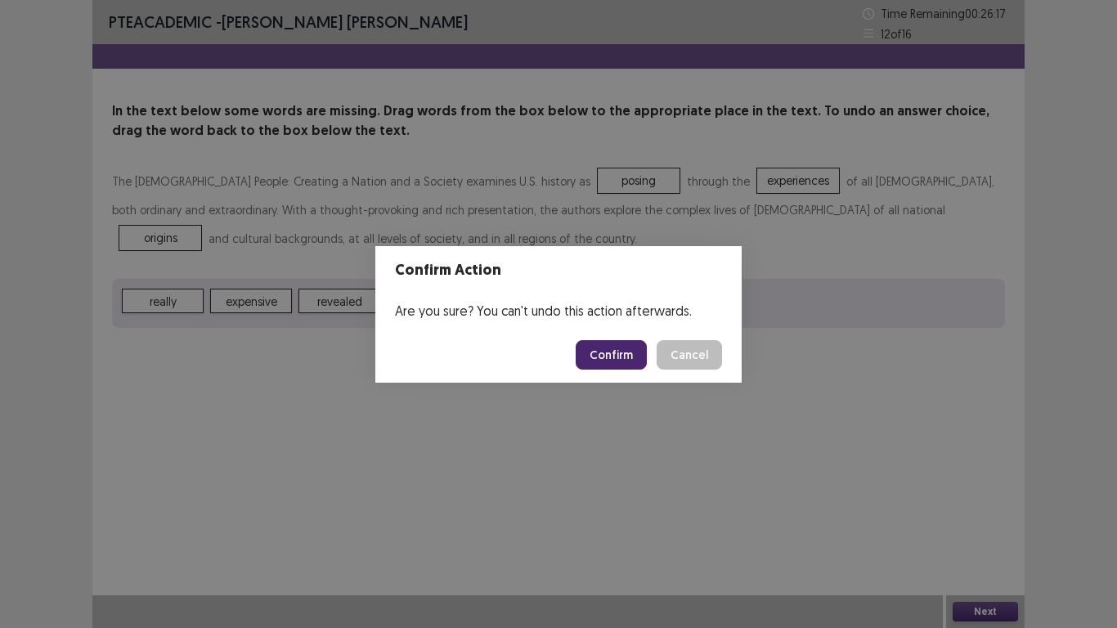
click at [614, 353] on button "Confirm" at bounding box center [611, 354] width 71 height 29
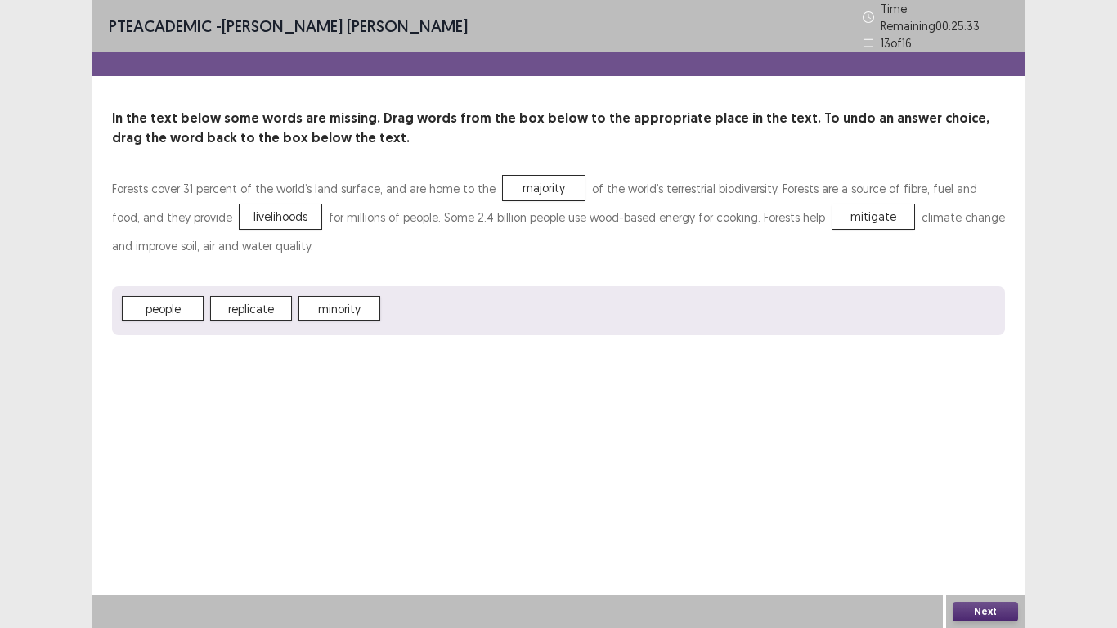
click at [993, 524] on button "Next" at bounding box center [985, 612] width 65 height 20
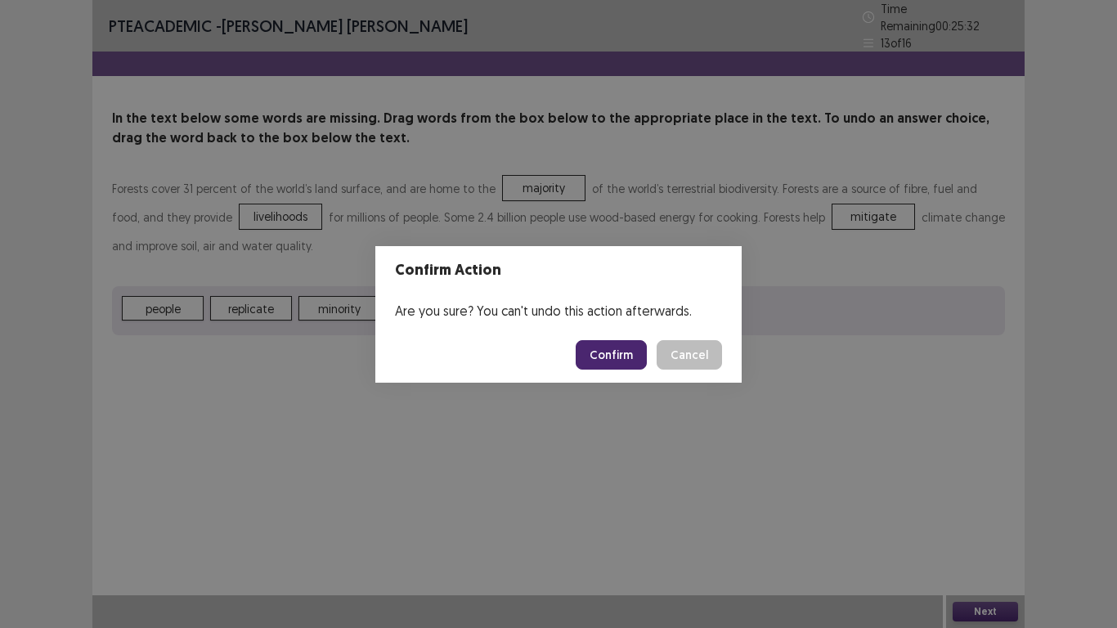
click at [632, 353] on button "Confirm" at bounding box center [611, 354] width 71 height 29
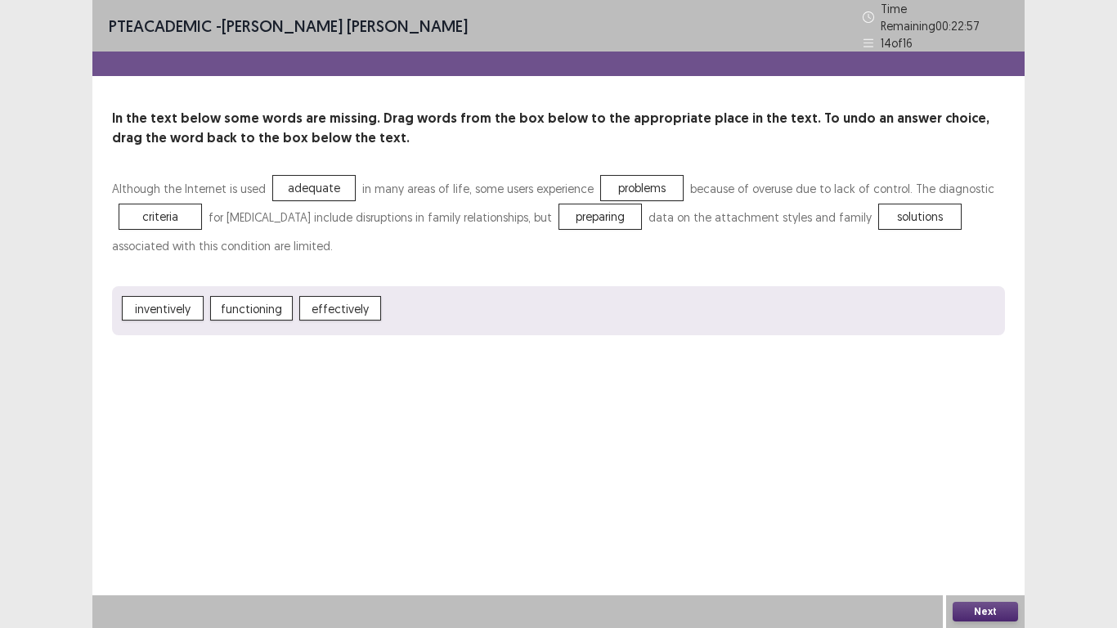
click at [983, 524] on button "Next" at bounding box center [985, 612] width 65 height 20
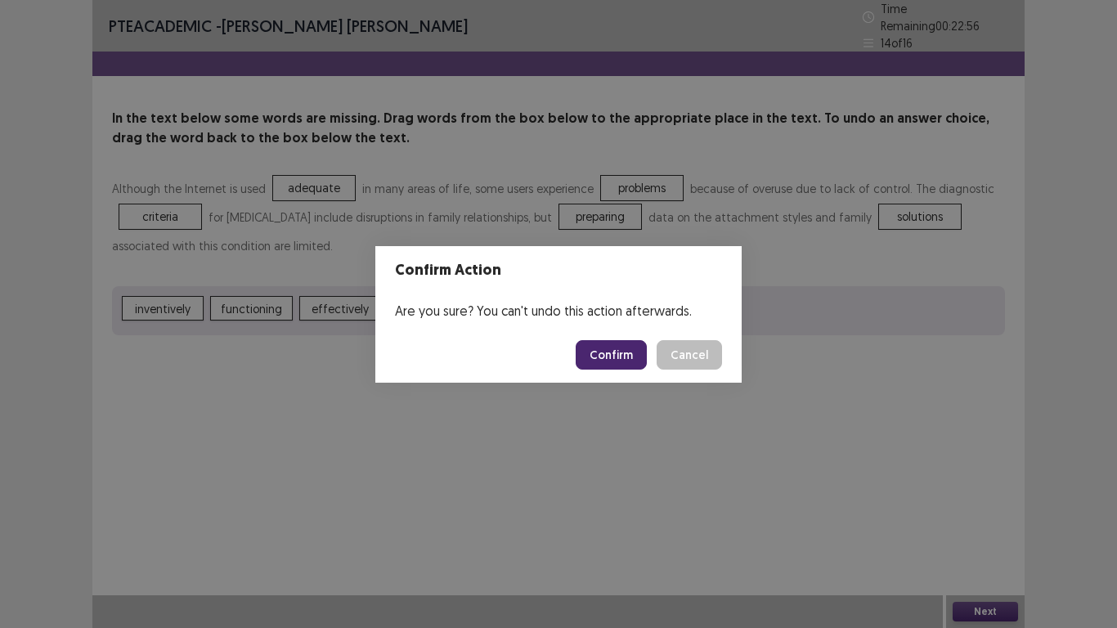
click at [606, 357] on button "Confirm" at bounding box center [611, 354] width 71 height 29
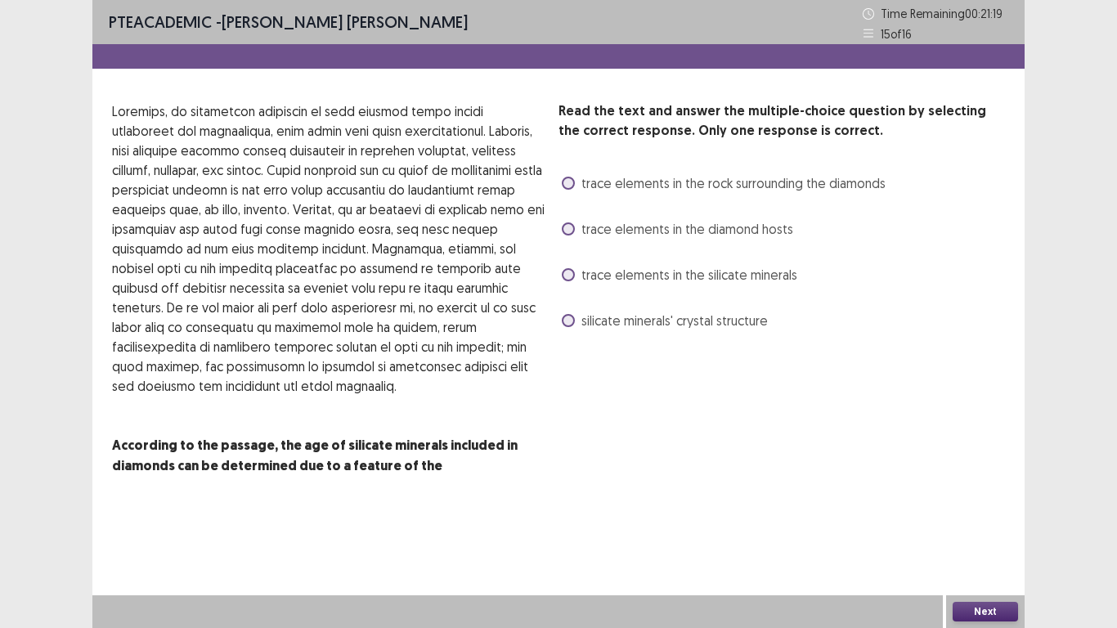
click at [573, 228] on span at bounding box center [568, 229] width 13 height 13
click at [982, 524] on button "Next" at bounding box center [985, 612] width 65 height 20
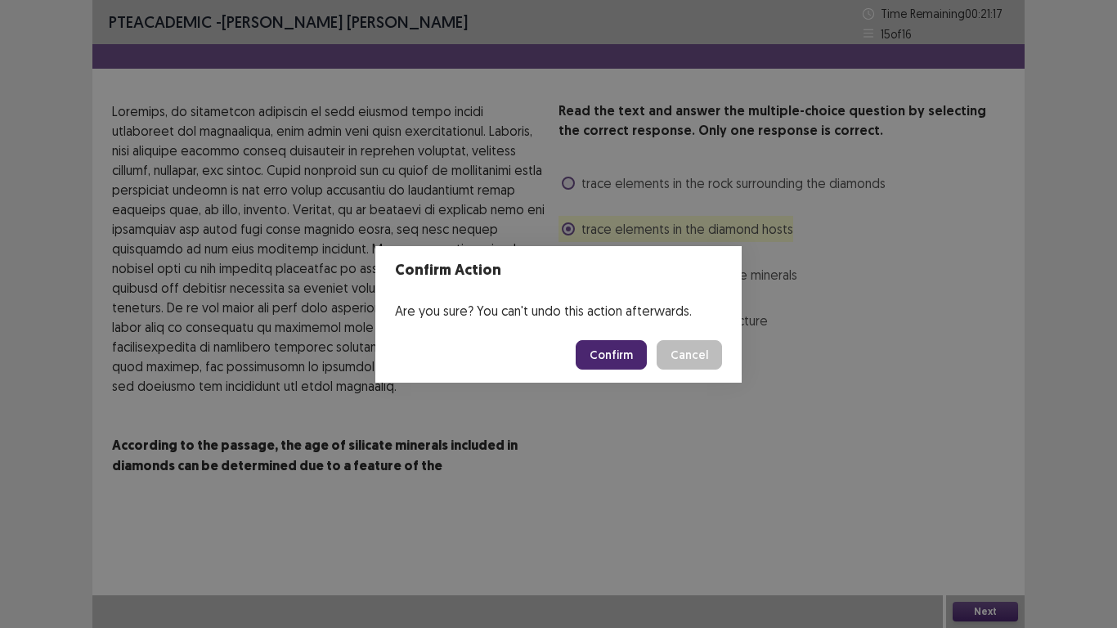
click at [625, 362] on button "Confirm" at bounding box center [611, 354] width 71 height 29
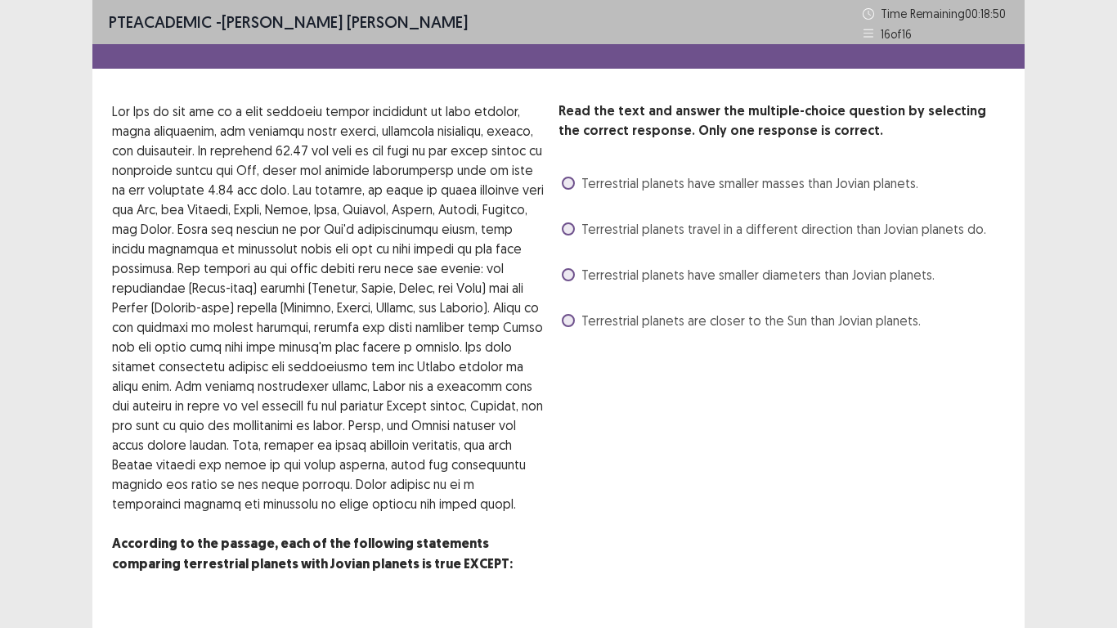
click at [564, 326] on span at bounding box center [568, 320] width 13 height 13
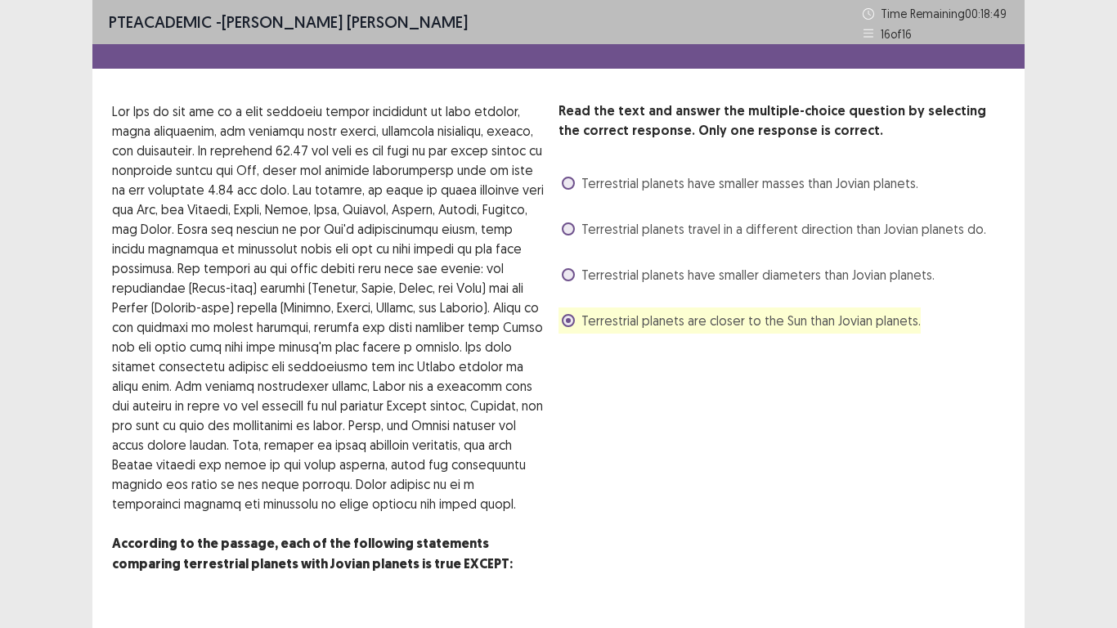
scroll to position [38, 0]
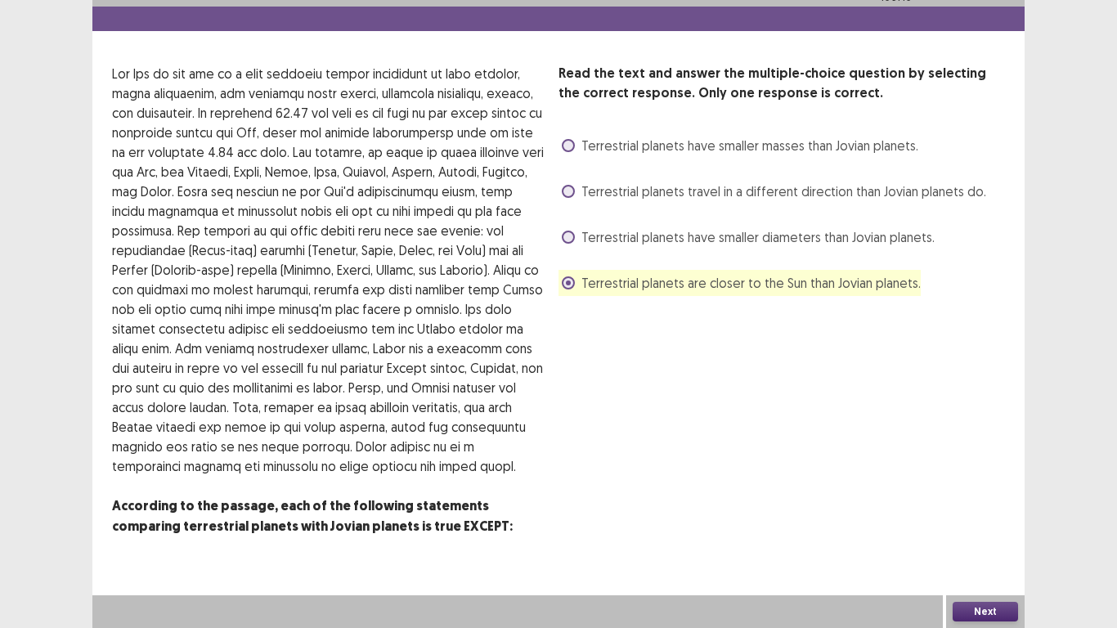
click at [987, 524] on button "Next" at bounding box center [985, 612] width 65 height 20
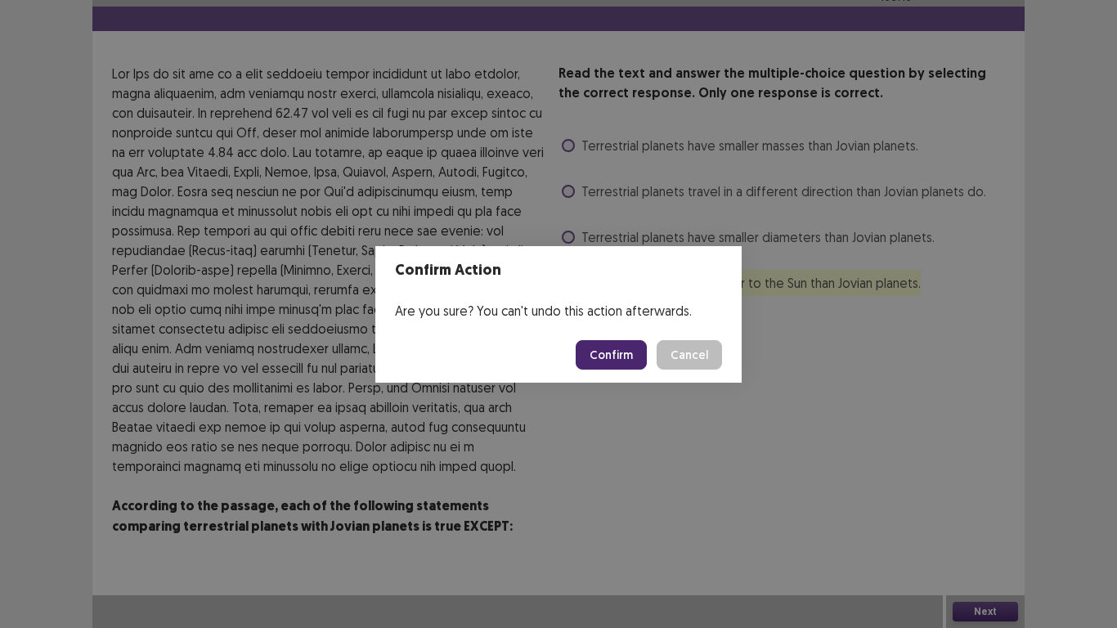
click at [640, 353] on button "Confirm" at bounding box center [611, 354] width 71 height 29
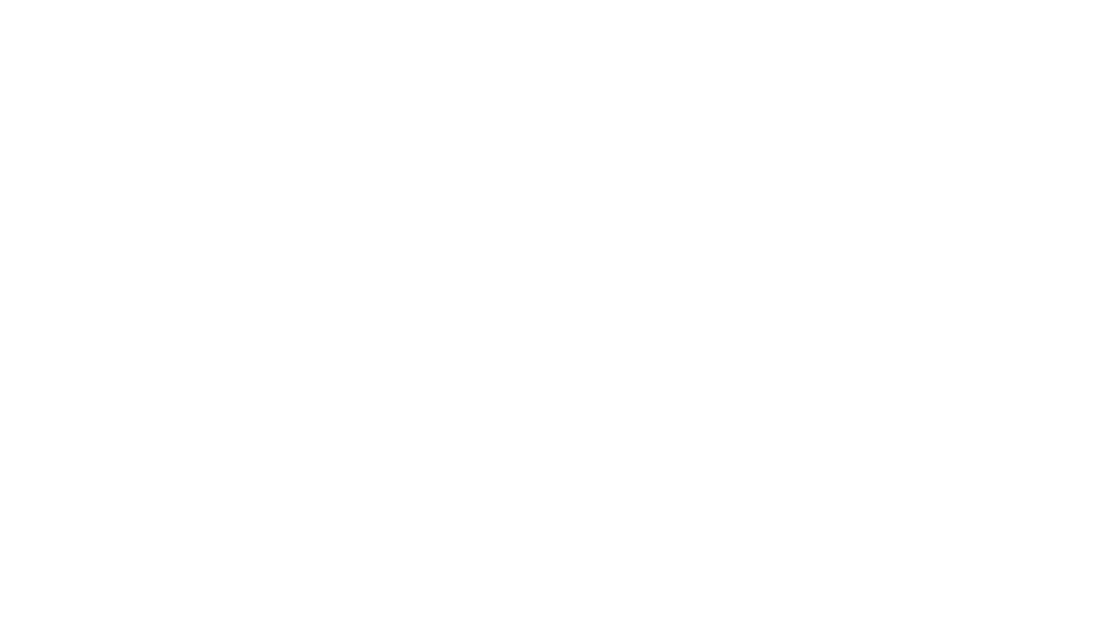
scroll to position [0, 0]
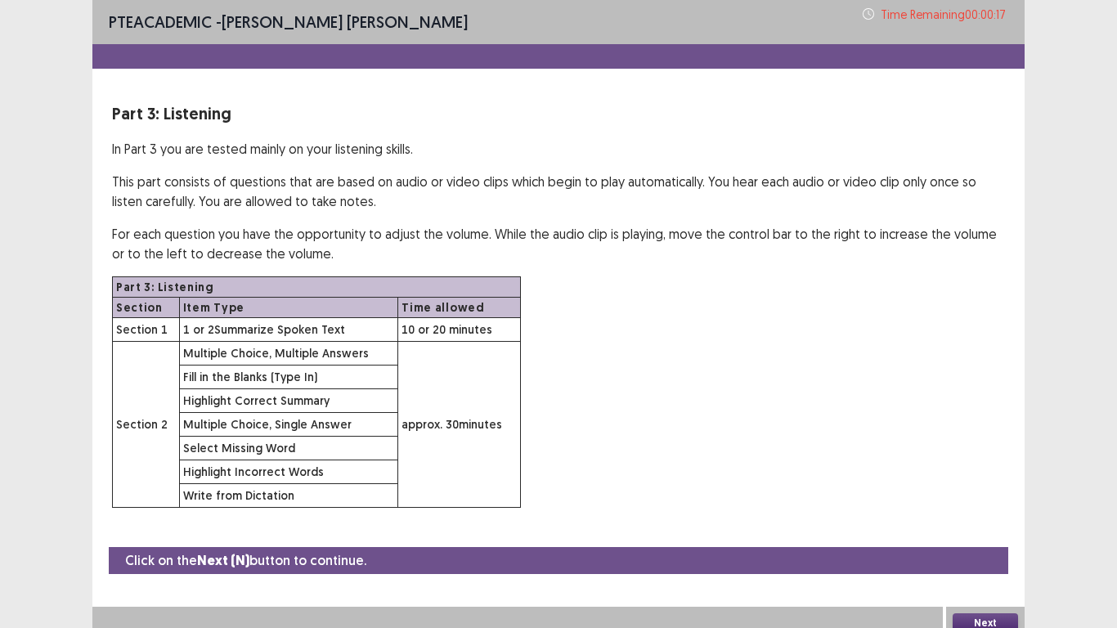
click at [980, 524] on button "Next" at bounding box center [985, 624] width 65 height 20
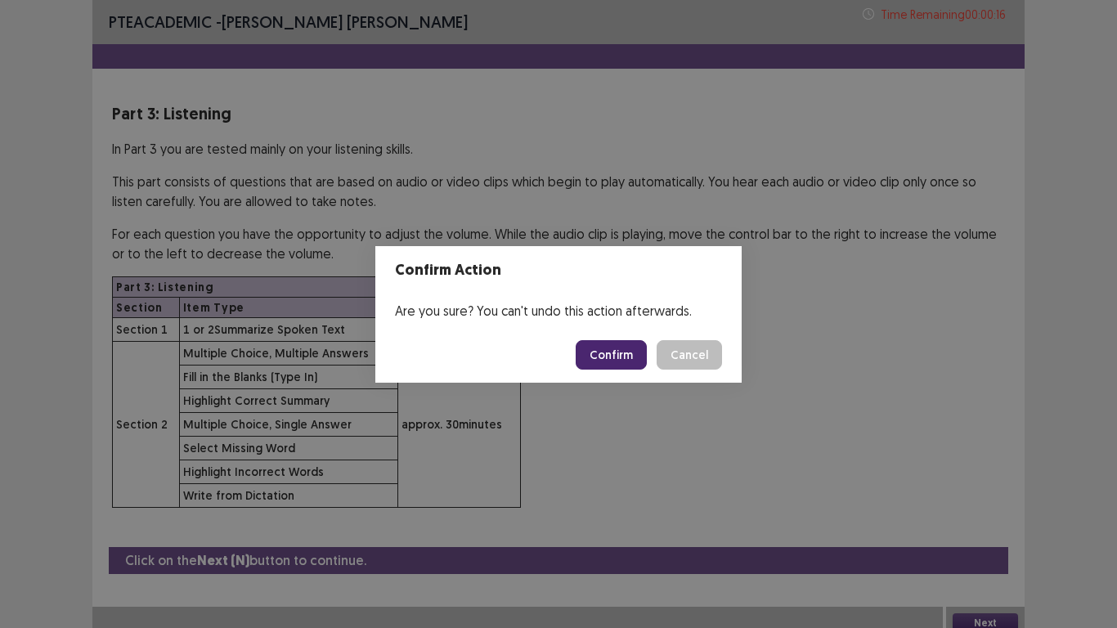
click at [592, 349] on button "Confirm" at bounding box center [611, 354] width 71 height 29
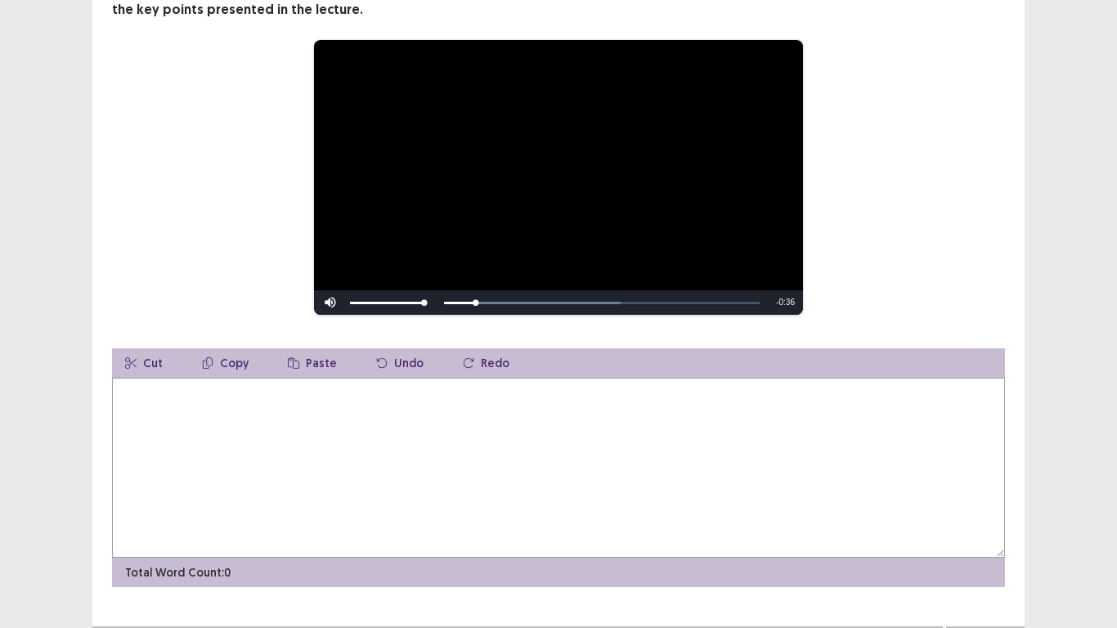
scroll to position [185, 0]
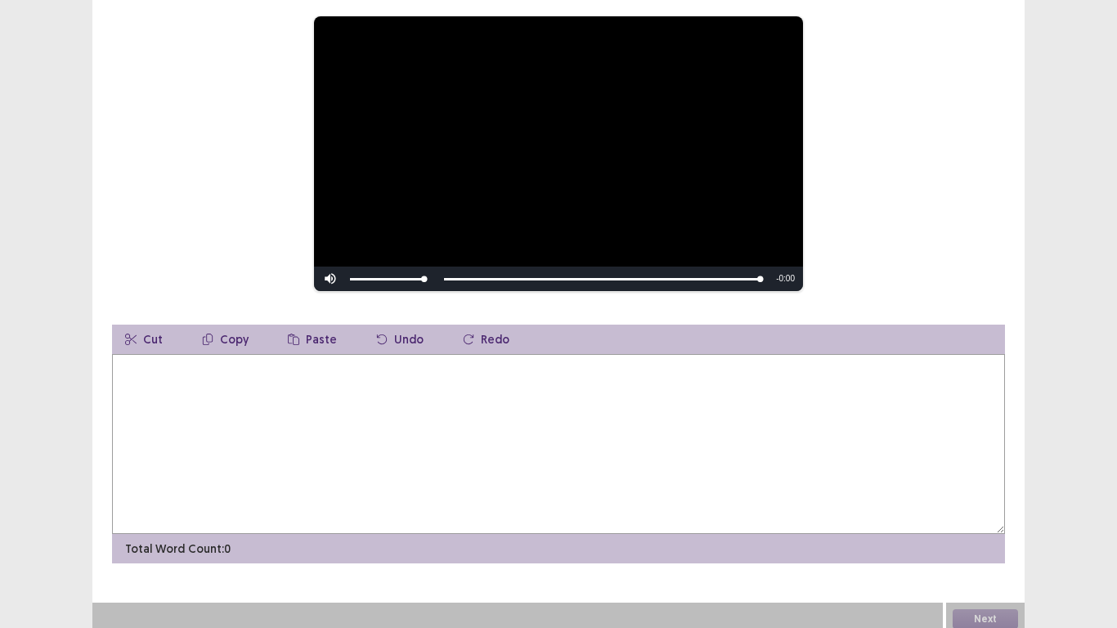
click at [232, 408] on textarea at bounding box center [558, 444] width 893 height 180
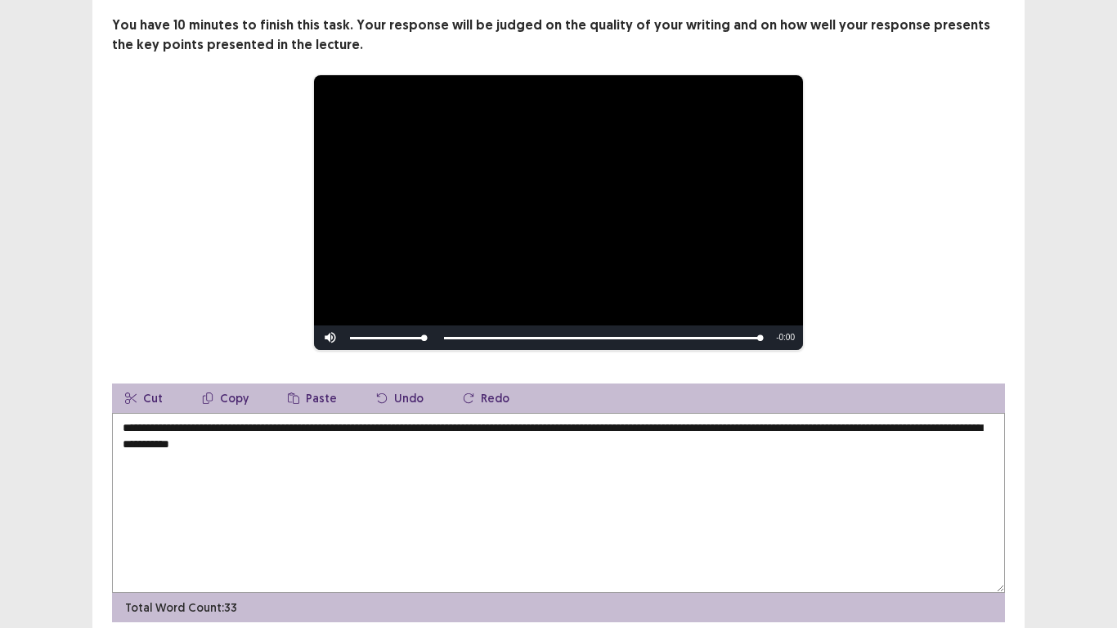
scroll to position [164, 0]
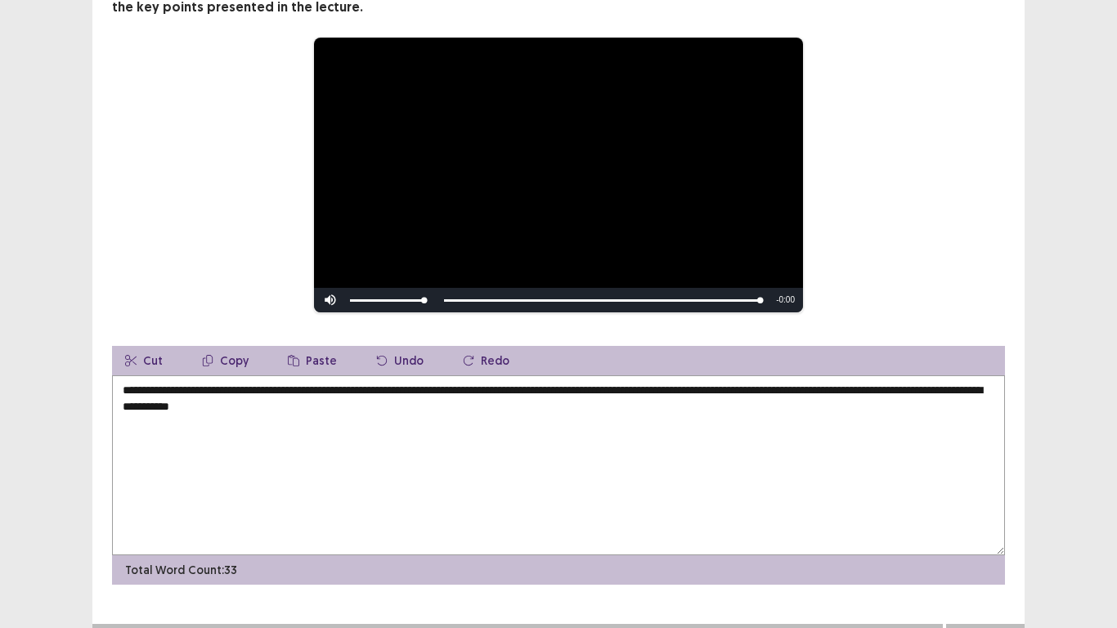
click at [186, 383] on textarea "**********" at bounding box center [558, 465] width 893 height 180
click at [249, 388] on textarea "**********" at bounding box center [558, 465] width 893 height 180
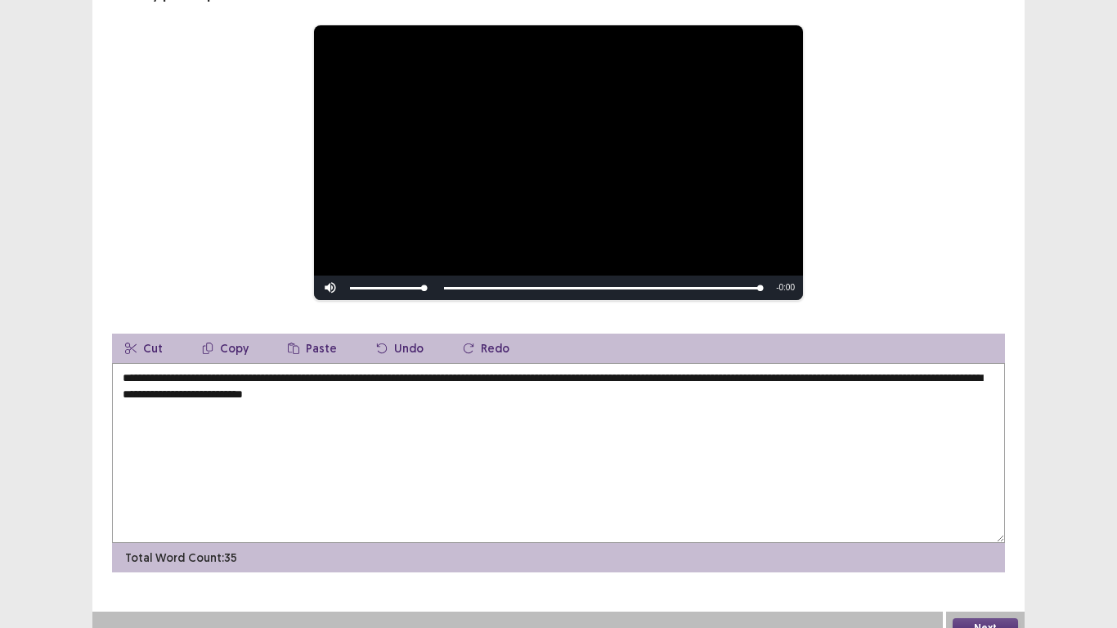
scroll to position [185, 0]
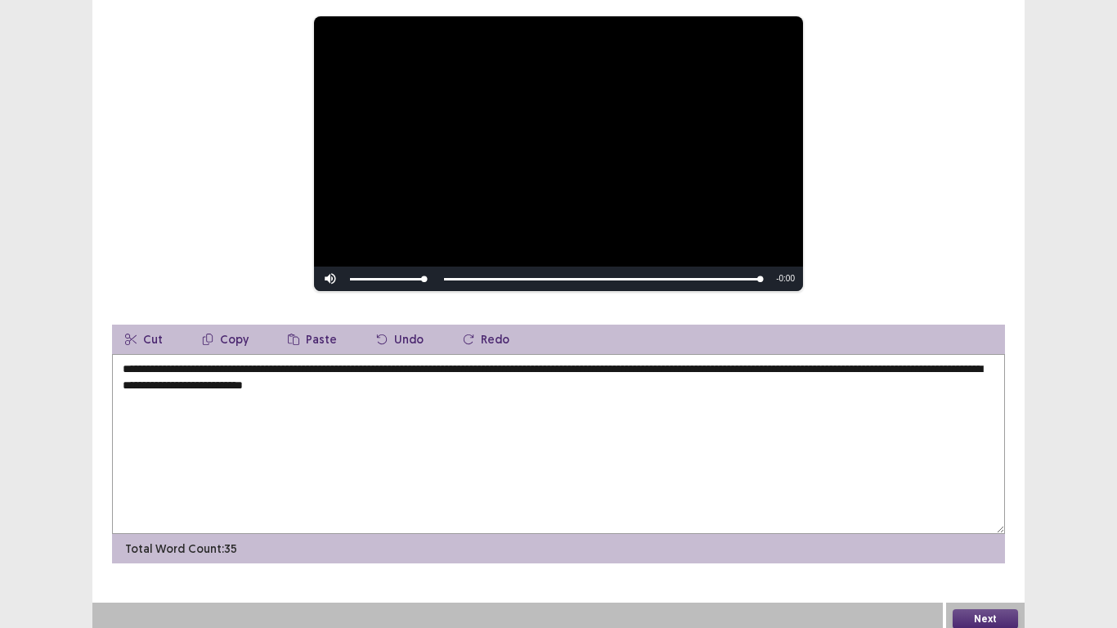
click at [503, 362] on textarea "**********" at bounding box center [558, 444] width 893 height 180
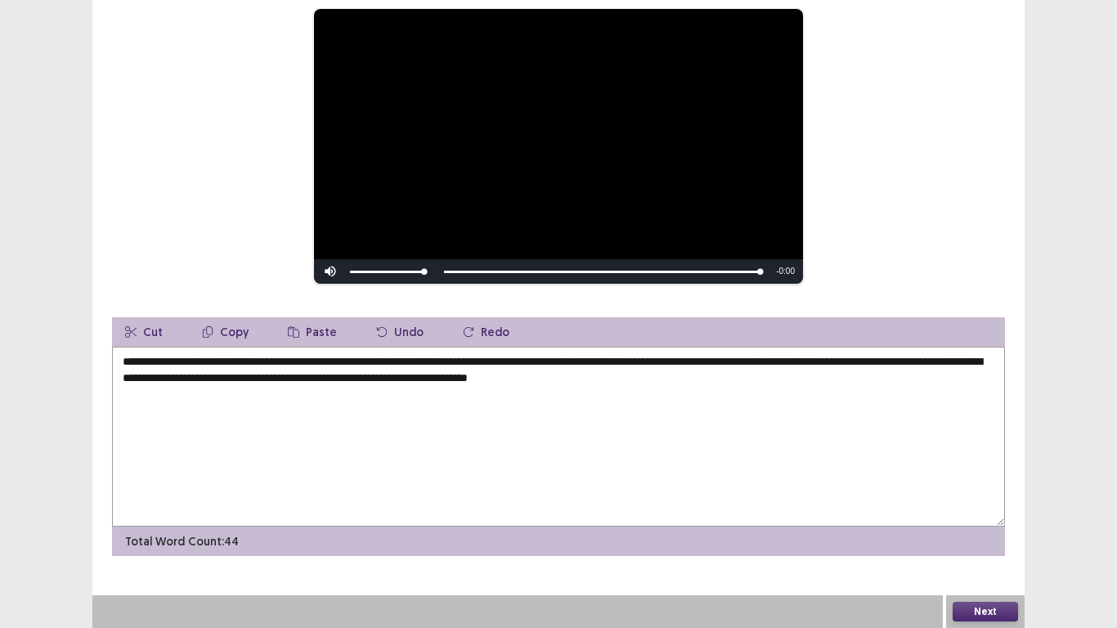
click at [787, 368] on textarea "**********" at bounding box center [558, 437] width 893 height 180
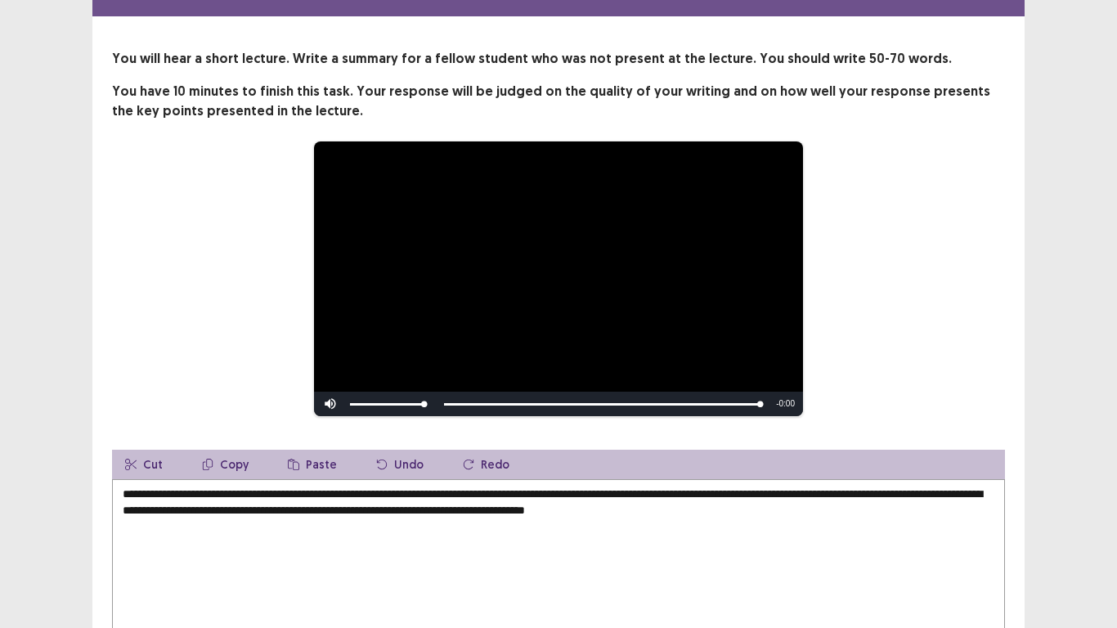
scroll to position [164, 0]
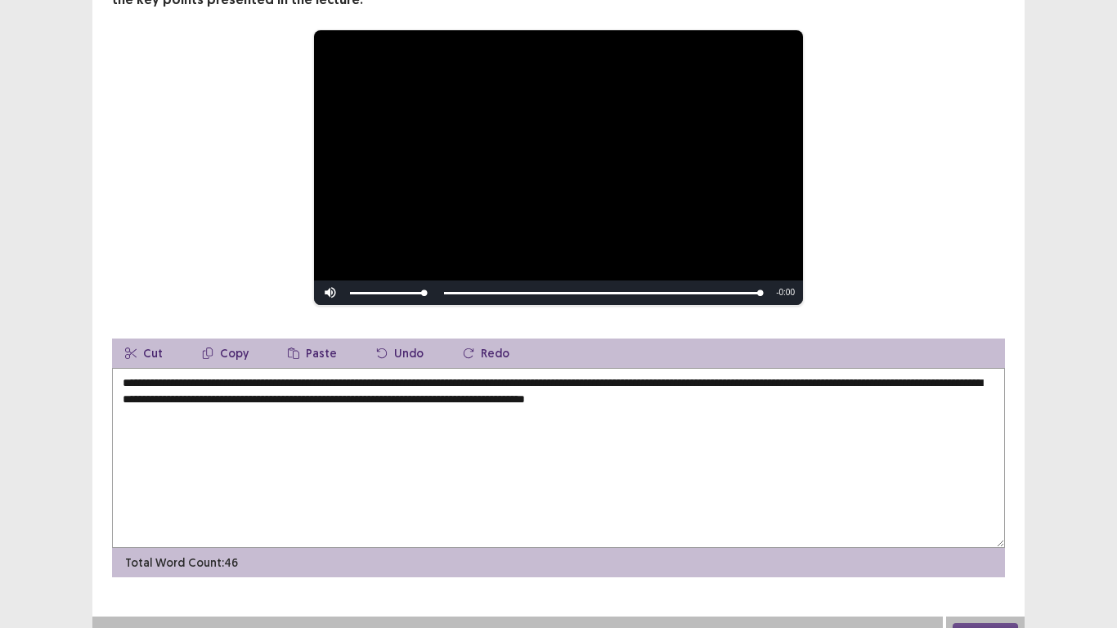
click at [417, 399] on textarea "**********" at bounding box center [558, 458] width 893 height 180
click at [419, 399] on textarea "**********" at bounding box center [558, 458] width 893 height 180
type textarea "**********"
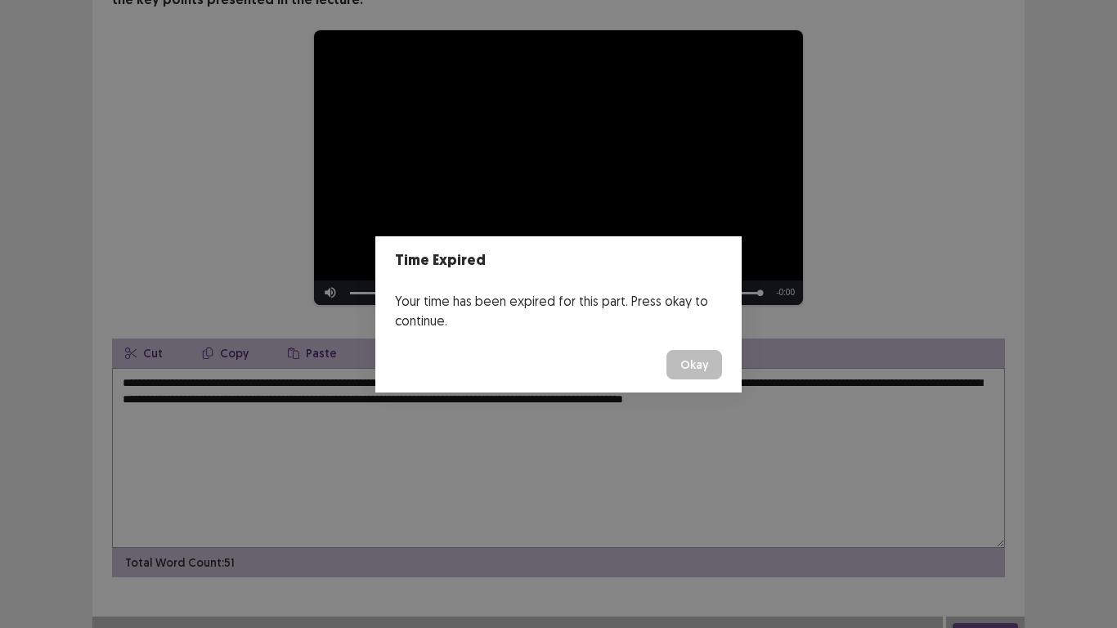
click at [704, 375] on button "Okay" at bounding box center [695, 364] width 56 height 29
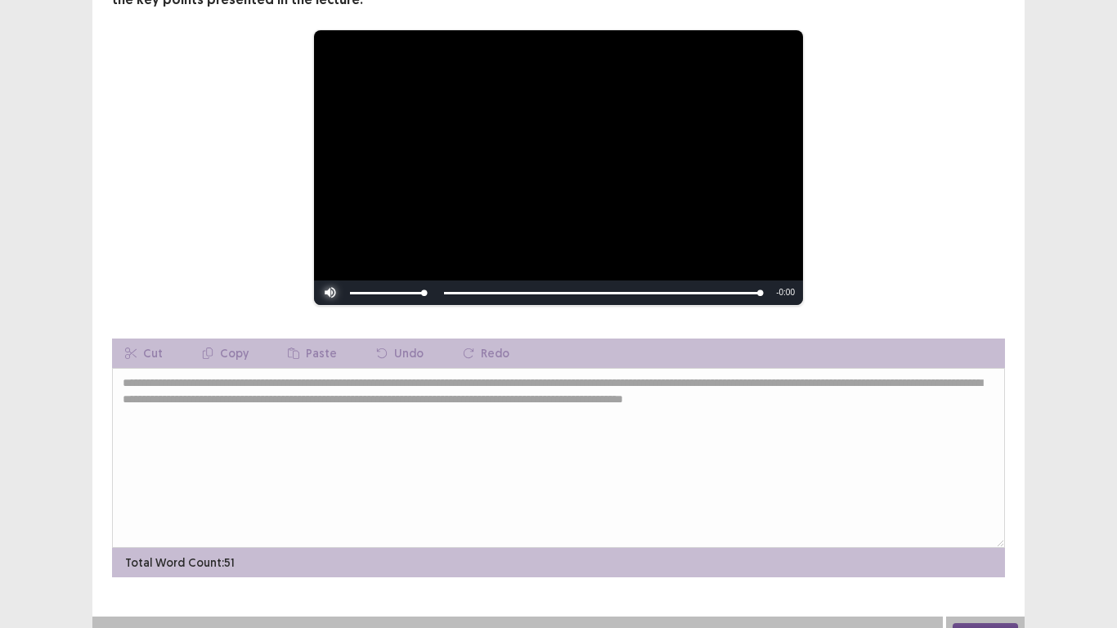
scroll to position [185, 0]
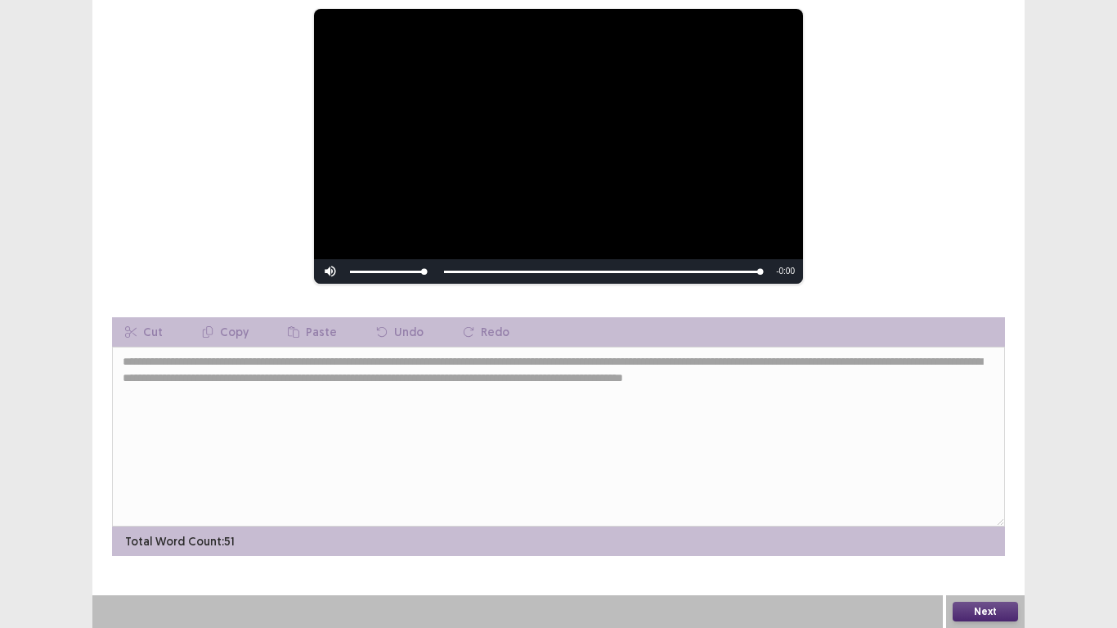
click at [987, 524] on button "Next" at bounding box center [985, 612] width 65 height 20
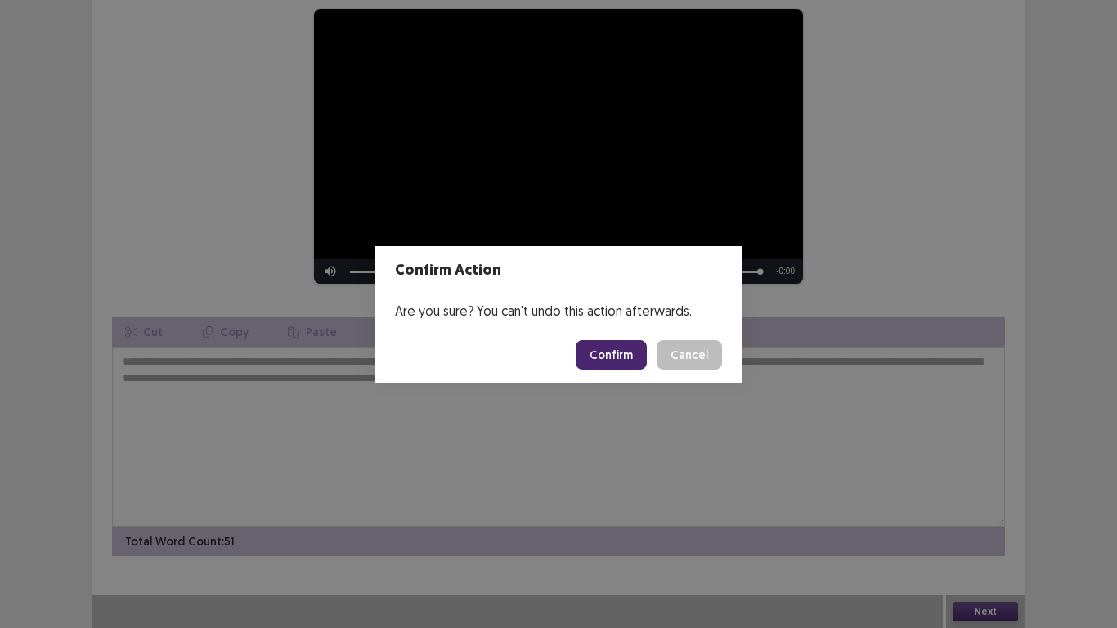
click at [632, 352] on button "Confirm" at bounding box center [611, 354] width 71 height 29
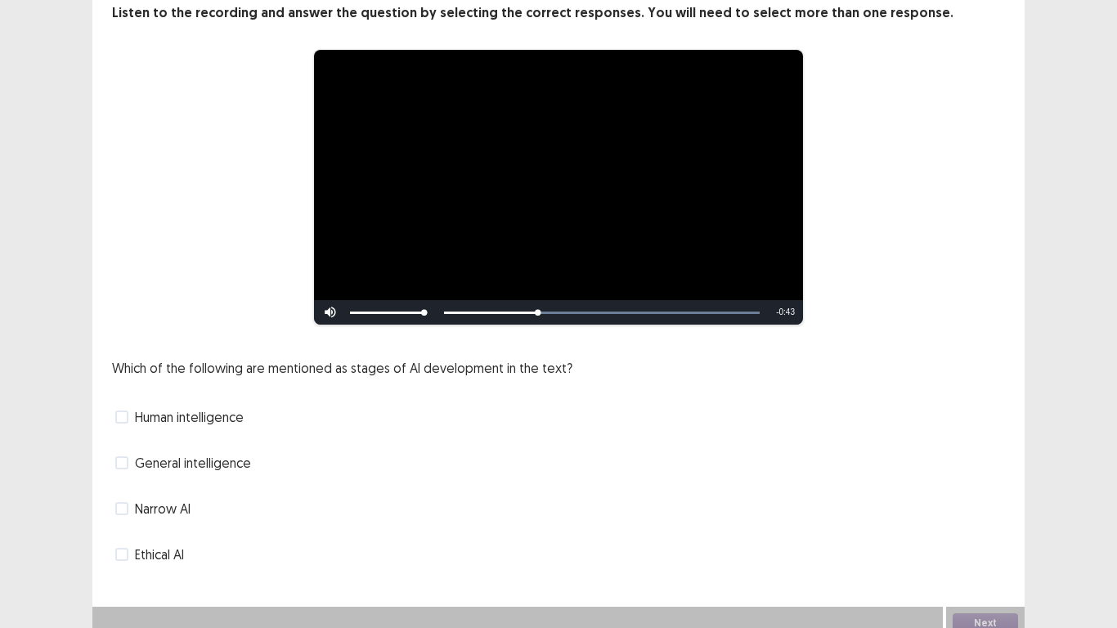
scroll to position [110, 0]
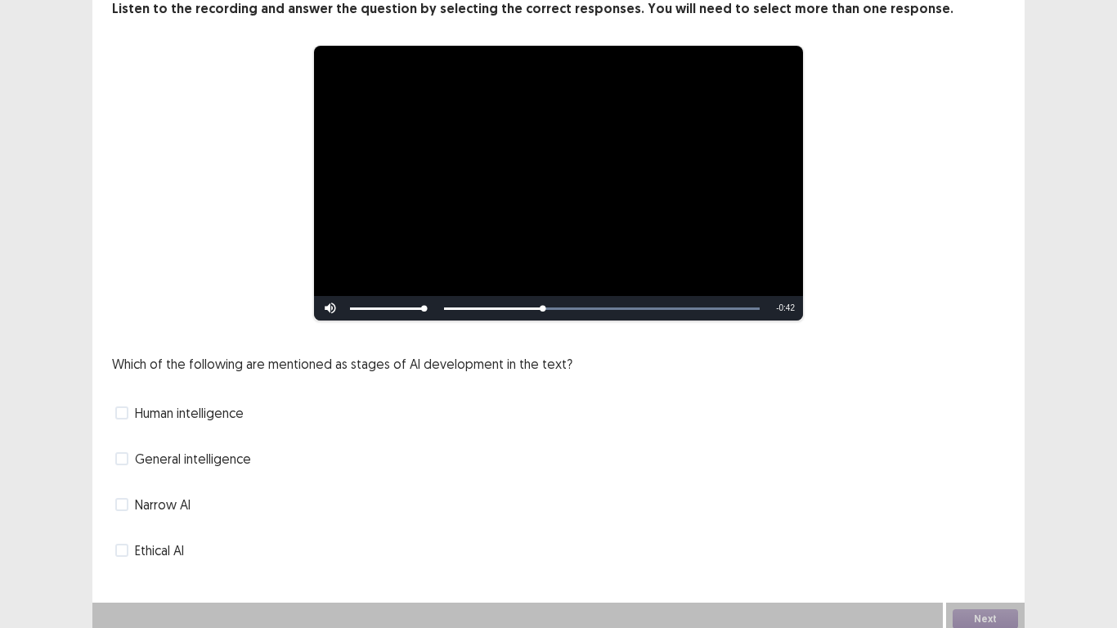
click at [124, 498] on span at bounding box center [121, 504] width 13 height 13
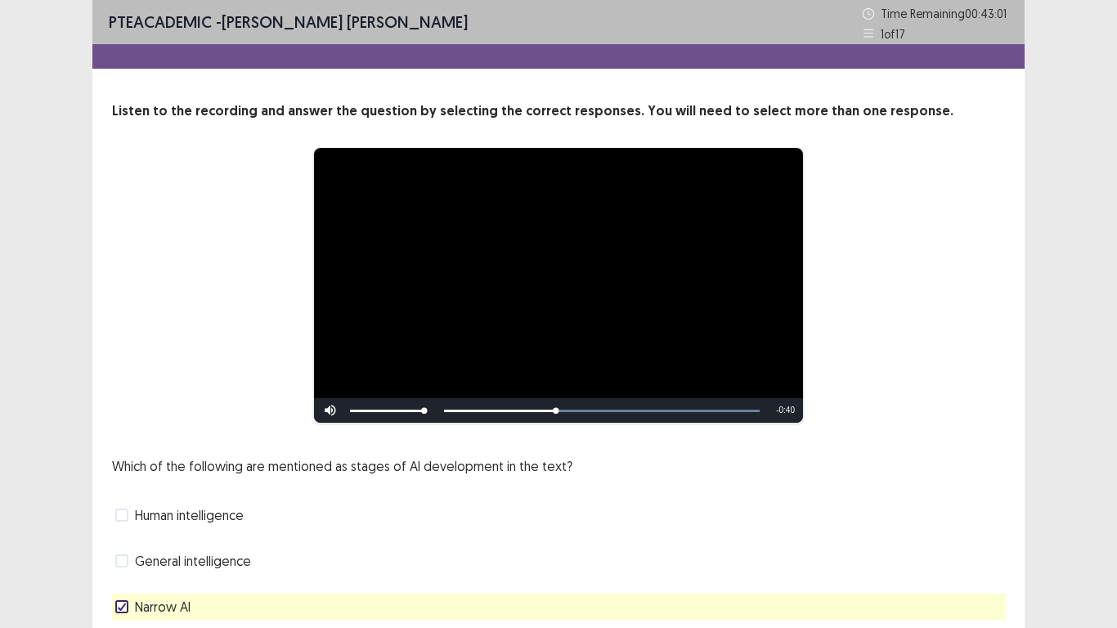
scroll to position [82, 0]
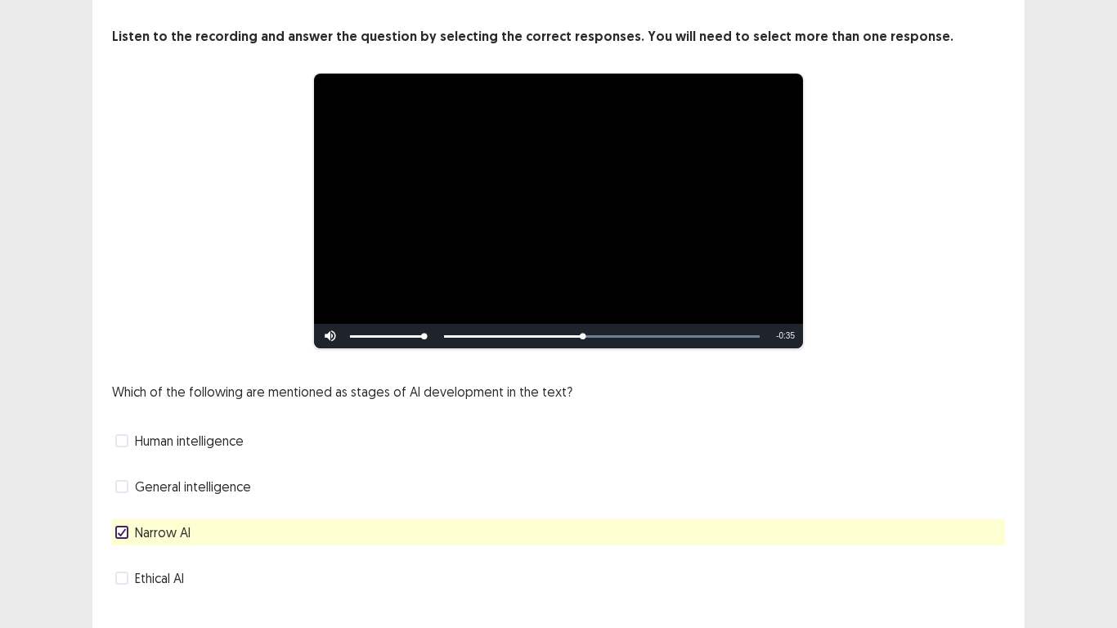
click at [124, 487] on label "General intelligence" at bounding box center [183, 487] width 136 height 20
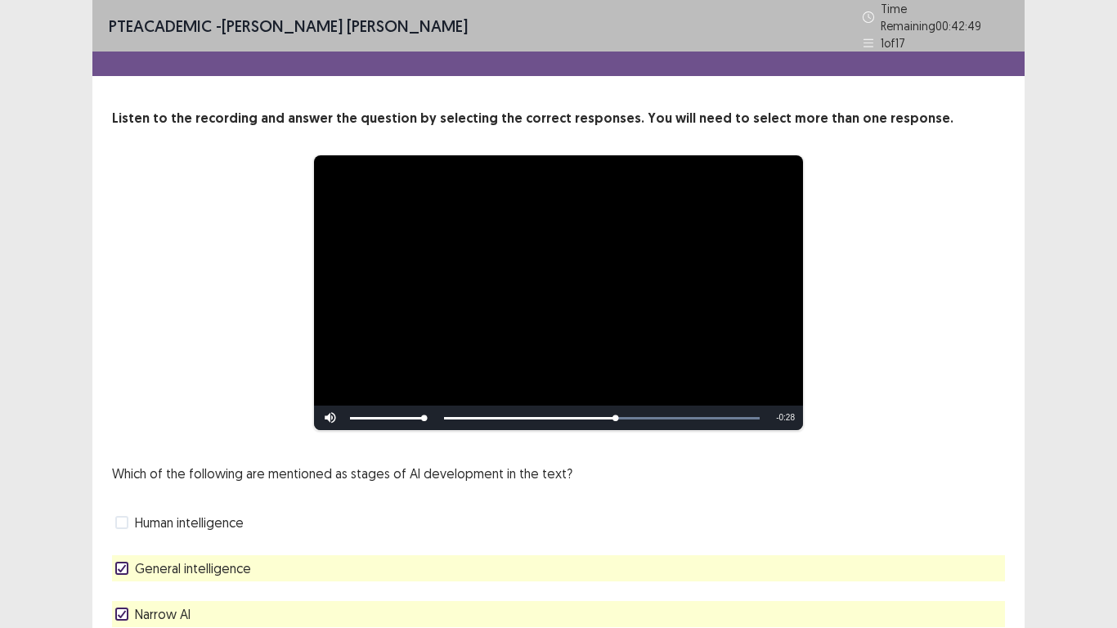
scroll to position [110, 0]
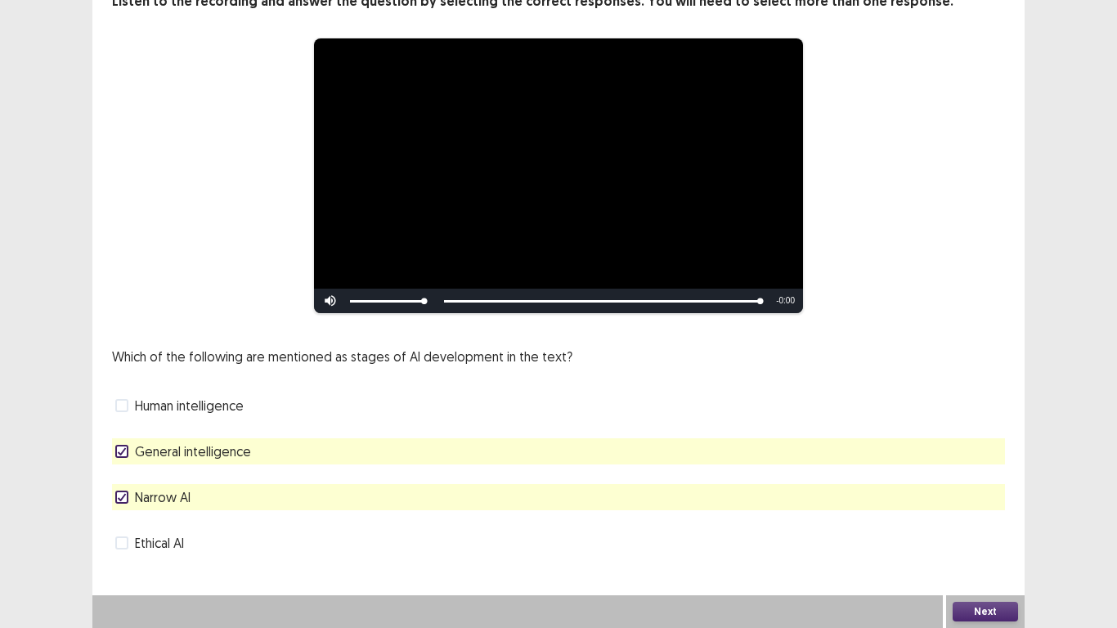
click at [989, 524] on button "Next" at bounding box center [985, 612] width 65 height 20
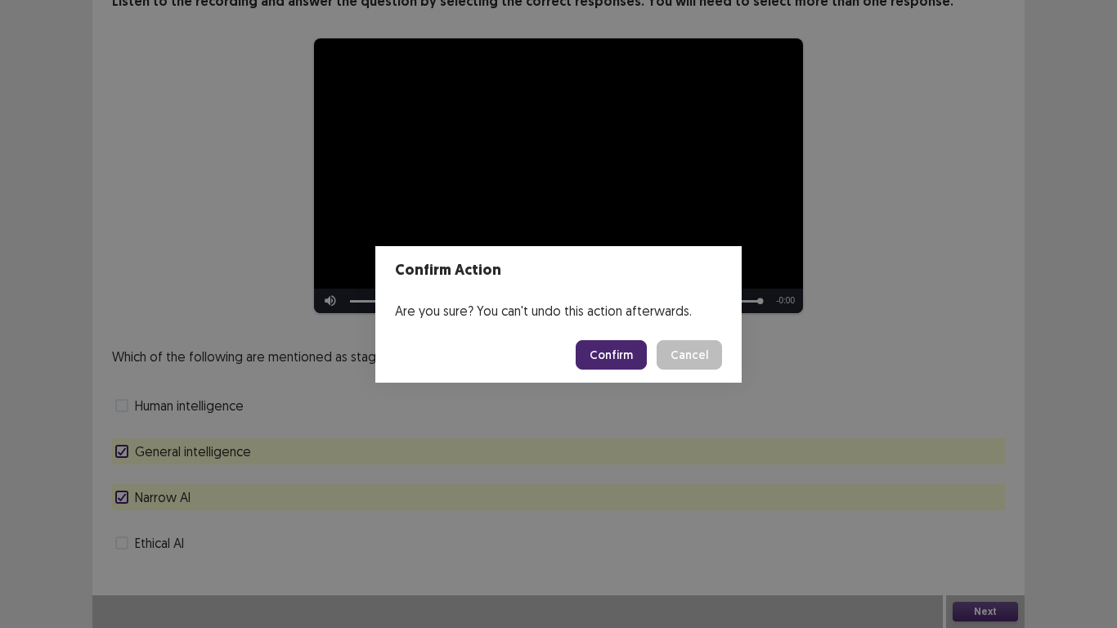
click at [616, 353] on button "Confirm" at bounding box center [611, 354] width 71 height 29
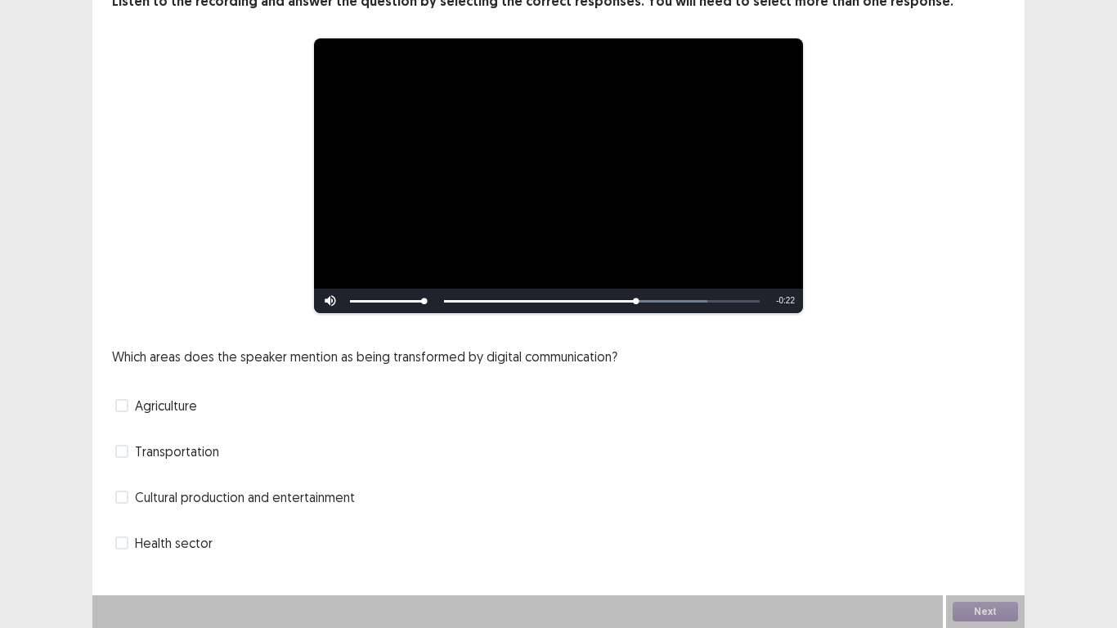
click at [119, 494] on span at bounding box center [121, 497] width 13 height 13
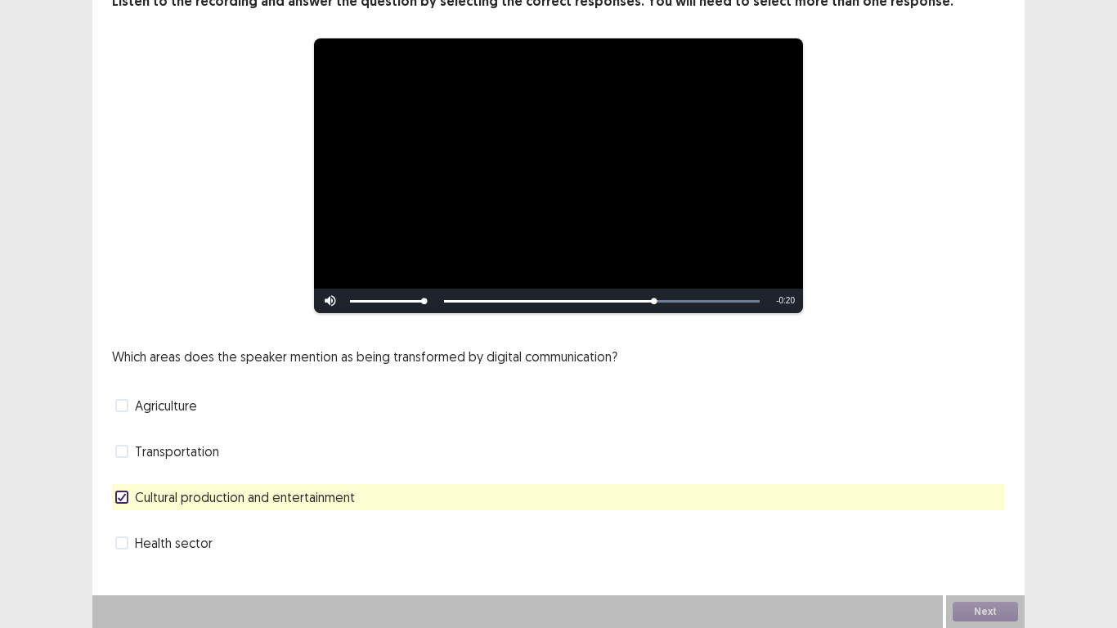
click at [126, 524] on span at bounding box center [121, 543] width 13 height 13
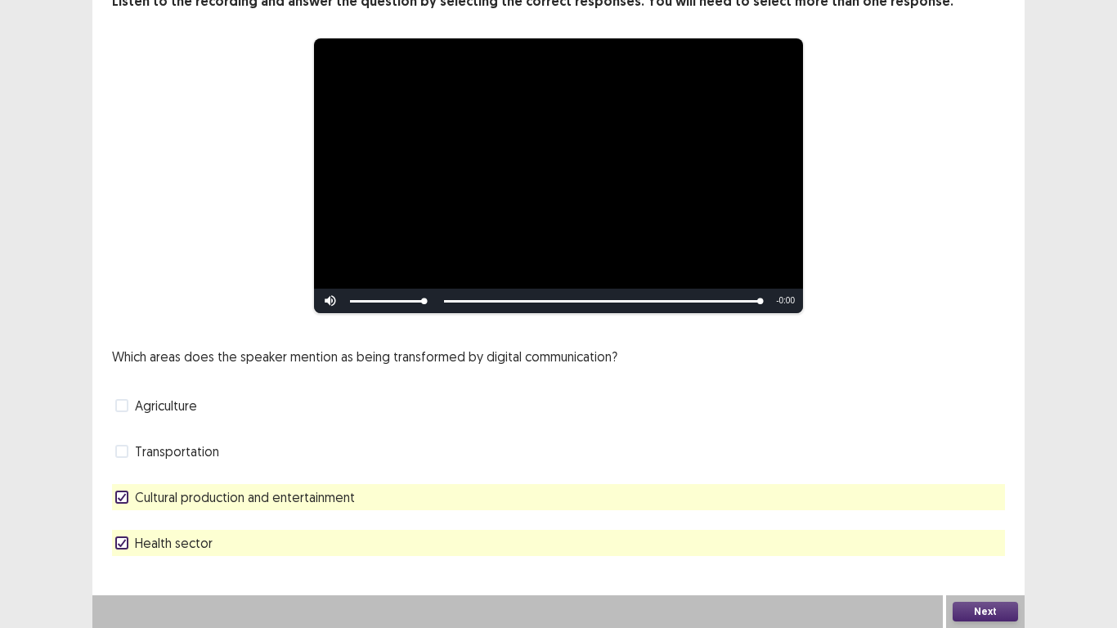
click at [1000, 524] on button "Next" at bounding box center [985, 612] width 65 height 20
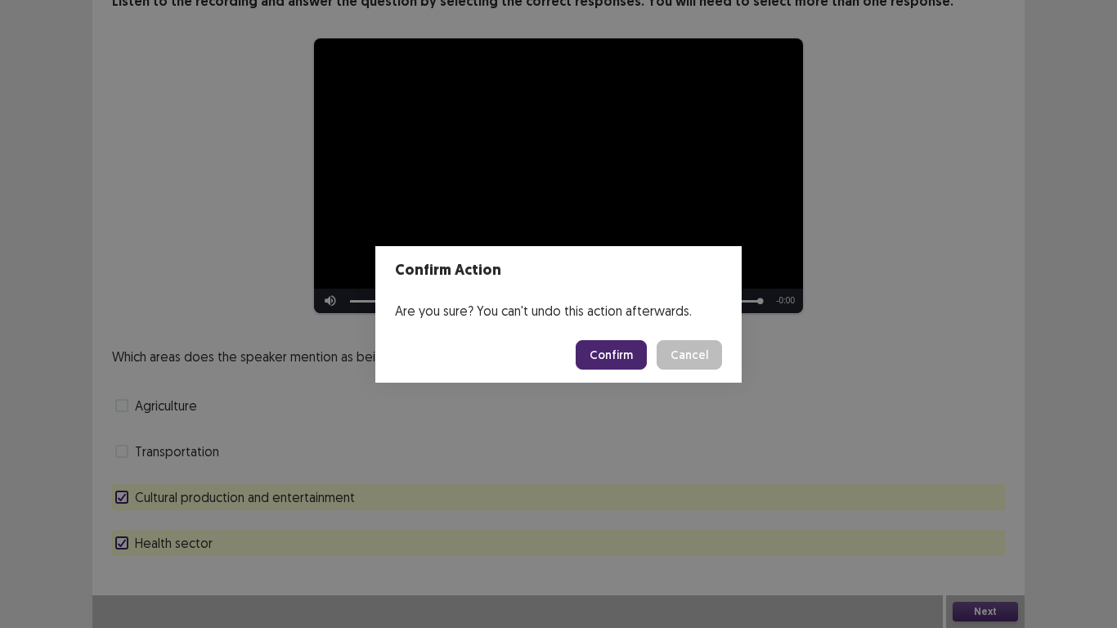
click at [614, 355] on button "Confirm" at bounding box center [611, 354] width 71 height 29
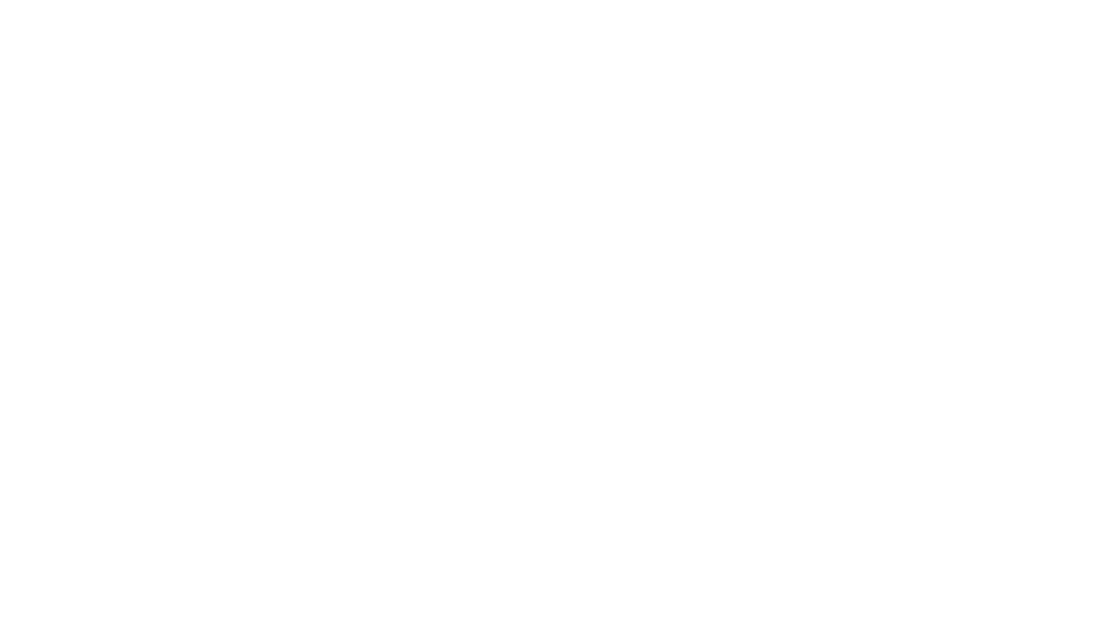
scroll to position [0, 0]
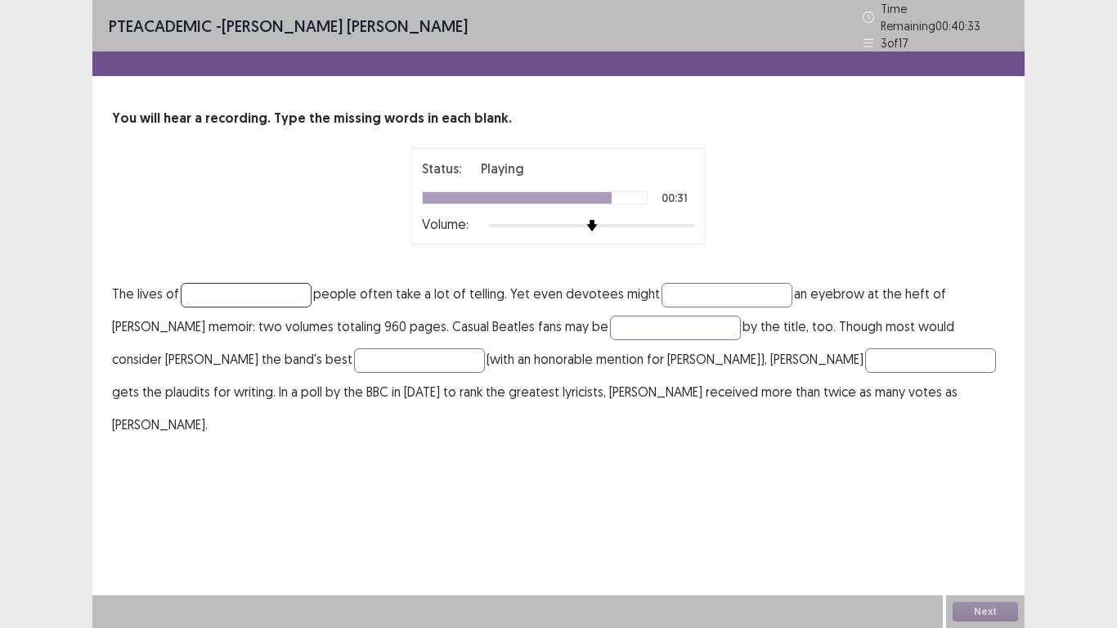
click at [261, 288] on input "text" at bounding box center [246, 295] width 131 height 25
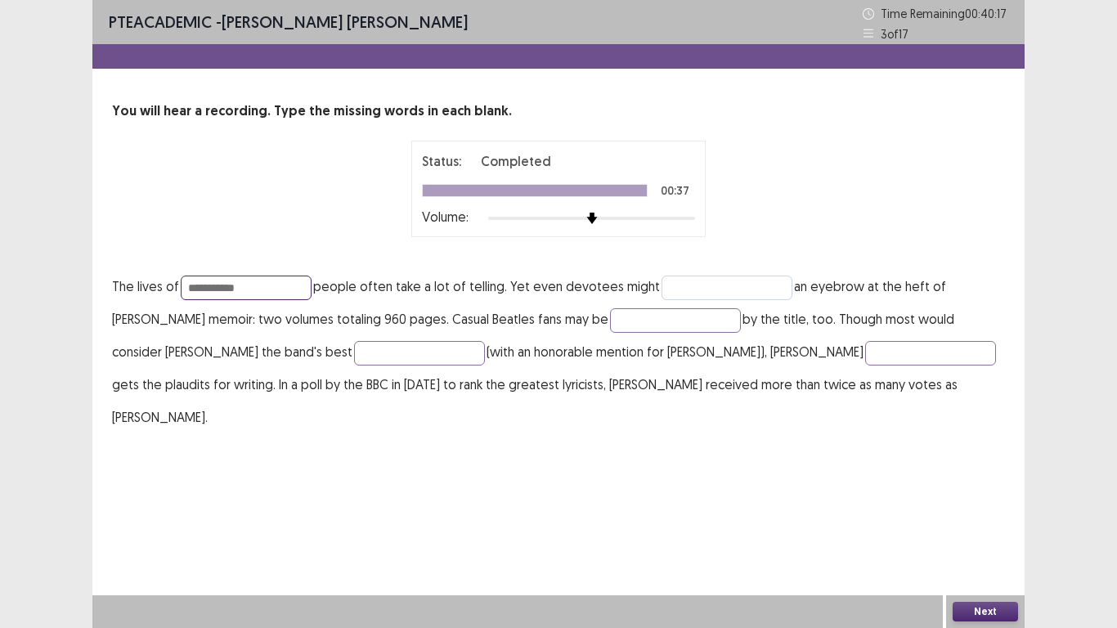
type input "**********"
click at [713, 289] on input "text" at bounding box center [727, 288] width 131 height 25
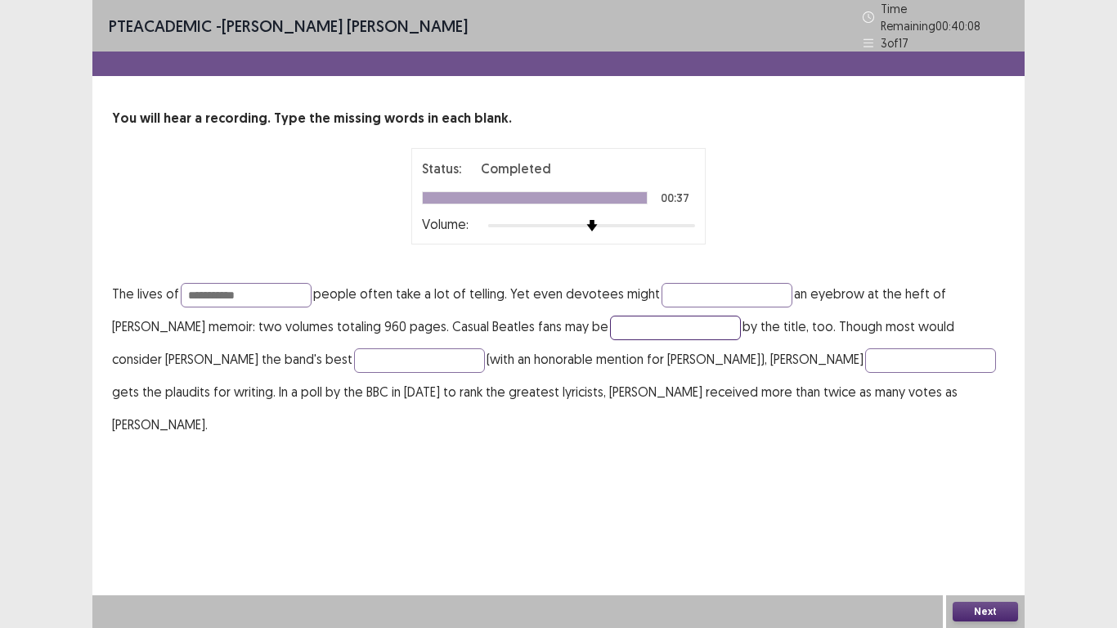
click at [630, 320] on input "text" at bounding box center [675, 328] width 131 height 25
type input "*******"
click at [354, 348] on input "text" at bounding box center [419, 360] width 131 height 25
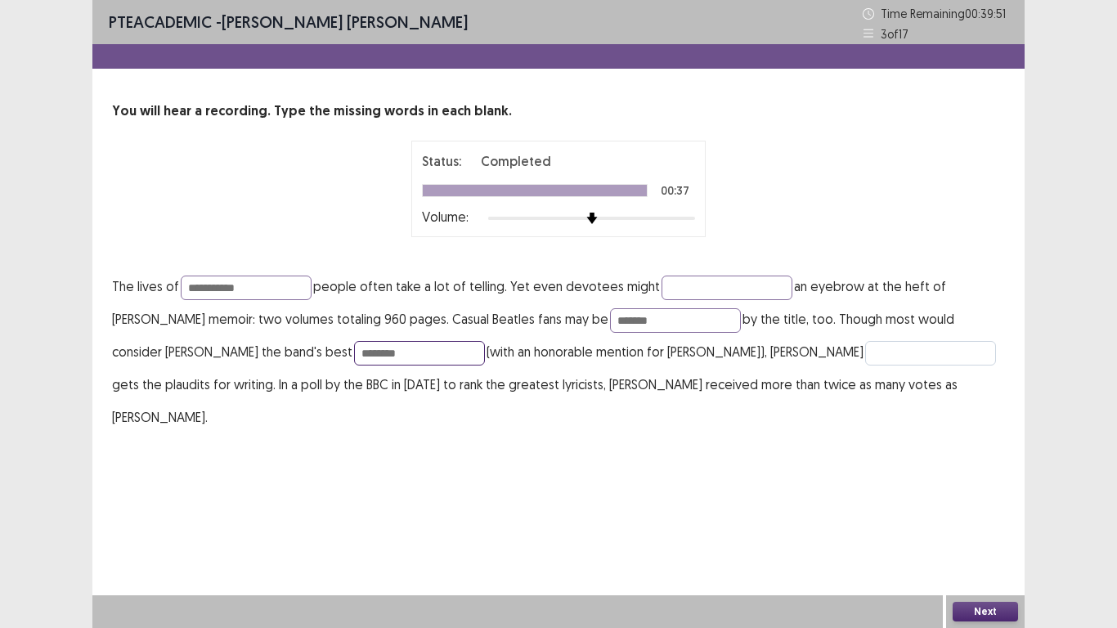
type input "********"
click at [865, 353] on input "text" at bounding box center [930, 353] width 131 height 25
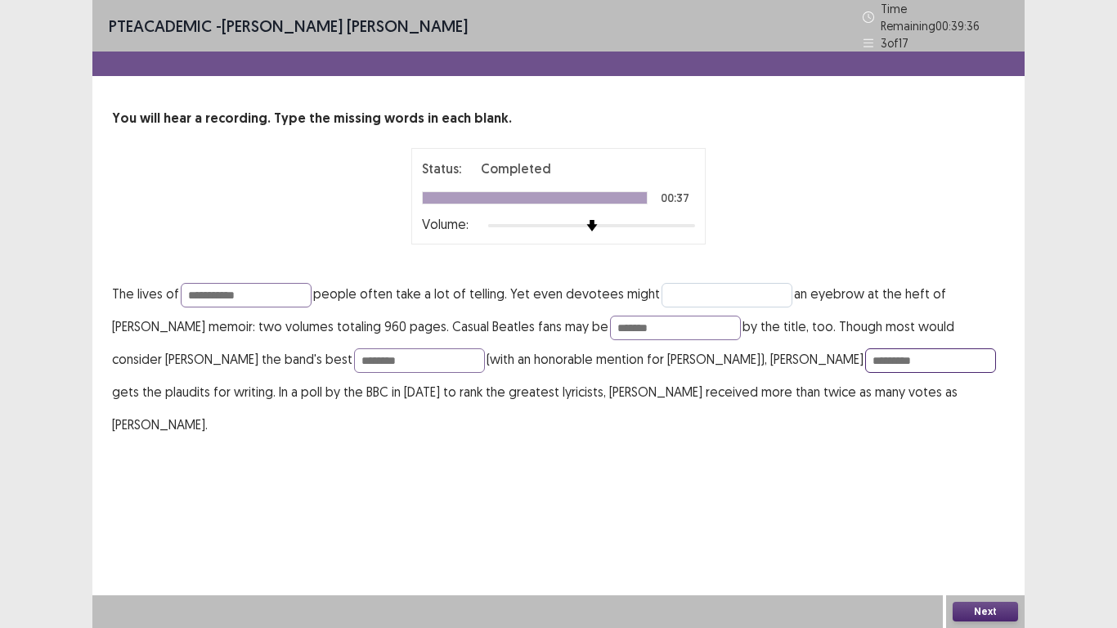
type input "*********"
click at [727, 293] on input "text" at bounding box center [727, 295] width 131 height 25
type input "*****"
click at [987, 524] on button "Next" at bounding box center [985, 612] width 65 height 20
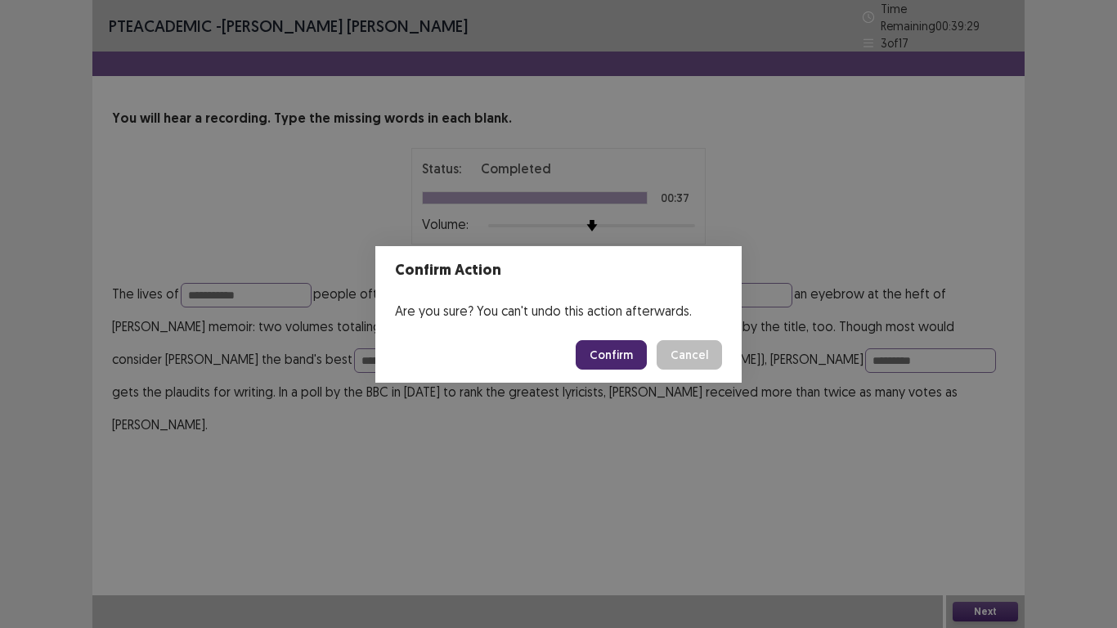
click at [603, 357] on button "Confirm" at bounding box center [611, 354] width 71 height 29
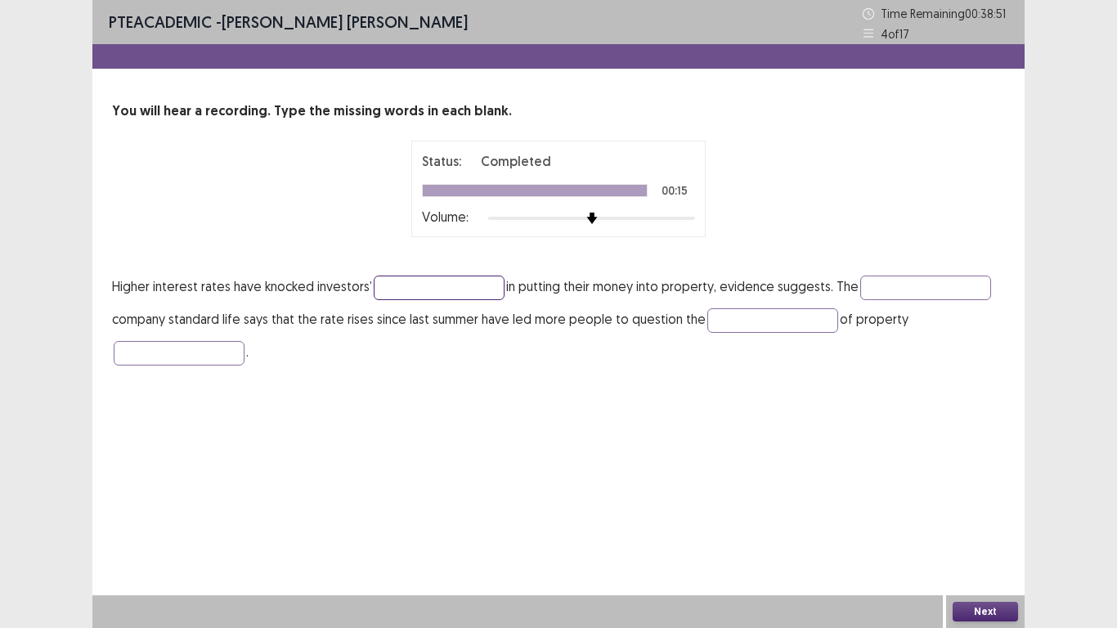
click at [454, 294] on input "text" at bounding box center [439, 288] width 131 height 25
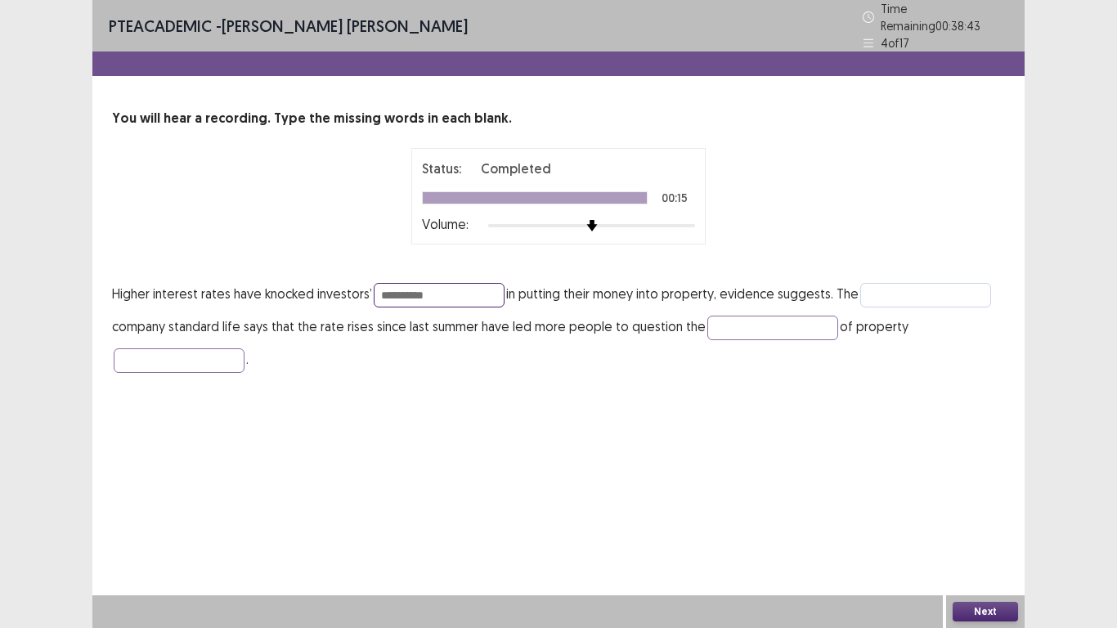
type input "**********"
click at [904, 288] on input "text" at bounding box center [926, 295] width 131 height 25
type input "*********"
click at [744, 319] on input "text" at bounding box center [773, 328] width 131 height 25
type input "*******"
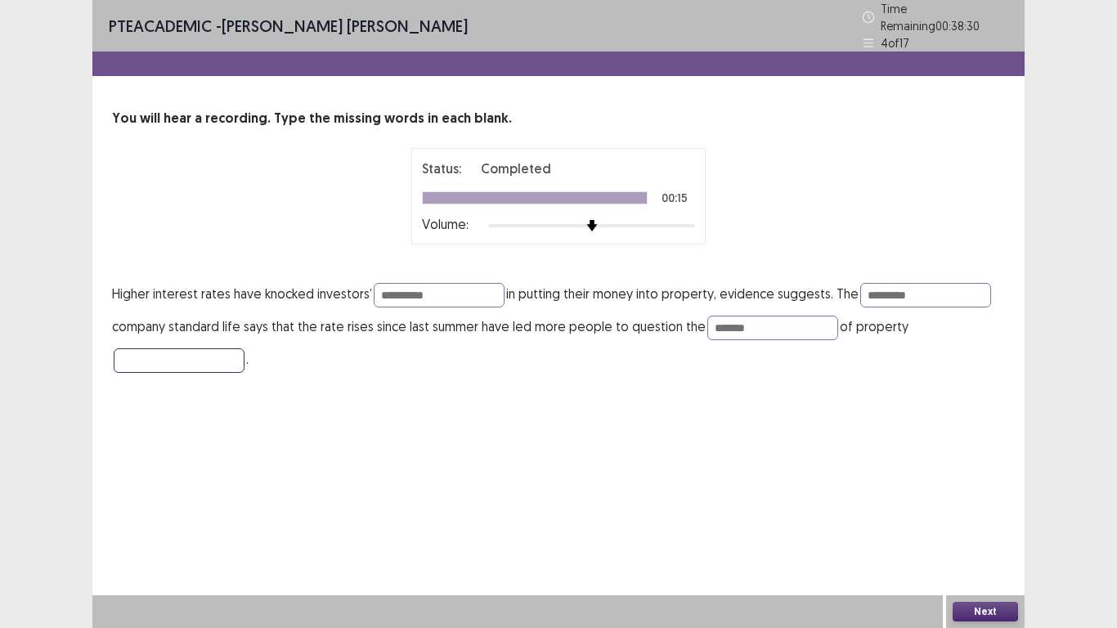
click at [198, 353] on input "text" at bounding box center [179, 360] width 131 height 25
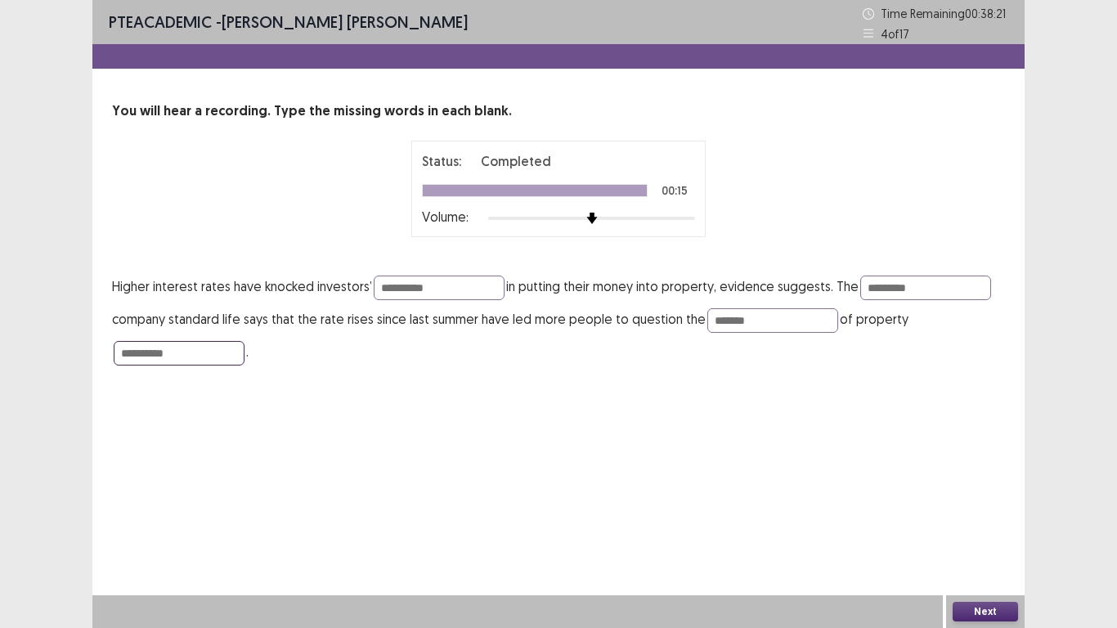
type input "**********"
click at [975, 605] on button "Next" at bounding box center [985, 612] width 65 height 20
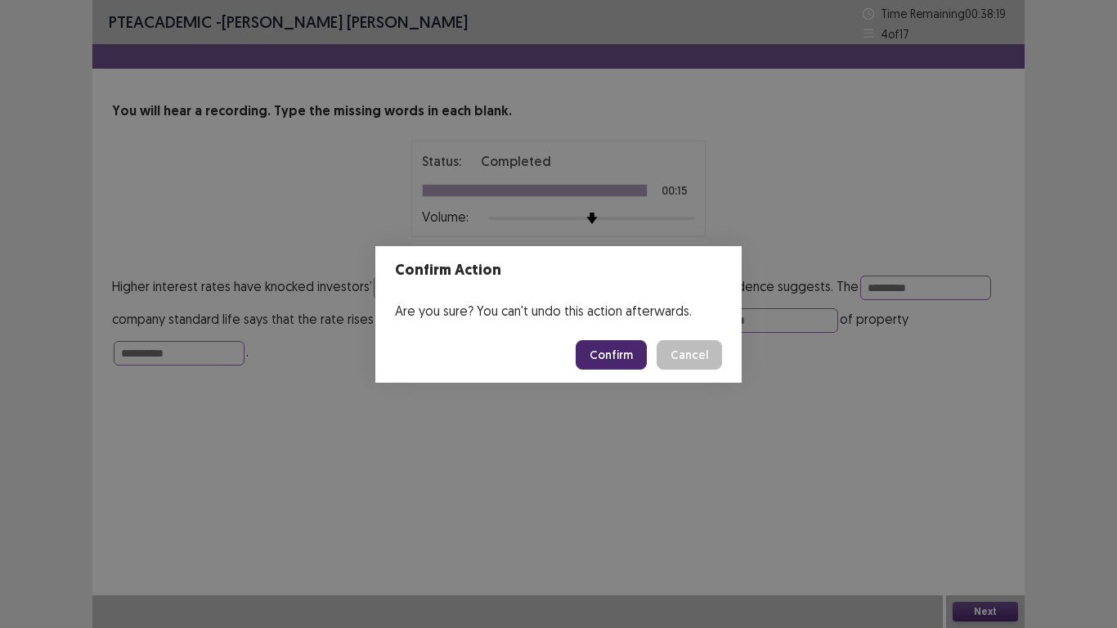
click at [621, 347] on button "Confirm" at bounding box center [611, 354] width 71 height 29
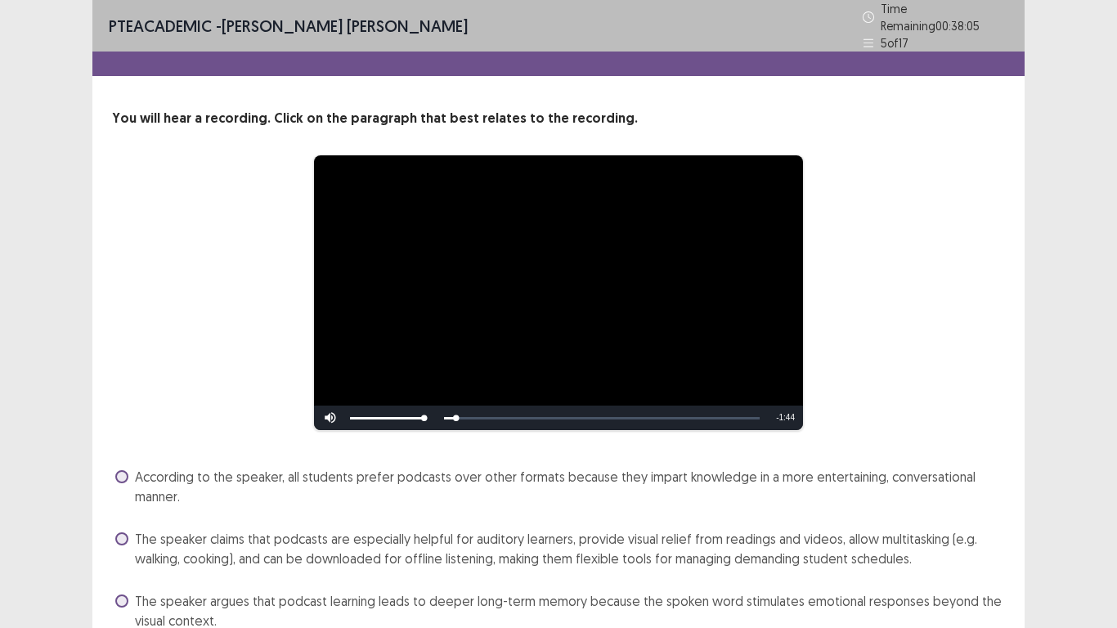
scroll to position [113, 0]
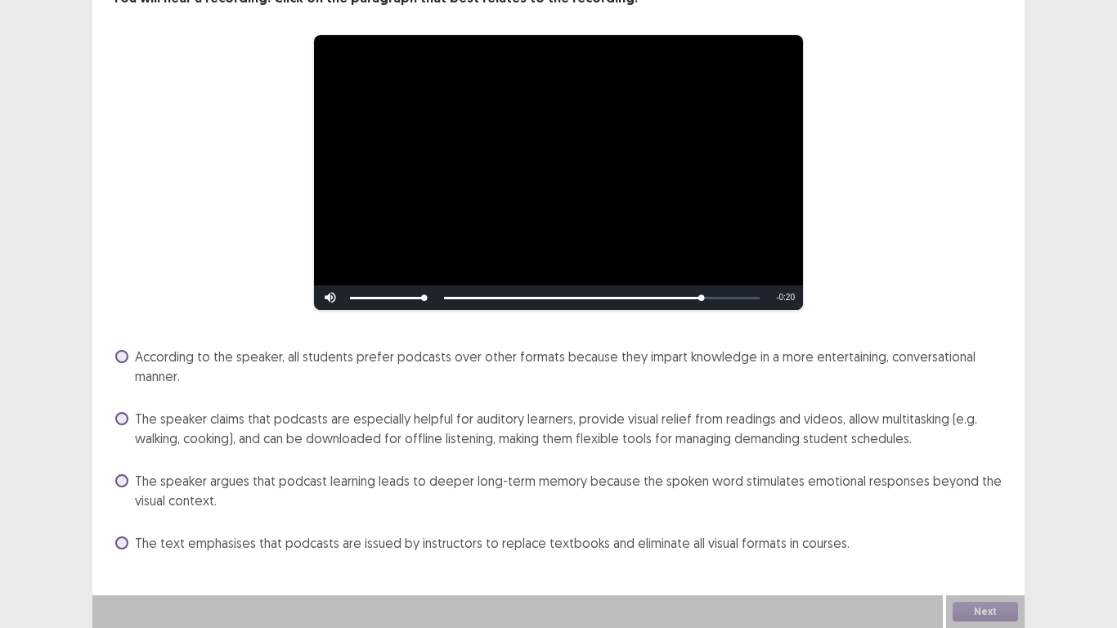
click at [125, 417] on span at bounding box center [121, 418] width 13 height 13
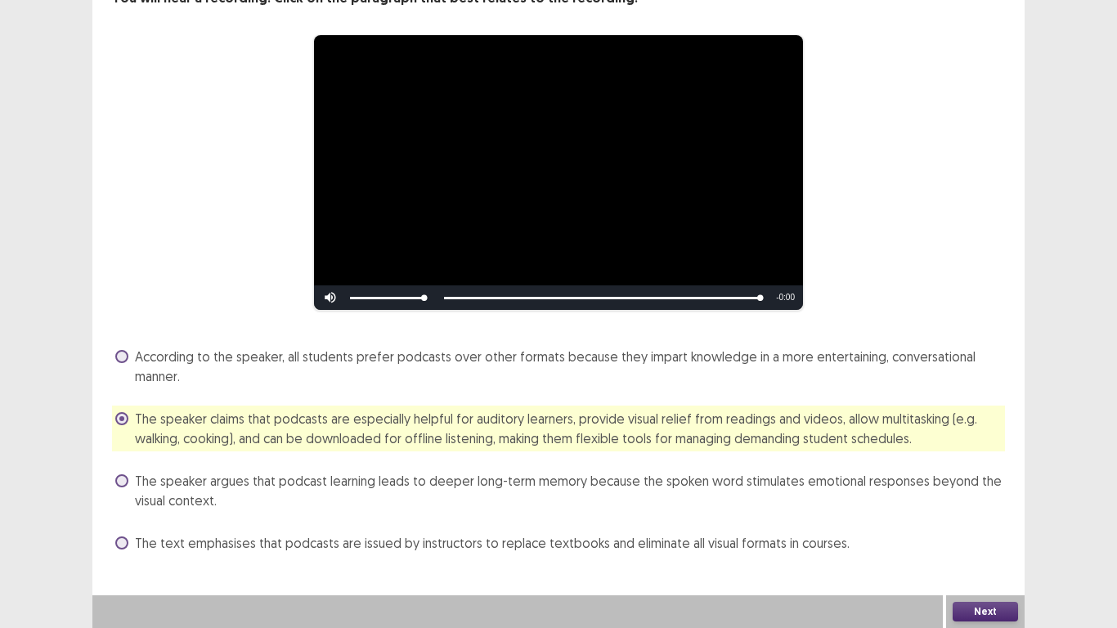
click at [973, 607] on button "Next" at bounding box center [985, 612] width 65 height 20
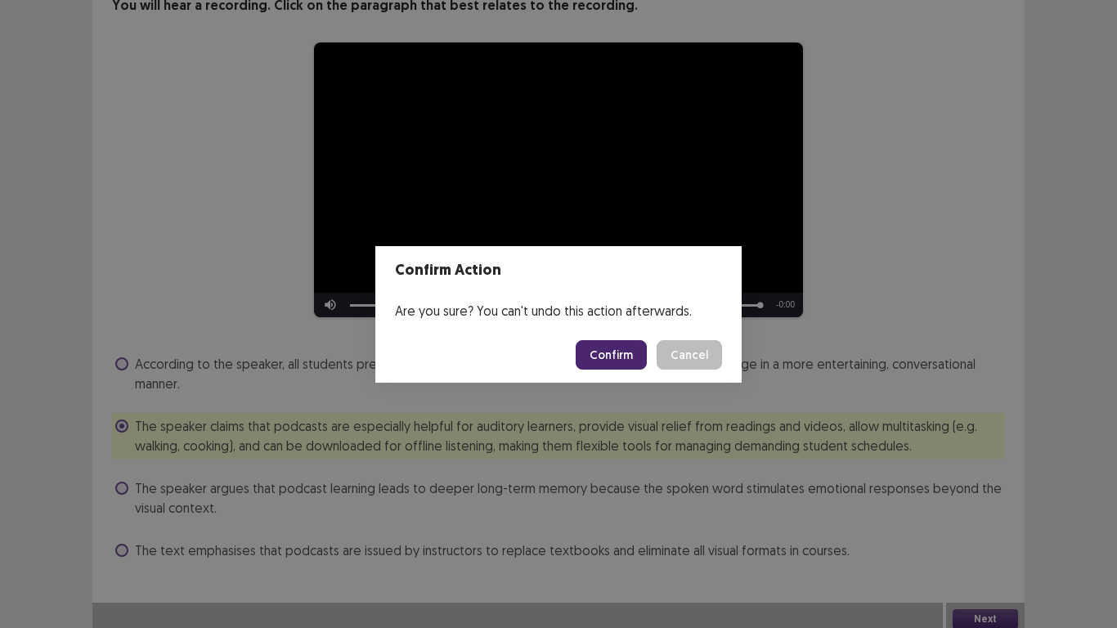
click at [612, 361] on button "Confirm" at bounding box center [611, 354] width 71 height 29
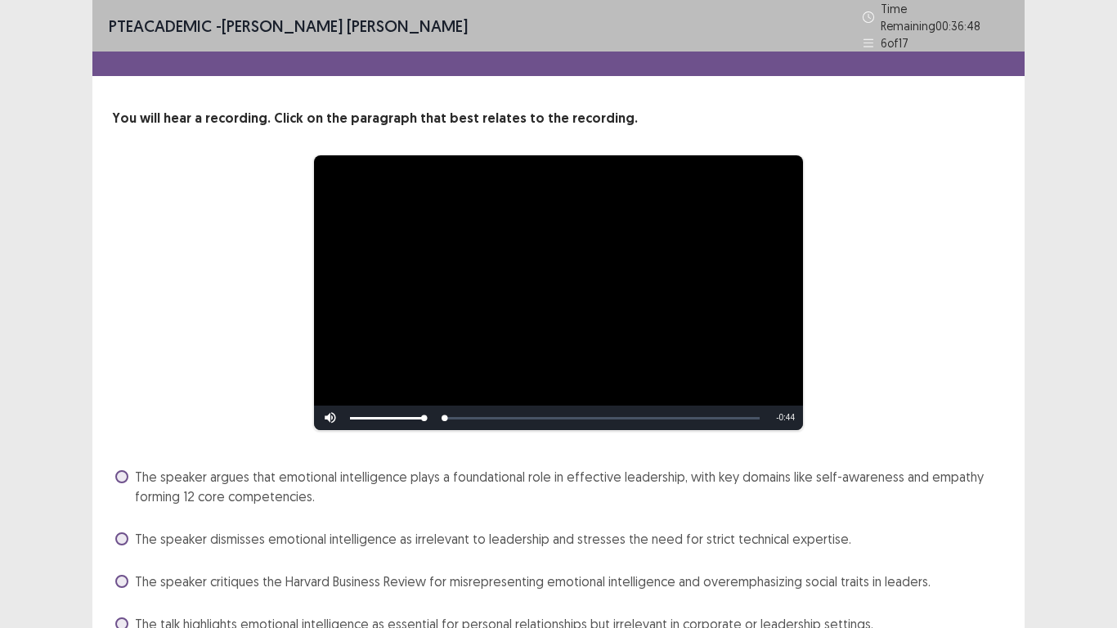
scroll to position [74, 0]
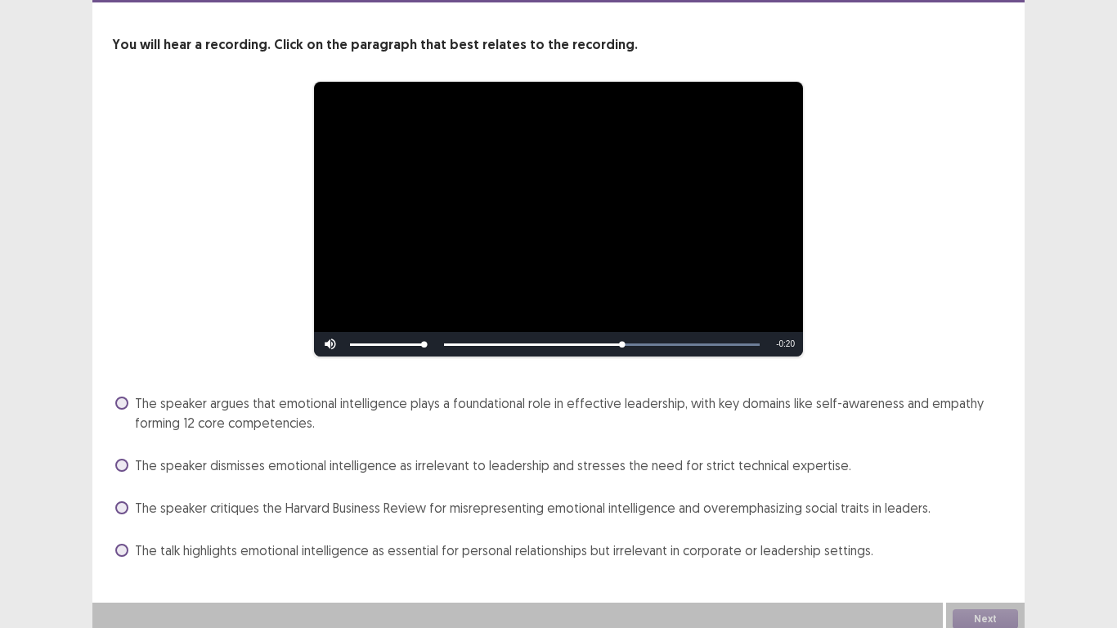
click at [123, 397] on span at bounding box center [121, 403] width 13 height 13
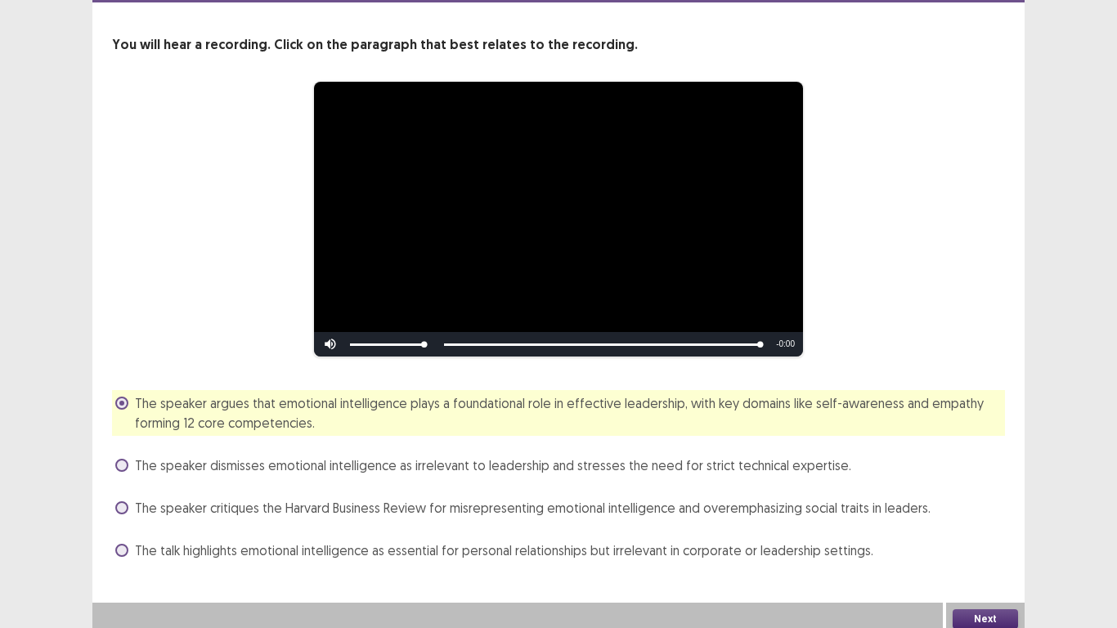
click at [988, 614] on button "Next" at bounding box center [985, 619] width 65 height 20
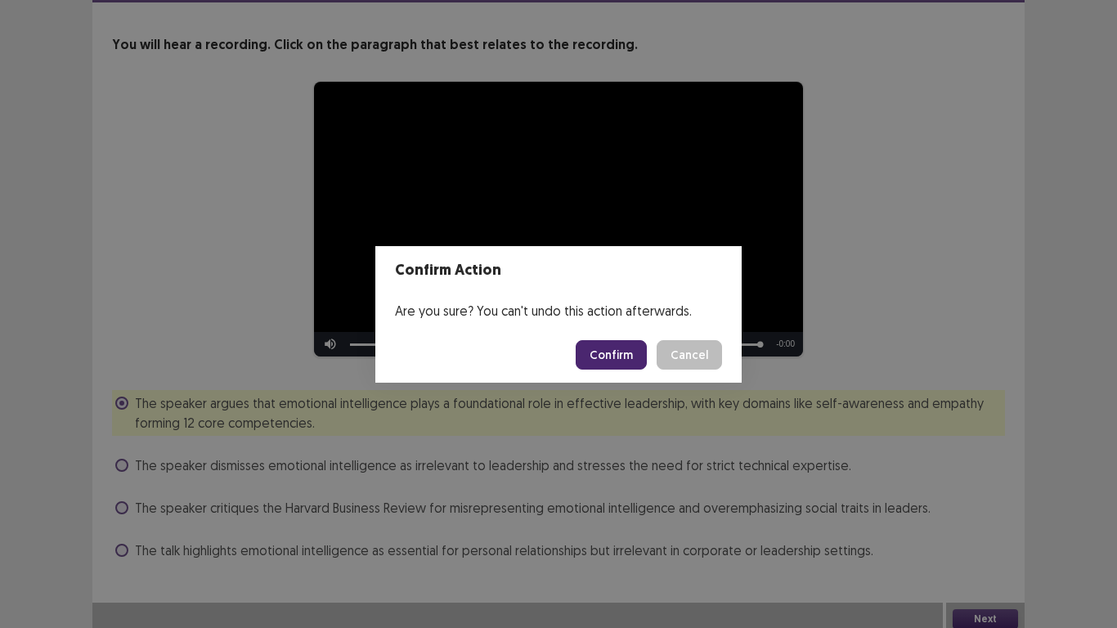
click at [627, 354] on button "Confirm" at bounding box center [611, 354] width 71 height 29
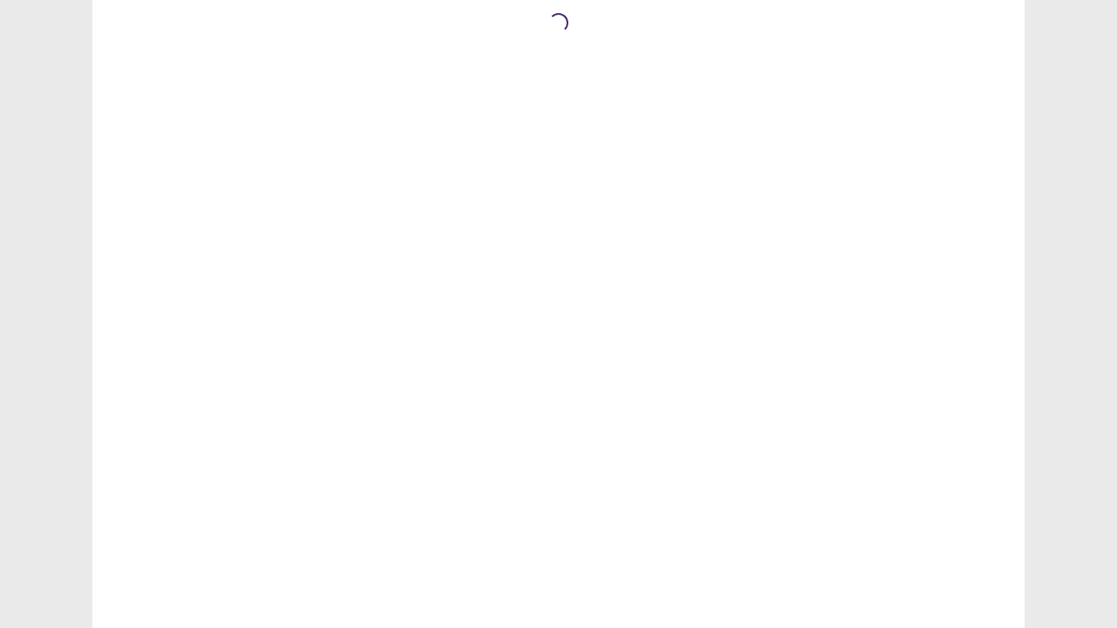
scroll to position [0, 0]
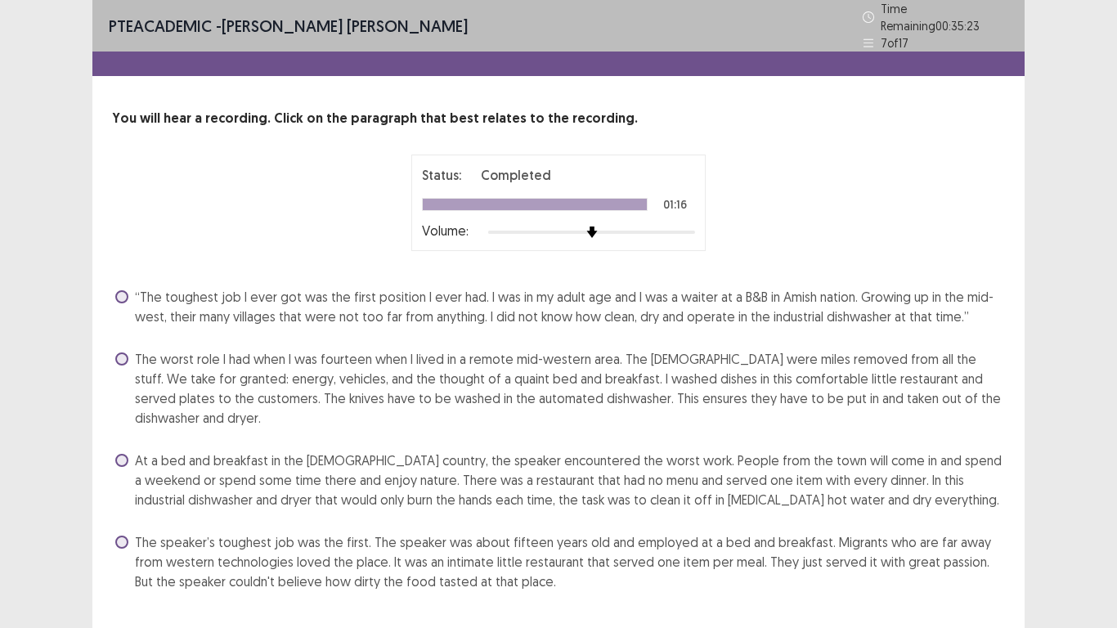
click at [127, 353] on span at bounding box center [121, 359] width 13 height 13
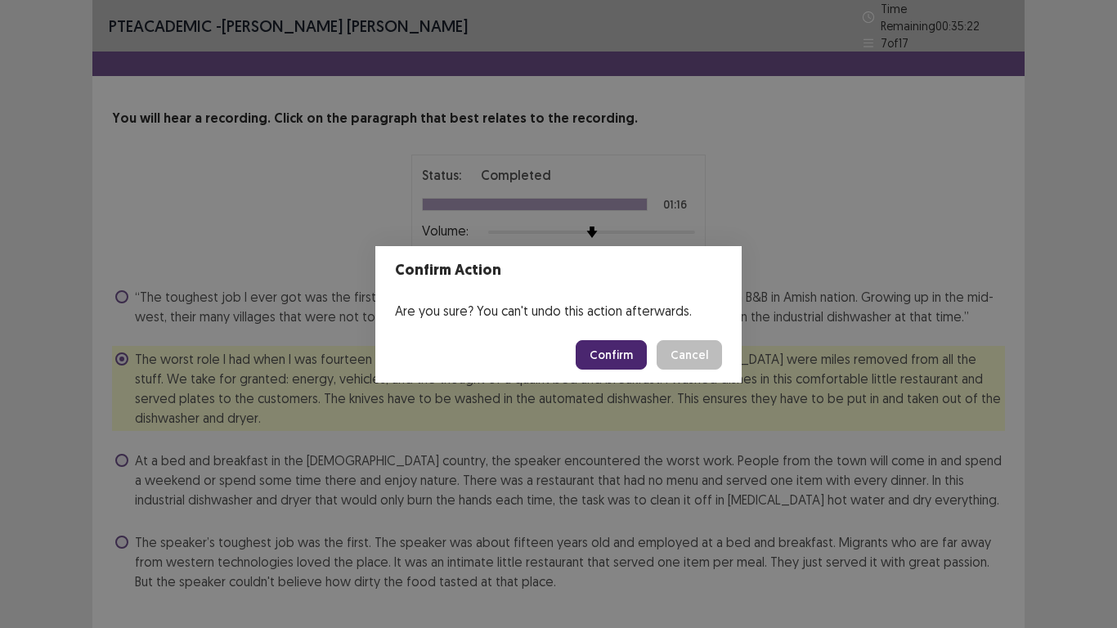
click at [605, 356] on button "Confirm" at bounding box center [611, 354] width 71 height 29
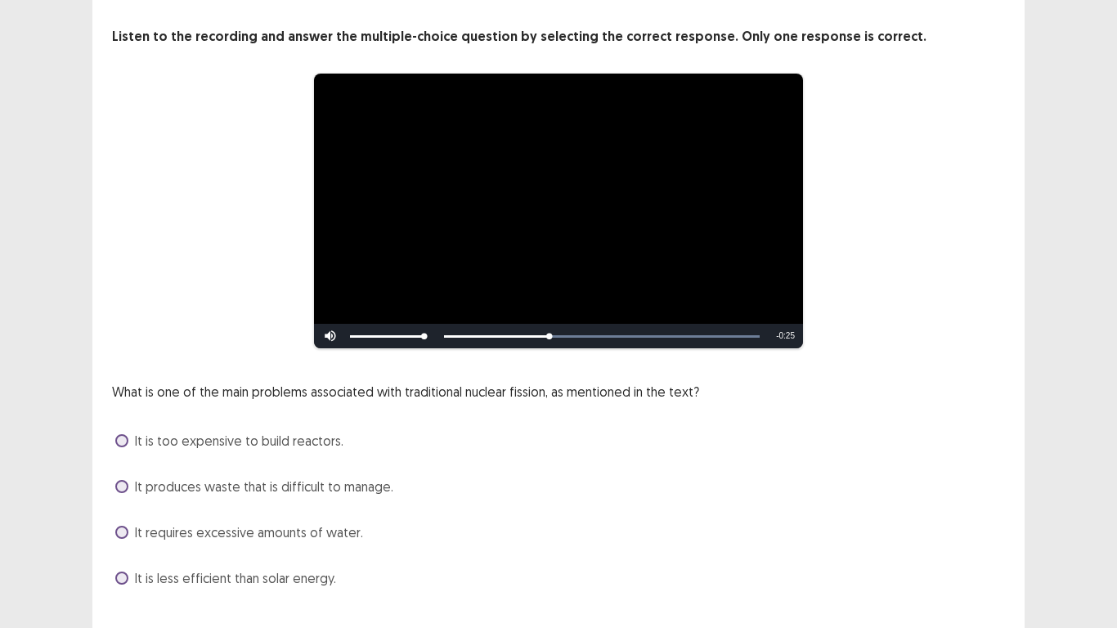
scroll to position [110, 0]
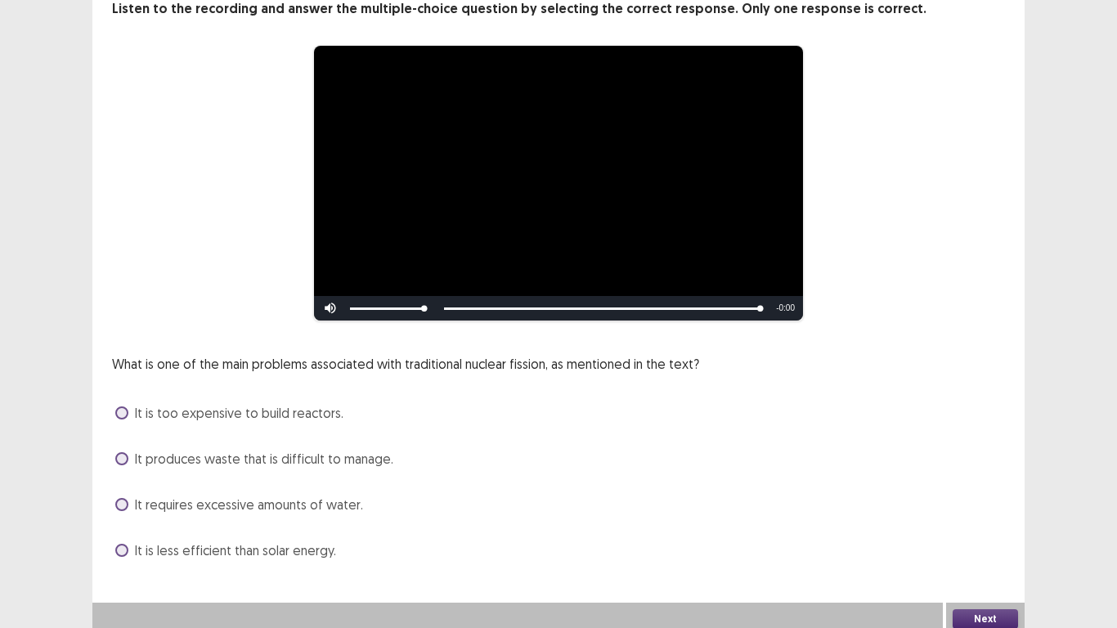
click at [122, 452] on span at bounding box center [121, 458] width 13 height 13
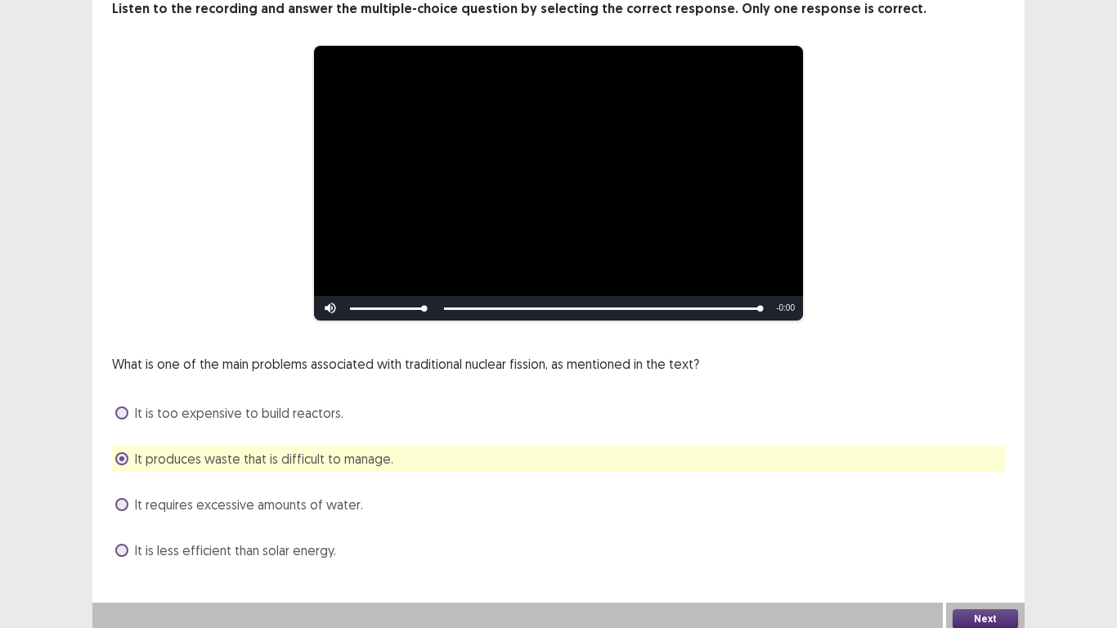
drag, startPoint x: 961, startPoint y: 599, endPoint x: 970, endPoint y: 603, distance: 9.9
click at [970, 603] on div "Next" at bounding box center [985, 619] width 79 height 33
click at [970, 609] on button "Next" at bounding box center [985, 619] width 65 height 20
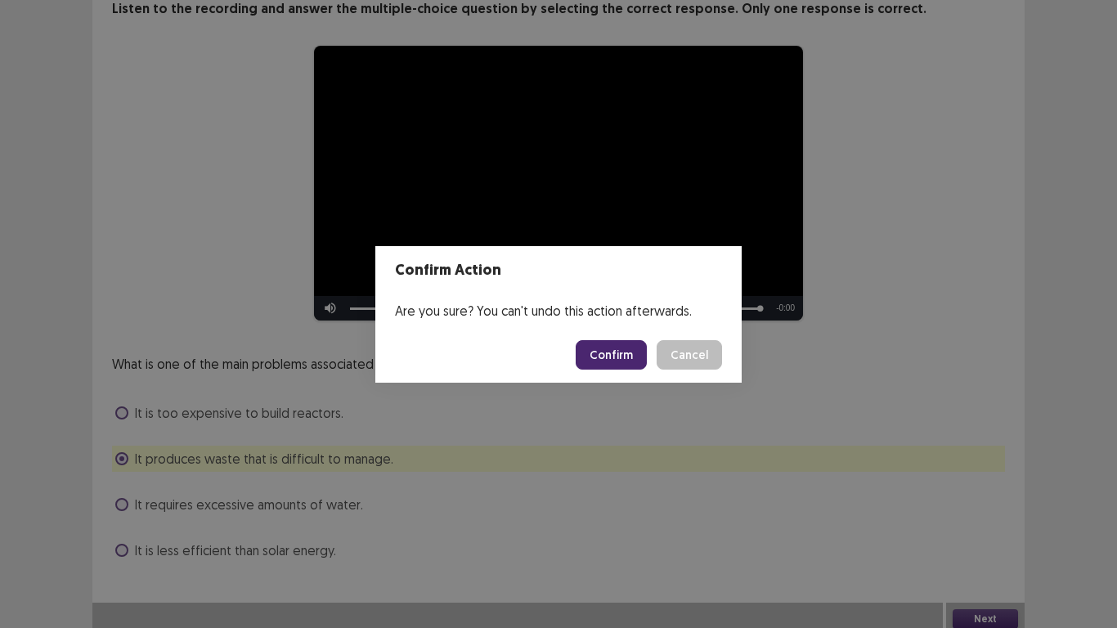
click at [632, 360] on button "Confirm" at bounding box center [611, 354] width 71 height 29
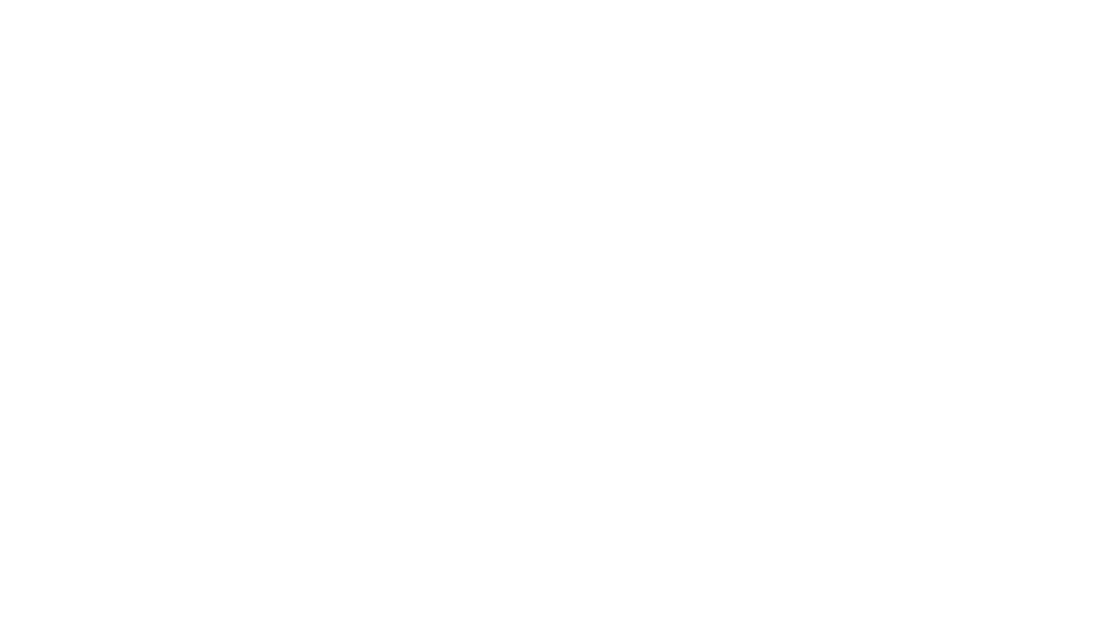
scroll to position [0, 0]
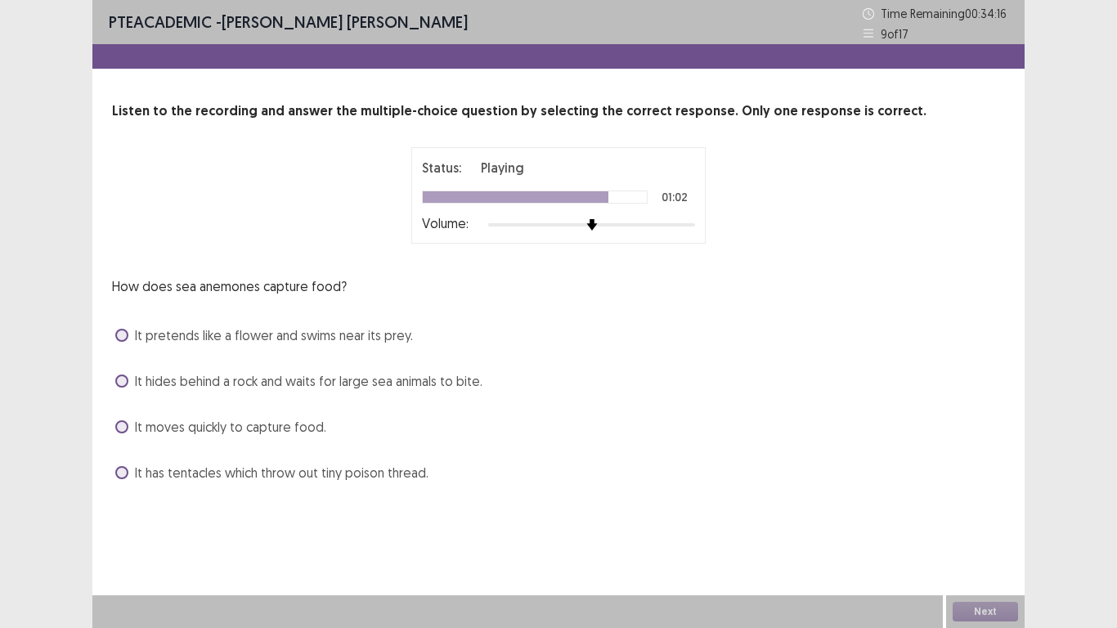
click at [122, 474] on span at bounding box center [121, 472] width 13 height 13
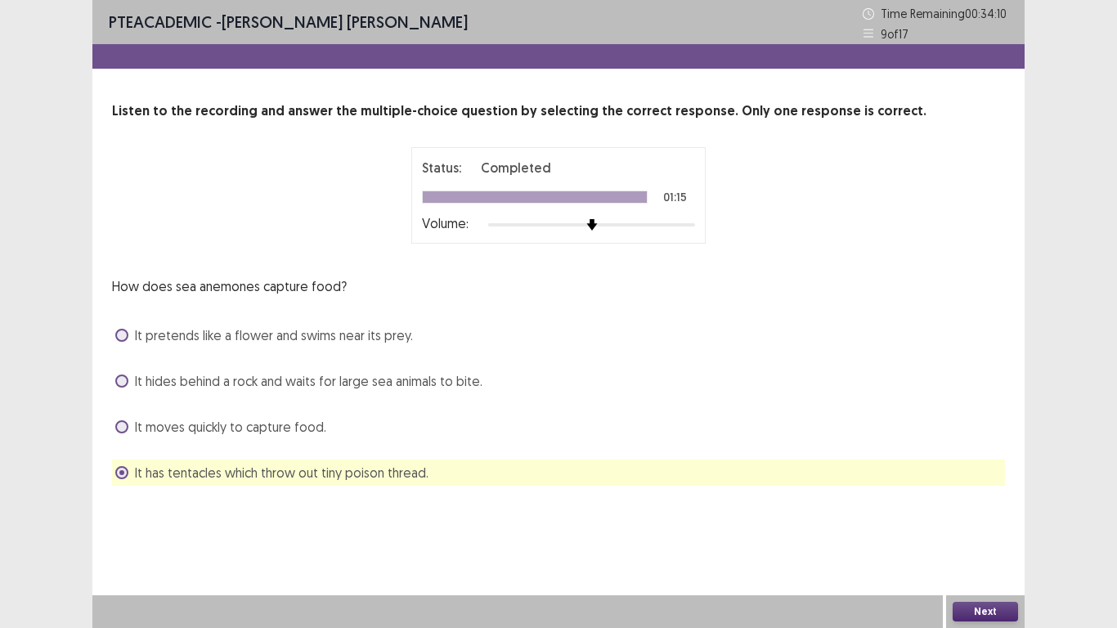
click at [980, 613] on button "Next" at bounding box center [985, 612] width 65 height 20
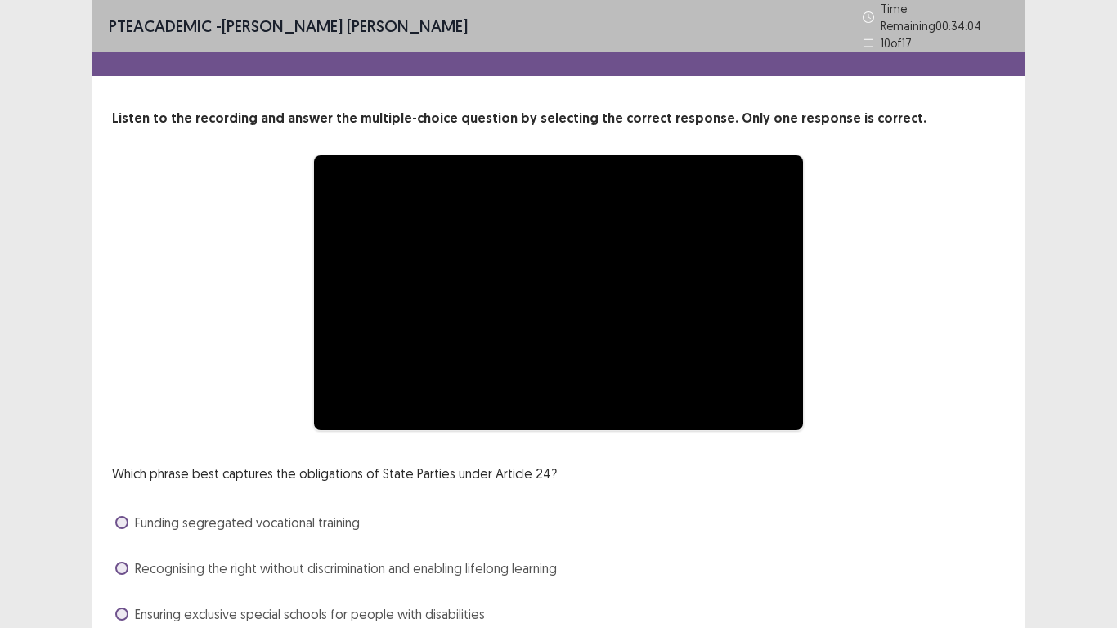
scroll to position [110, 0]
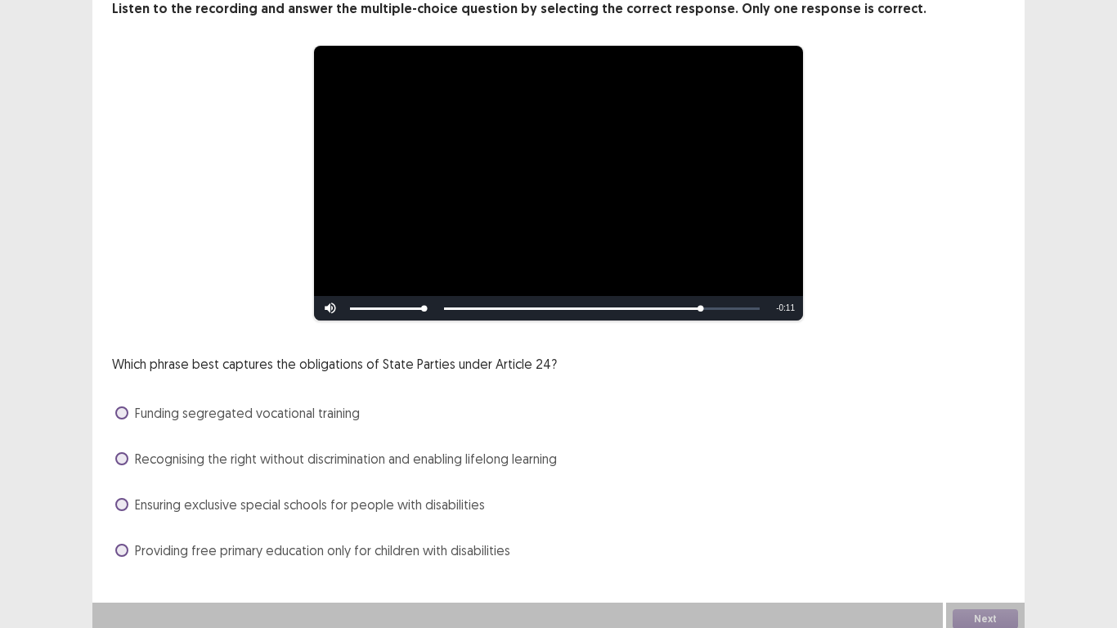
click at [122, 452] on span at bounding box center [121, 458] width 13 height 13
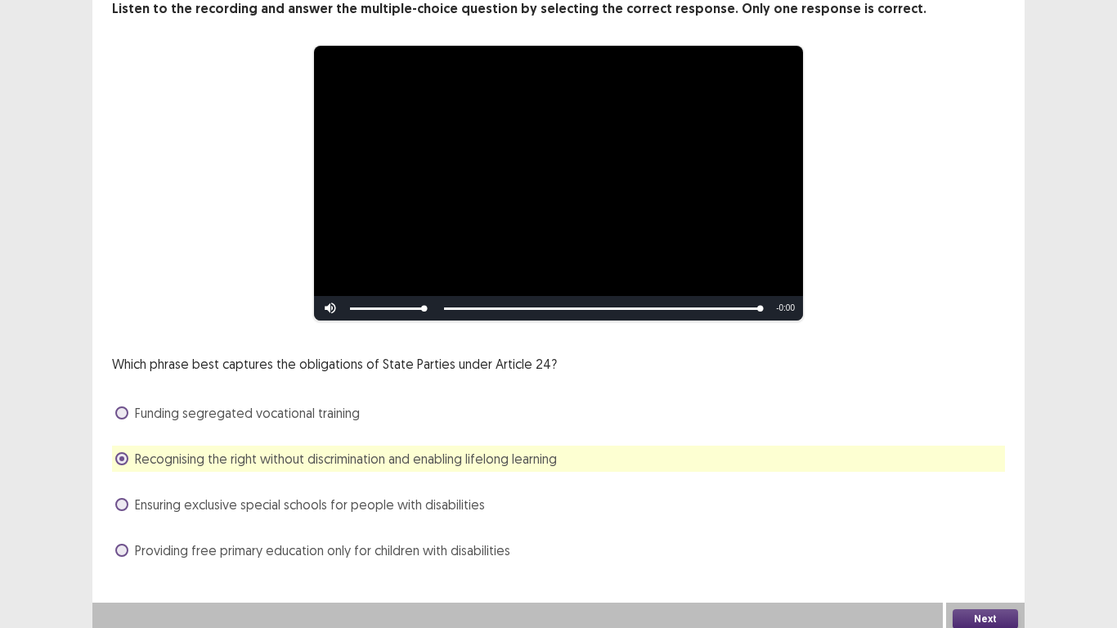
click at [998, 612] on button "Next" at bounding box center [985, 619] width 65 height 20
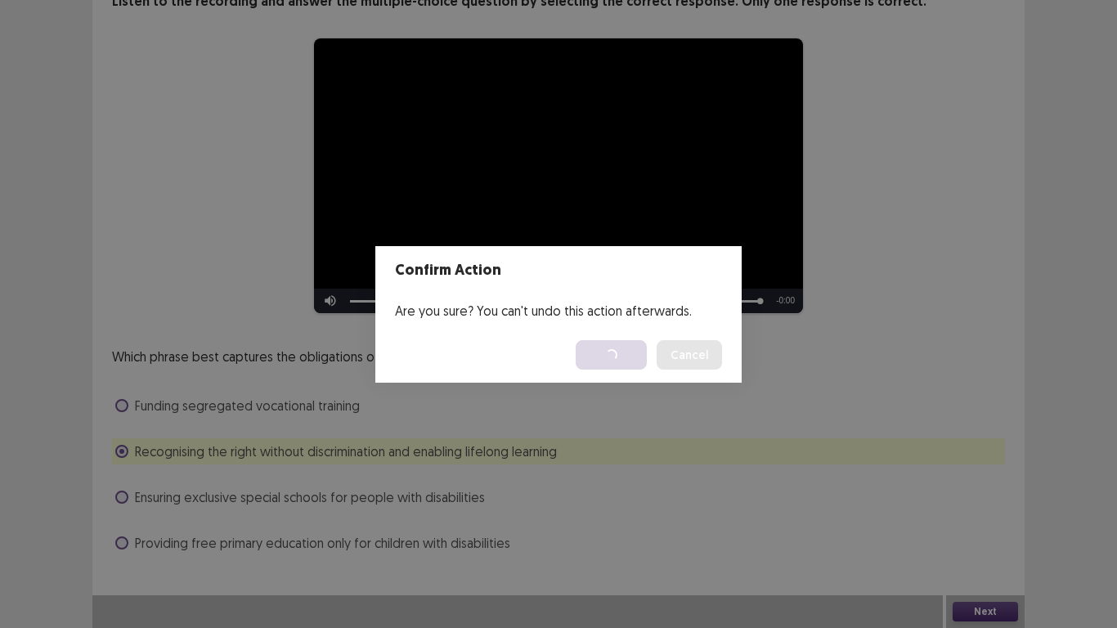
scroll to position [0, 0]
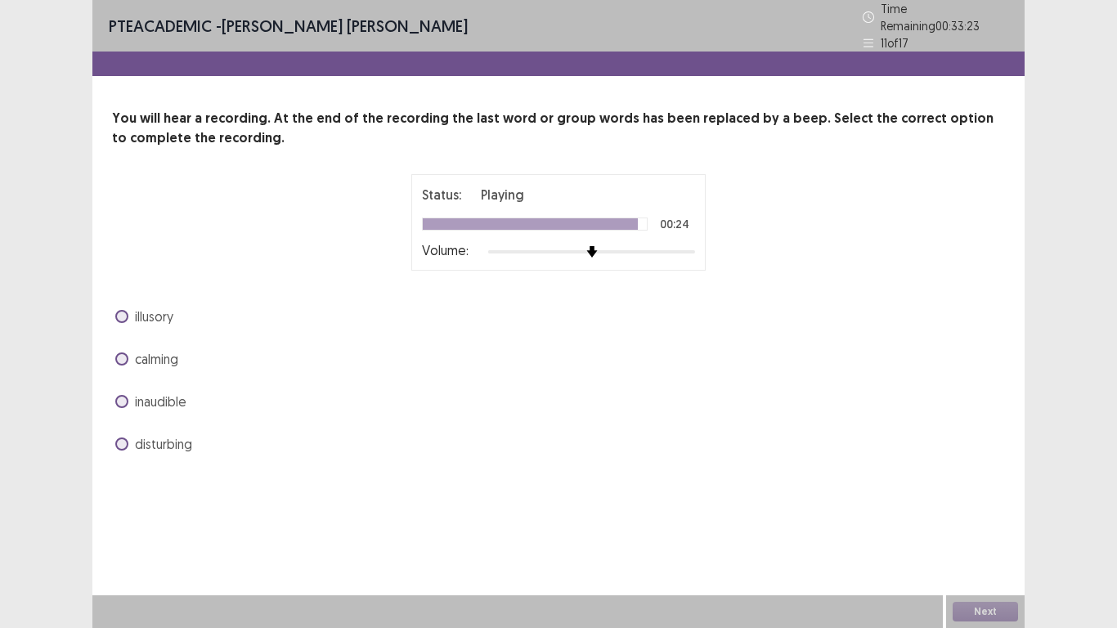
click at [122, 353] on span at bounding box center [121, 359] width 13 height 13
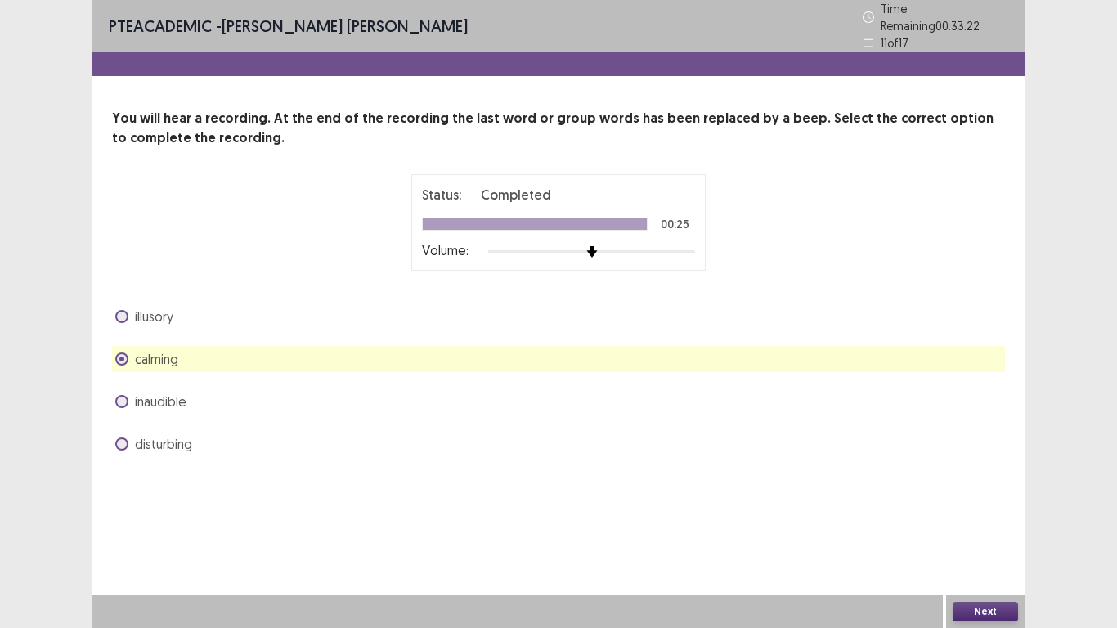
click at [990, 605] on button "Next" at bounding box center [985, 612] width 65 height 20
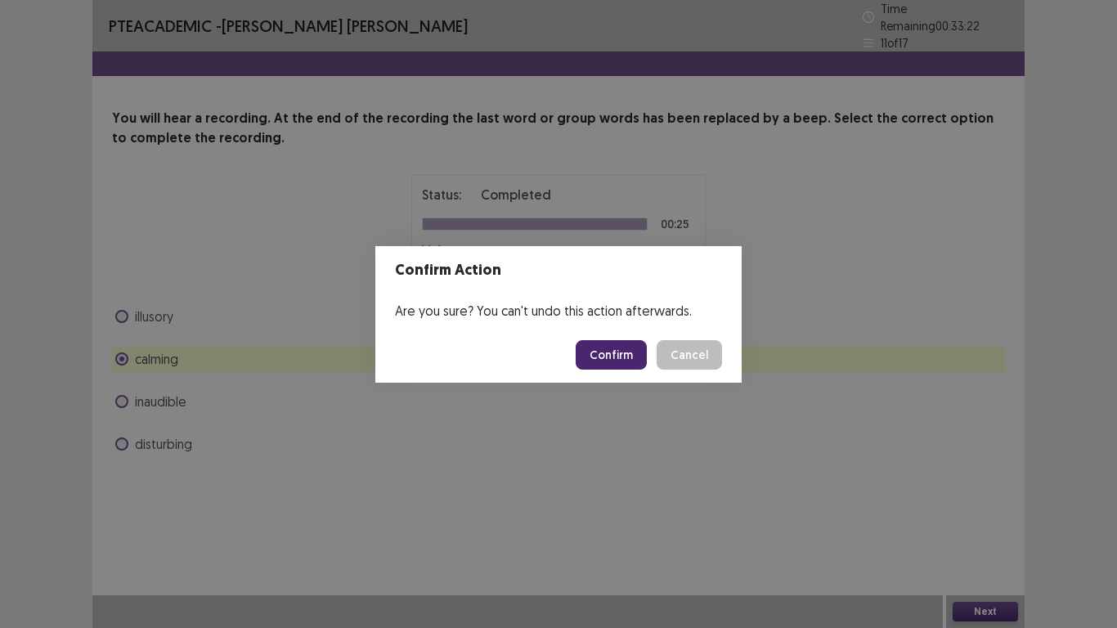
click at [619, 352] on button "Confirm" at bounding box center [611, 354] width 71 height 29
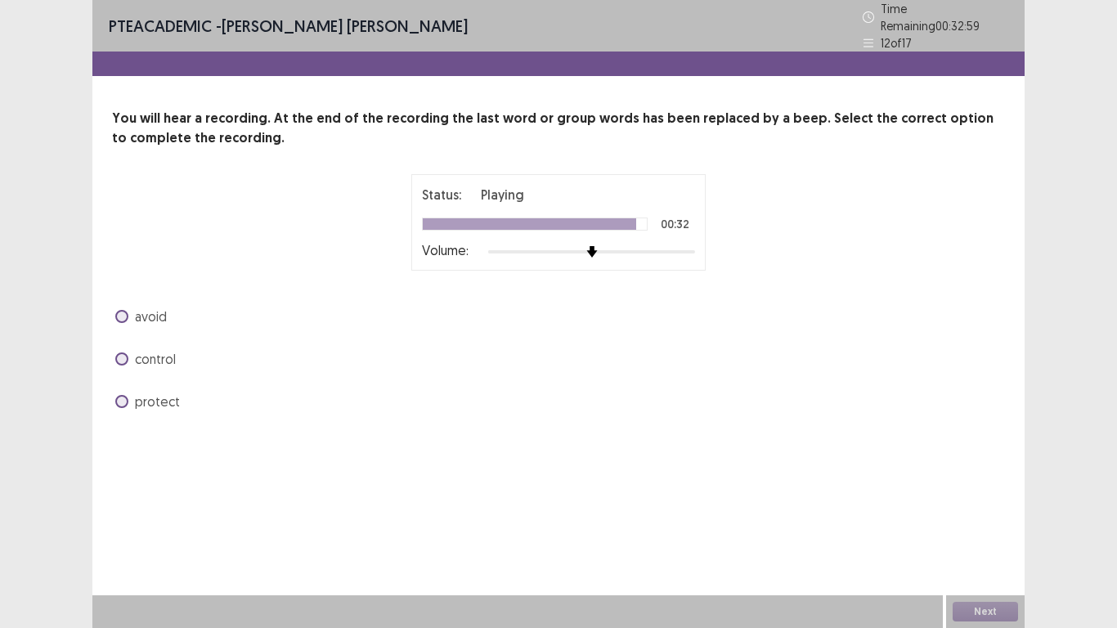
click at [125, 310] on span at bounding box center [121, 316] width 13 height 13
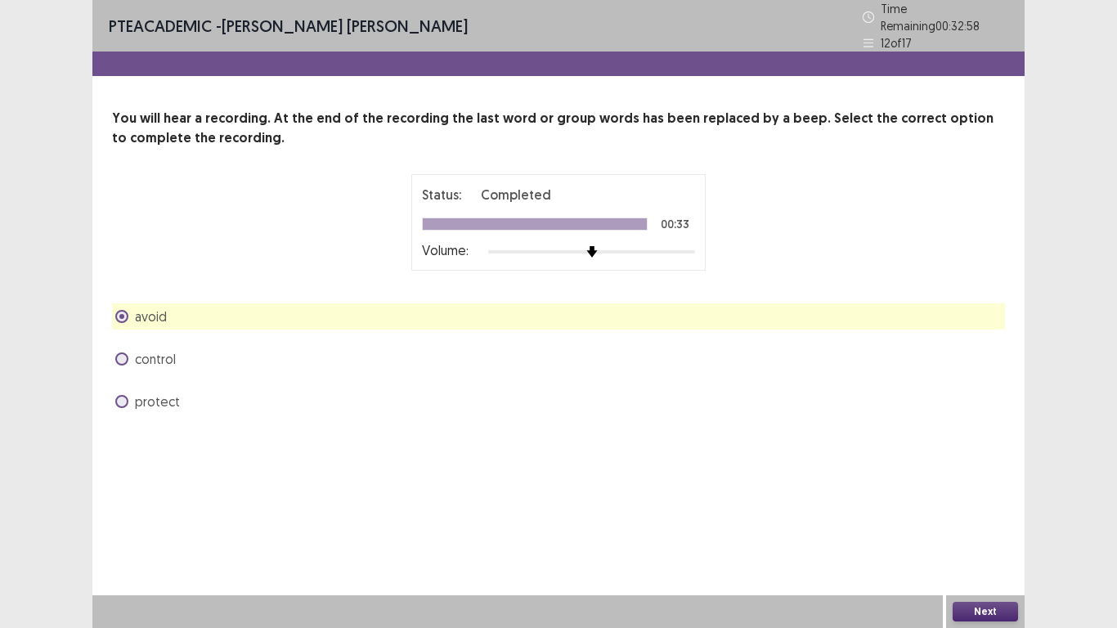
click at [987, 607] on button "Next" at bounding box center [985, 612] width 65 height 20
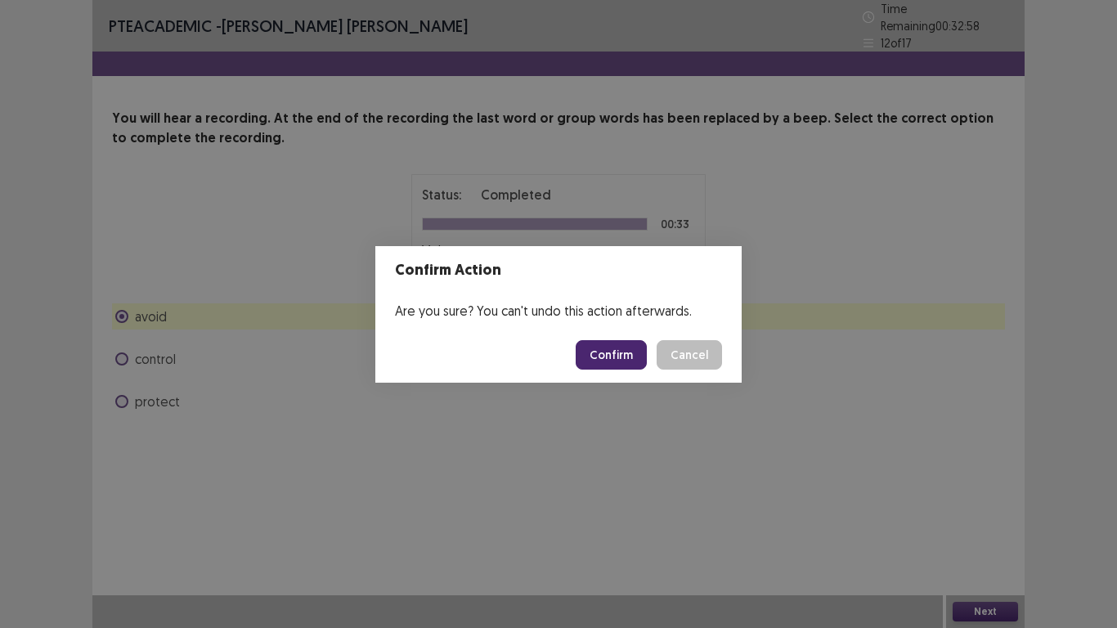
click at [636, 362] on button "Confirm" at bounding box center [611, 354] width 71 height 29
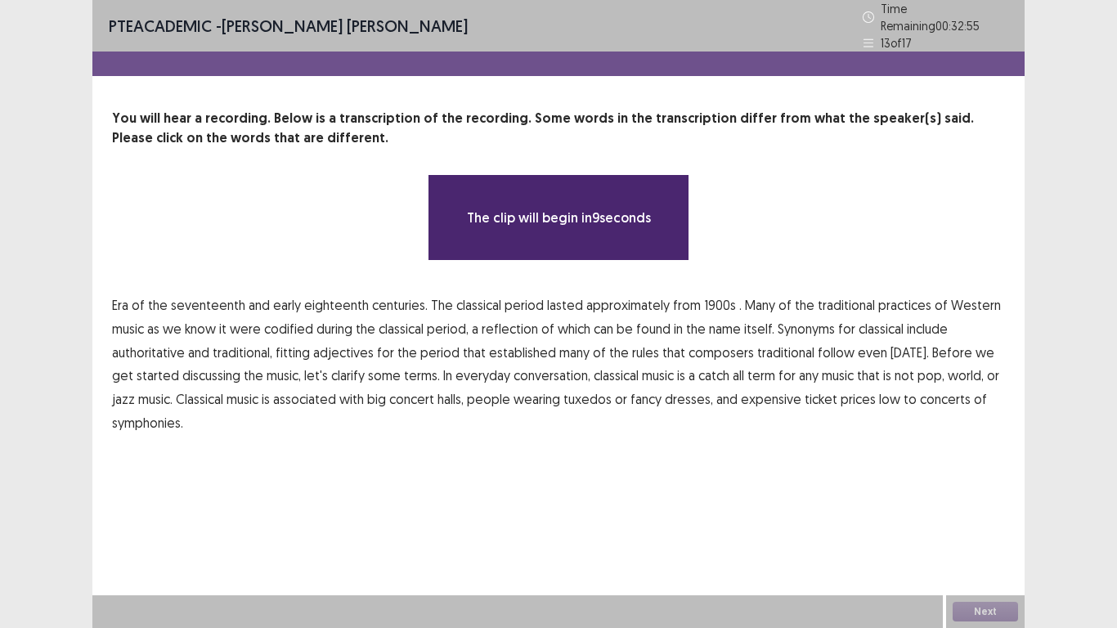
click at [713, 299] on span "1900s" at bounding box center [720, 305] width 32 height 20
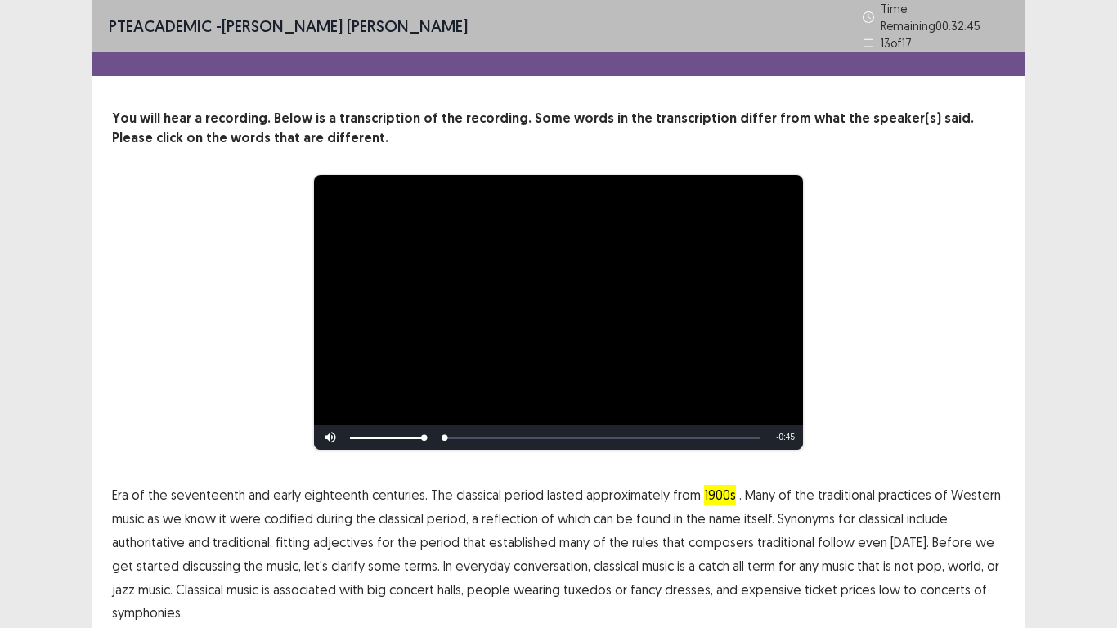
scroll to position [61, 0]
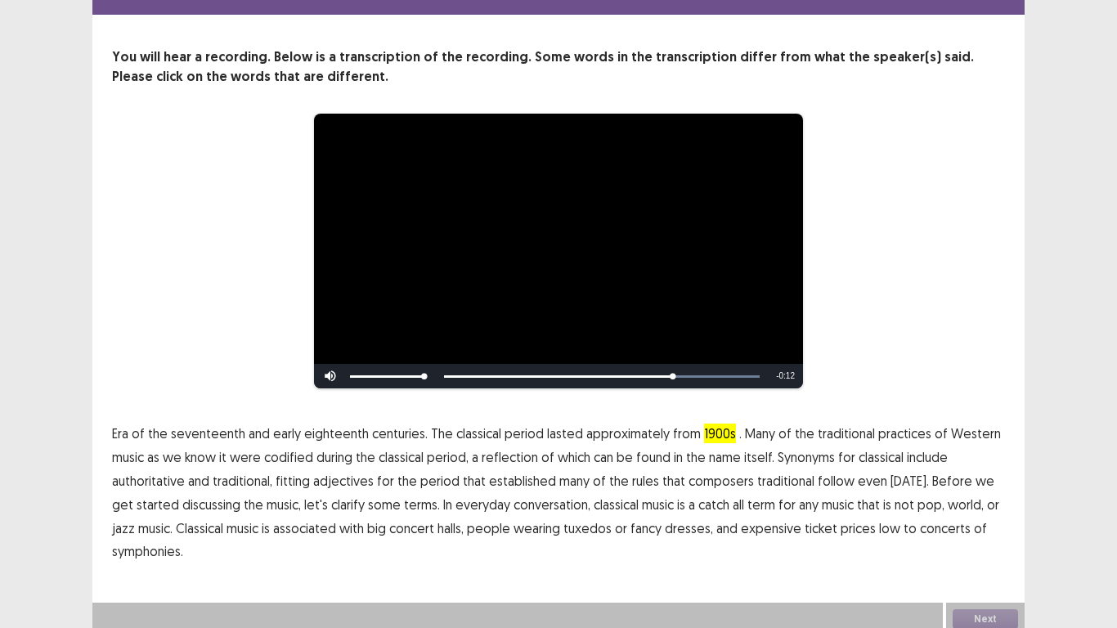
click at [699, 503] on span "catch" at bounding box center [714, 505] width 31 height 20
click at [699, 498] on span "catch" at bounding box center [714, 505] width 31 height 20
click at [979, 613] on button "Next" at bounding box center [985, 619] width 65 height 20
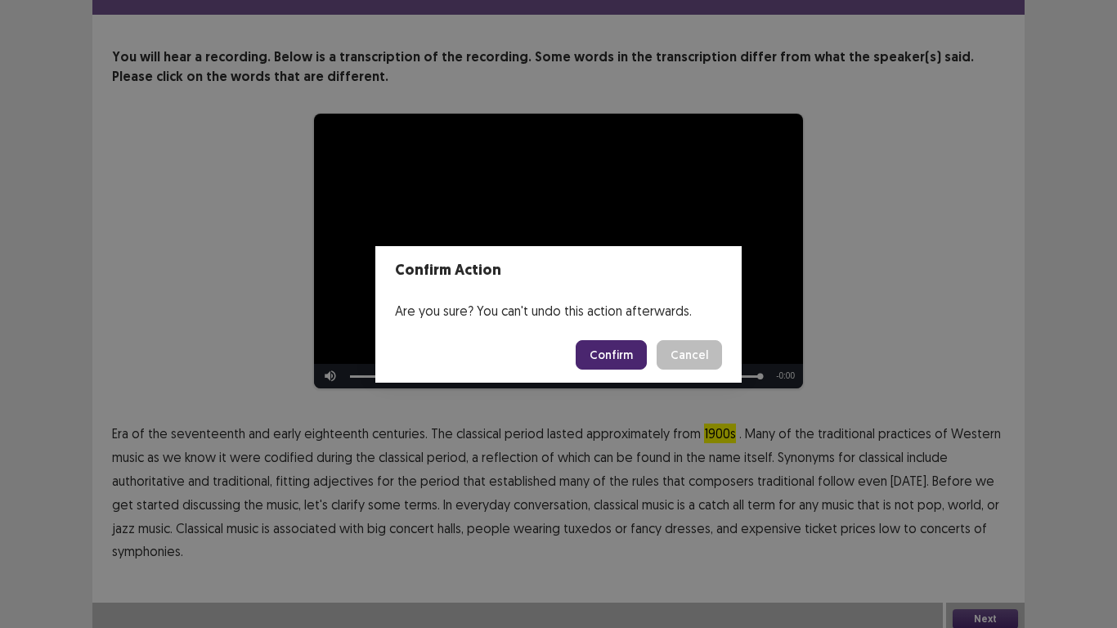
click at [631, 348] on button "Confirm" at bounding box center [611, 354] width 71 height 29
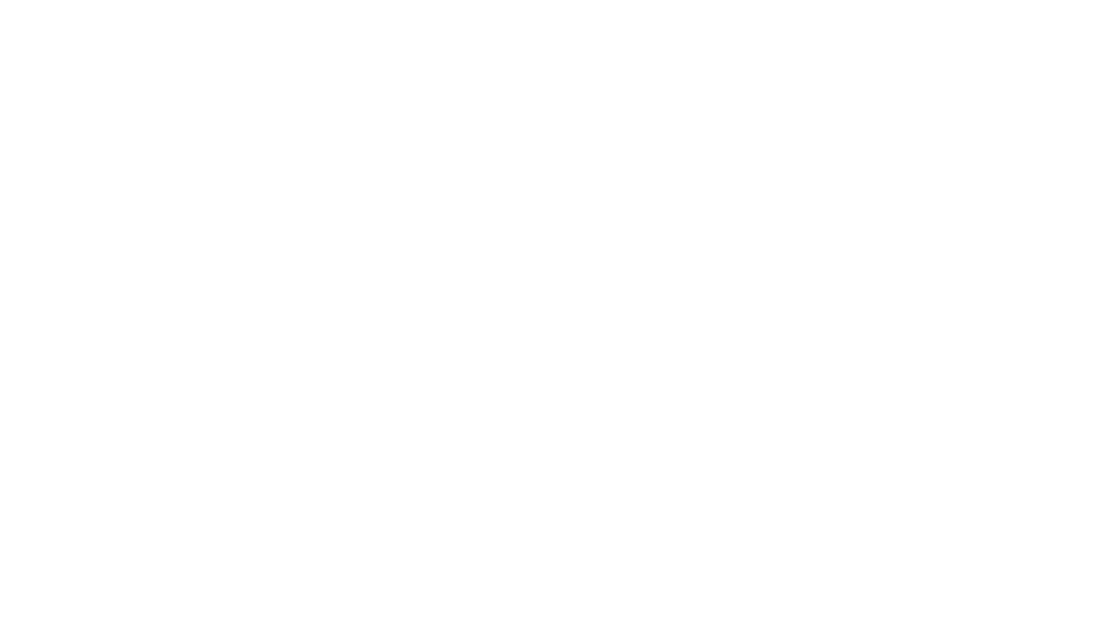
scroll to position [0, 0]
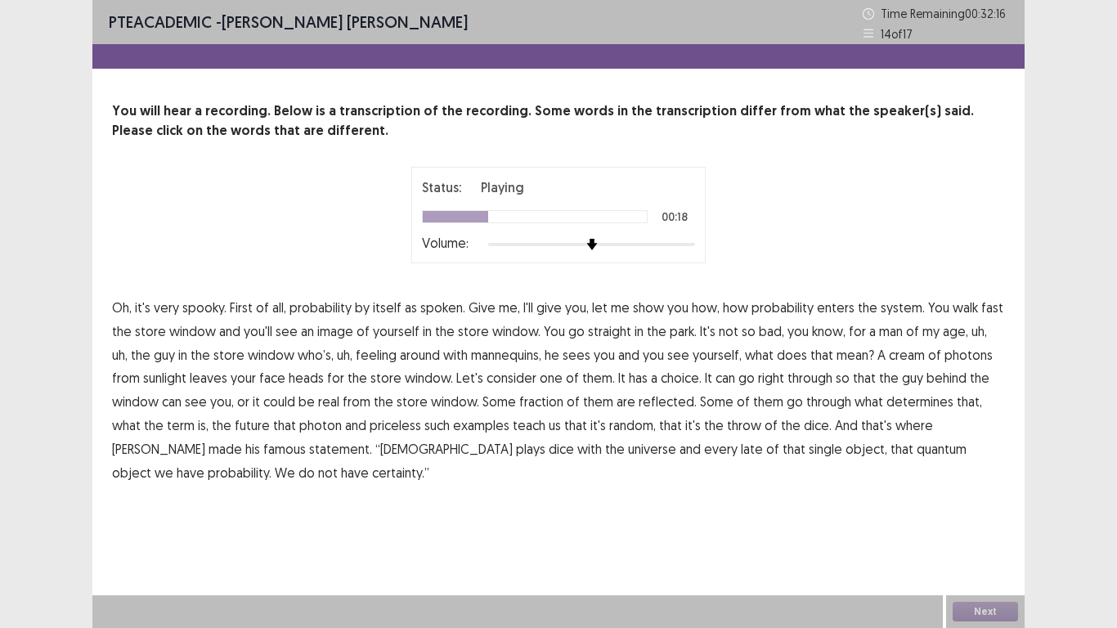
click at [371, 361] on span "feeling" at bounding box center [376, 355] width 41 height 20
click at [318, 405] on span "real" at bounding box center [328, 402] width 21 height 20
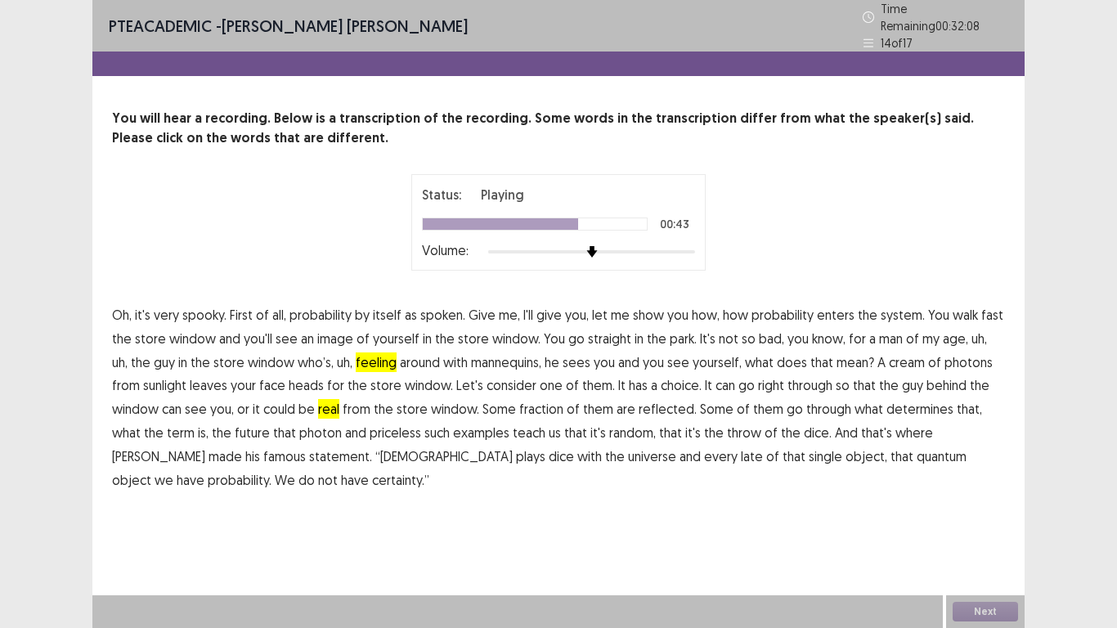
click at [370, 427] on span "priceless" at bounding box center [396, 433] width 52 height 20
click at [741, 447] on span "late" at bounding box center [752, 457] width 22 height 20
click at [992, 606] on button "Next" at bounding box center [985, 612] width 65 height 20
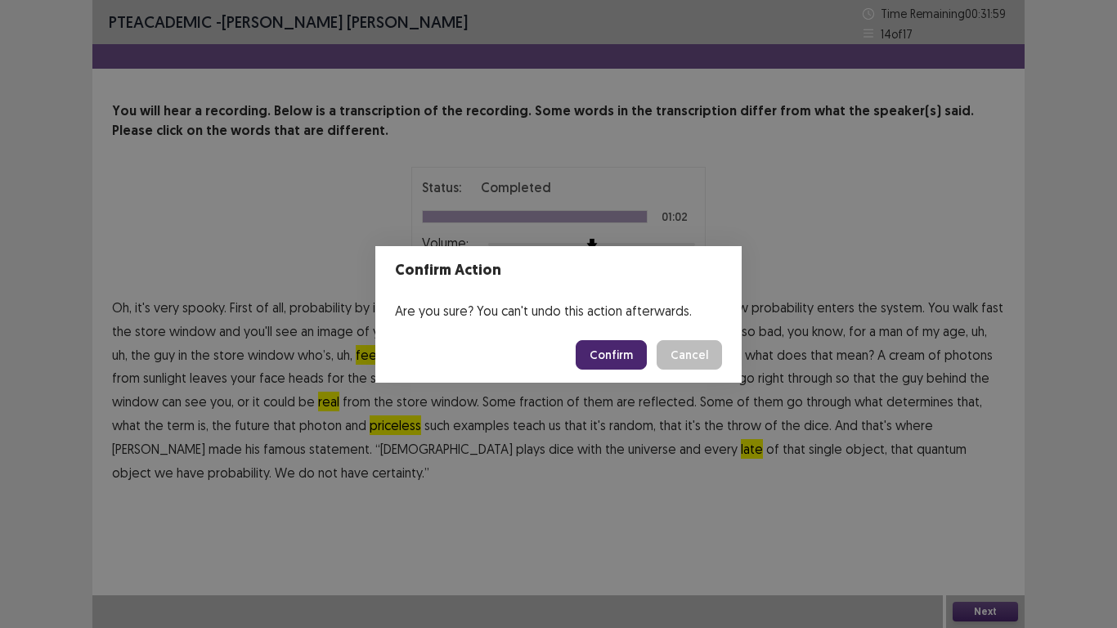
click at [597, 348] on button "Confirm" at bounding box center [611, 354] width 71 height 29
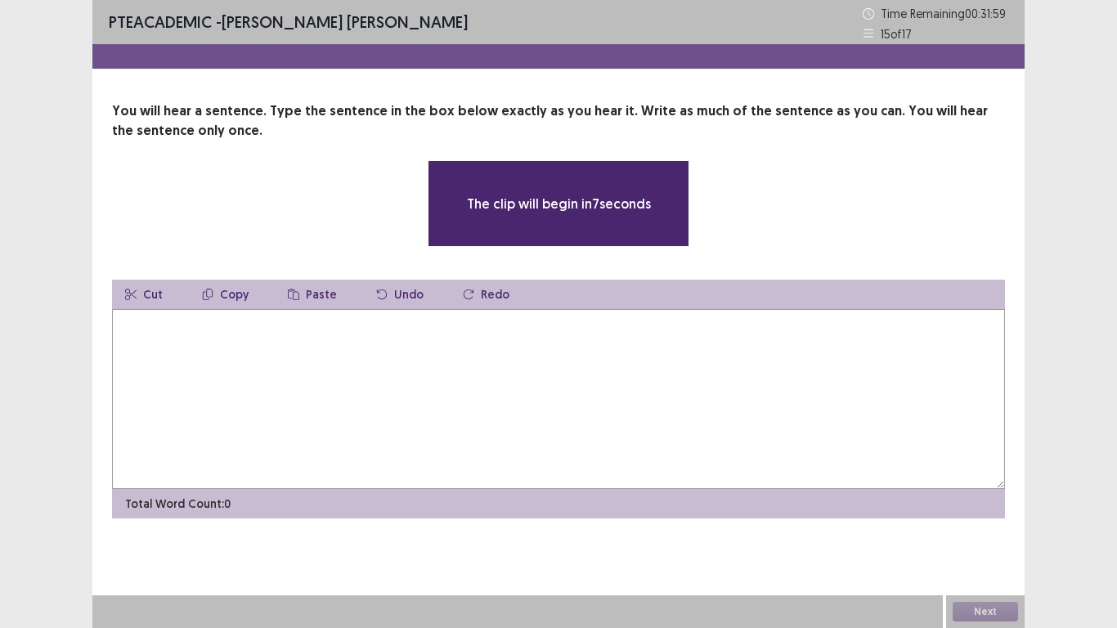
click at [306, 353] on textarea at bounding box center [558, 399] width 893 height 180
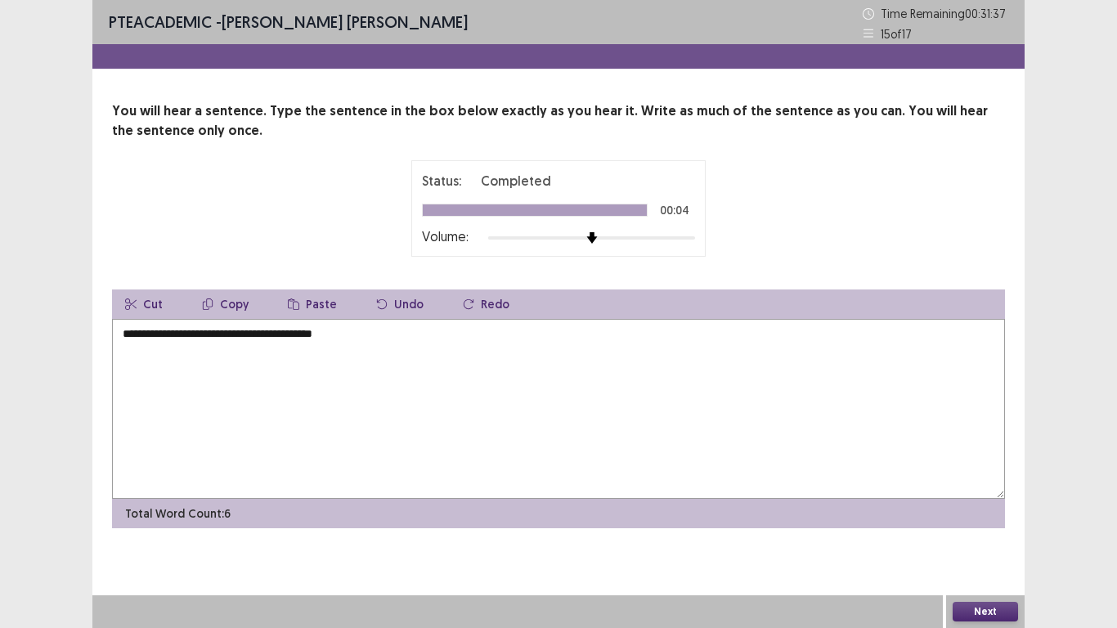
type textarea "**********"
click at [983, 614] on button "Next" at bounding box center [985, 612] width 65 height 20
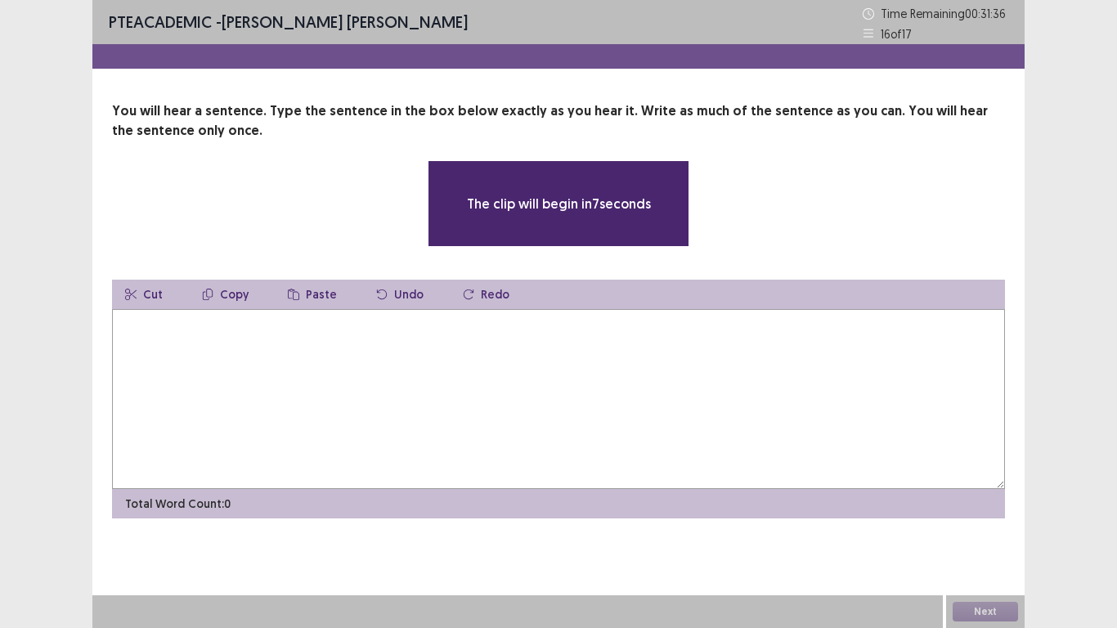
click at [186, 336] on textarea at bounding box center [558, 399] width 893 height 180
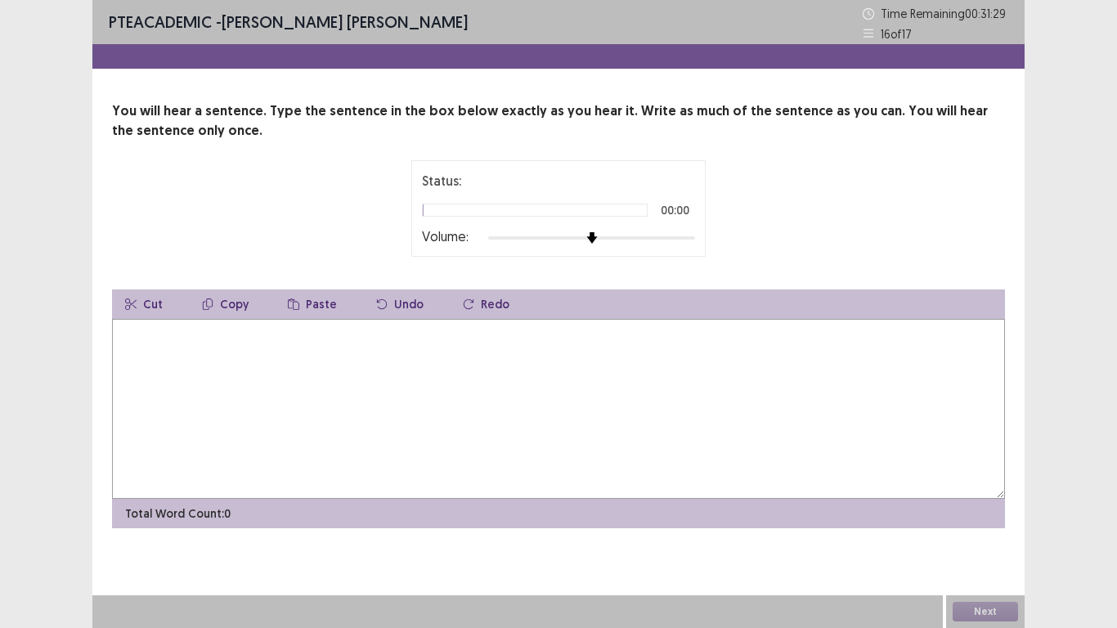
click at [195, 376] on textarea at bounding box center [558, 409] width 893 height 180
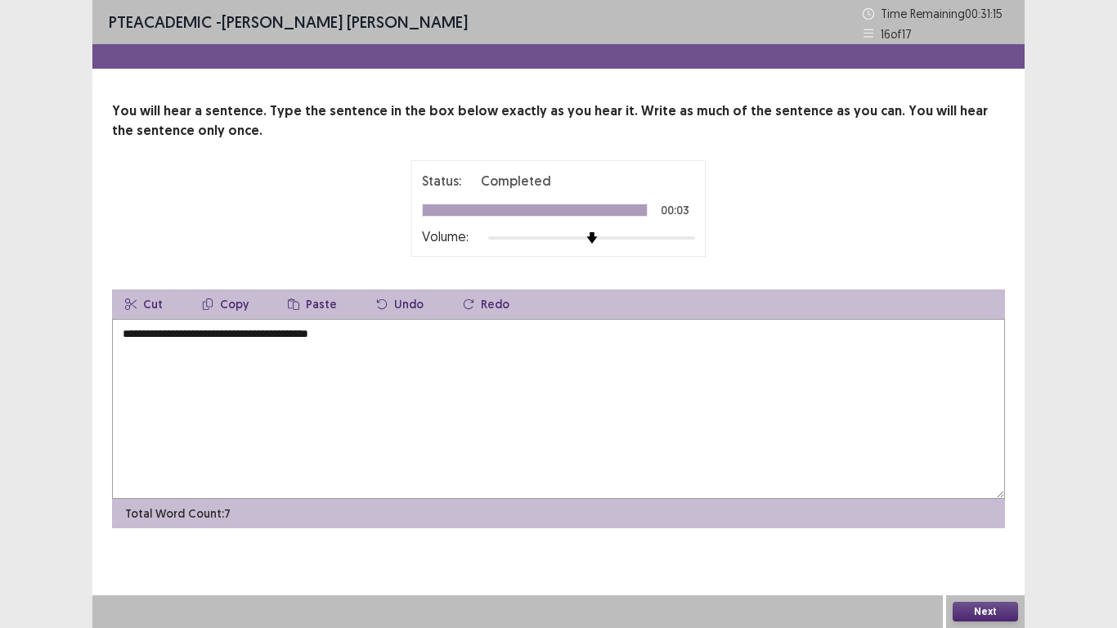
type textarea "**********"
click at [977, 611] on button "Next" at bounding box center [985, 612] width 65 height 20
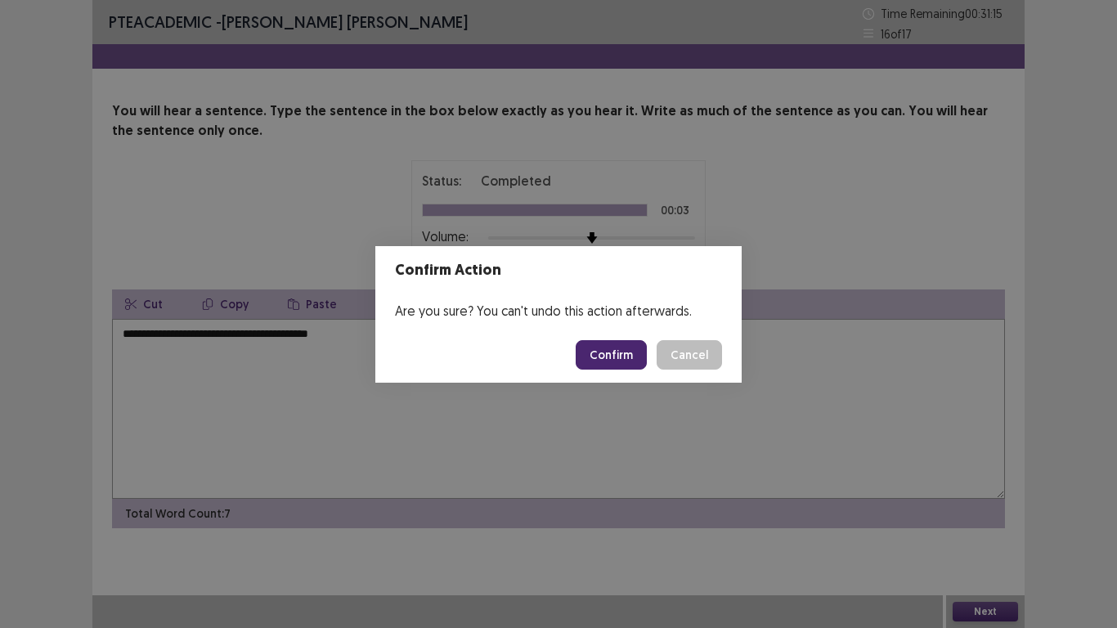
click at [599, 358] on button "Confirm" at bounding box center [611, 354] width 71 height 29
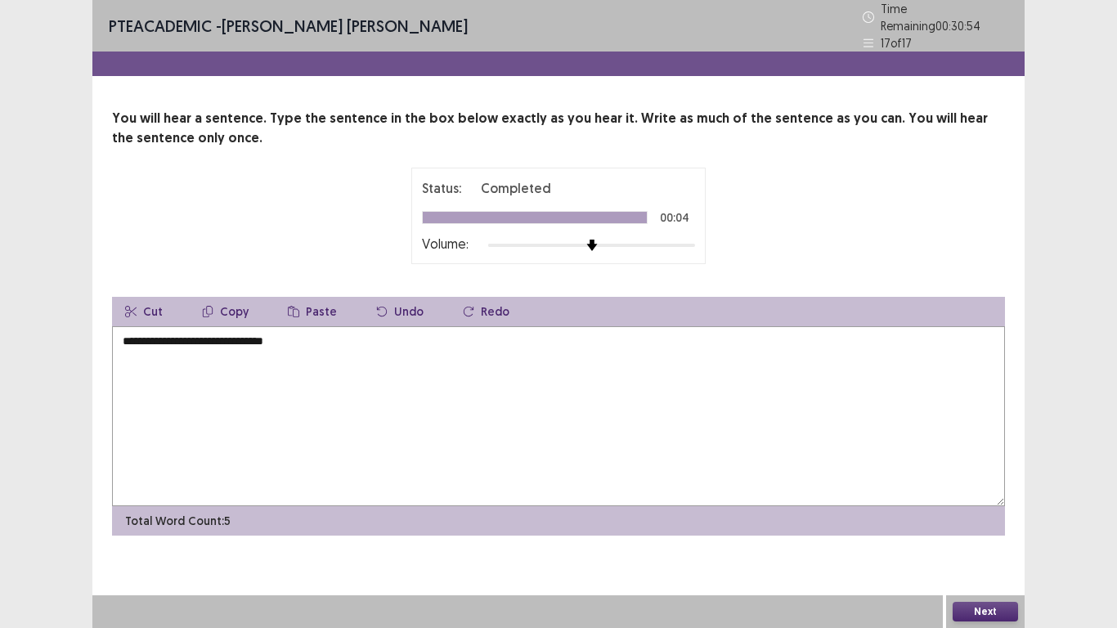
type textarea "**********"
click at [987, 609] on button "Next" at bounding box center [985, 612] width 65 height 20
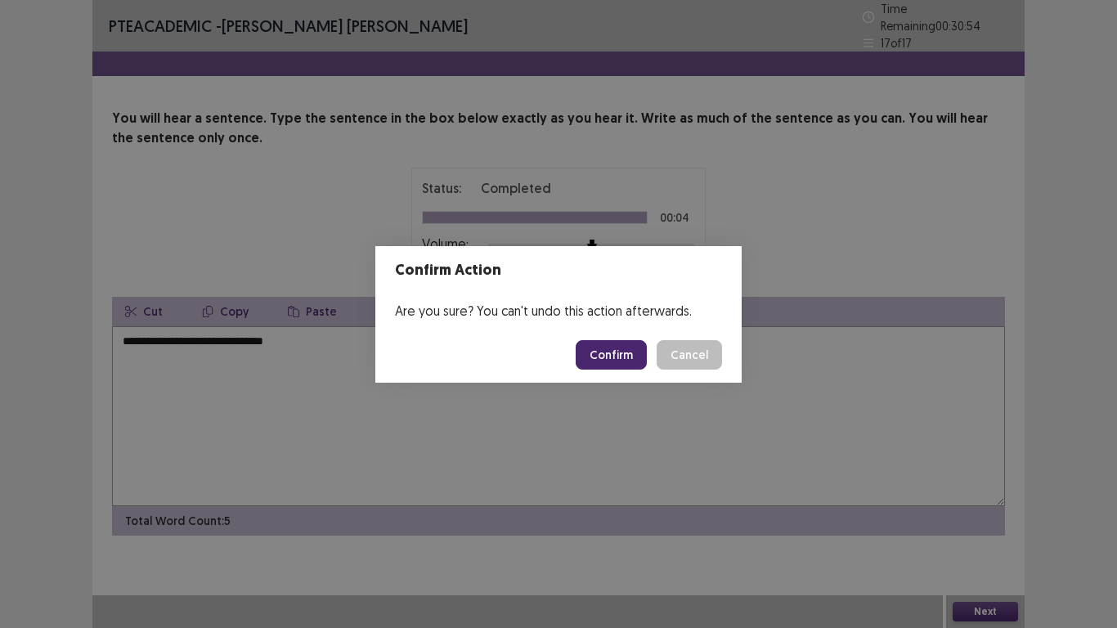
click at [619, 356] on button "Confirm" at bounding box center [611, 354] width 71 height 29
